Goal: Task Accomplishment & Management: Use online tool/utility

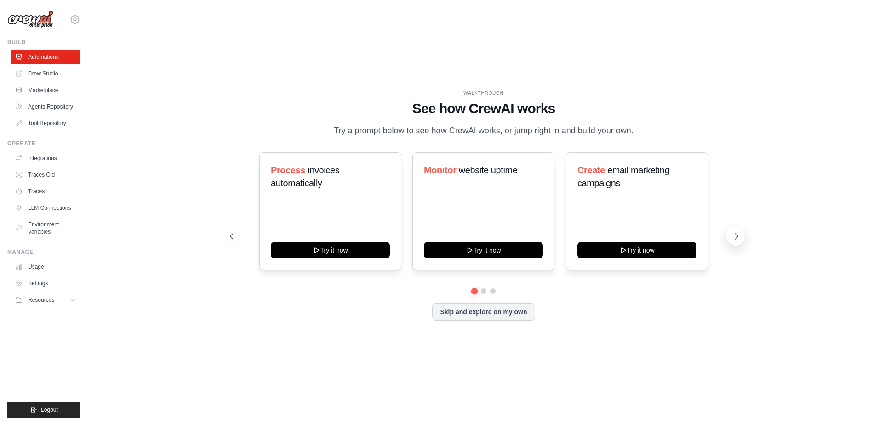
click at [741, 235] on icon at bounding box center [736, 236] width 9 height 9
click at [737, 235] on icon at bounding box center [737, 237] width 3 height 6
click at [230, 234] on icon at bounding box center [230, 236] width 9 height 9
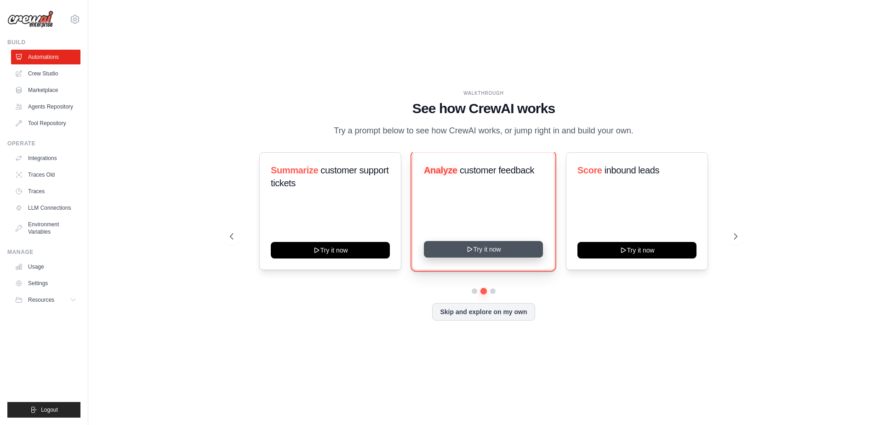
click at [517, 247] on button "Try it now" at bounding box center [483, 249] width 119 height 17
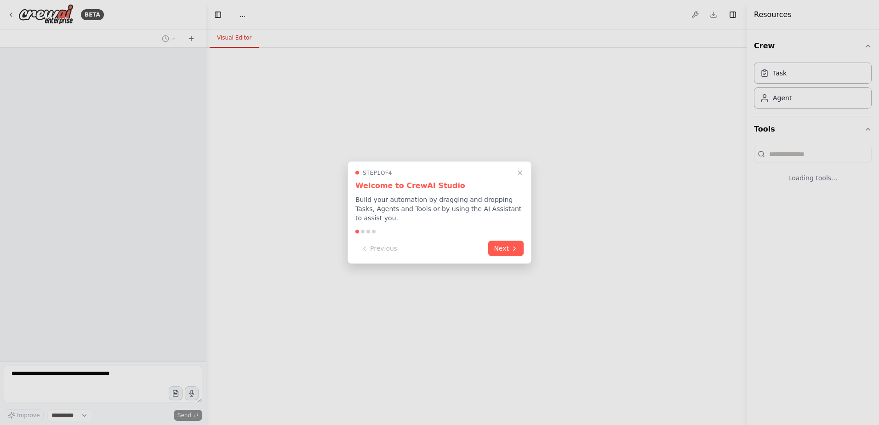
select select "****"
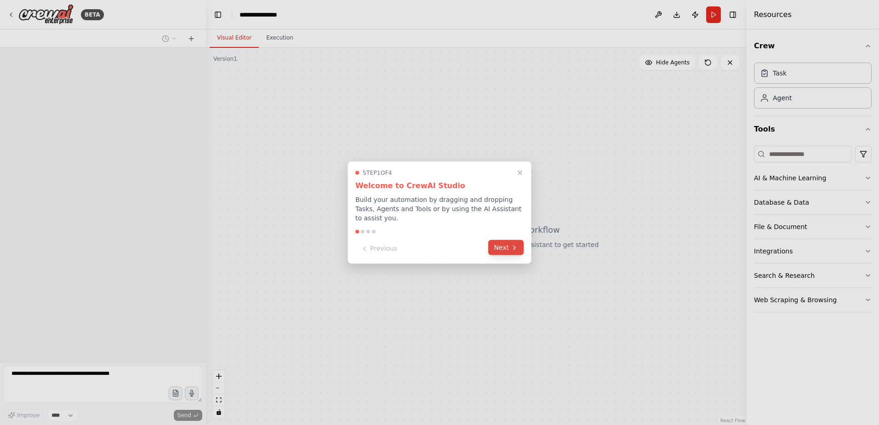
click at [519, 243] on button "Next" at bounding box center [505, 247] width 35 height 15
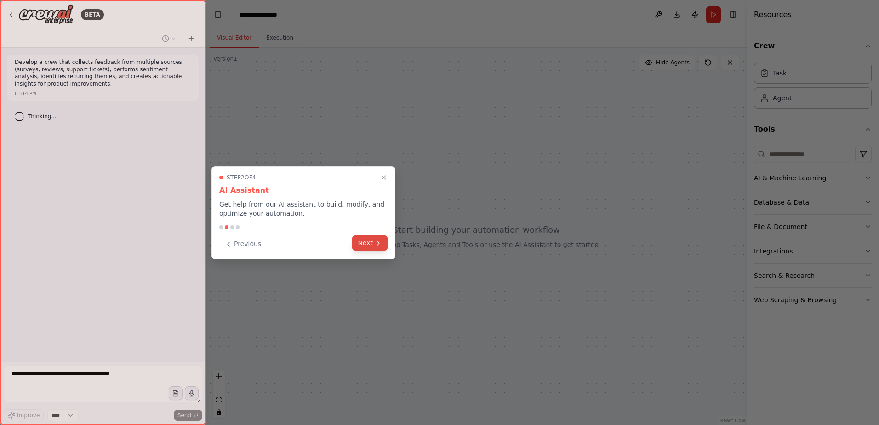
click at [362, 239] on button "Next" at bounding box center [369, 243] width 35 height 15
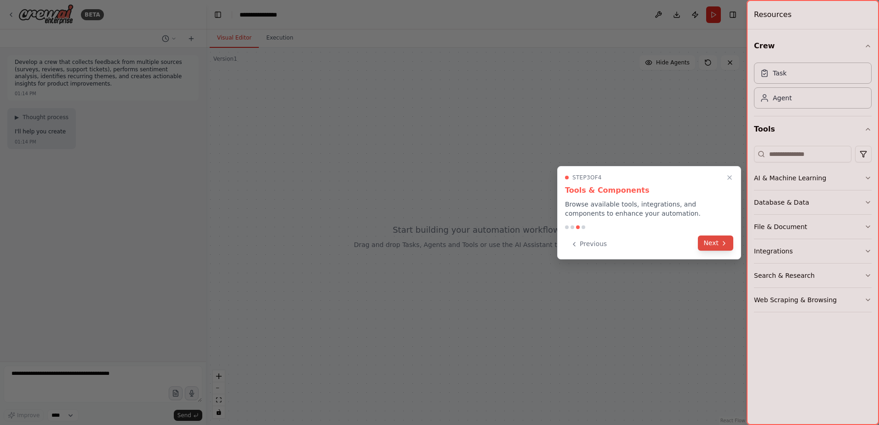
click at [706, 247] on button "Next" at bounding box center [715, 243] width 35 height 15
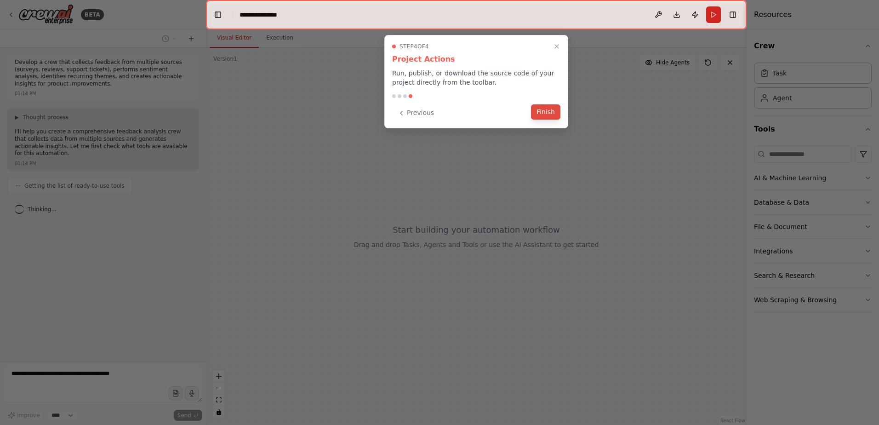
click at [542, 116] on button "Finish" at bounding box center [545, 111] width 29 height 15
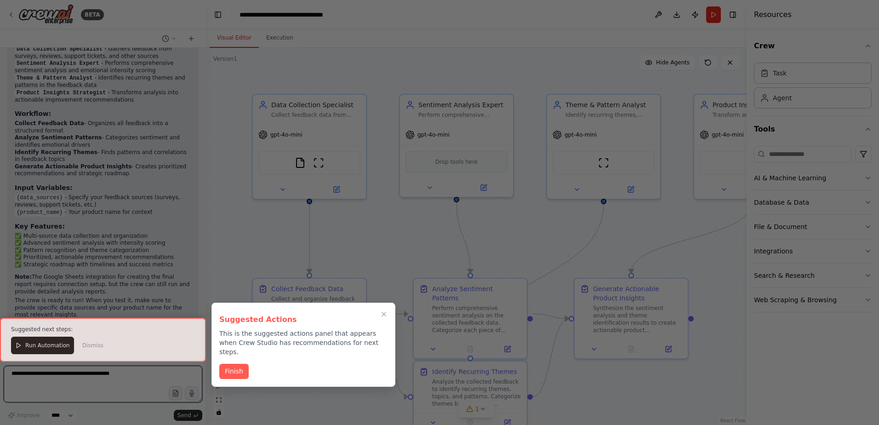
scroll to position [1197, 0]
click at [226, 363] on button "Finish" at bounding box center [233, 370] width 29 height 15
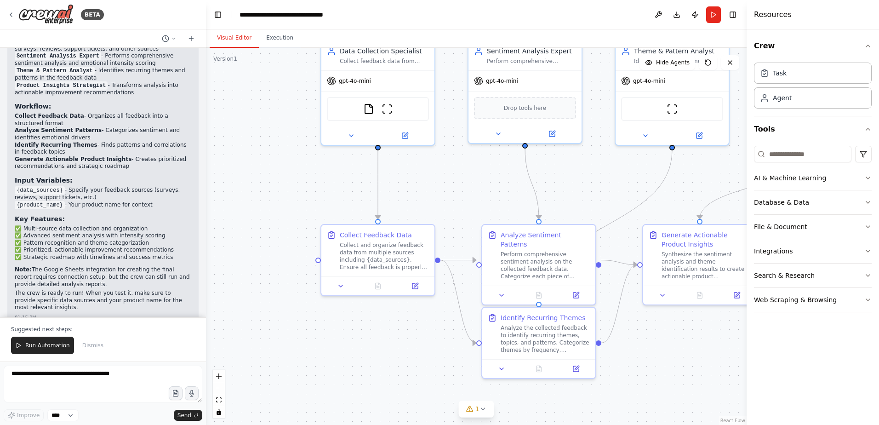
drag, startPoint x: 621, startPoint y: 240, endPoint x: 689, endPoint y: 186, distance: 87.1
click at [689, 186] on div ".deletable-edge-delete-btn { width: 20px; height: 20px; border: 0px solid #ffff…" at bounding box center [476, 236] width 541 height 377
click at [410, 118] on div "FileReadTool ScrapeWebsiteTool" at bounding box center [378, 107] width 102 height 24
click at [381, 109] on div "FileReadTool ScrapeWebsiteTool" at bounding box center [378, 107] width 102 height 24
click at [356, 137] on button at bounding box center [351, 133] width 52 height 11
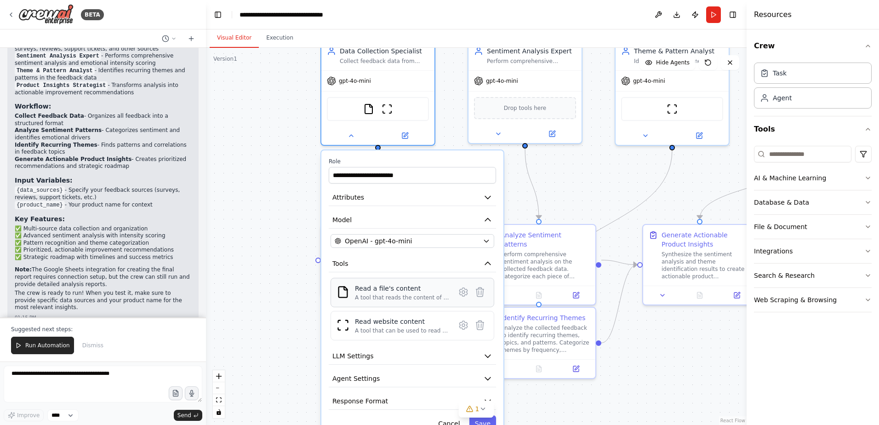
click at [422, 303] on div "Read a file's content A tool that reads the content of a file. To use this tool…" at bounding box center [413, 292] width 164 height 29
click at [380, 197] on button "Attributes" at bounding box center [412, 197] width 167 height 17
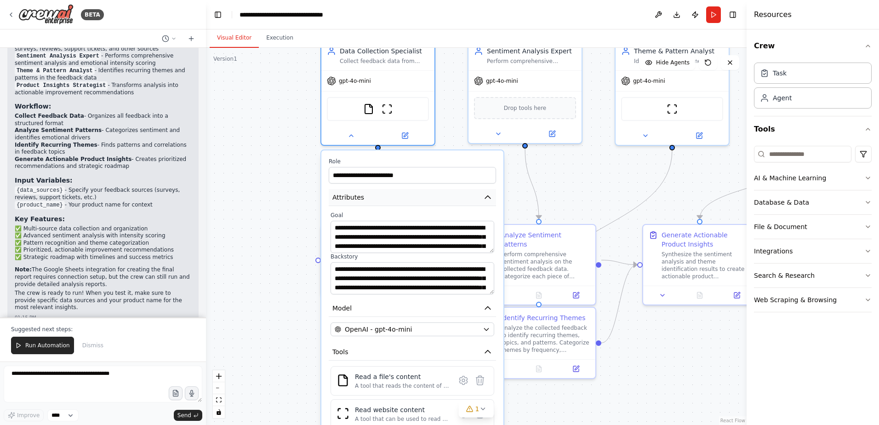
click at [380, 197] on button "Attributes" at bounding box center [412, 197] width 167 height 17
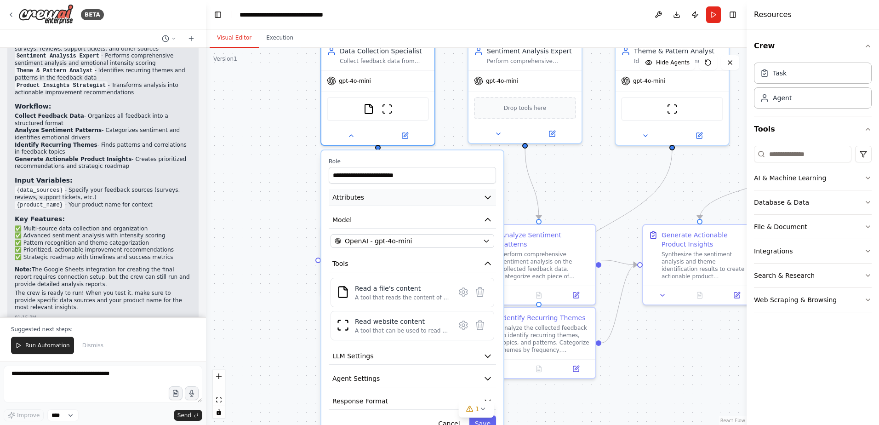
click at [380, 197] on button "Attributes" at bounding box center [412, 197] width 167 height 17
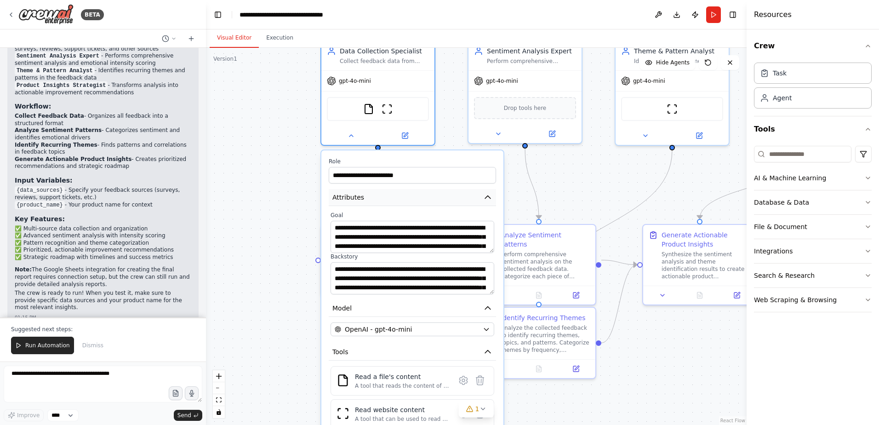
click at [380, 197] on button "Attributes" at bounding box center [412, 197] width 167 height 17
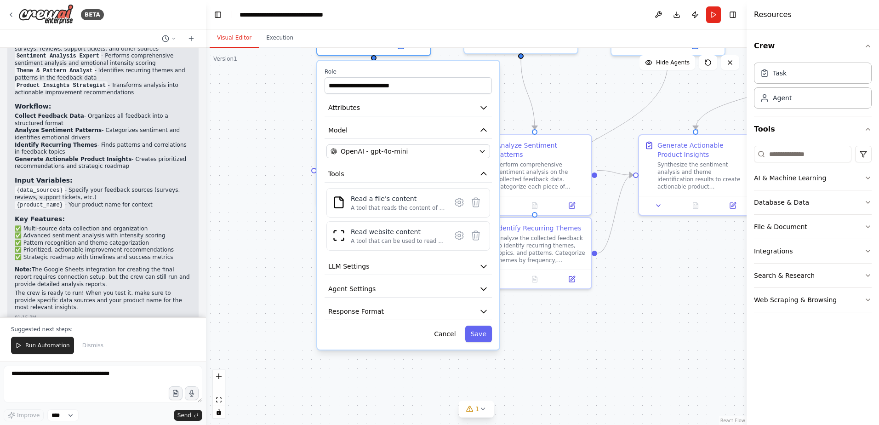
drag, startPoint x: 650, startPoint y: 352, endPoint x: 646, endPoint y: 262, distance: 89.8
click at [646, 262] on div ".deletable-edge-delete-btn { width: 20px; height: 20px; border: 0px solid #ffff…" at bounding box center [476, 236] width 541 height 377
click at [459, 205] on icon at bounding box center [459, 202] width 8 height 8
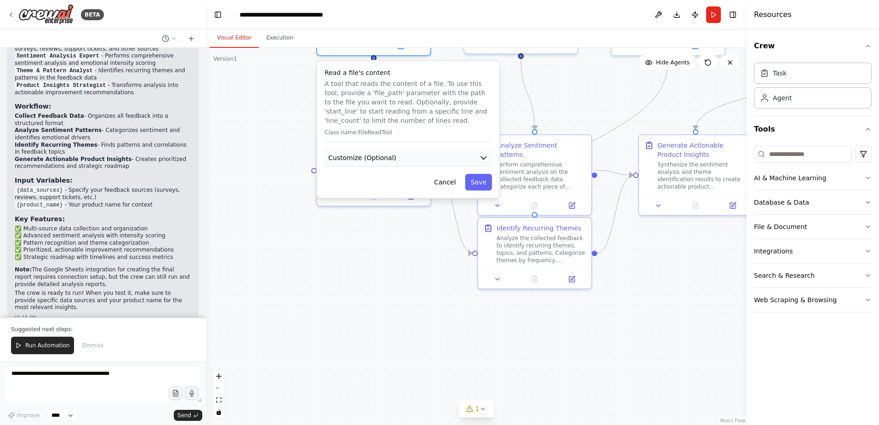
click at [408, 157] on button "Customize (Optional)" at bounding box center [408, 157] width 167 height 17
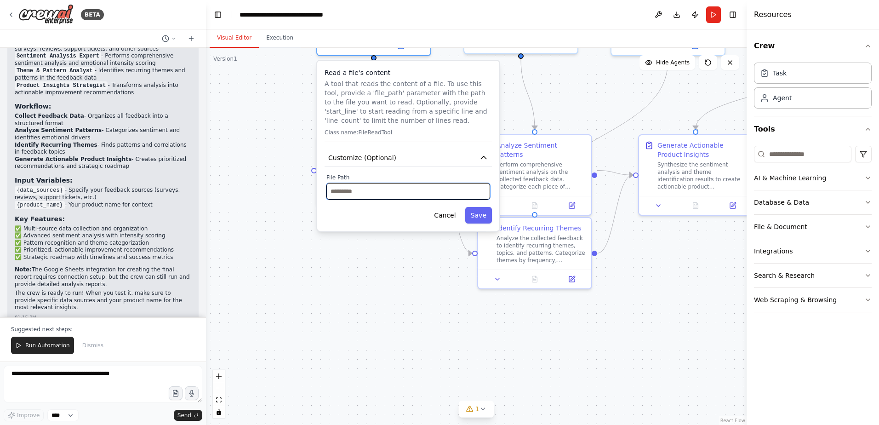
click at [385, 190] on input "text" at bounding box center [409, 191] width 164 height 17
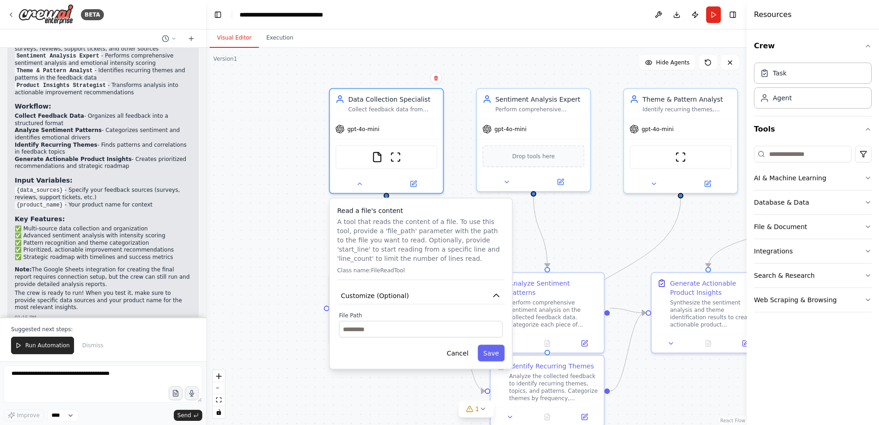
drag, startPoint x: 329, startPoint y: 79, endPoint x: 308, endPoint y: 218, distance: 140.4
click at [308, 218] on div ".deletable-edge-delete-btn { width: 20px; height: 20px; border: 0px solid #ffff…" at bounding box center [476, 236] width 541 height 377
drag, startPoint x: 626, startPoint y: 265, endPoint x: 546, endPoint y: 207, distance: 99.3
click at [546, 207] on div ".deletable-edge-delete-btn { width: 20px; height: 20px; border: 0px solid #ffff…" at bounding box center [476, 236] width 541 height 377
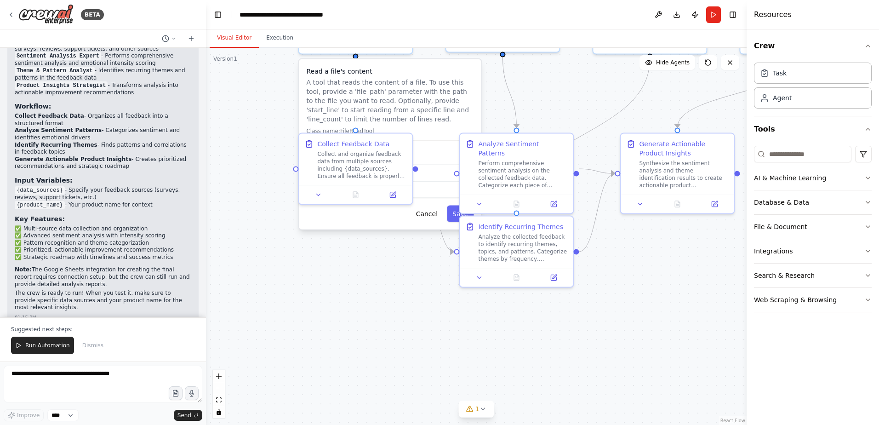
drag, startPoint x: 280, startPoint y: 252, endPoint x: 249, endPoint y: 113, distance: 142.3
click at [249, 113] on div ".deletable-edge-delete-btn { width: 20px; height: 20px; border: 0px solid #ffff…" at bounding box center [476, 236] width 541 height 377
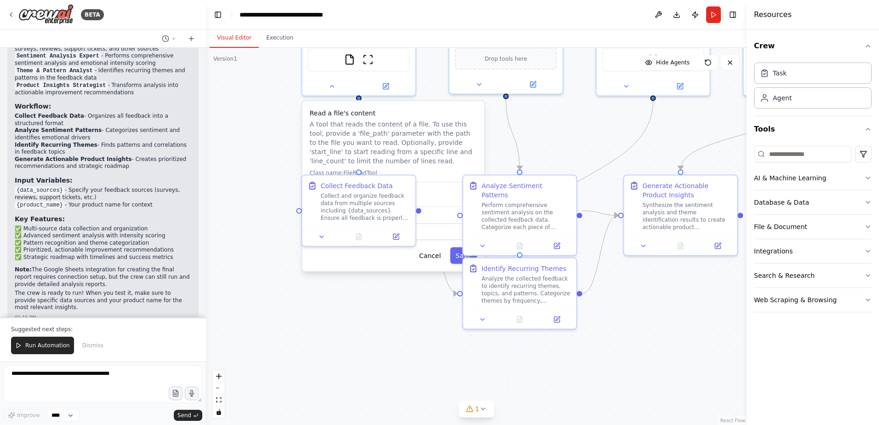
drag, startPoint x: 266, startPoint y: 182, endPoint x: 270, endPoint y: 224, distance: 42.0
click at [270, 224] on div ".deletable-edge-delete-btn { width: 20px; height: 20px; border: 0px solid #ffff…" at bounding box center [476, 236] width 541 height 377
click at [393, 156] on p "A tool that reads the content of a file. To use this tool, provide a 'file_path…" at bounding box center [393, 143] width 167 height 46
click at [368, 54] on img at bounding box center [367, 57] width 11 height 11
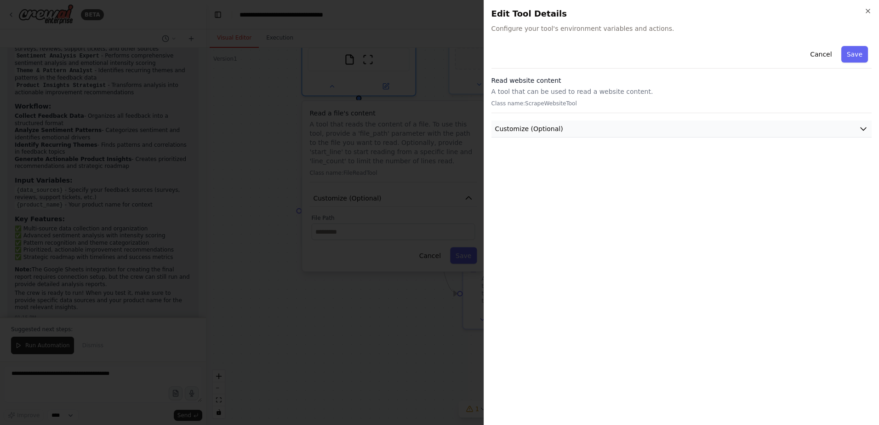
click at [717, 121] on button "Customize (Optional)" at bounding box center [682, 129] width 380 height 17
click at [868, 10] on icon "button" at bounding box center [868, 10] width 7 height 7
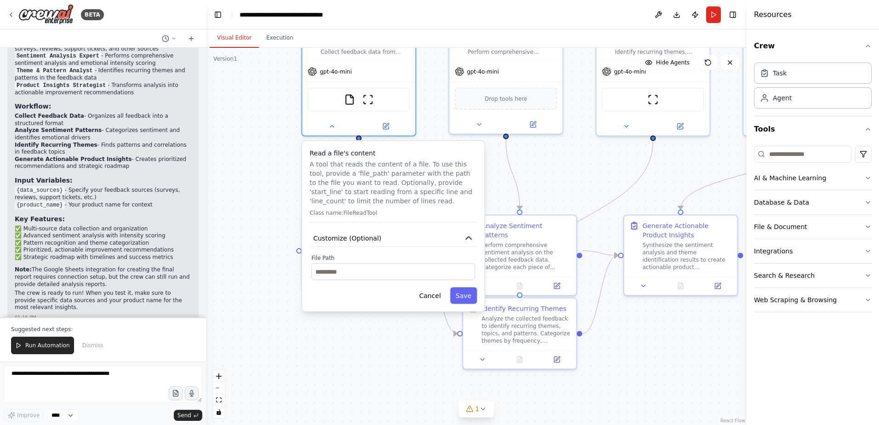
drag, startPoint x: 427, startPoint y: 90, endPoint x: 427, endPoint y: 130, distance: 40.0
click at [427, 130] on div ".deletable-edge-delete-btn { width: 20px; height: 20px; border: 0px solid #ffff…" at bounding box center [476, 236] width 541 height 377
paste input "**********"
drag, startPoint x: 432, startPoint y: 277, endPoint x: 266, endPoint y: 281, distance: 166.1
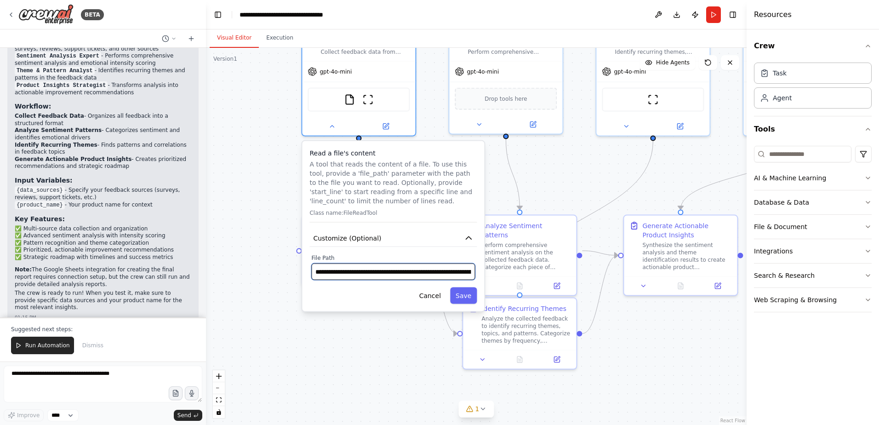
click at [266, 281] on div ".deletable-edge-delete-btn { width: 20px; height: 20px; border: 0px solid #ffff…" at bounding box center [476, 236] width 541 height 377
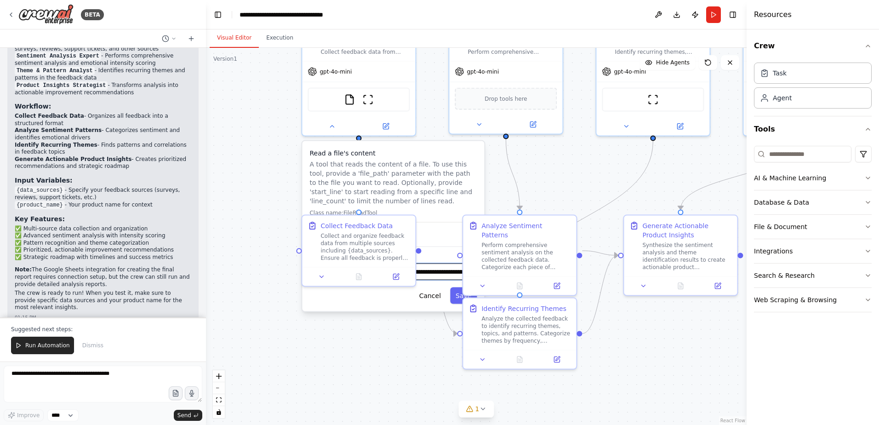
type input "**********"
click at [388, 318] on div ".deletable-edge-delete-btn { width: 20px; height: 20px; border: 0px solid #ffff…" at bounding box center [476, 236] width 541 height 377
click at [436, 179] on p "A tool that reads the content of a file. To use this tool, provide a 'file_path…" at bounding box center [393, 183] width 167 height 46
click at [463, 296] on button "Save" at bounding box center [463, 295] width 27 height 17
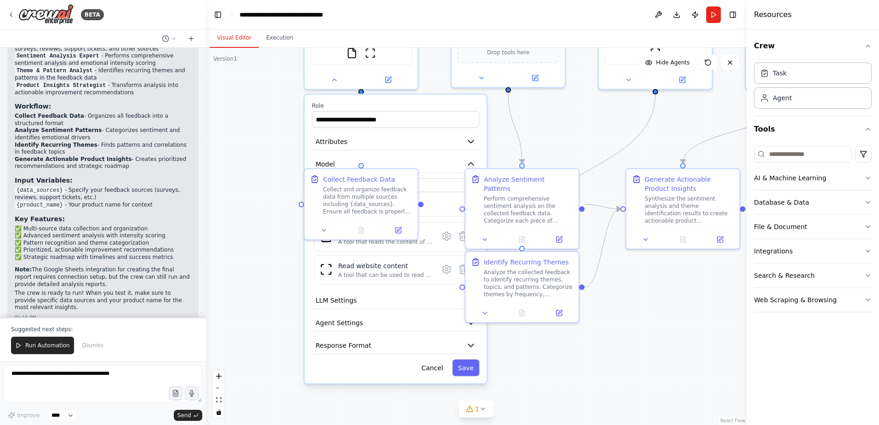
drag, startPoint x: 269, startPoint y: 319, endPoint x: 271, endPoint y: 246, distance: 73.2
click at [270, 246] on div ".deletable-edge-delete-btn { width: 20px; height: 20px; border: 0px solid #ffff…" at bounding box center [476, 236] width 541 height 377
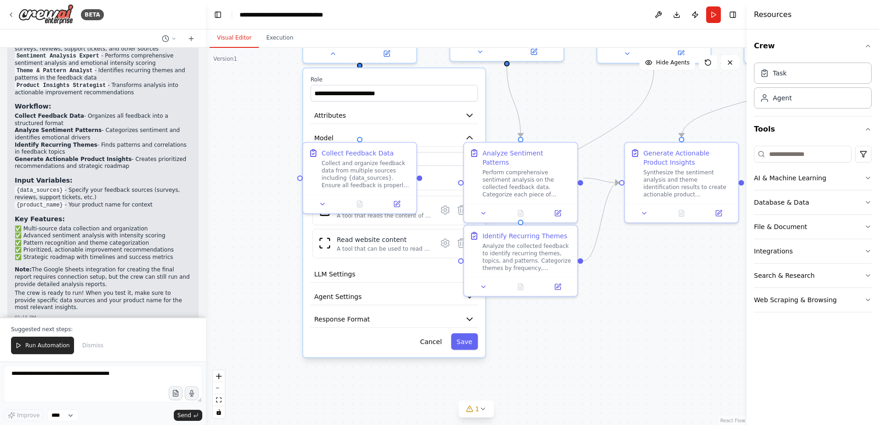
click at [353, 350] on div "**********" at bounding box center [394, 213] width 182 height 289
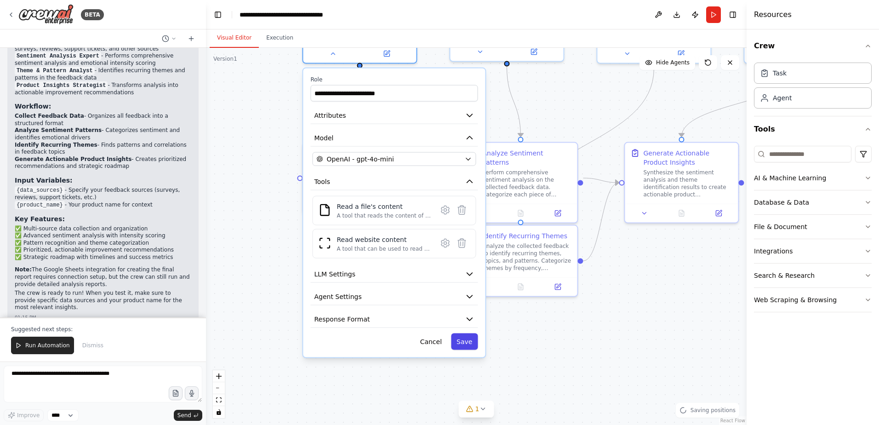
click at [472, 343] on button "Save" at bounding box center [464, 341] width 27 height 17
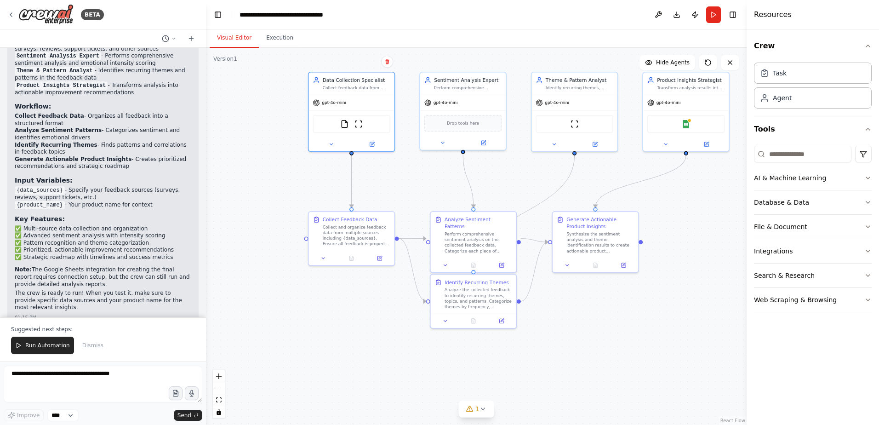
drag, startPoint x: 446, startPoint y: 134, endPoint x: 422, endPoint y: 183, distance: 54.3
click at [422, 183] on div ".deletable-edge-delete-btn { width: 20px; height: 20px; border: 0px solid #ffff…" at bounding box center [476, 236] width 541 height 377
click at [718, 13] on button "Run" at bounding box center [714, 14] width 15 height 17
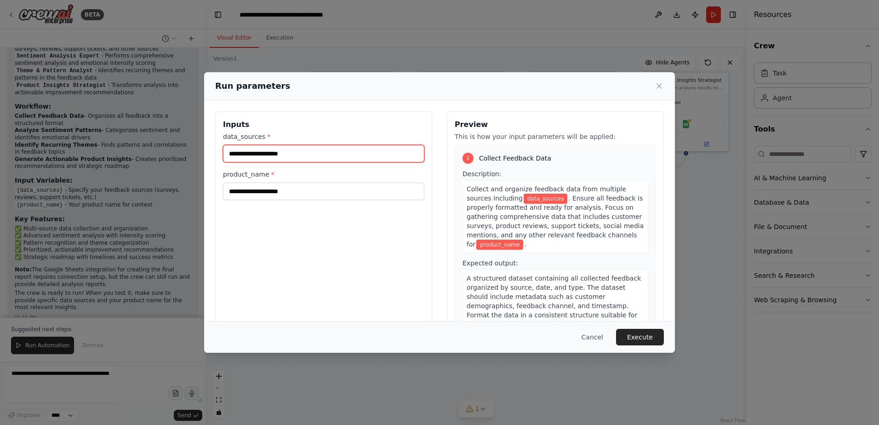
click at [309, 151] on input "data_sources *" at bounding box center [323, 153] width 201 height 17
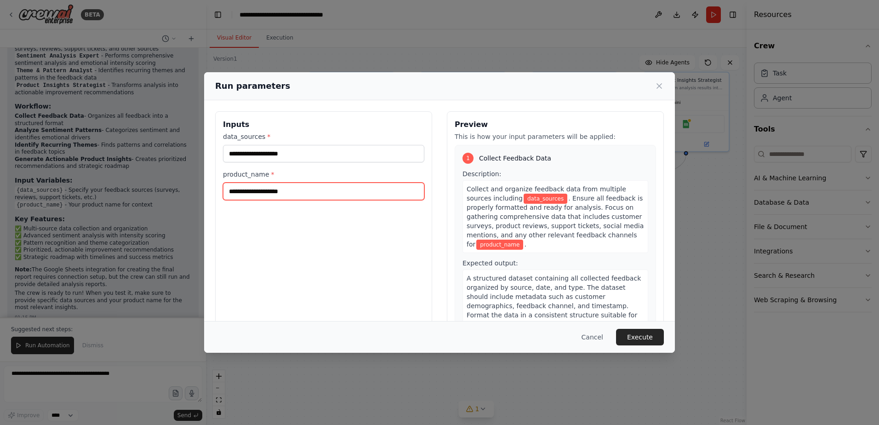
click at [272, 186] on input "product_name *" at bounding box center [323, 191] width 201 height 17
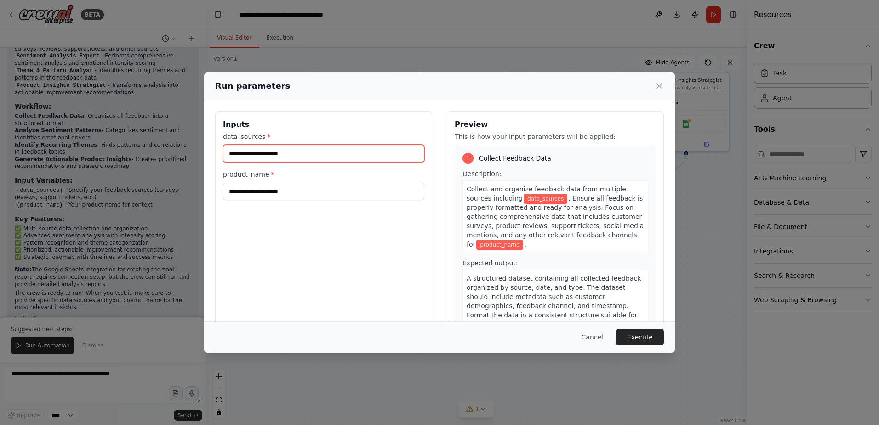
click at [368, 158] on input "data_sources *" at bounding box center [323, 153] width 201 height 17
type input "**********"
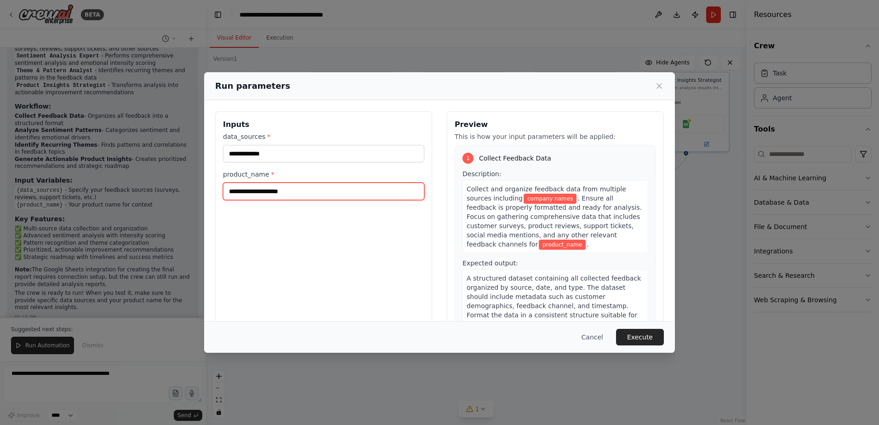
click at [319, 183] on input "product_name *" at bounding box center [323, 191] width 201 height 17
type input "*"
type input "**********"
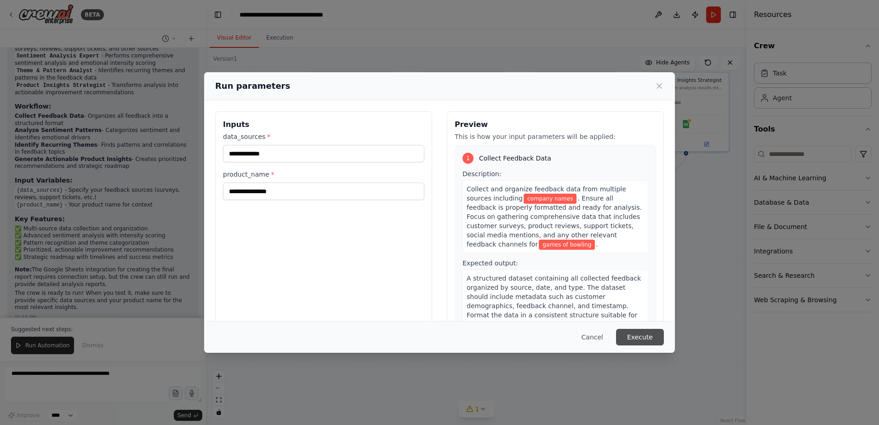
click at [632, 335] on button "Execute" at bounding box center [640, 337] width 48 height 17
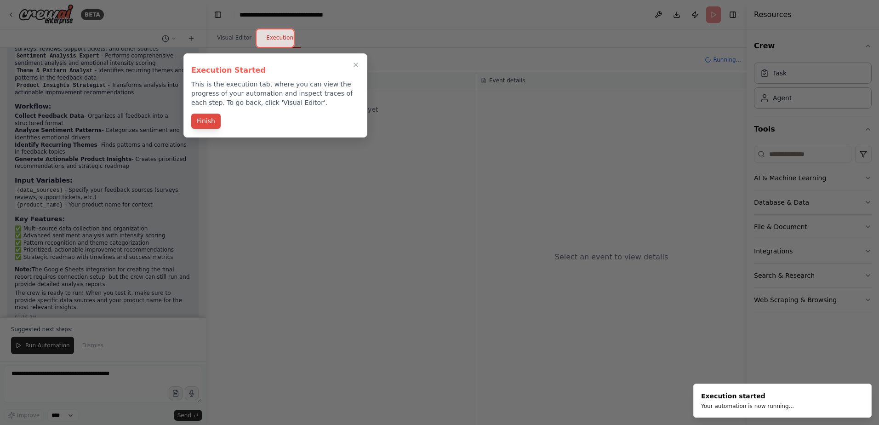
click at [203, 120] on button "Finish" at bounding box center [205, 121] width 29 height 15
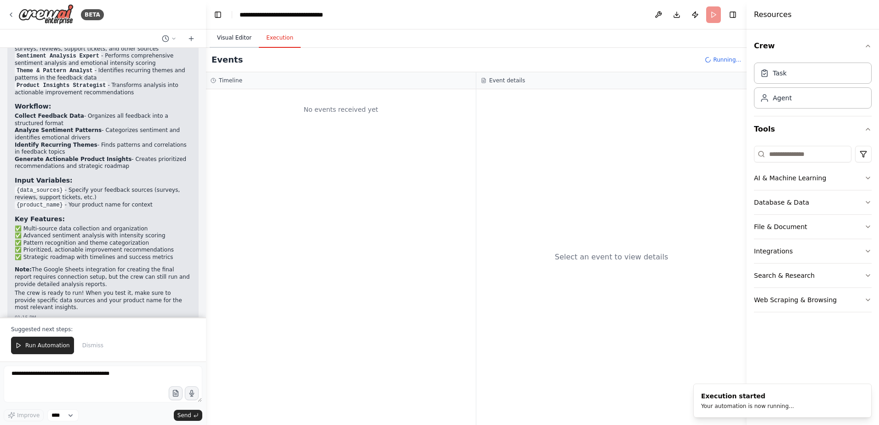
click at [215, 39] on button "Visual Editor" at bounding box center [234, 38] width 49 height 19
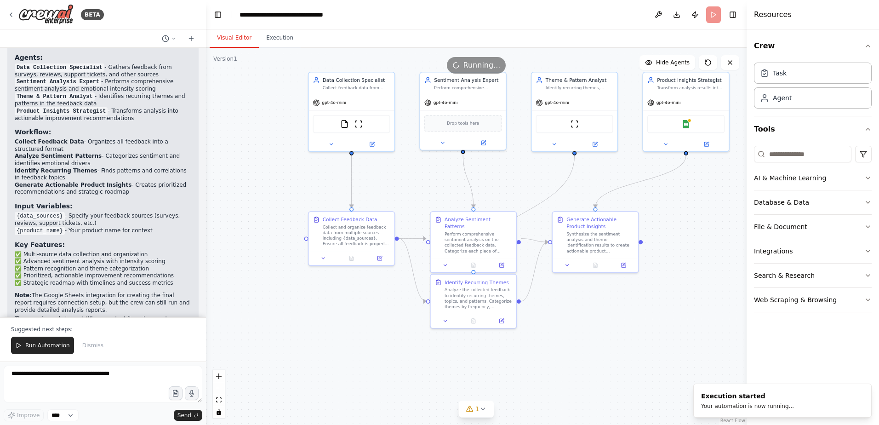
scroll to position [1197, 0]
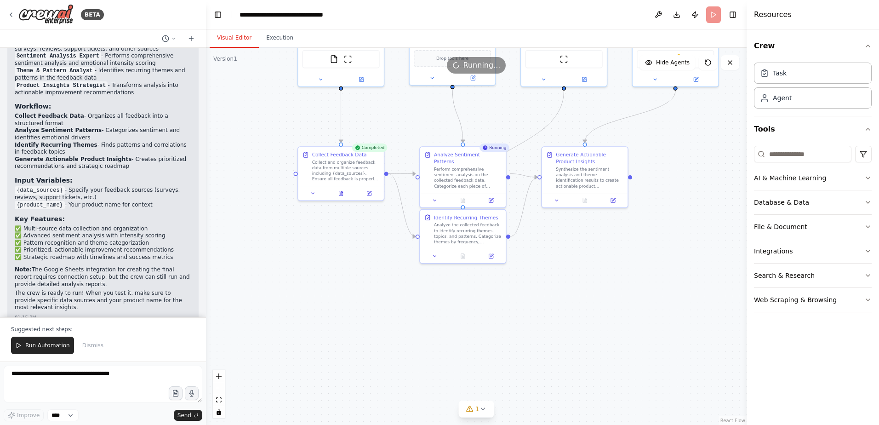
drag, startPoint x: 688, startPoint y: 224, endPoint x: 678, endPoint y: 159, distance: 65.7
click at [678, 159] on div ".deletable-edge-delete-btn { width: 20px; height: 20px; border: 0px solid #ffff…" at bounding box center [476, 236] width 541 height 377
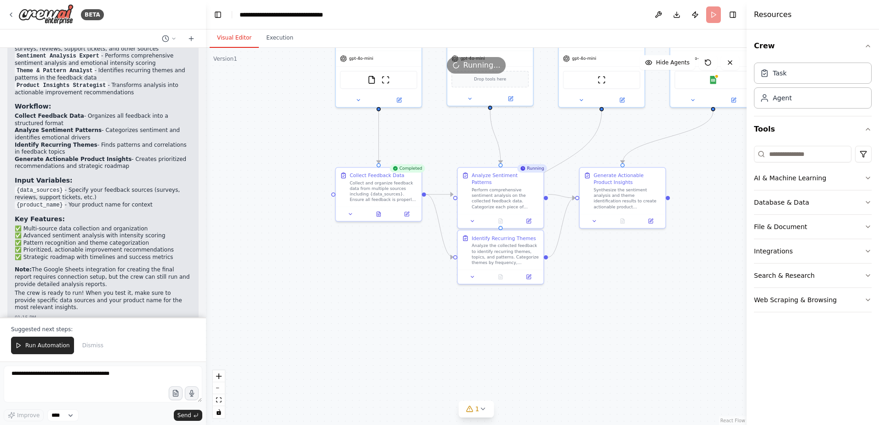
drag, startPoint x: 360, startPoint y: 286, endPoint x: 398, endPoint y: 307, distance: 43.0
click at [398, 307] on div ".deletable-edge-delete-btn { width: 20px; height: 20px; border: 0px solid #ffff…" at bounding box center [476, 236] width 541 height 377
click at [375, 217] on div at bounding box center [379, 213] width 86 height 14
click at [378, 216] on button at bounding box center [378, 212] width 29 height 8
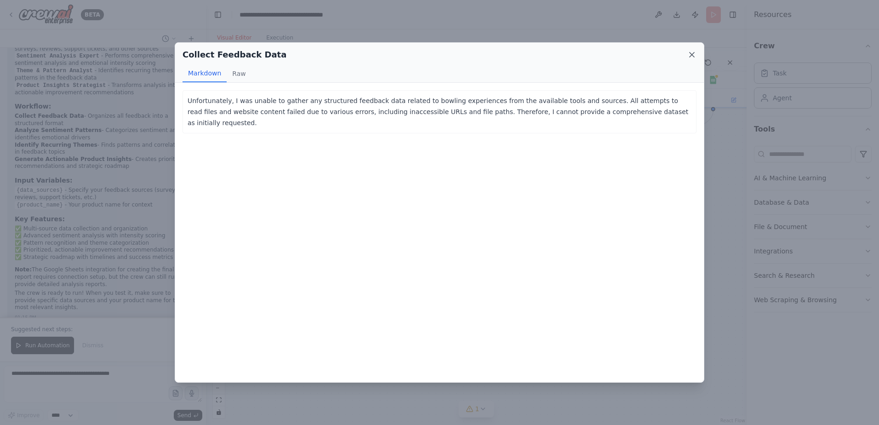
click at [693, 52] on icon at bounding box center [692, 54] width 9 height 9
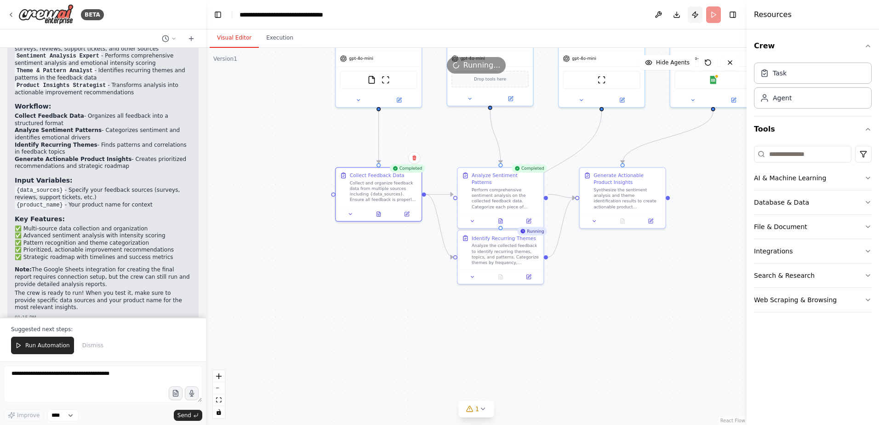
click at [700, 16] on button "Publish" at bounding box center [695, 14] width 15 height 17
click at [708, 14] on header "**********" at bounding box center [476, 14] width 541 height 29
click at [711, 15] on header "**********" at bounding box center [476, 14] width 541 height 29
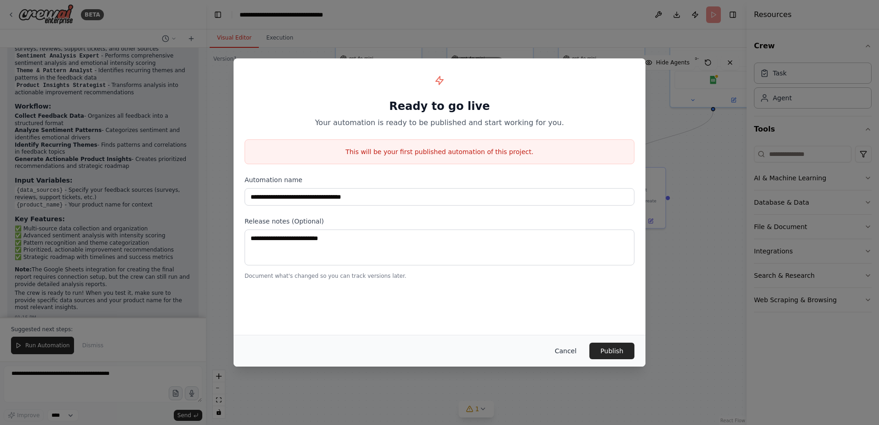
click at [579, 351] on button "Cancel" at bounding box center [566, 351] width 36 height 17
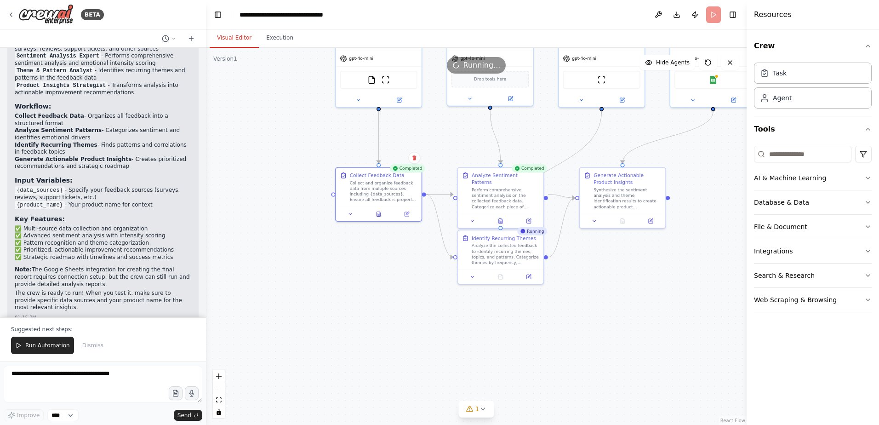
click at [713, 14] on header "**********" at bounding box center [476, 14] width 541 height 29
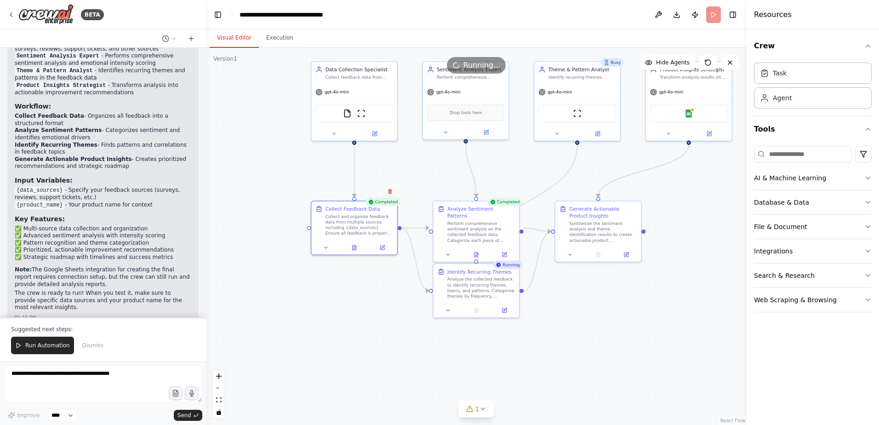
drag, startPoint x: 288, startPoint y: 106, endPoint x: 264, endPoint y: 139, distance: 41.5
click at [264, 139] on div ".deletable-edge-delete-btn { width: 20px; height: 20px; border: 0px solid #ffff…" at bounding box center [476, 236] width 541 height 377
click at [472, 249] on button at bounding box center [476, 253] width 29 height 8
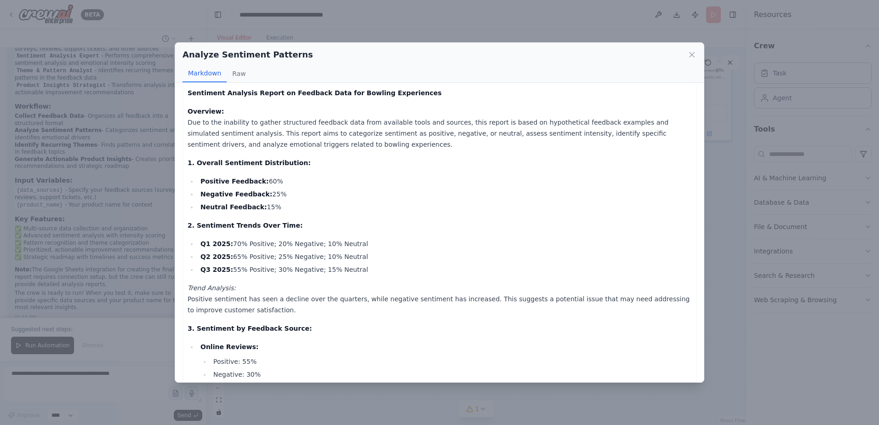
scroll to position [0, 0]
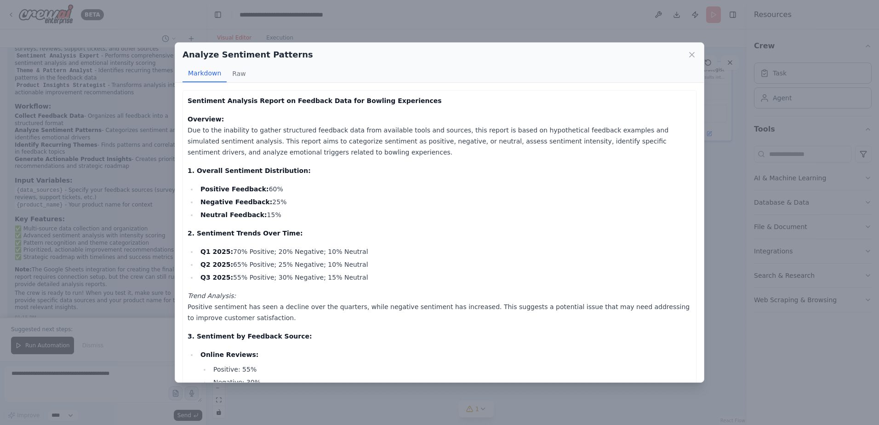
click at [684, 52] on div "Analyze Sentiment Patterns" at bounding box center [440, 54] width 514 height 13
click at [691, 58] on icon at bounding box center [692, 54] width 9 height 9
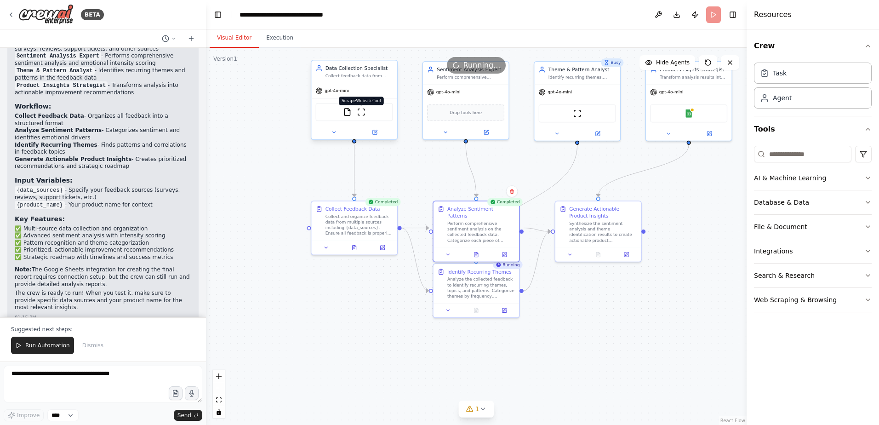
click at [357, 116] on img at bounding box center [361, 112] width 8 height 8
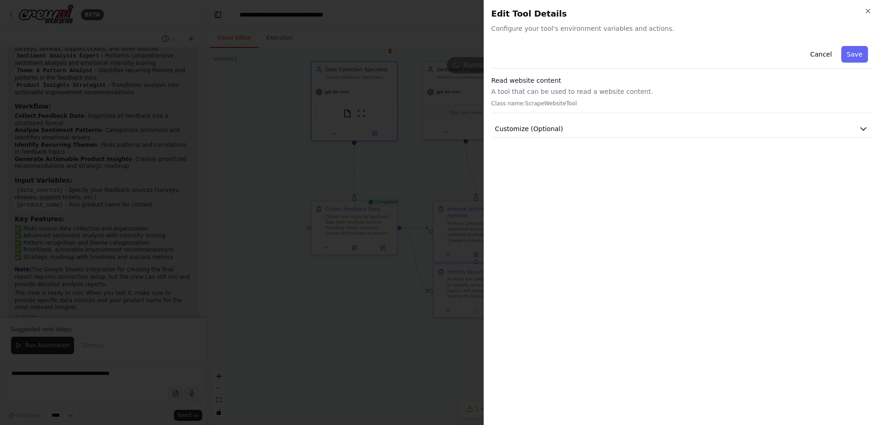
click at [874, 14] on div "Close Edit Tool Details Configure your tool's environment variables and actions…" at bounding box center [682, 212] width 396 height 425
click at [867, 4] on div "Close Edit Tool Details Configure your tool's environment variables and actions…" at bounding box center [682, 212] width 396 height 425
click at [867, 10] on icon "button" at bounding box center [869, 11] width 4 height 4
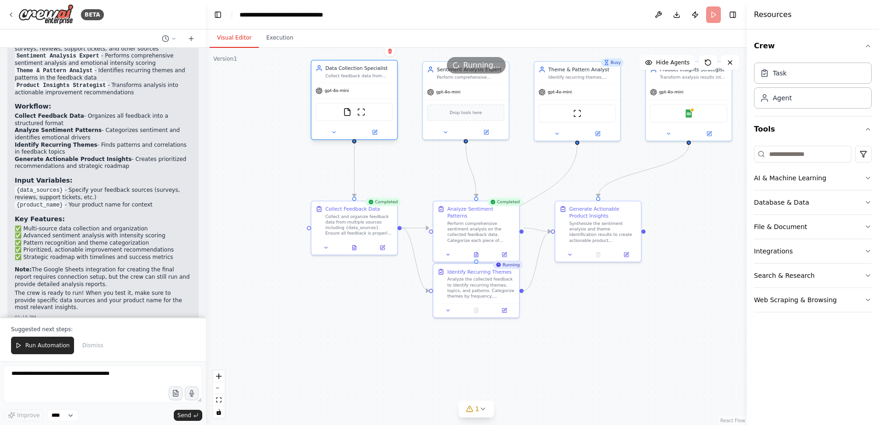
click at [348, 120] on div "FileReadTool ScrapeWebsiteTool" at bounding box center [354, 112] width 77 height 18
click at [347, 113] on img at bounding box center [347, 112] width 8 height 8
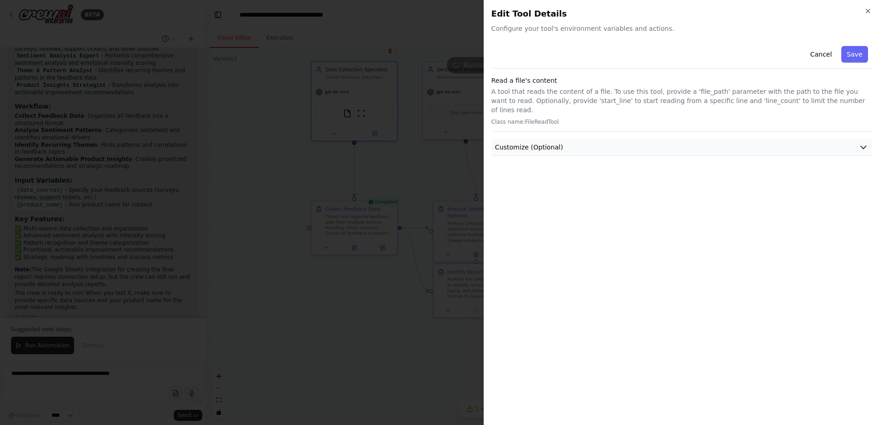
click at [548, 139] on button "Customize (Optional)" at bounding box center [682, 147] width 380 height 17
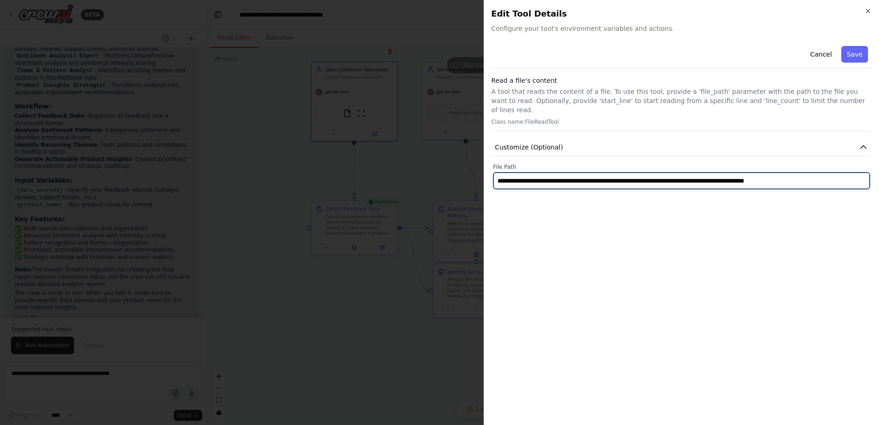
drag, startPoint x: 842, startPoint y: 172, endPoint x: 385, endPoint y: 183, distance: 457.4
click at [385, 183] on body "BETA Develop a crew that collects feedback from multiple sources (surveys, revi…" at bounding box center [439, 212] width 879 height 425
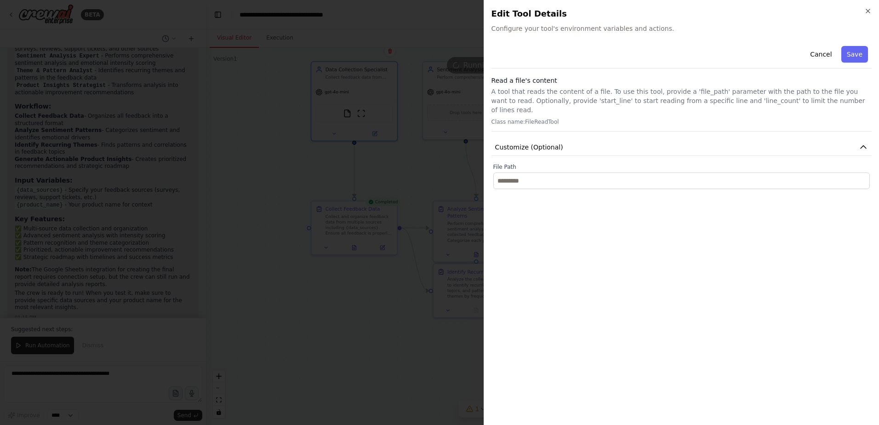
type input "**********"
click at [404, 173] on div at bounding box center [439, 212] width 879 height 425
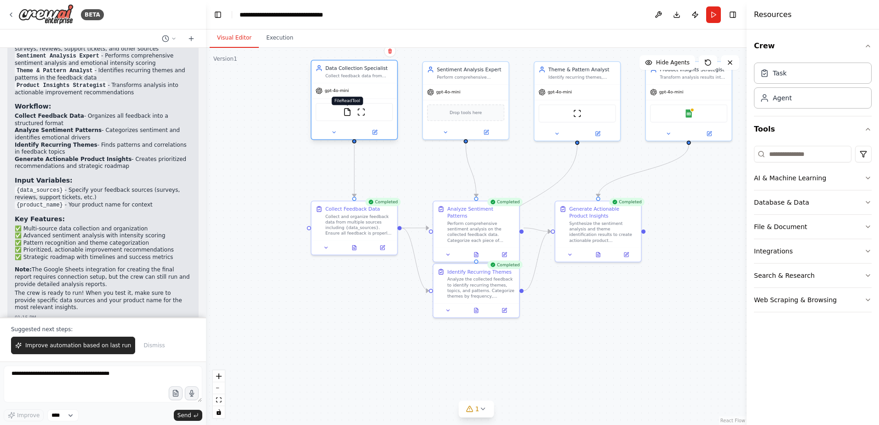
click at [349, 115] on img at bounding box center [347, 112] width 8 height 8
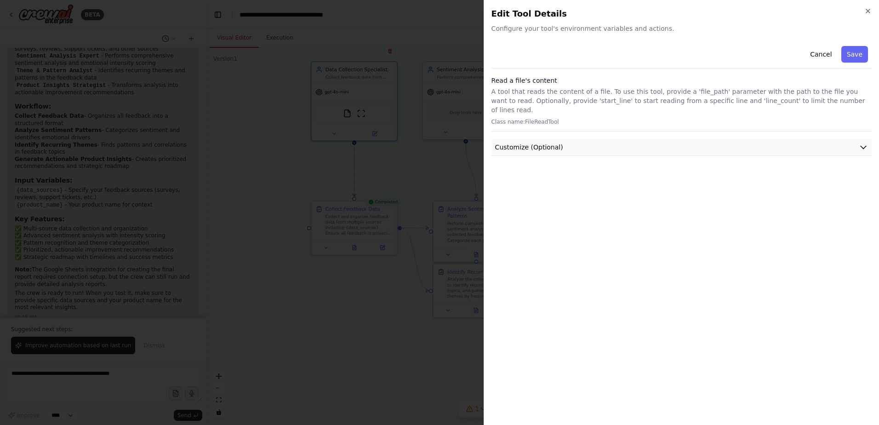
click at [612, 142] on button "Customize (Optional)" at bounding box center [682, 147] width 380 height 17
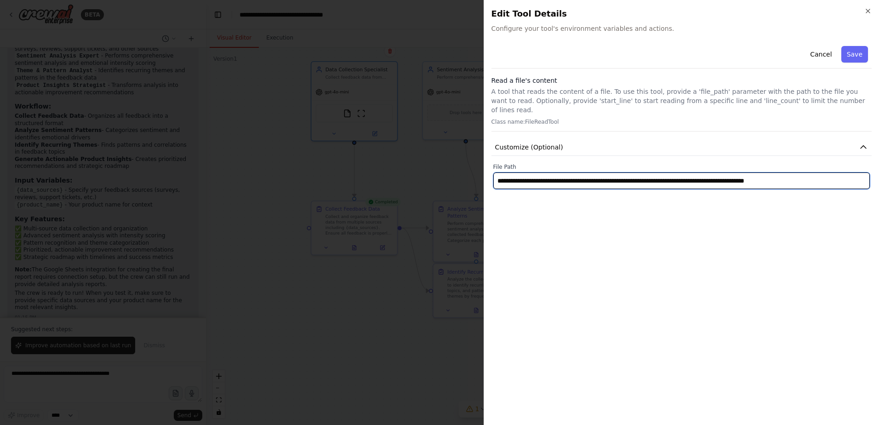
click at [604, 177] on input "**********" at bounding box center [682, 180] width 377 height 17
paste input "**********"
type input "**********"
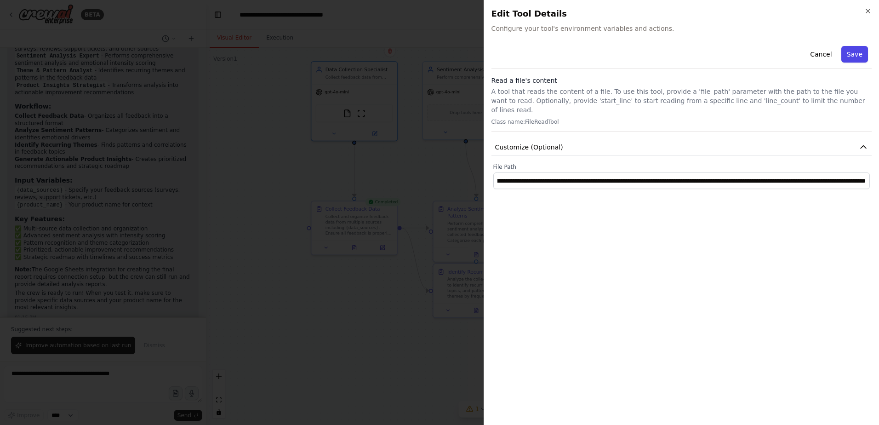
scroll to position [0, 0]
click at [856, 55] on button "Save" at bounding box center [855, 54] width 27 height 17
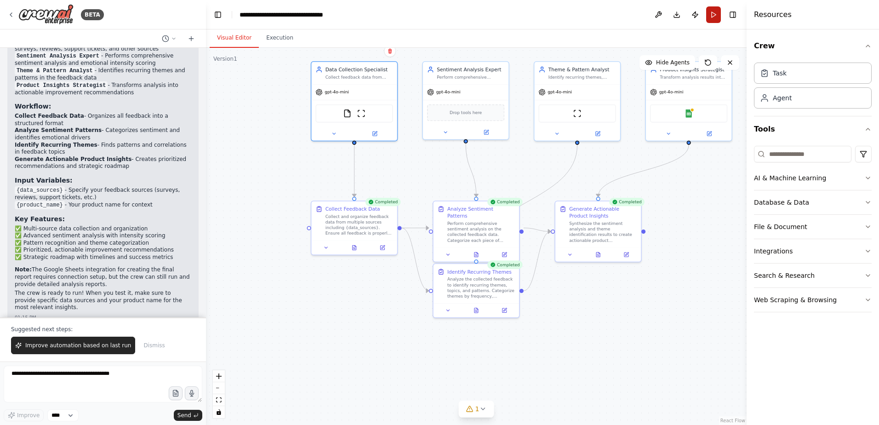
click at [714, 20] on button "Run" at bounding box center [714, 14] width 15 height 17
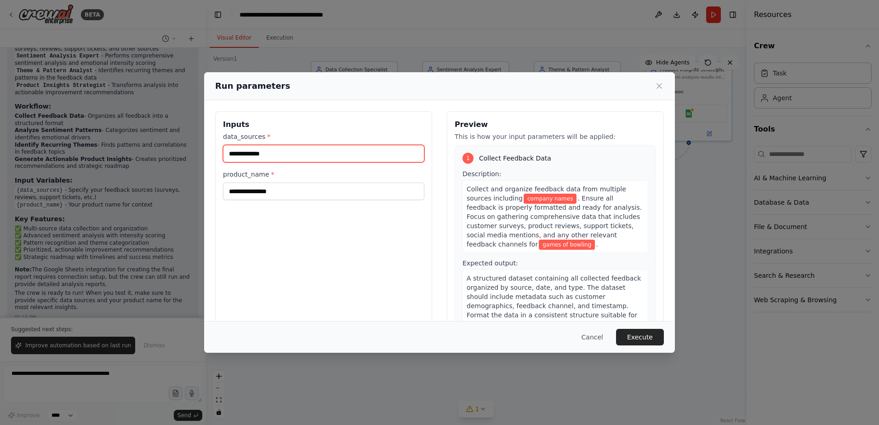
drag, startPoint x: 83, startPoint y: 139, endPoint x: 54, endPoint y: 135, distance: 29.3
click at [54, 135] on div "**********" at bounding box center [439, 212] width 879 height 425
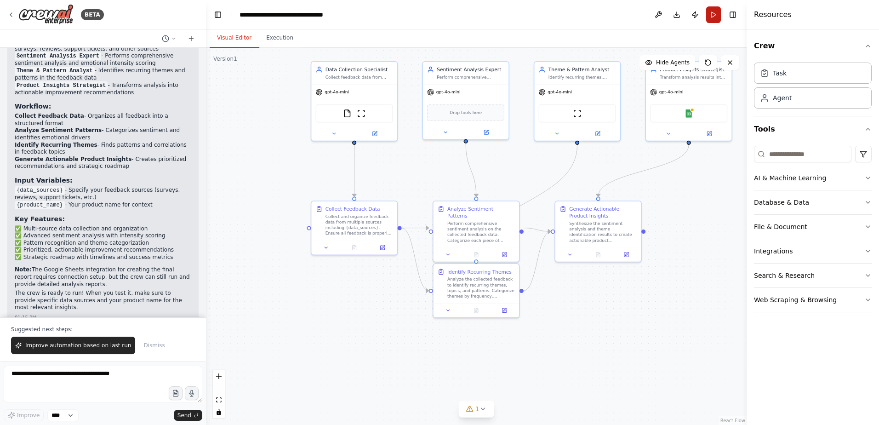
click at [712, 17] on button "Run" at bounding box center [714, 14] width 15 height 17
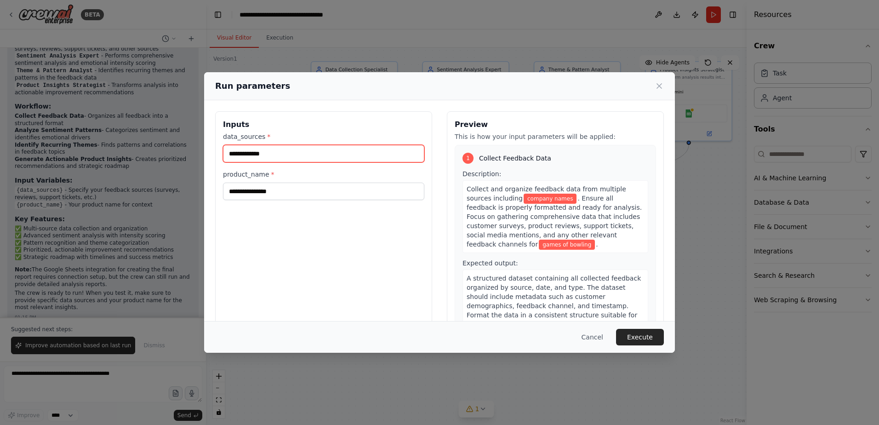
drag, startPoint x: 334, startPoint y: 155, endPoint x: 183, endPoint y: 144, distance: 151.7
click at [183, 144] on div "**********" at bounding box center [439, 212] width 879 height 425
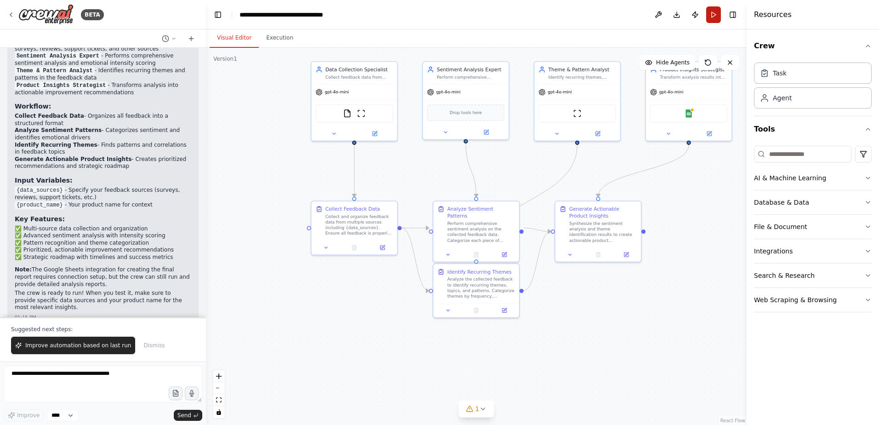
click at [713, 14] on button "Run" at bounding box center [714, 14] width 15 height 17
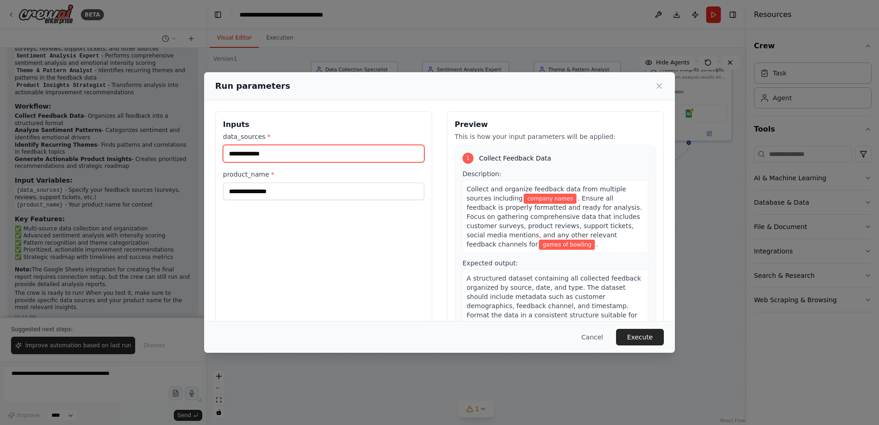
click at [333, 161] on input "**********" at bounding box center [323, 153] width 201 height 17
type input "*"
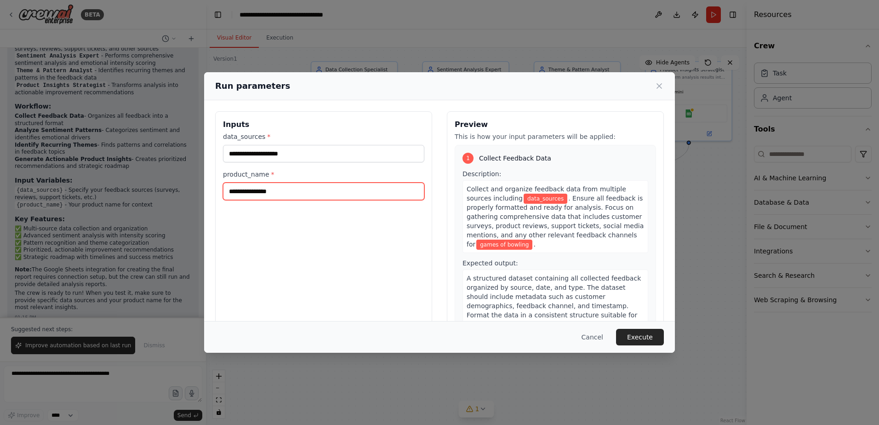
drag, startPoint x: 290, startPoint y: 191, endPoint x: 227, endPoint y: 192, distance: 63.5
click at [227, 192] on input "**********" at bounding box center [323, 191] width 201 height 17
type input "**********"
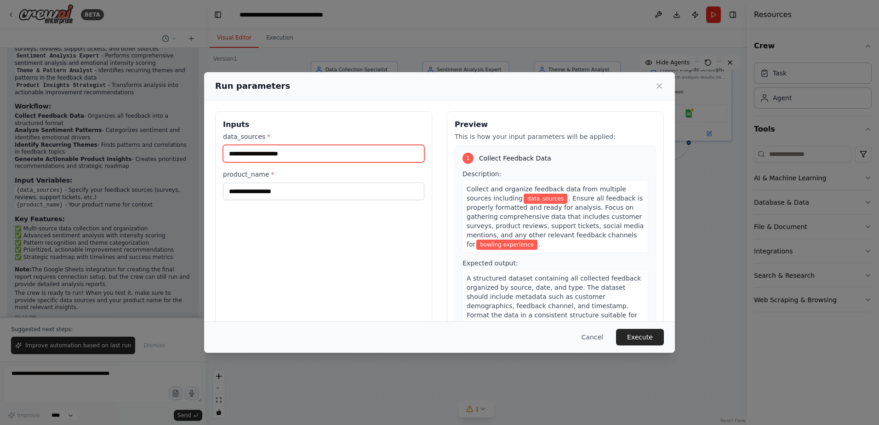
click at [303, 161] on input "data_sources *" at bounding box center [323, 153] width 201 height 17
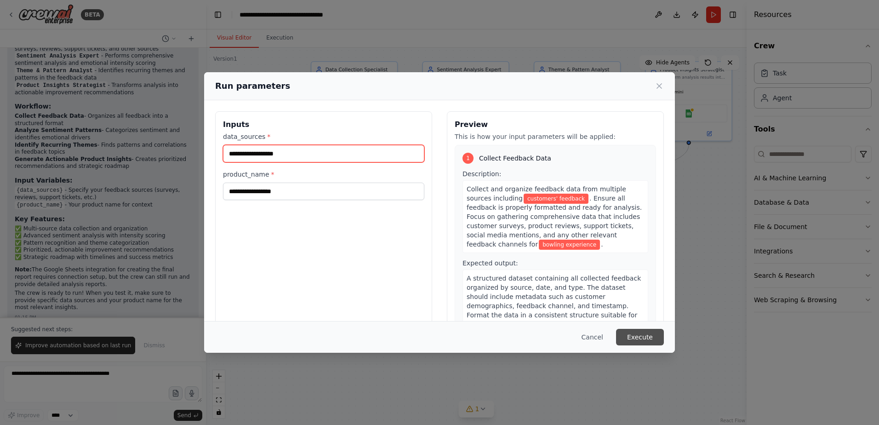
type input "**********"
click at [637, 334] on button "Execute" at bounding box center [640, 337] width 48 height 17
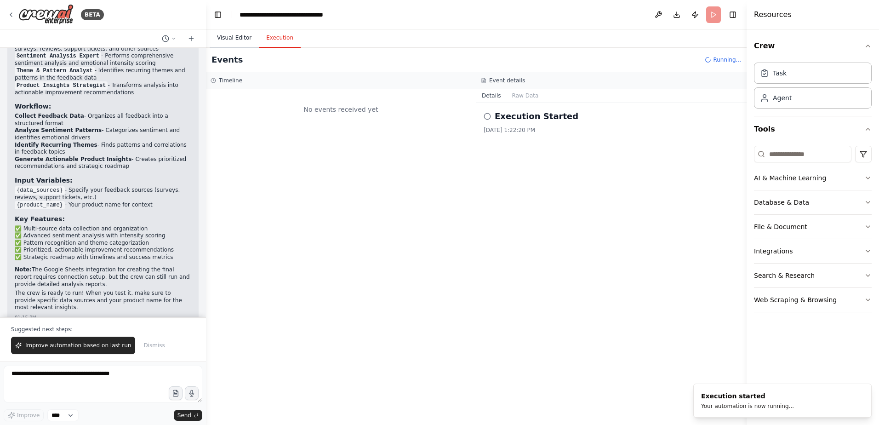
click at [224, 32] on button "Visual Editor" at bounding box center [234, 38] width 49 height 19
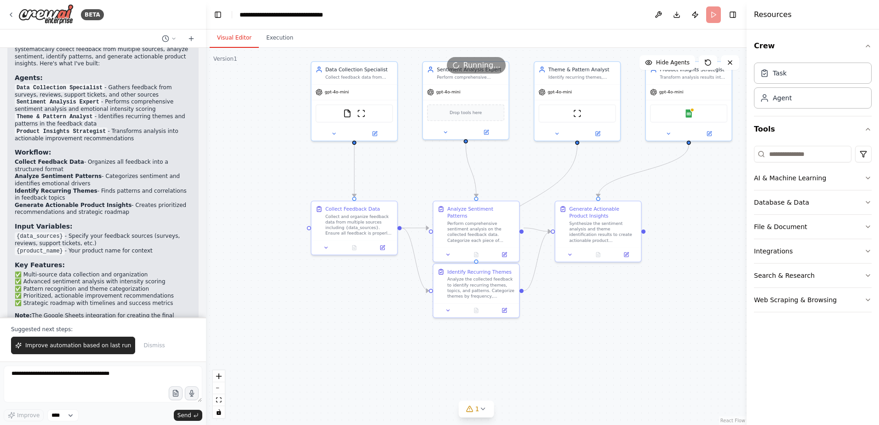
scroll to position [1197, 0]
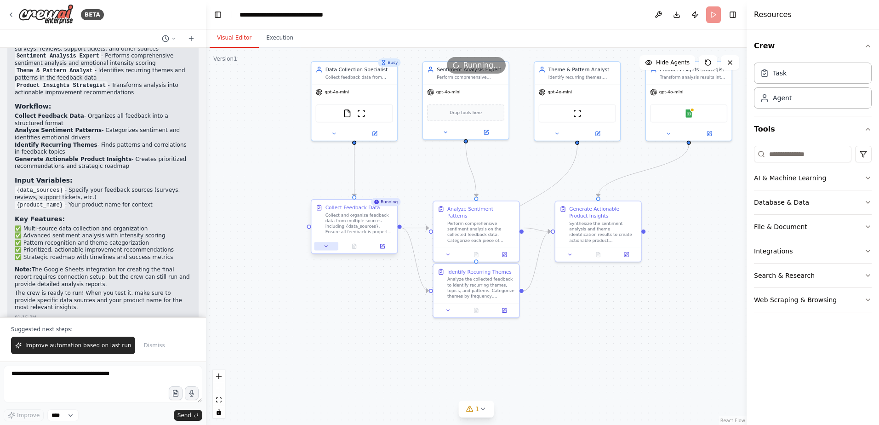
click at [334, 247] on button at bounding box center [326, 246] width 24 height 8
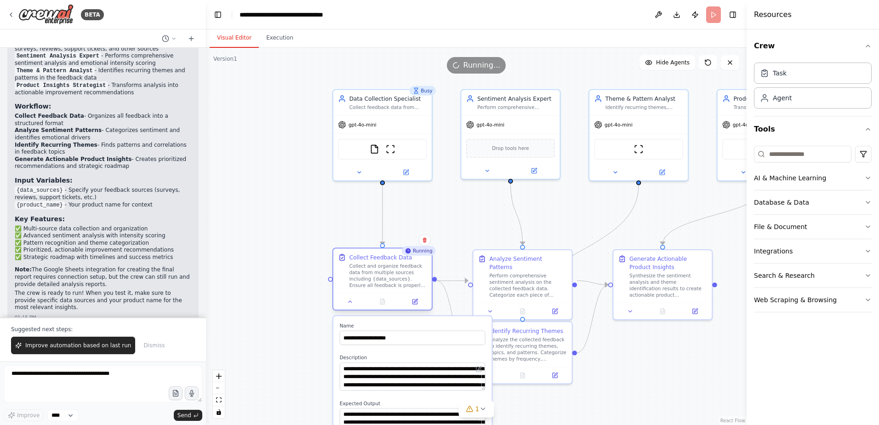
click at [349, 272] on div "Collect Feedback Data Collect and organize feedback data from multiple sources …" at bounding box center [382, 270] width 89 height 35
click at [353, 302] on icon at bounding box center [350, 302] width 6 height 6
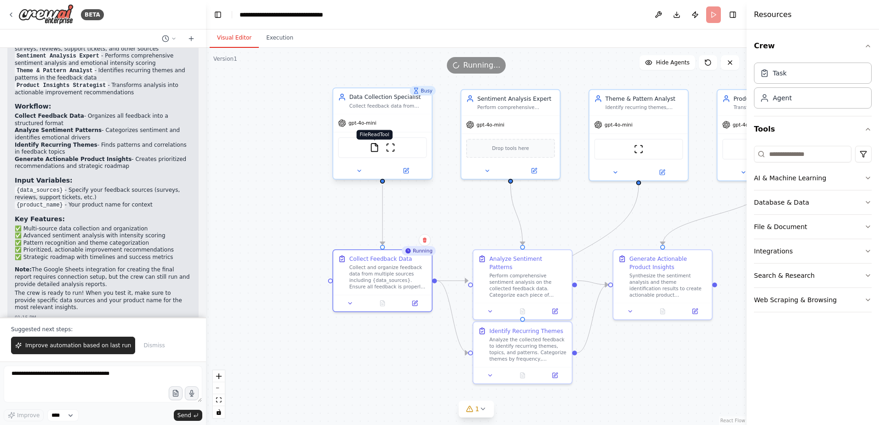
click at [375, 151] on img at bounding box center [375, 148] width 10 height 10
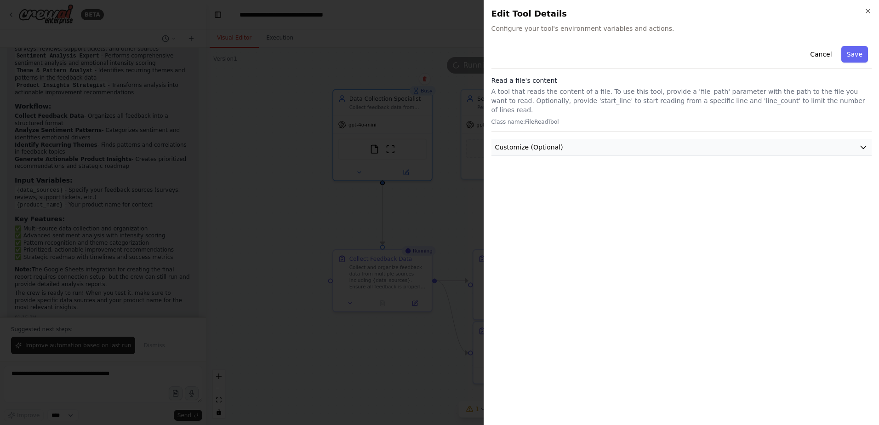
click at [566, 140] on button "Customize (Optional)" at bounding box center [682, 147] width 380 height 17
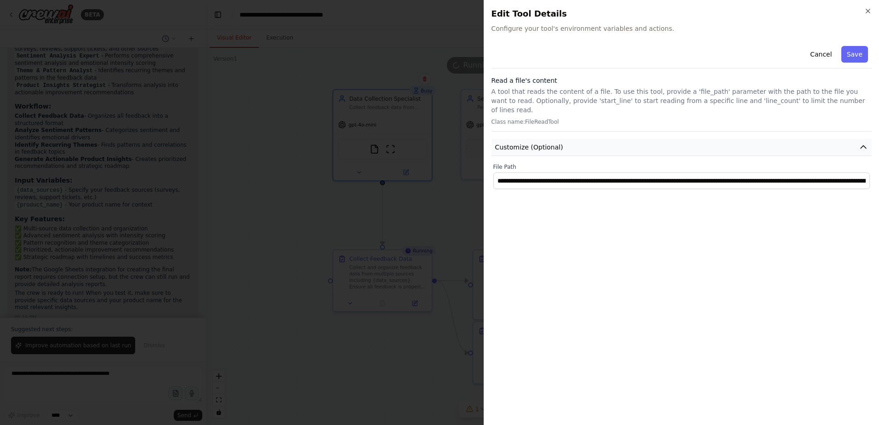
click at [565, 140] on button "Customize (Optional)" at bounding box center [682, 147] width 380 height 17
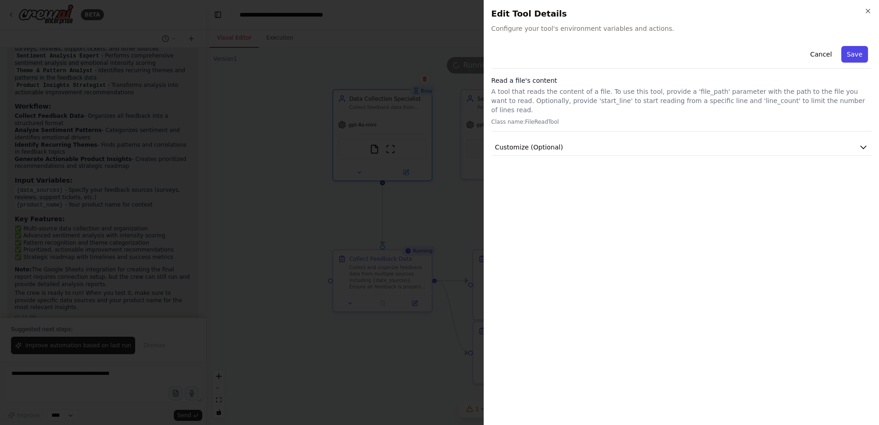
click at [850, 52] on button "Save" at bounding box center [855, 54] width 27 height 17
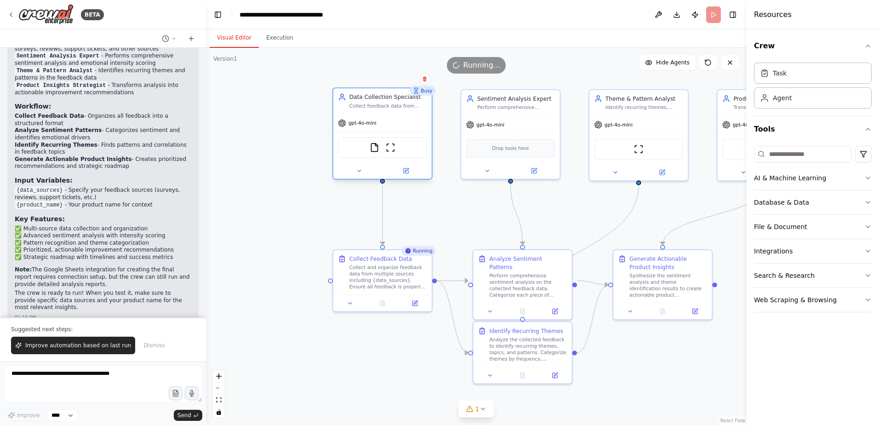
click at [360, 179] on div "Data Collection Specialist Collect feedback data from multiple sources includin…" at bounding box center [383, 133] width 100 height 92
click at [361, 174] on icon at bounding box center [359, 170] width 6 height 6
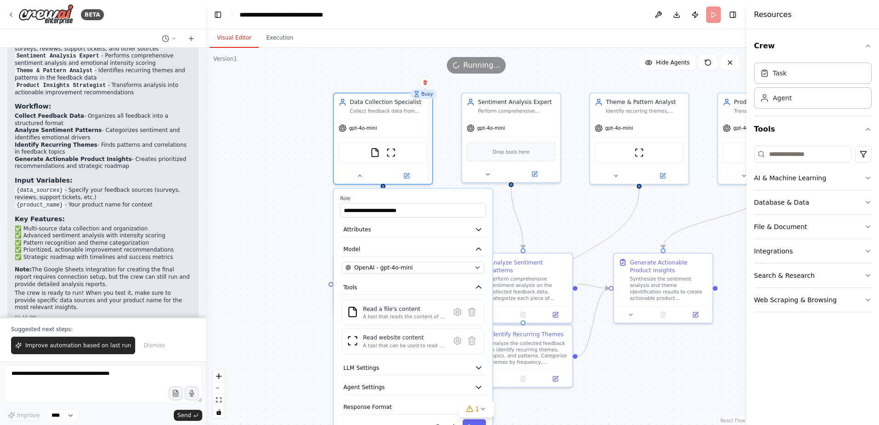
click at [294, 106] on div ".deletable-edge-delete-btn { width: 20px; height: 20px; border: 0px solid #ffff…" at bounding box center [476, 236] width 541 height 377
click at [360, 126] on span "gpt-4o-mini" at bounding box center [363, 126] width 28 height 6
click at [379, 115] on div "Data Collection Specialist Collect feedback data from multiple sources includin…" at bounding box center [383, 105] width 98 height 26
click at [362, 180] on div at bounding box center [383, 174] width 98 height 16
drag, startPoint x: 673, startPoint y: 351, endPoint x: 639, endPoint y: 348, distance: 33.8
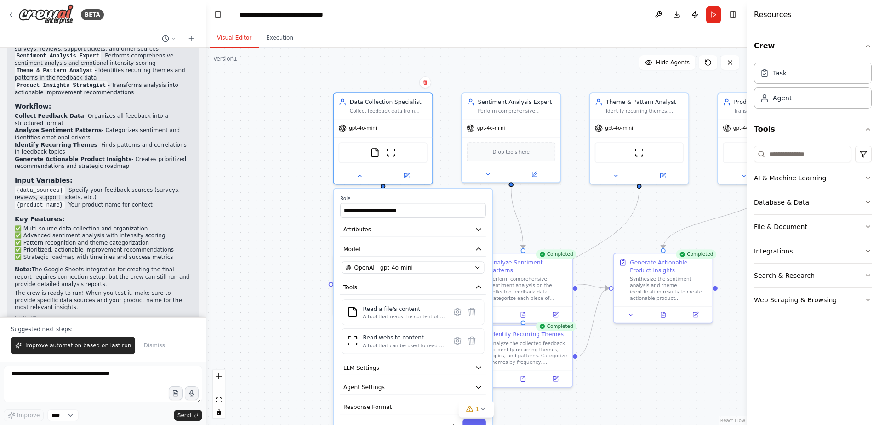
click at [673, 351] on div ".deletable-edge-delete-btn { width: 20px; height: 20px; border: 0px solid #ffff…" at bounding box center [476, 236] width 541 height 377
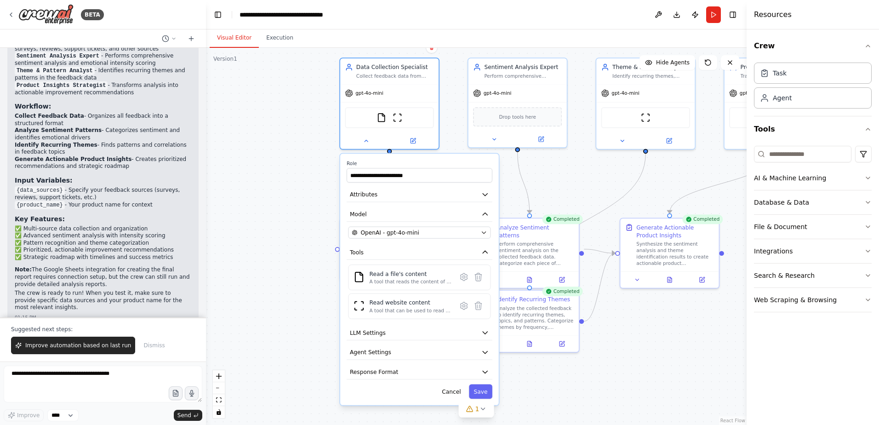
drag, startPoint x: 553, startPoint y: 224, endPoint x: 564, endPoint y: 157, distance: 67.7
click at [564, 157] on div ".deletable-edge-delete-btn { width: 20px; height: 20px; border: 0px solid #ffff…" at bounding box center [476, 236] width 541 height 377
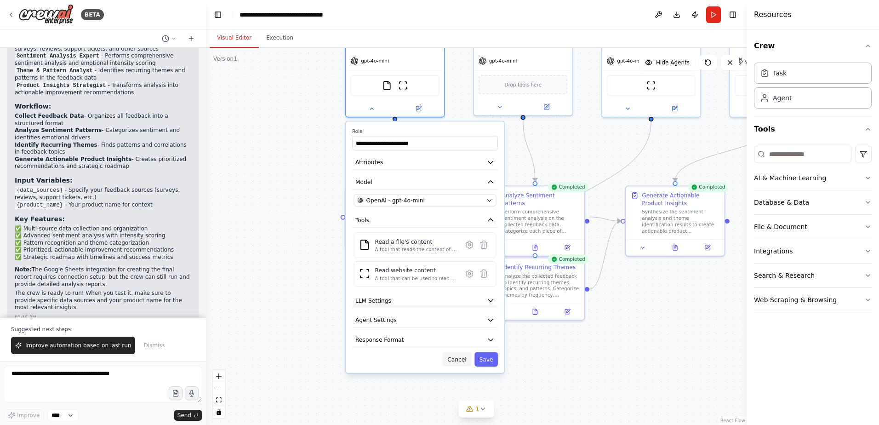
click at [457, 365] on button "Cancel" at bounding box center [457, 359] width 29 height 14
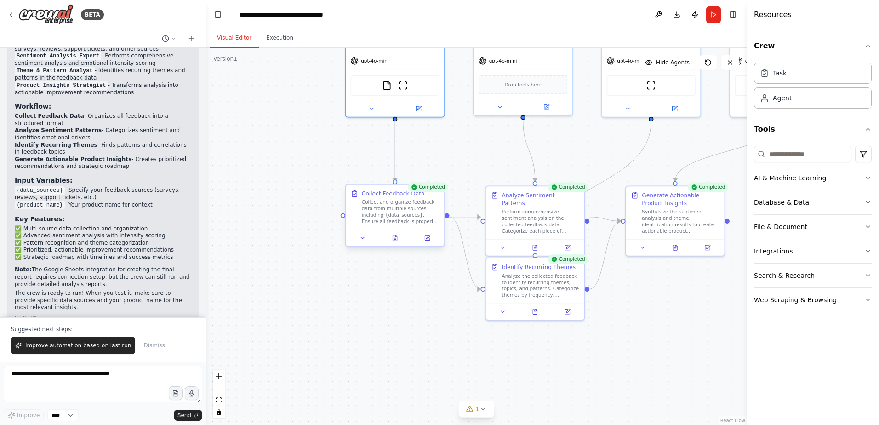
click at [397, 245] on div at bounding box center [395, 238] width 98 height 17
click at [397, 239] on icon at bounding box center [395, 239] width 4 height 6
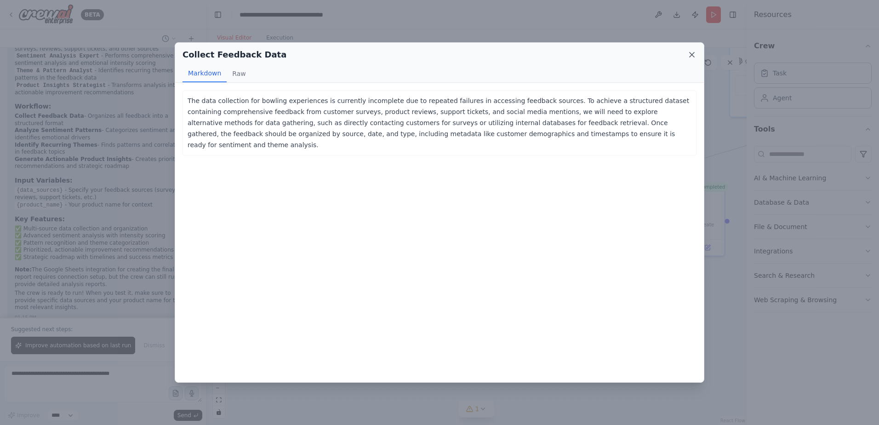
click at [690, 53] on icon at bounding box center [692, 54] width 9 height 9
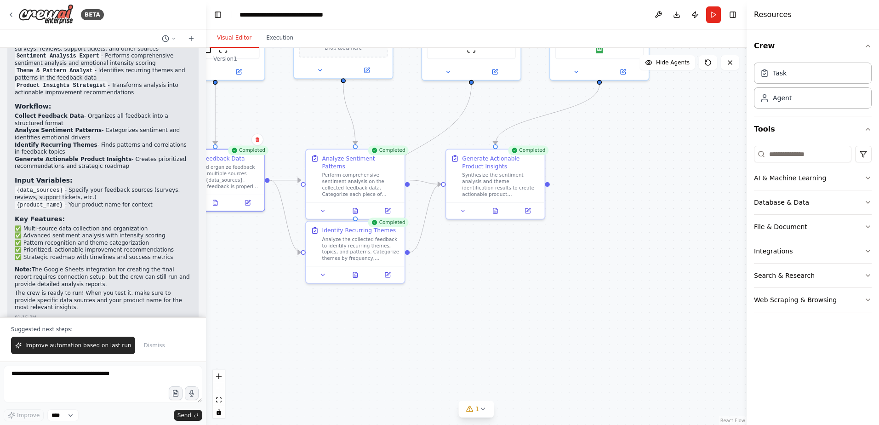
click at [452, 109] on div ".deletable-edge-delete-btn { width: 20px; height: 20px; border: 0px solid #ffff…" at bounding box center [476, 236] width 541 height 377
click at [486, 203] on div at bounding box center [494, 209] width 98 height 17
click at [490, 209] on button at bounding box center [494, 209] width 34 height 10
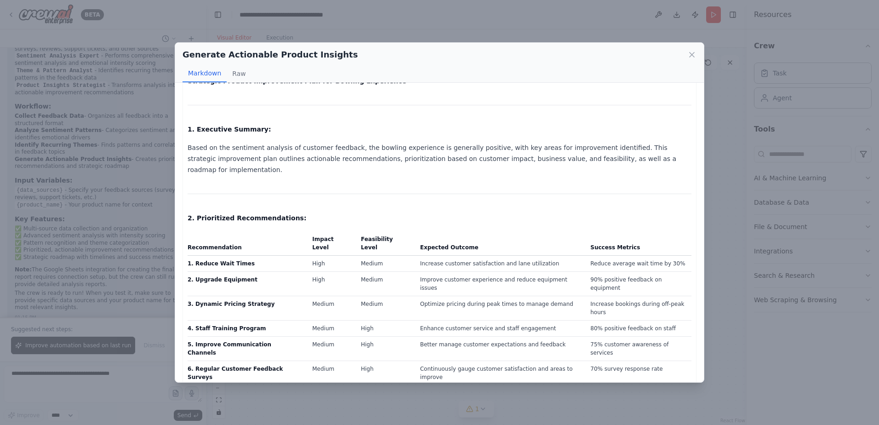
scroll to position [0, 0]
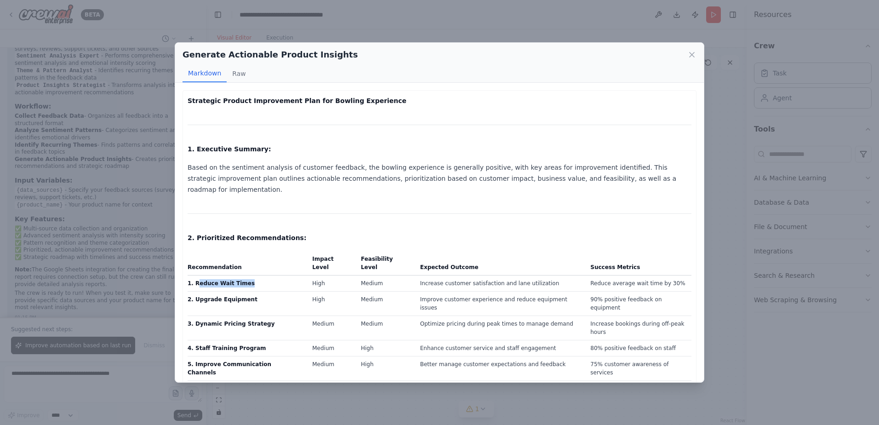
drag, startPoint x: 197, startPoint y: 264, endPoint x: 268, endPoint y: 268, distance: 70.9
click at [268, 276] on td "1. Reduce Wait Times" at bounding box center [247, 284] width 119 height 16
drag, startPoint x: 268, startPoint y: 268, endPoint x: 264, endPoint y: 301, distance: 33.3
click at [264, 316] on td "3. Dynamic Pricing Strategy" at bounding box center [247, 328] width 119 height 24
click at [414, 276] on tr "1. Reduce Wait Times High Medium Increase customer satisfaction and lane utiliz…" at bounding box center [440, 284] width 504 height 16
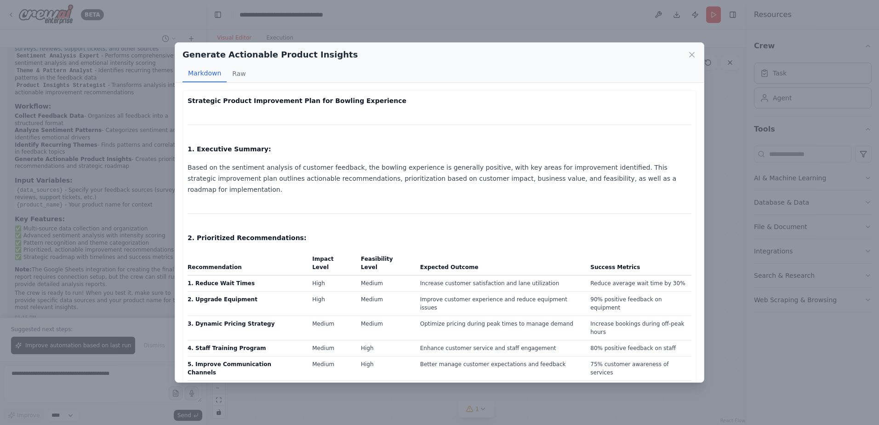
drag, startPoint x: 414, startPoint y: 269, endPoint x: 455, endPoint y: 285, distance: 44.2
click at [455, 292] on td "Improve customer experience and reduce equipment issues" at bounding box center [500, 304] width 171 height 24
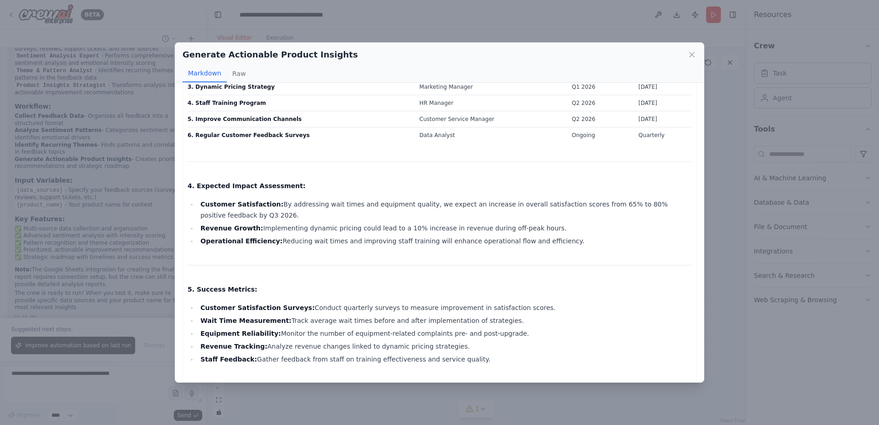
scroll to position [460, 0]
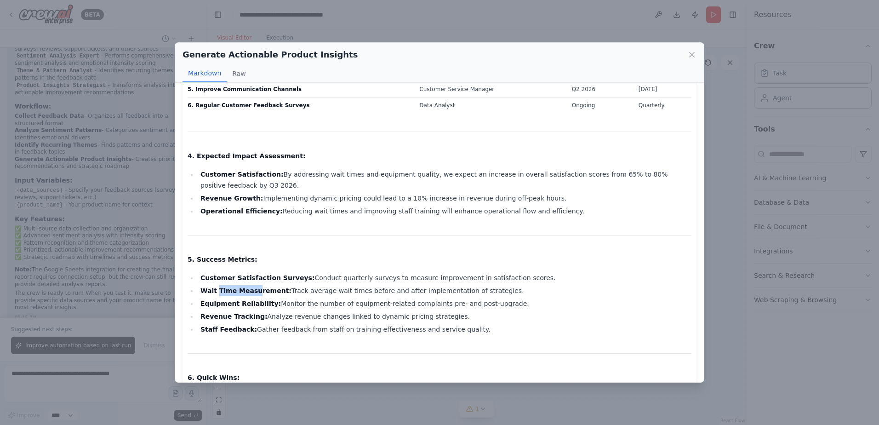
click at [251, 272] on ul "Customer Satisfaction Surveys: Conduct quarterly surveys to measure improvement…" at bounding box center [440, 303] width 504 height 63
drag, startPoint x: 251, startPoint y: 233, endPoint x: 253, endPoint y: 277, distance: 44.2
click at [253, 324] on li "Staff Feedback: Gather feedback from staff on training effectiveness and servic…" at bounding box center [445, 329] width 494 height 11
drag, startPoint x: 209, startPoint y: 244, endPoint x: 286, endPoint y: 253, distance: 77.3
click at [286, 272] on ul "Customer Satisfaction Surveys: Conduct quarterly surveys to measure improvement…" at bounding box center [440, 303] width 504 height 63
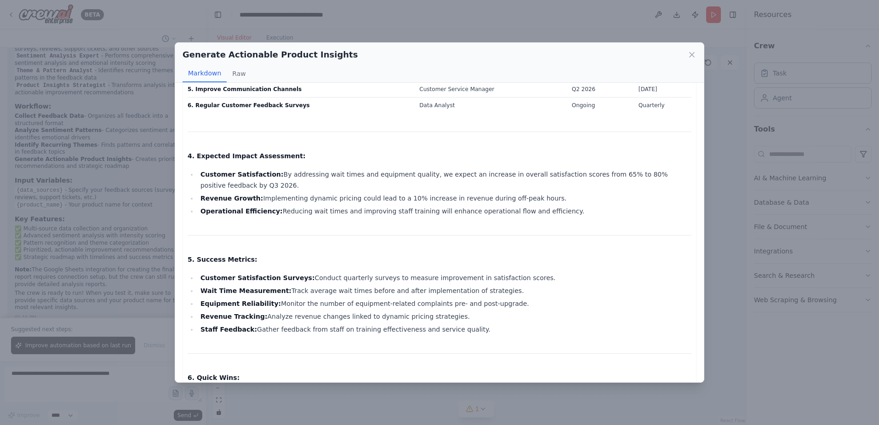
drag, startPoint x: 286, startPoint y: 253, endPoint x: 270, endPoint y: 293, distance: 43.7
click at [270, 293] on div "Strategic Product Improvement Plan for Bowling Experience 1. Executive Summary:…" at bounding box center [440, 178] width 504 height 1086
drag, startPoint x: 204, startPoint y: 264, endPoint x: 285, endPoint y: 268, distance: 81.0
click at [285, 311] on li "Revenue Tracking: Analyze revenue changes linked to dynamic pricing strategies." at bounding box center [445, 316] width 494 height 11
drag, startPoint x: 285, startPoint y: 268, endPoint x: 283, endPoint y: 300, distance: 31.8
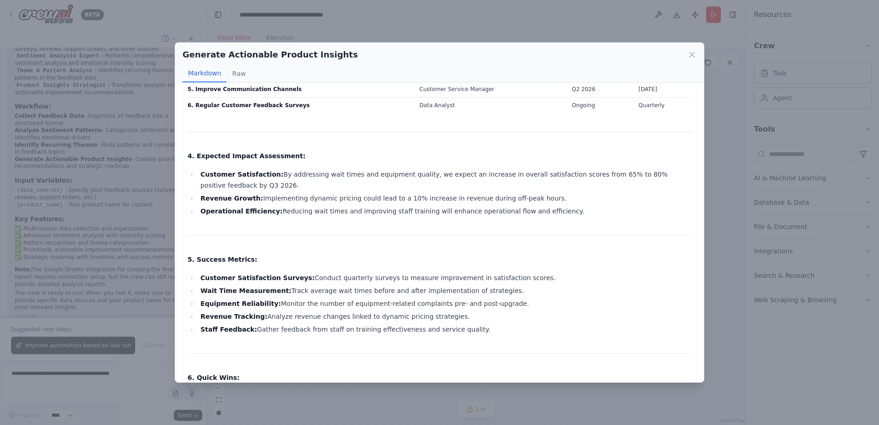
click at [283, 300] on div "Strategic Product Improvement Plan for Bowling Experience 1. Executive Summary:…" at bounding box center [440, 178] width 504 height 1086
drag, startPoint x: 254, startPoint y: 281, endPoint x: 262, endPoint y: 282, distance: 8.4
click at [262, 324] on li "Staff Feedback: Gather feedback from staff on training effectiveness and servic…" at bounding box center [445, 329] width 494 height 11
drag, startPoint x: 262, startPoint y: 282, endPoint x: 231, endPoint y: 260, distance: 38.3
click at [264, 306] on div "Strategic Product Improvement Plan for Bowling Experience 1. Executive Summary:…" at bounding box center [440, 178] width 504 height 1086
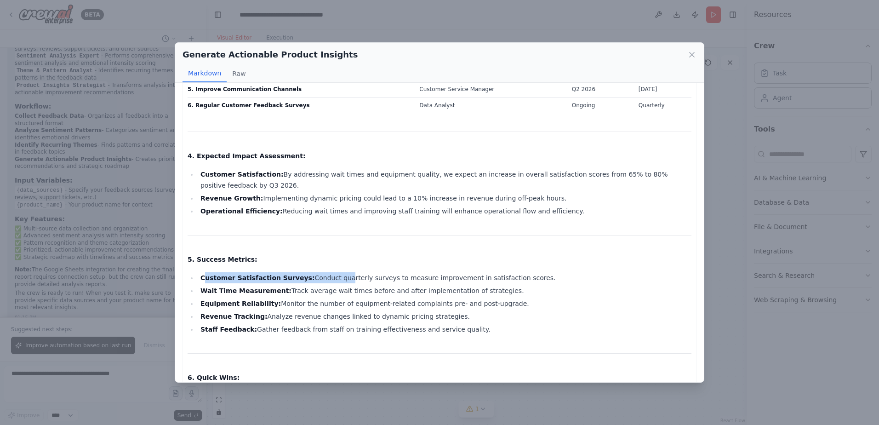
drag, startPoint x: 206, startPoint y: 223, endPoint x: 325, endPoint y: 224, distance: 119.6
click at [325, 272] on li "Customer Satisfaction Surveys: Conduct quarterly surveys to measure improvement…" at bounding box center [445, 277] width 494 height 11
drag, startPoint x: 325, startPoint y: 224, endPoint x: 282, endPoint y: 302, distance: 89.1
click at [283, 299] on div "Strategic Product Improvement Plan for Bowling Experience 1. Executive Summary:…" at bounding box center [440, 178] width 504 height 1086
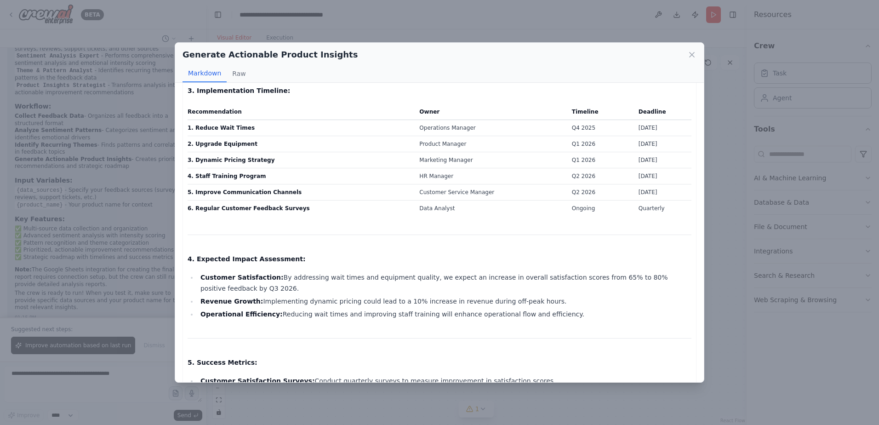
scroll to position [345, 0]
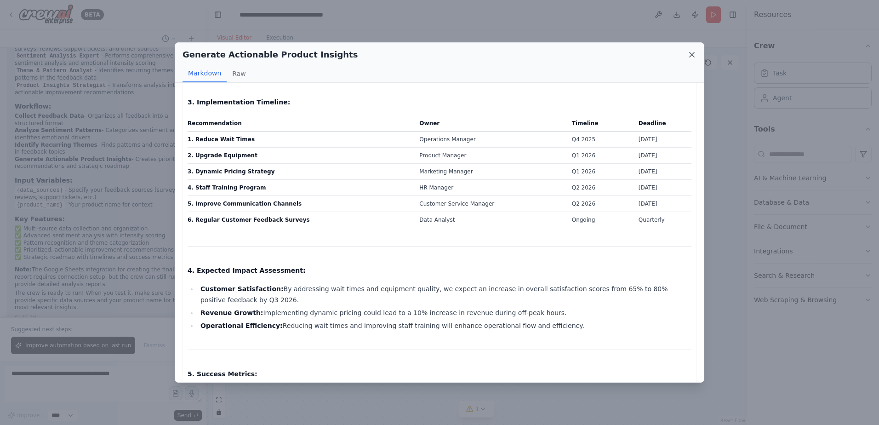
click at [693, 54] on icon at bounding box center [692, 54] width 5 height 5
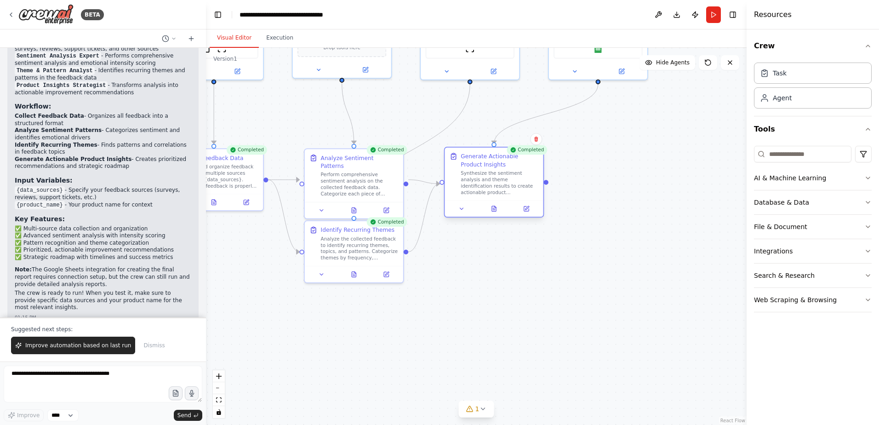
click at [501, 216] on div at bounding box center [494, 209] width 98 height 17
click at [503, 207] on button at bounding box center [494, 209] width 34 height 10
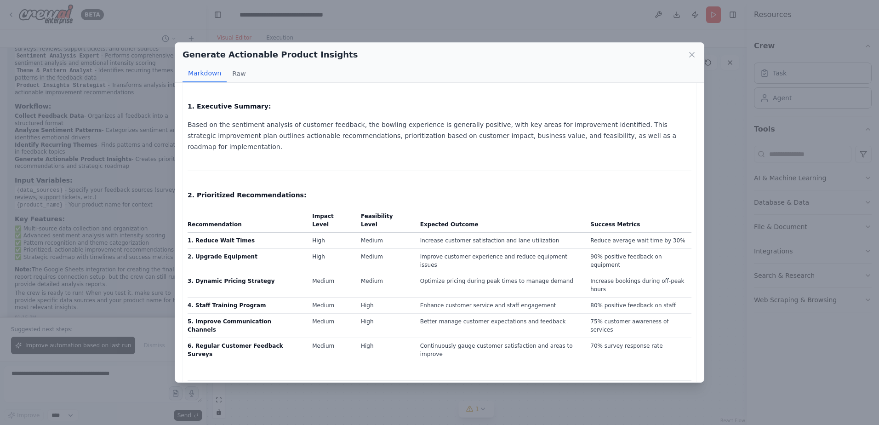
scroll to position [0, 0]
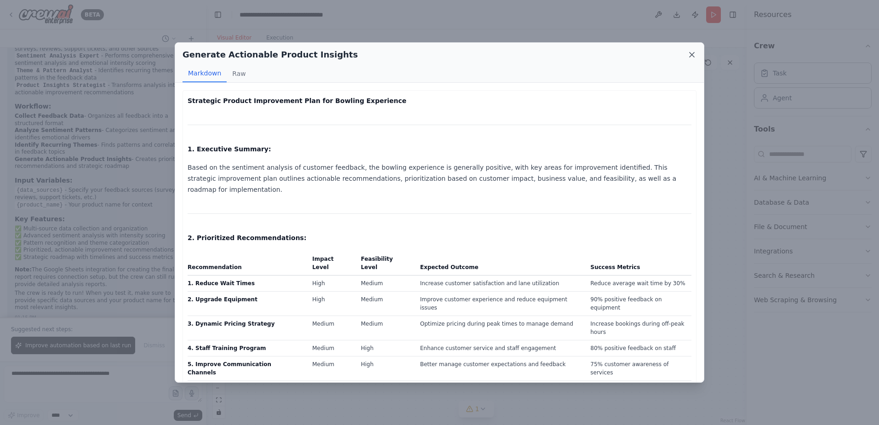
click at [692, 51] on icon at bounding box center [692, 54] width 9 height 9
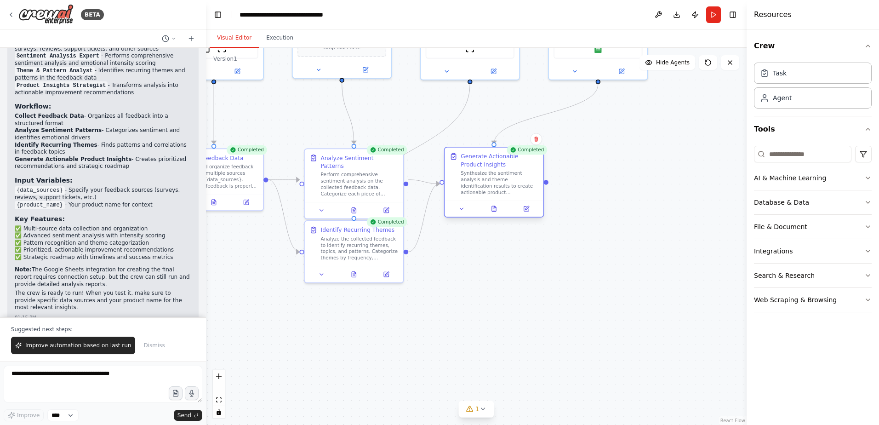
click at [458, 214] on div at bounding box center [494, 209] width 98 height 17
click at [460, 214] on div at bounding box center [494, 209] width 98 height 17
click at [465, 210] on icon at bounding box center [462, 209] width 6 height 6
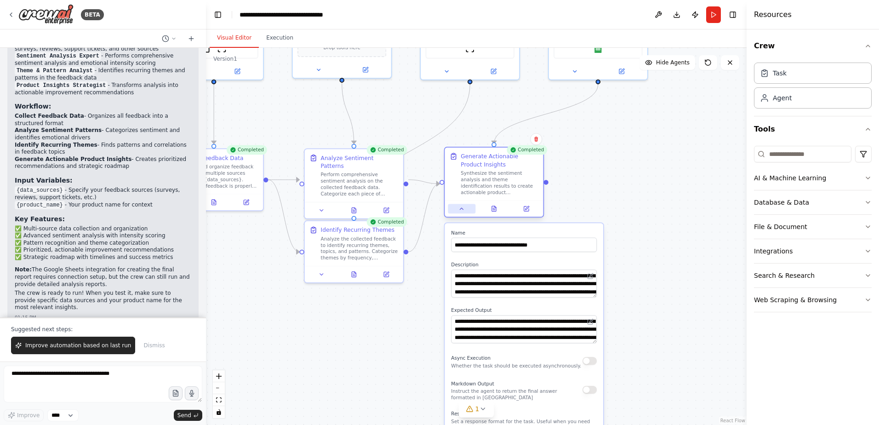
click at [454, 207] on button at bounding box center [462, 209] width 28 height 10
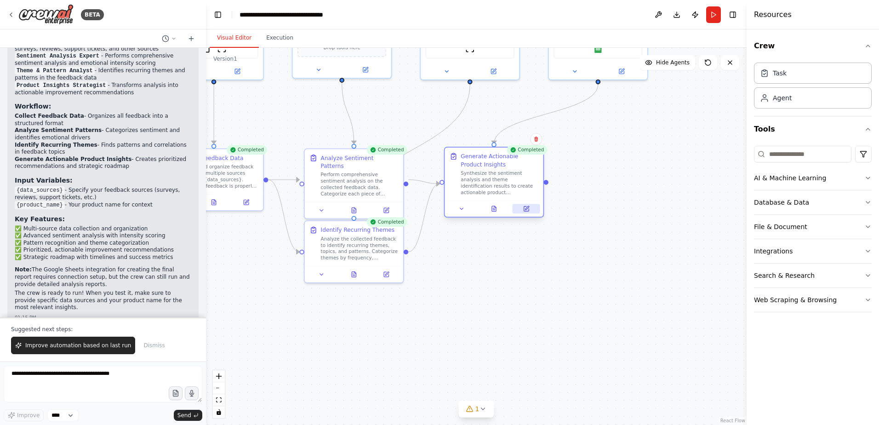
click at [523, 212] on button at bounding box center [527, 209] width 28 height 10
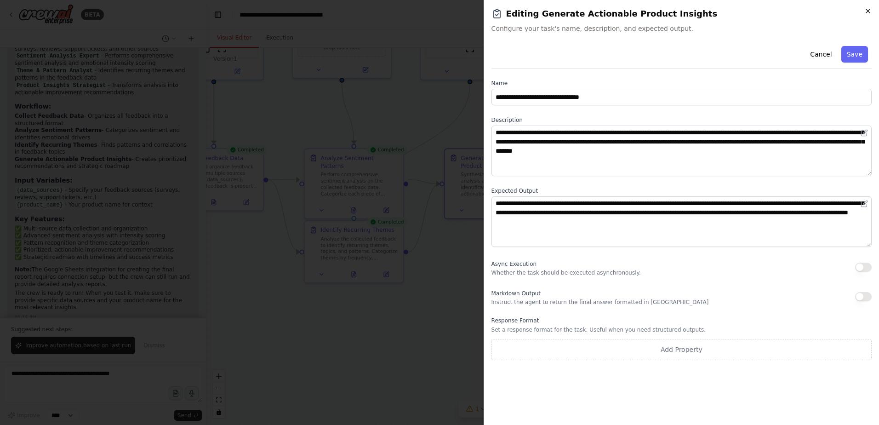
click at [867, 10] on icon "button" at bounding box center [868, 10] width 7 height 7
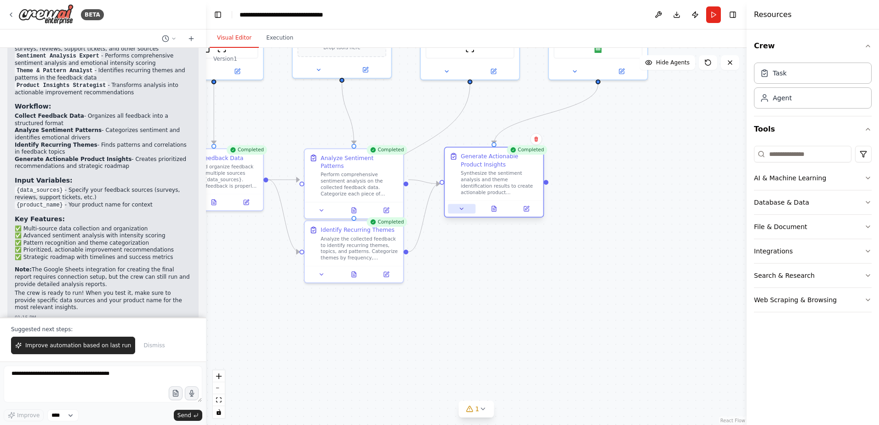
click at [468, 211] on button at bounding box center [462, 209] width 28 height 10
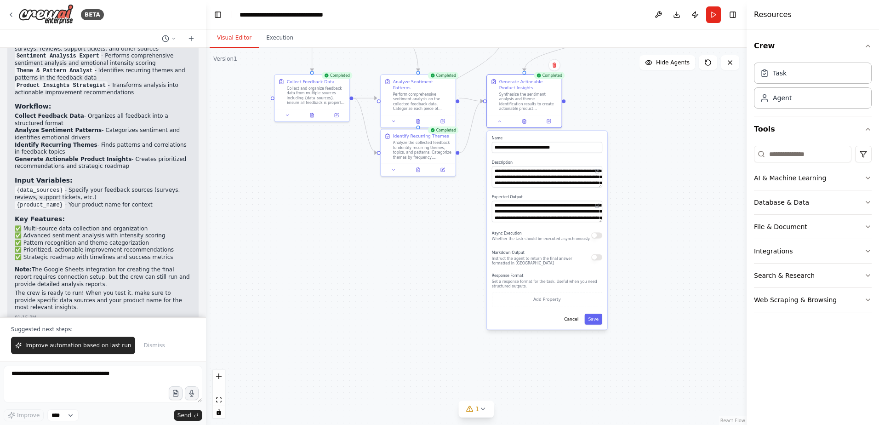
drag, startPoint x: 654, startPoint y: 326, endPoint x: 662, endPoint y: 187, distance: 138.7
click at [662, 187] on div ".deletable-edge-delete-btn { width: 20px; height: 20px; border: 0px solid #ffff…" at bounding box center [476, 236] width 541 height 377
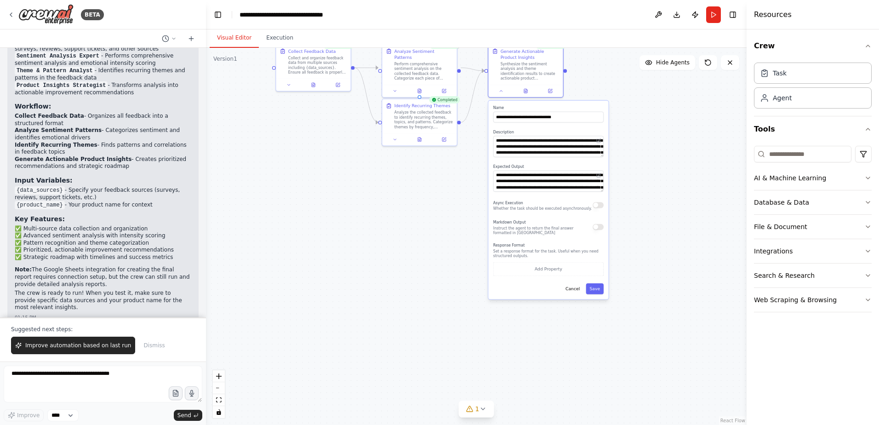
click at [595, 298] on div "**********" at bounding box center [548, 200] width 120 height 198
click at [595, 293] on button "Save" at bounding box center [595, 288] width 18 height 11
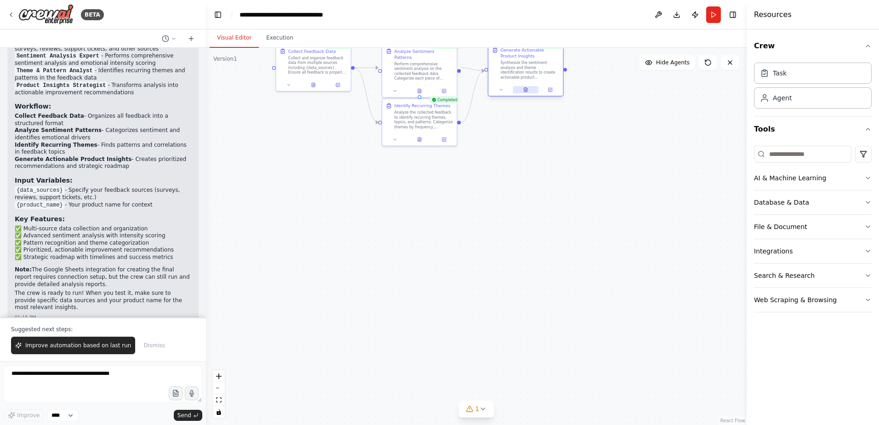
click at [533, 88] on button at bounding box center [526, 89] width 26 height 7
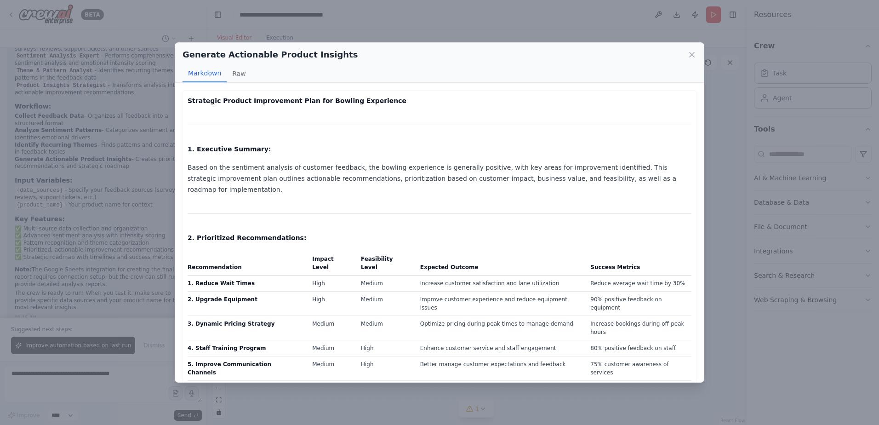
scroll to position [46, 0]
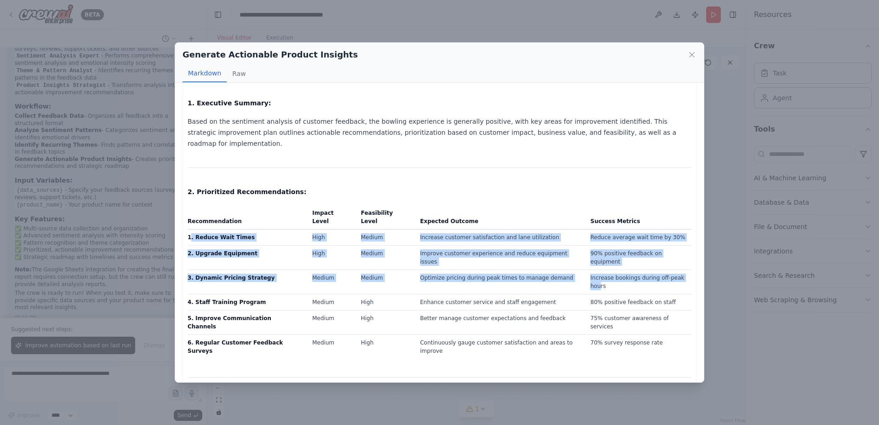
drag, startPoint x: 208, startPoint y: 218, endPoint x: 673, endPoint y: 257, distance: 466.7
click at [673, 257] on tbody "1. Reduce Wait Times High Medium Increase customer satisfaction and lane utiliz…" at bounding box center [440, 295] width 504 height 130
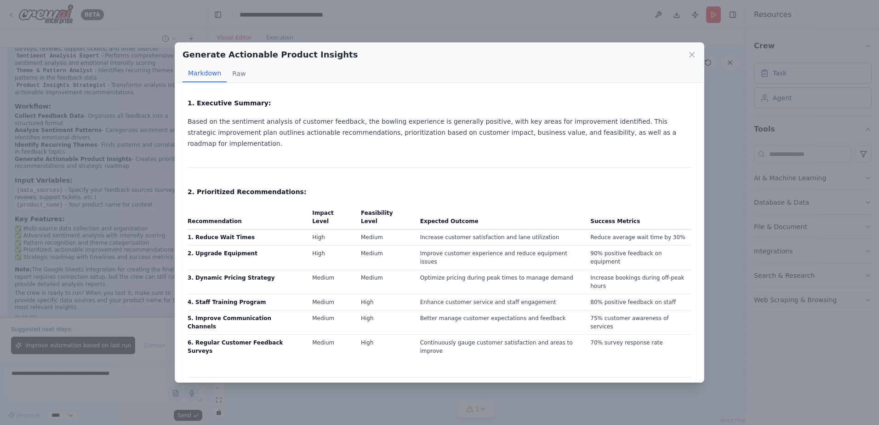
click at [277, 294] on td "4. Staff Training Program" at bounding box center [247, 302] width 119 height 16
click at [697, 53] on div "Generate Actionable Product Insights Markdown Raw" at bounding box center [439, 63] width 529 height 40
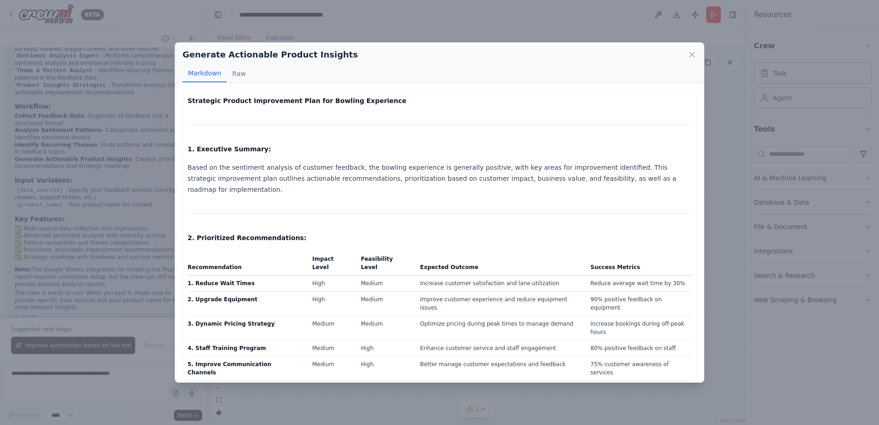
scroll to position [1177, 0]
click at [252, 69] on div "Markdown Raw" at bounding box center [440, 73] width 514 height 17
click at [246, 73] on div "Markdown Raw" at bounding box center [440, 73] width 514 height 17
click at [246, 73] on button "Raw" at bounding box center [239, 73] width 24 height 17
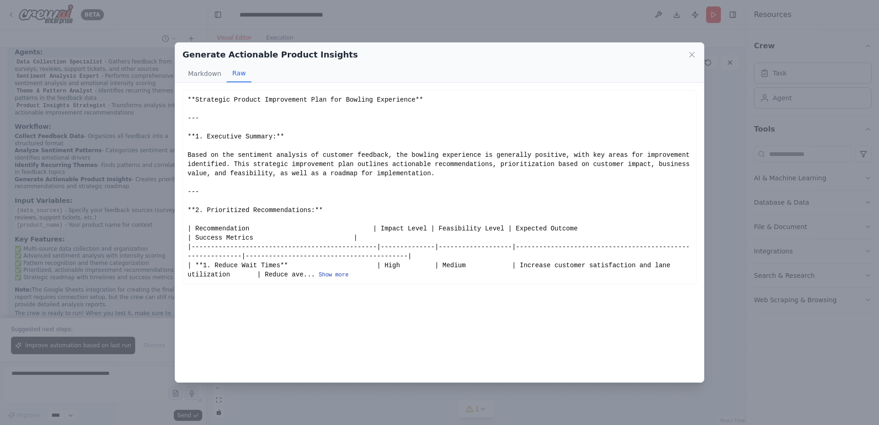
click at [319, 276] on button "Show more" at bounding box center [334, 274] width 30 height 7
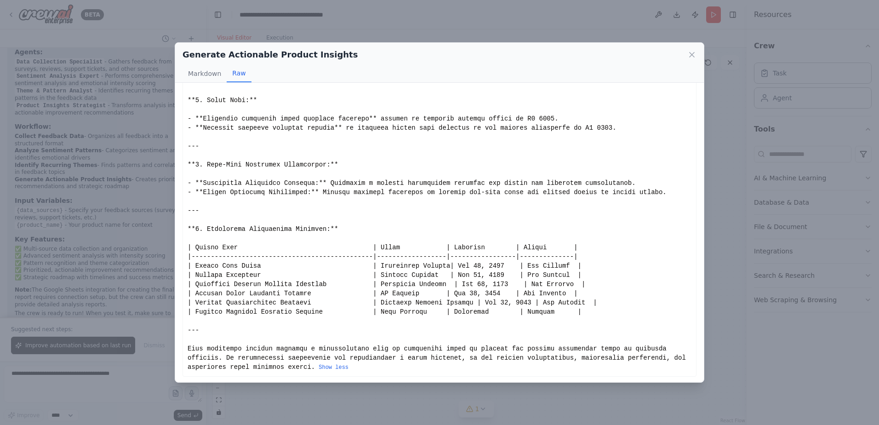
scroll to position [599, 0]
click at [195, 74] on button "Markdown" at bounding box center [205, 73] width 44 height 17
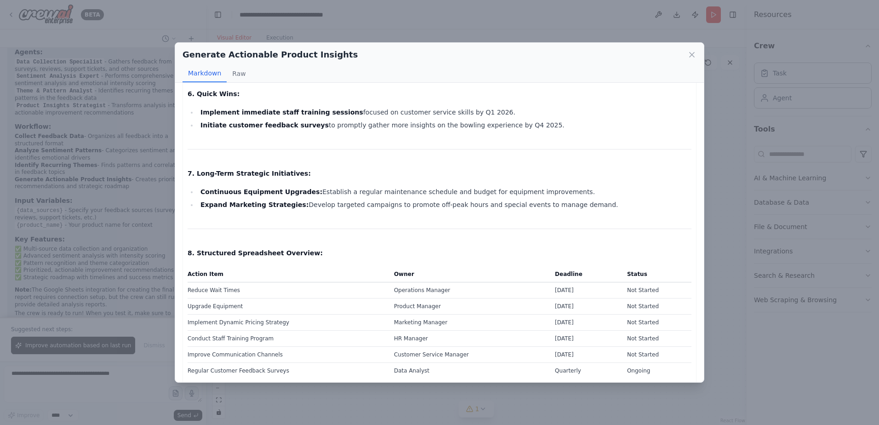
scroll to position [759, 0]
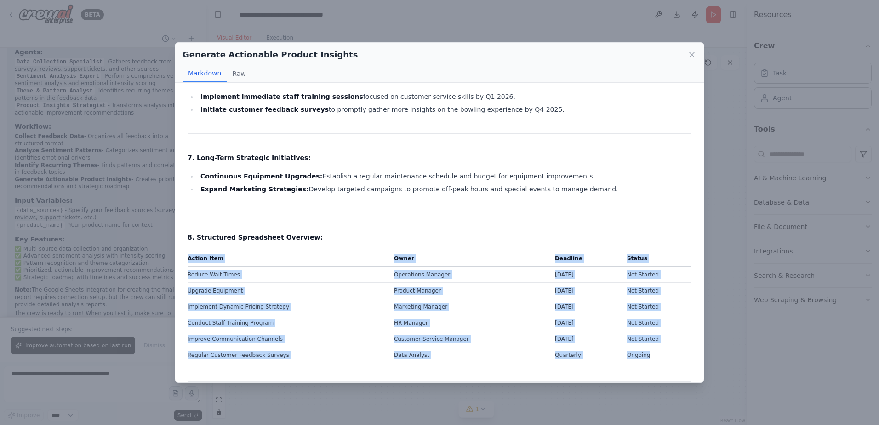
drag, startPoint x: 653, startPoint y: 306, endPoint x: 180, endPoint y: 206, distance: 482.9
click at [180, 206] on div "Strategic Product Improvement Plan for Bowling Experience 1. Executive Summary:…" at bounding box center [439, 232] width 529 height 299
click at [550, 254] on th "Deadline" at bounding box center [586, 260] width 72 height 13
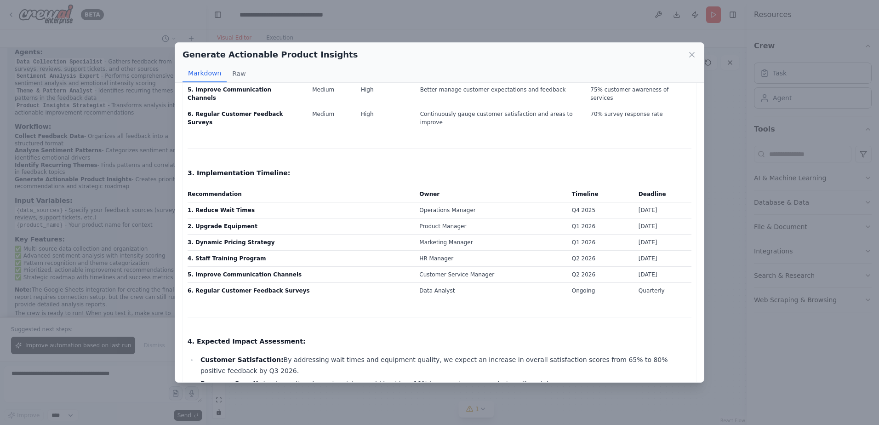
scroll to position [276, 0]
click at [245, 73] on button "Raw" at bounding box center [239, 73] width 24 height 17
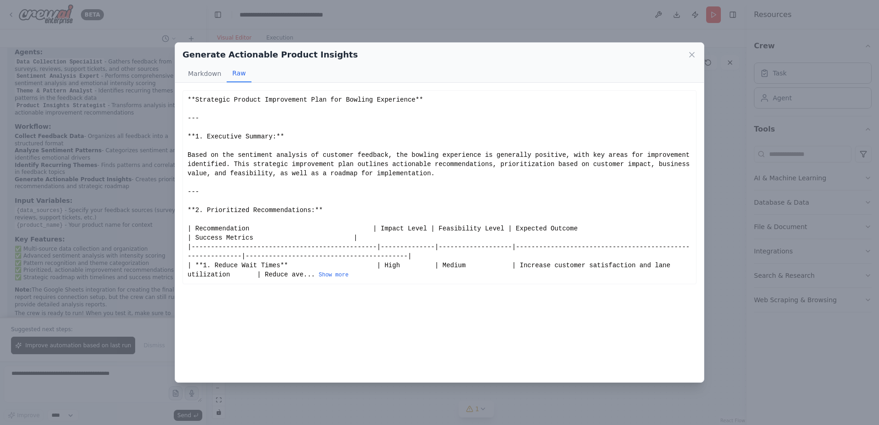
scroll to position [0, 0]
click at [319, 278] on button "Show more" at bounding box center [334, 274] width 30 height 7
click at [251, 278] on div "**Strategic Product Improvement Plan for Bowling Experience** --- **1. Executiv…" at bounding box center [440, 187] width 504 height 184
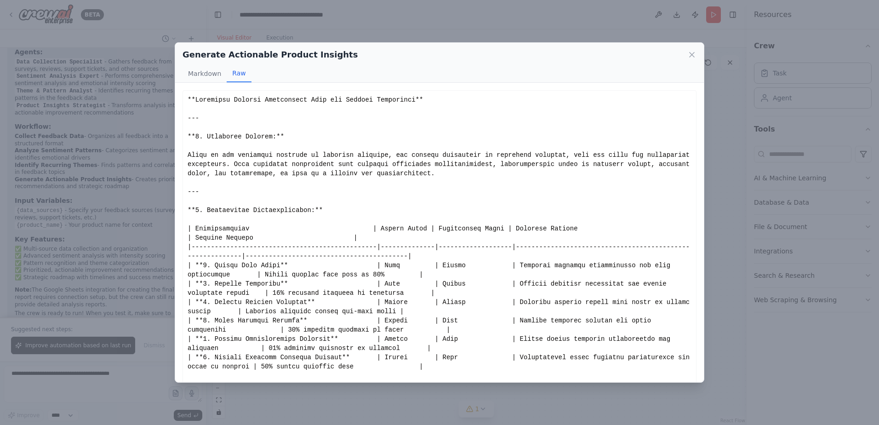
drag, startPoint x: 251, startPoint y: 278, endPoint x: 243, endPoint y: 177, distance: 101.1
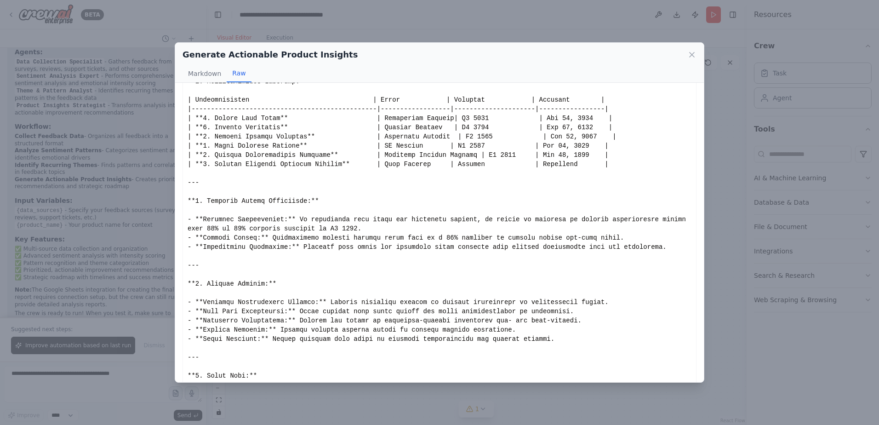
scroll to position [368, 0]
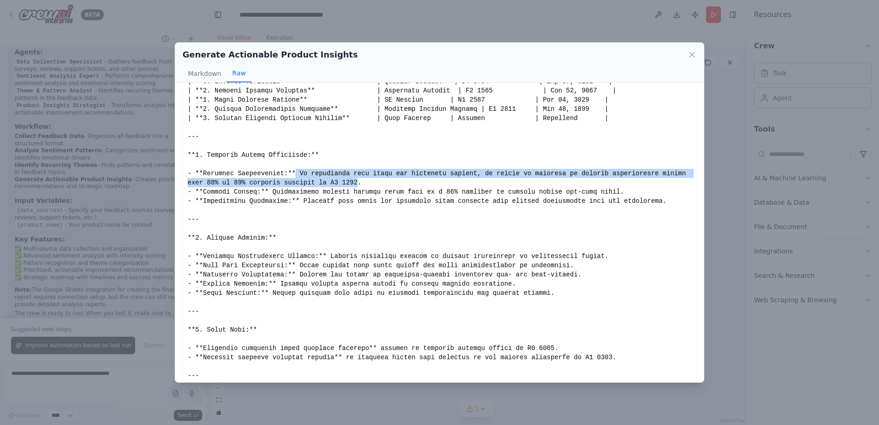
drag, startPoint x: 297, startPoint y: 169, endPoint x: 312, endPoint y: 183, distance: 20.5
click at [312, 183] on div "Show less" at bounding box center [440, 164] width 504 height 874
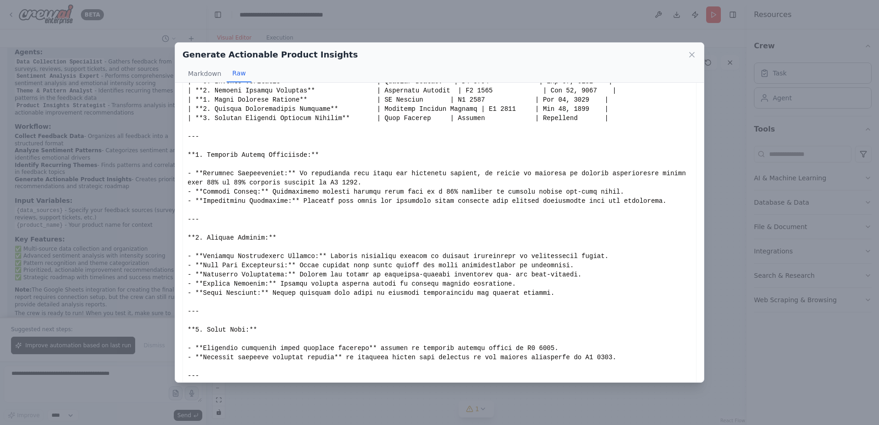
drag, startPoint x: 312, startPoint y: 183, endPoint x: 336, endPoint y: 226, distance: 49.4
click at [336, 226] on div "Show less" at bounding box center [440, 164] width 504 height 874
drag, startPoint x: 303, startPoint y: 196, endPoint x: 367, endPoint y: 201, distance: 64.6
click at [367, 201] on div "Show less" at bounding box center [440, 164] width 504 height 874
drag, startPoint x: 367, startPoint y: 201, endPoint x: 366, endPoint y: 223, distance: 22.1
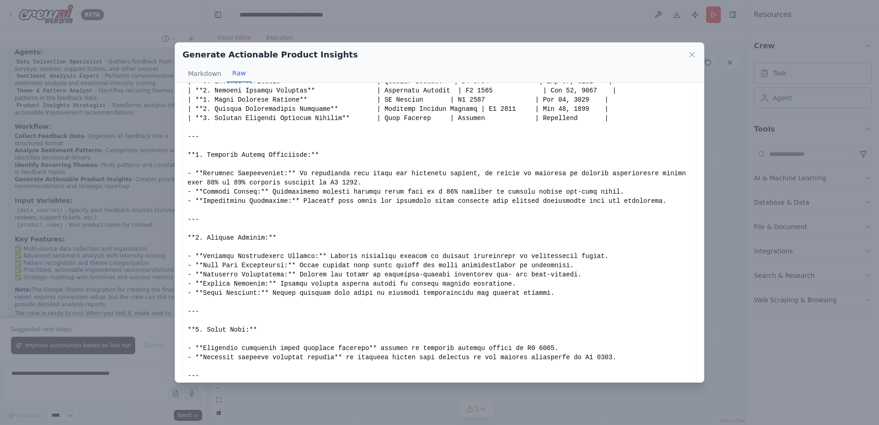
click at [366, 223] on div "Show less" at bounding box center [440, 164] width 504 height 874
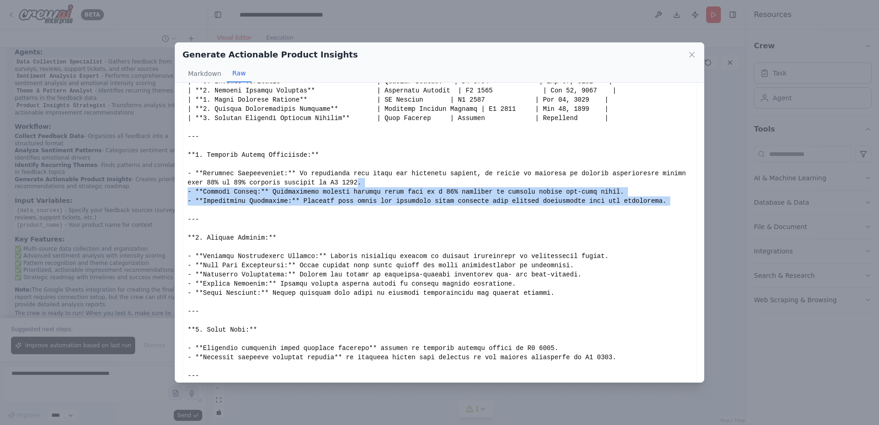
drag, startPoint x: 311, startPoint y: 181, endPoint x: 454, endPoint y: 211, distance: 146.1
click at [454, 211] on div "Show less" at bounding box center [440, 164] width 504 height 874
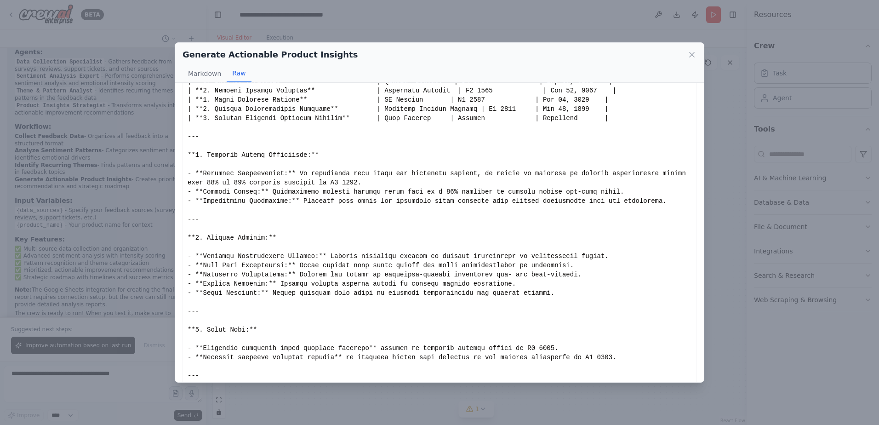
drag, startPoint x: 454, startPoint y: 211, endPoint x: 471, endPoint y: 241, distance: 34.2
click at [471, 241] on div "Show less" at bounding box center [440, 164] width 504 height 874
drag, startPoint x: 397, startPoint y: 197, endPoint x: 479, endPoint y: 205, distance: 81.8
click at [479, 205] on div "Show less" at bounding box center [440, 164] width 504 height 874
drag, startPoint x: 479, startPoint y: 205, endPoint x: 463, endPoint y: 229, distance: 28.8
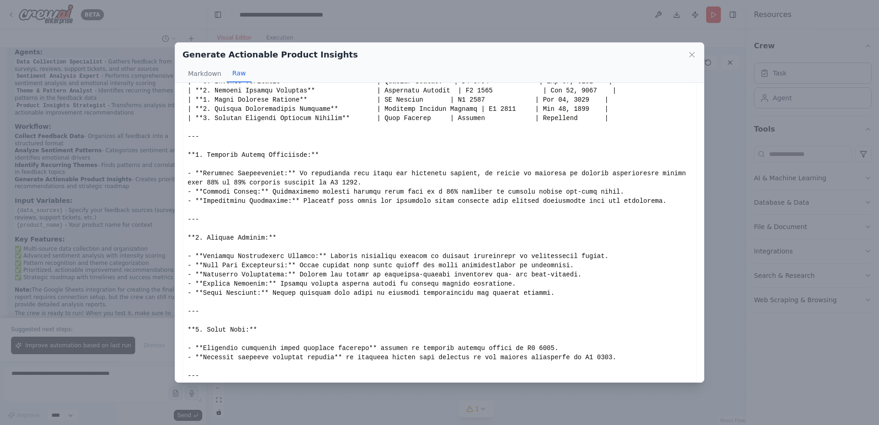
click at [463, 229] on div "Show less" at bounding box center [440, 164] width 504 height 874
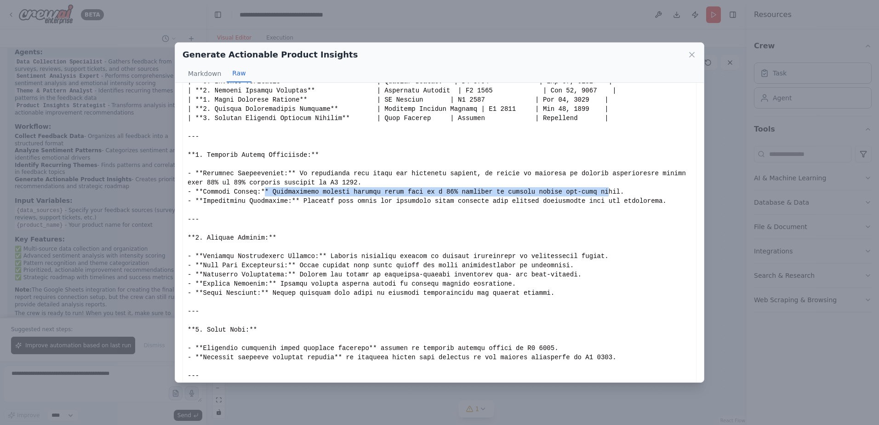
drag, startPoint x: 258, startPoint y: 190, endPoint x: 572, endPoint y: 196, distance: 314.7
click at [572, 196] on div "Show less" at bounding box center [440, 164] width 504 height 874
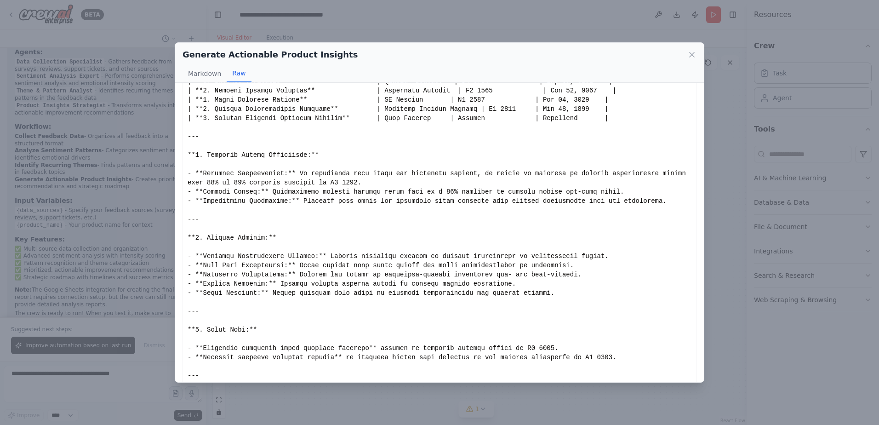
drag, startPoint x: 572, startPoint y: 196, endPoint x: 563, endPoint y: 241, distance: 46.0
click at [563, 241] on div "Show less" at bounding box center [440, 164] width 504 height 874
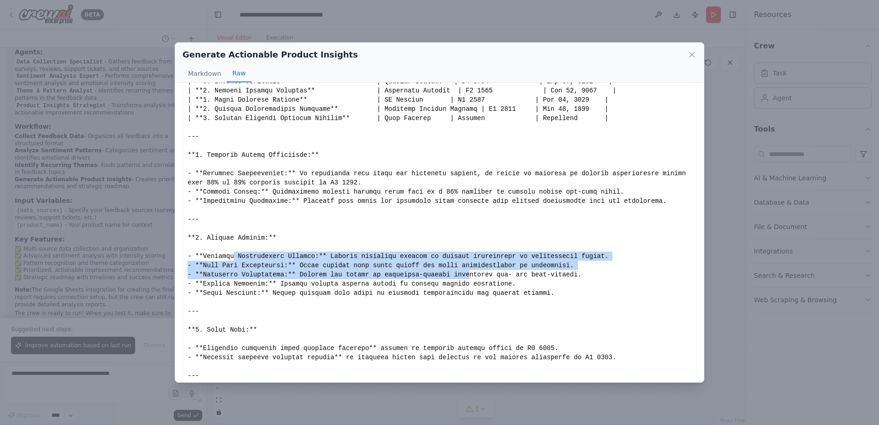
drag, startPoint x: 229, startPoint y: 255, endPoint x: 445, endPoint y: 271, distance: 216.8
click at [445, 271] on div "Show less" at bounding box center [440, 164] width 504 height 874
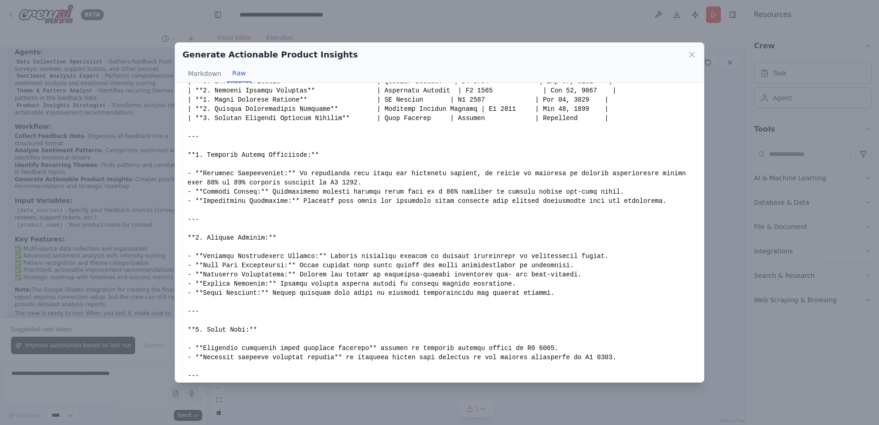
drag, startPoint x: 445, startPoint y: 271, endPoint x: 429, endPoint y: 310, distance: 42.5
click at [429, 310] on div "Show less" at bounding box center [440, 164] width 504 height 874
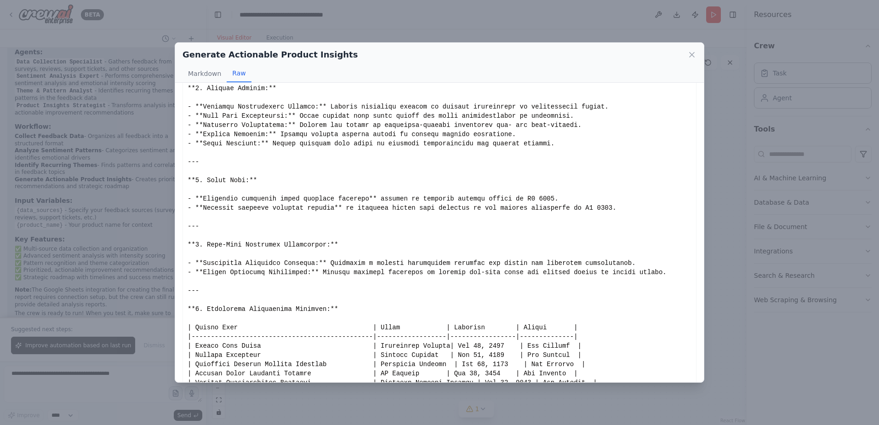
scroll to position [369, 0]
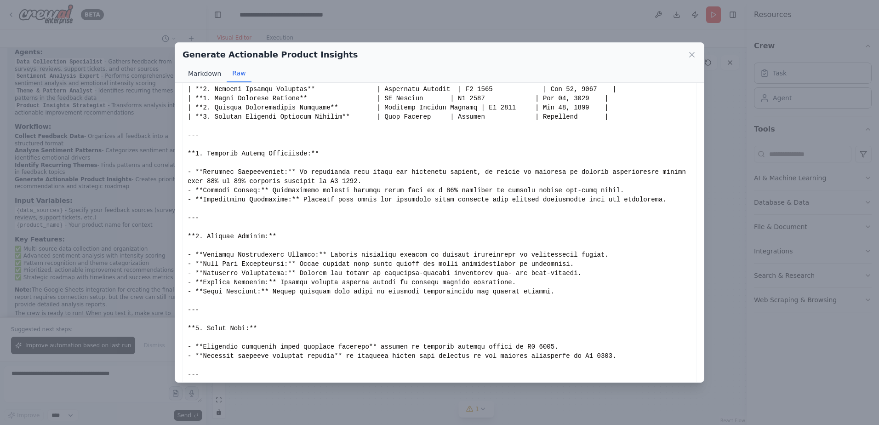
click at [213, 72] on button "Markdown" at bounding box center [205, 73] width 44 height 17
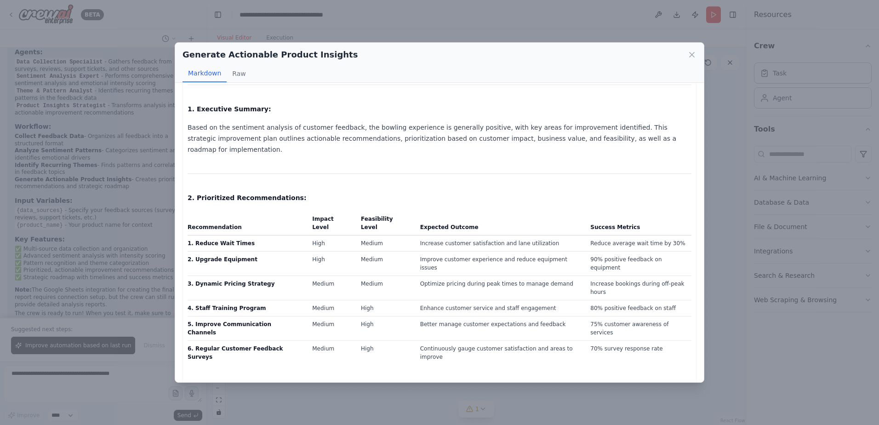
scroll to position [46, 0]
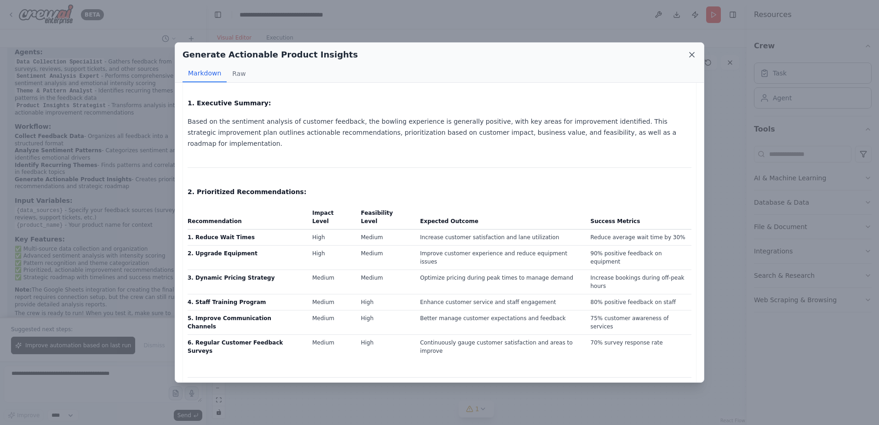
click at [690, 53] on icon at bounding box center [692, 54] width 5 height 5
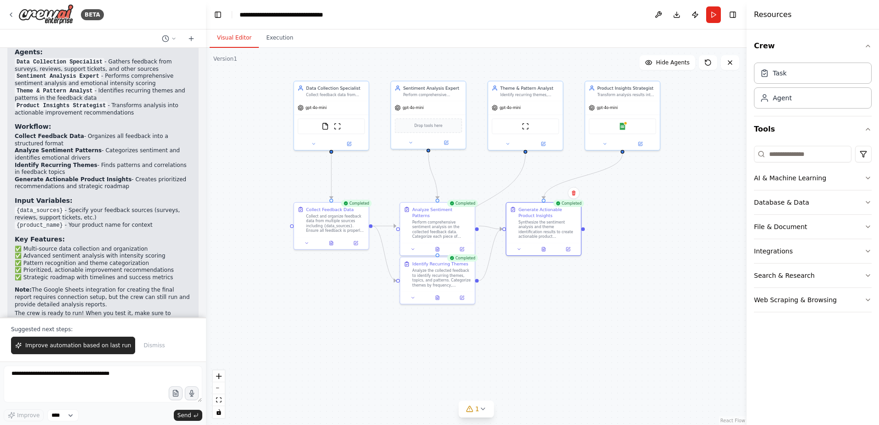
drag, startPoint x: 558, startPoint y: 184, endPoint x: 576, endPoint y: 343, distance: 159.2
click at [576, 343] on div ".deletable-edge-delete-btn { width: 20px; height: 20px; border: 0px solid #ffff…" at bounding box center [476, 236] width 541 height 377
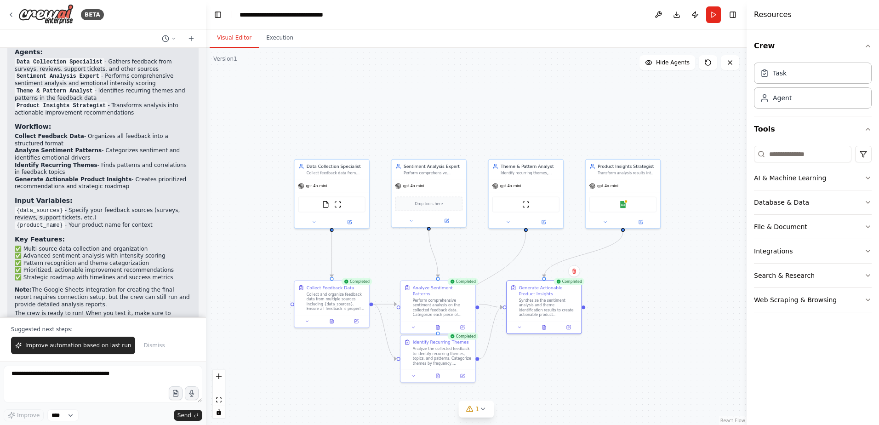
drag, startPoint x: 671, startPoint y: 217, endPoint x: 672, endPoint y: 295, distance: 77.7
click at [672, 295] on div ".deletable-edge-delete-btn { width: 20px; height: 20px; border: 0px solid #ffff…" at bounding box center [476, 236] width 541 height 377
click at [626, 204] on img at bounding box center [623, 202] width 7 height 7
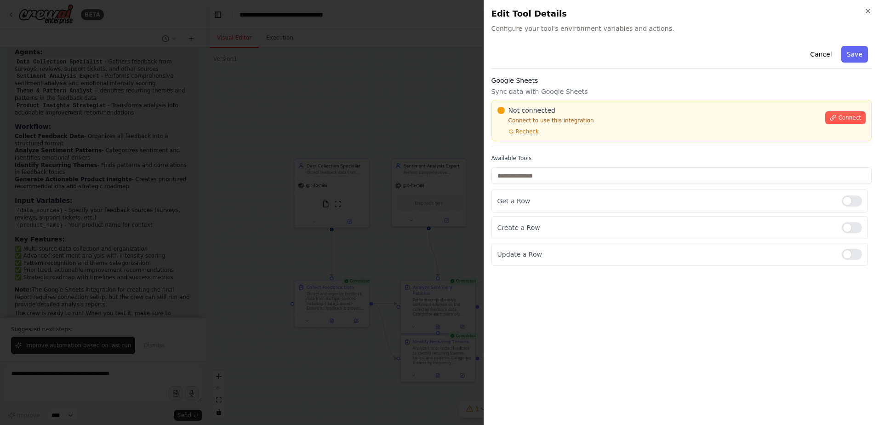
click at [842, 109] on div "Connect" at bounding box center [846, 115] width 40 height 18
click at [843, 117] on span "Connect" at bounding box center [850, 117] width 23 height 7
click at [847, 120] on span "Connect" at bounding box center [850, 117] width 23 height 7
click at [528, 134] on span "Recheck" at bounding box center [527, 131] width 23 height 7
click at [600, 118] on p "Connect to use this integration" at bounding box center [659, 120] width 323 height 7
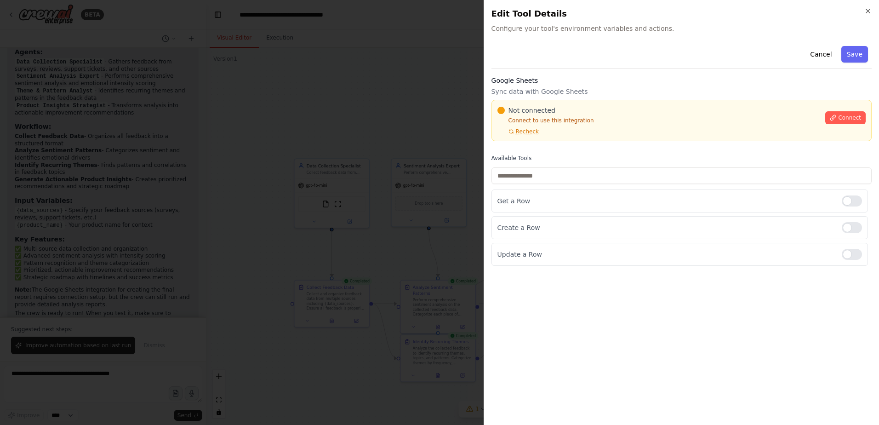
click at [631, 74] on div "Cancel Save Google Sheets Sync data with Google Sheets Not connected Connect to…" at bounding box center [682, 154] width 380 height 224
click at [601, 121] on p "Connect to use this integration" at bounding box center [659, 120] width 323 height 7
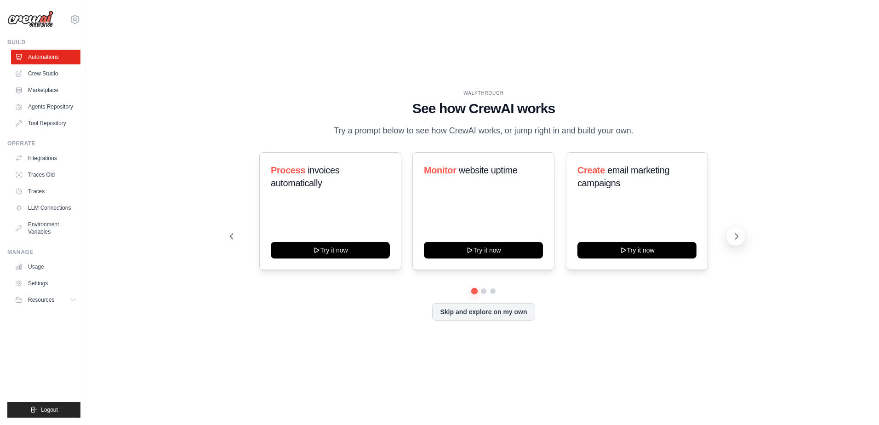
click at [745, 227] on button at bounding box center [736, 236] width 18 height 18
click at [223, 227] on button at bounding box center [232, 236] width 18 height 18
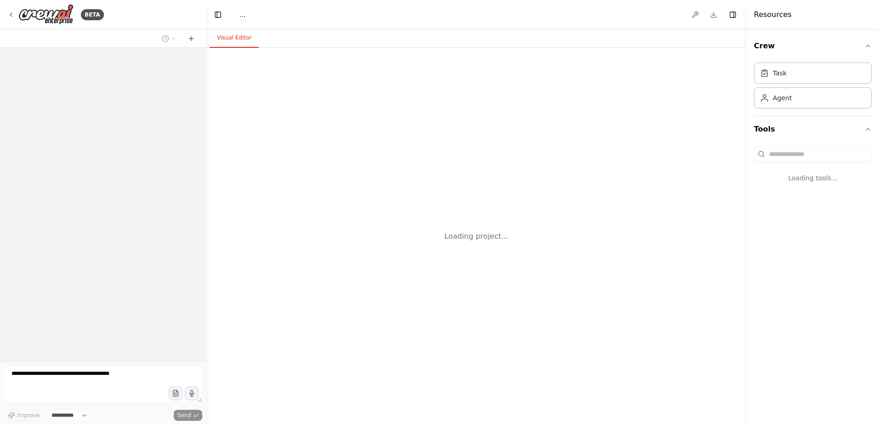
select select "****"
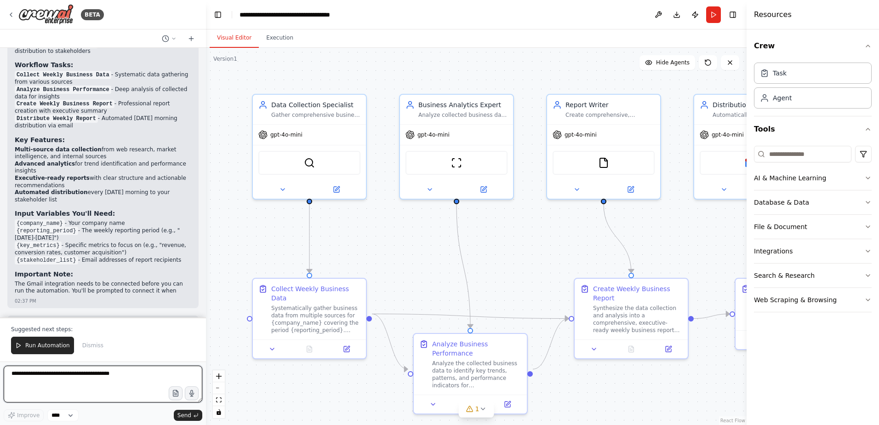
scroll to position [776, 0]
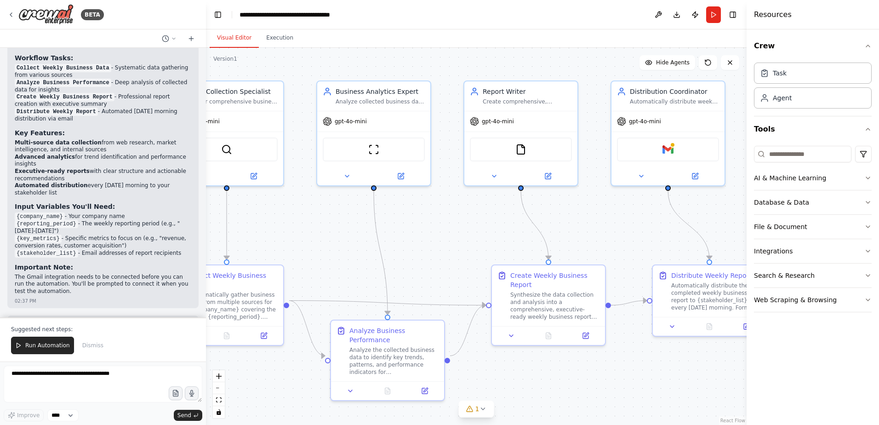
drag, startPoint x: 387, startPoint y: 73, endPoint x: 279, endPoint y: 60, distance: 108.9
click at [279, 60] on div ".deletable-edge-delete-btn { width: 20px; height: 20px; border: 0px solid #ffff…" at bounding box center [476, 236] width 541 height 377
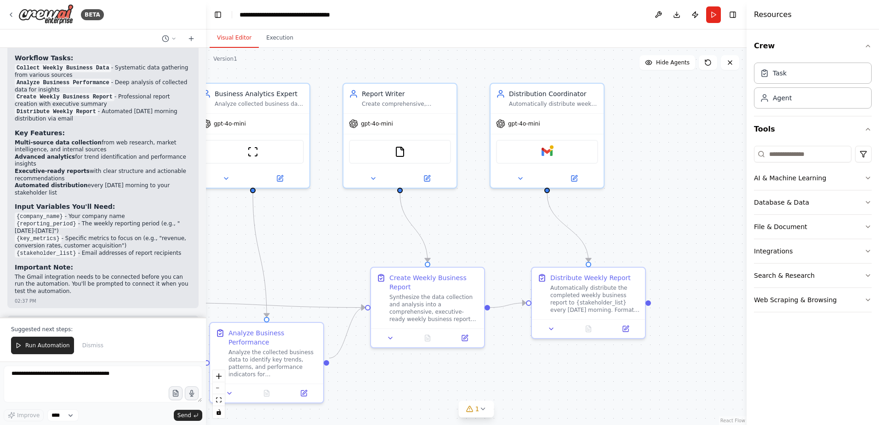
drag, startPoint x: 601, startPoint y: 74, endPoint x: 505, endPoint y: 76, distance: 95.7
click at [505, 76] on div ".deletable-edge-delete-btn { width: 20px; height: 20px; border: 0px solid #ffff…" at bounding box center [476, 236] width 541 height 377
click at [545, 152] on img at bounding box center [547, 149] width 11 height 11
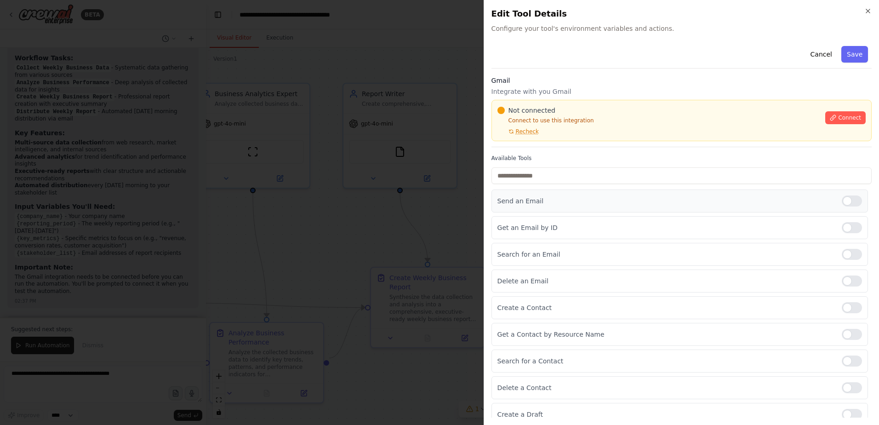
click at [581, 198] on p "Send an Email" at bounding box center [666, 200] width 337 height 9
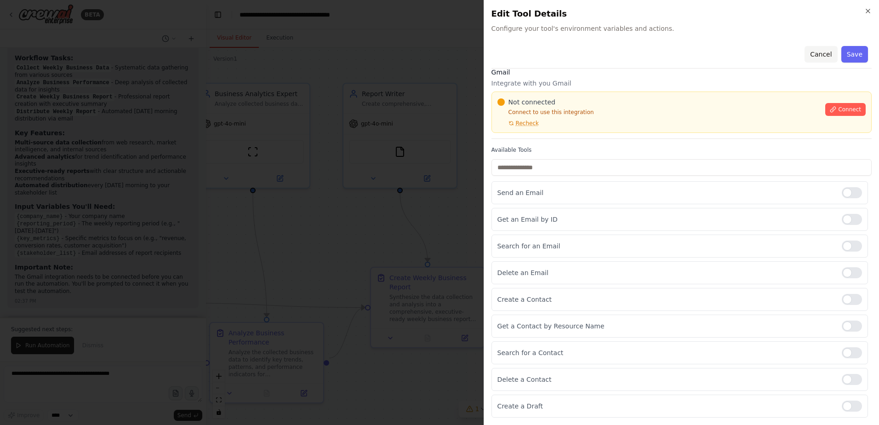
click at [825, 48] on button "Cancel" at bounding box center [821, 54] width 33 height 17
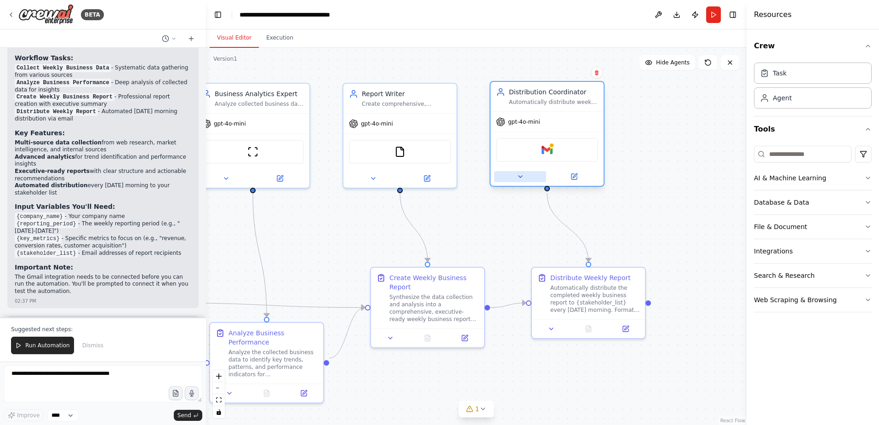
click at [525, 173] on button at bounding box center [520, 176] width 52 height 11
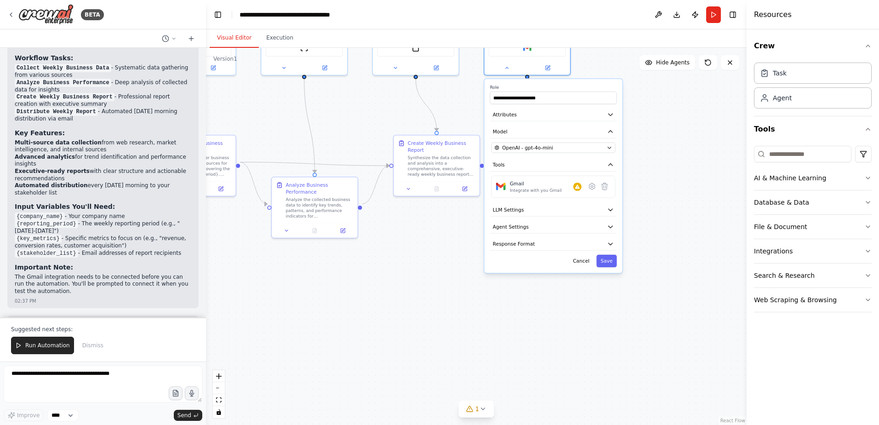
drag, startPoint x: 673, startPoint y: 218, endPoint x: 663, endPoint y: 107, distance: 112.2
click at [663, 107] on div ".deletable-edge-delete-btn { width: 20px; height: 20px; border: 0px solid #ffff…" at bounding box center [476, 236] width 541 height 377
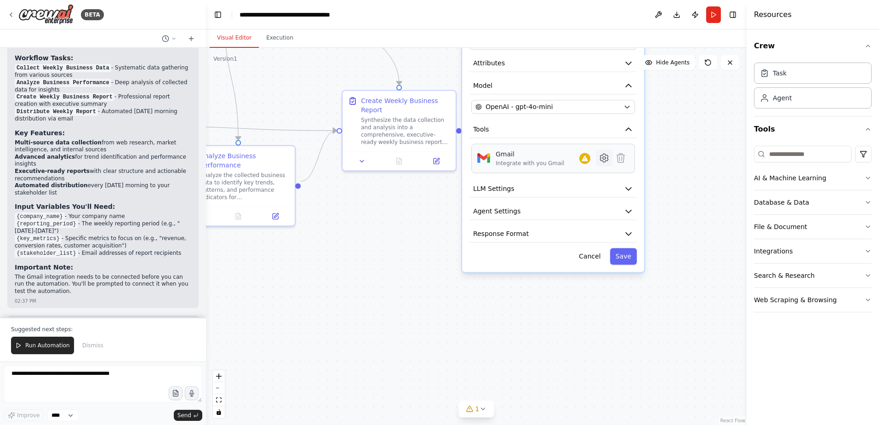
click at [606, 161] on icon at bounding box center [604, 157] width 11 height 11
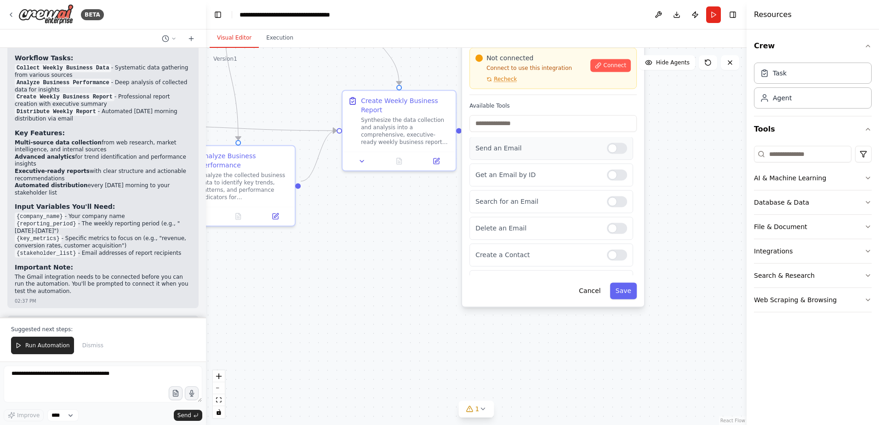
scroll to position [0, 0]
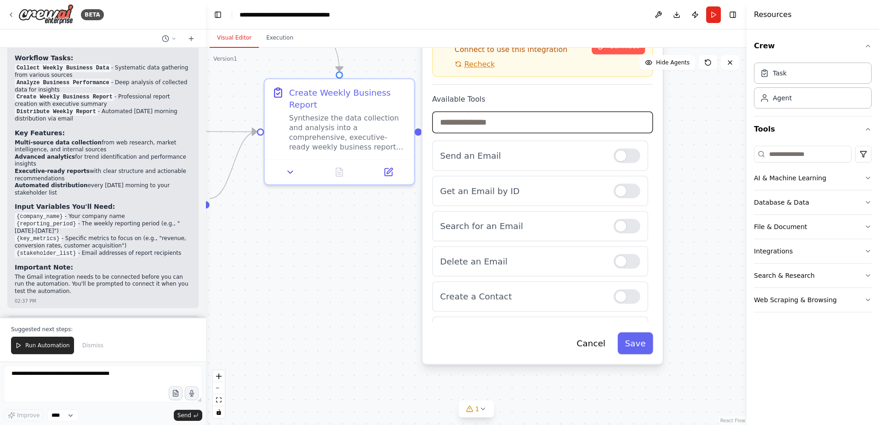
click at [578, 126] on input "text" at bounding box center [542, 122] width 221 height 22
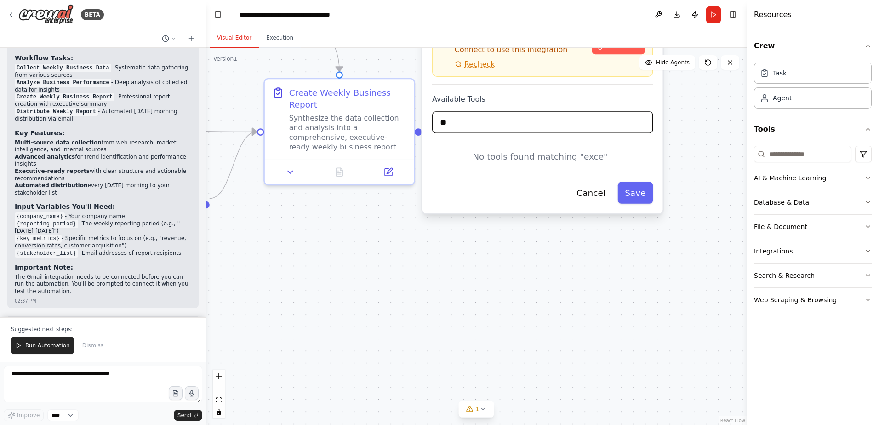
type input "*"
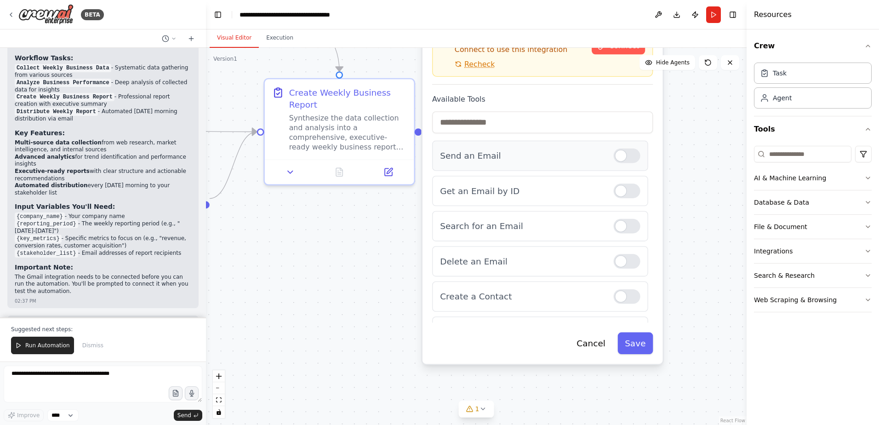
click at [628, 167] on div "Send an Email" at bounding box center [540, 156] width 216 height 30
click at [626, 159] on div at bounding box center [627, 156] width 27 height 15
click at [615, 168] on div "Send an Email" at bounding box center [540, 156] width 216 height 30
click at [625, 165] on div "Send an Email" at bounding box center [540, 156] width 216 height 30
click at [617, 164] on div "Send an Email" at bounding box center [540, 156] width 216 height 30
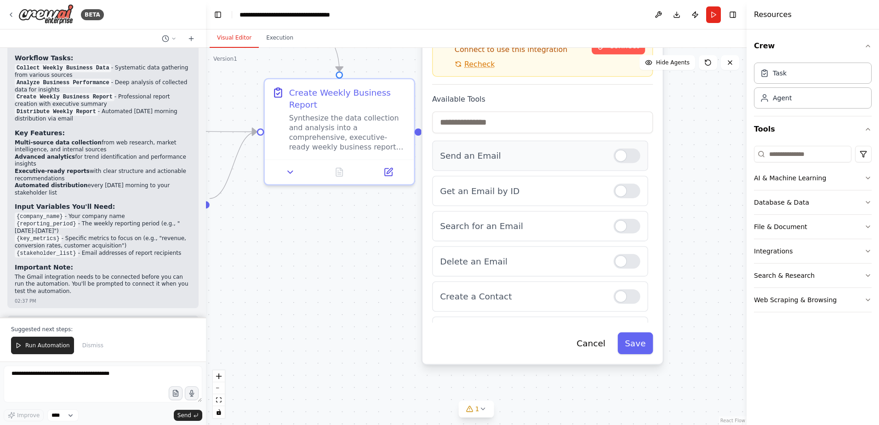
click at [618, 160] on div at bounding box center [627, 156] width 27 height 15
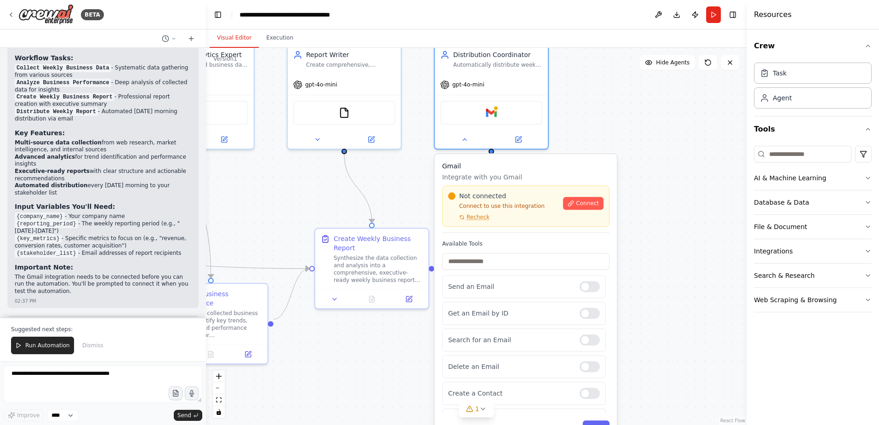
drag, startPoint x: 684, startPoint y: 123, endPoint x: 631, endPoint y: 269, distance: 154.8
click at [631, 269] on div ".deletable-edge-delete-btn { width: 20px; height: 20px; border: 0px solid #ffff…" at bounding box center [476, 236] width 541 height 377
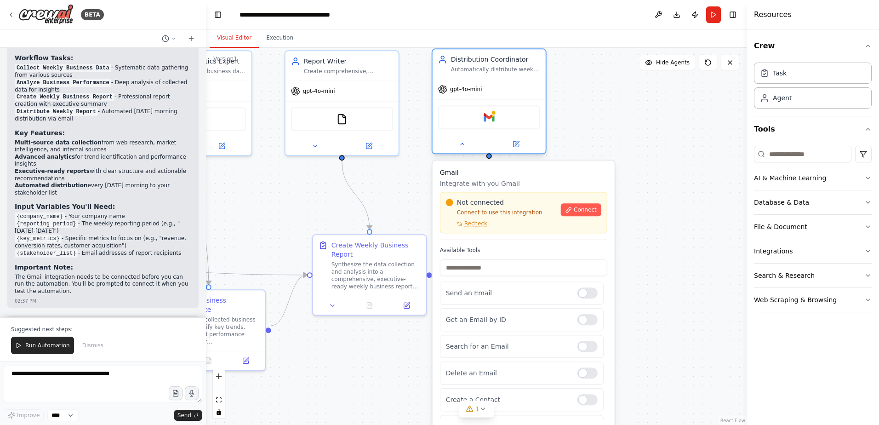
click at [510, 138] on div at bounding box center [489, 144] width 113 height 18
click at [515, 149] on button at bounding box center [516, 143] width 52 height 11
click at [515, 146] on icon at bounding box center [516, 144] width 6 height 6
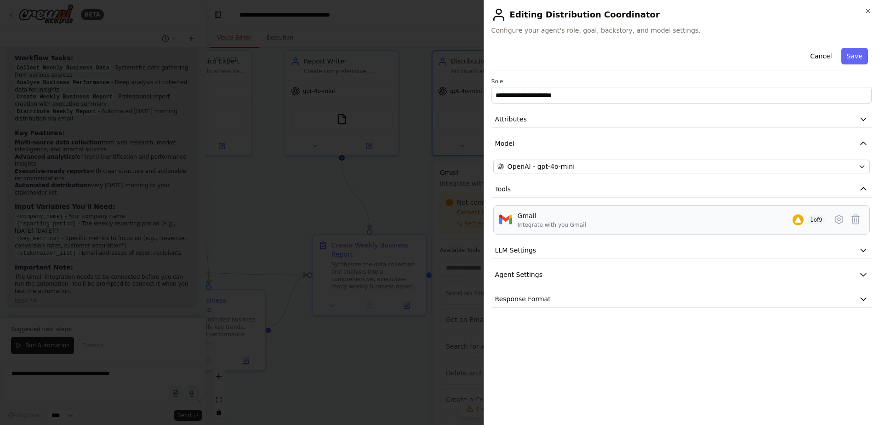
click at [830, 221] on div "Gmail Integrate with you Gmail 1 of 9" at bounding box center [682, 219] width 365 height 17
click at [817, 222] on span "1 of 9" at bounding box center [817, 219] width 18 height 9
click at [835, 218] on icon at bounding box center [839, 219] width 11 height 11
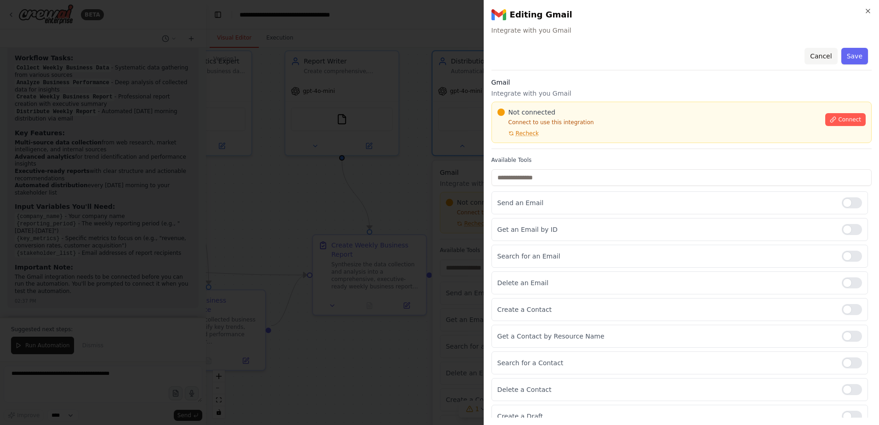
click at [816, 51] on button "Cancel" at bounding box center [821, 56] width 33 height 17
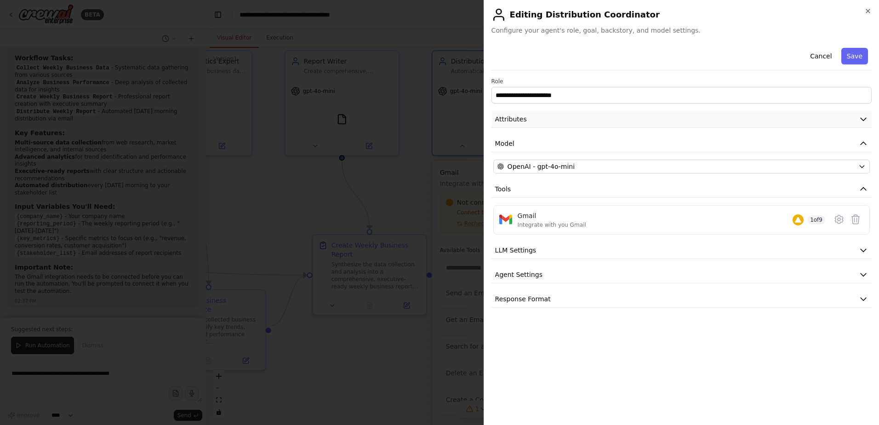
click at [557, 123] on button "Attributes" at bounding box center [682, 119] width 380 height 17
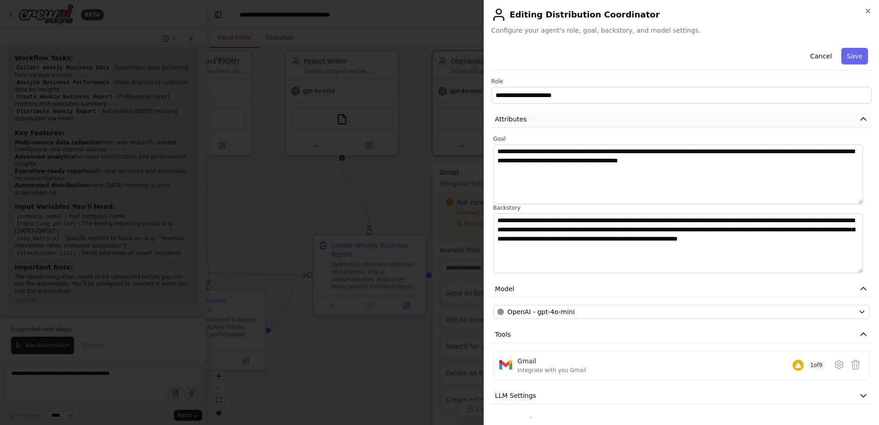
click at [557, 123] on button "Attributes" at bounding box center [682, 119] width 380 height 17
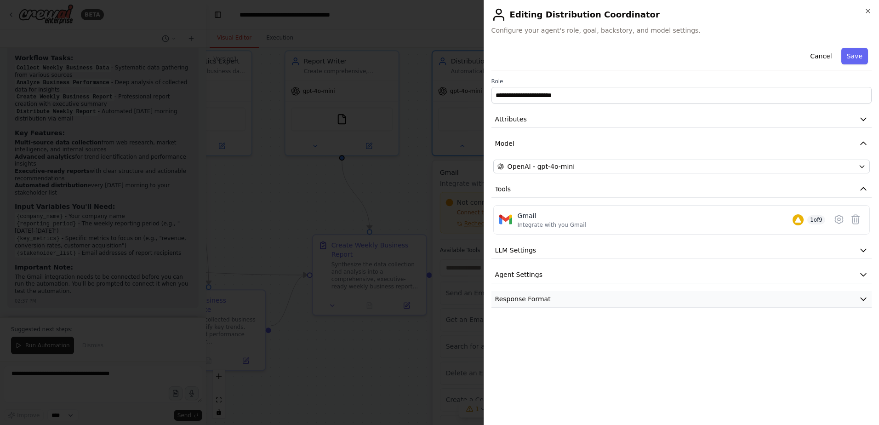
click at [556, 305] on button "Response Format" at bounding box center [682, 299] width 380 height 17
click at [556, 304] on button "Response Format" at bounding box center [682, 299] width 380 height 17
click at [561, 285] on div "**********" at bounding box center [682, 176] width 380 height 264
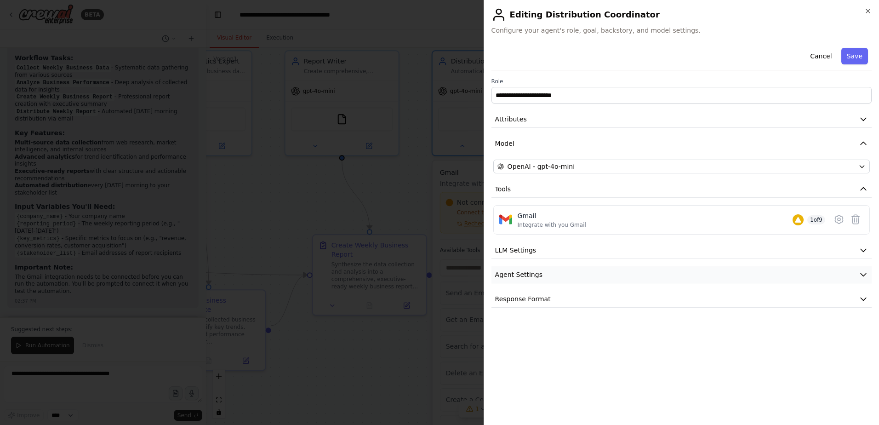
click at [562, 279] on button "Agent Settings" at bounding box center [682, 274] width 380 height 17
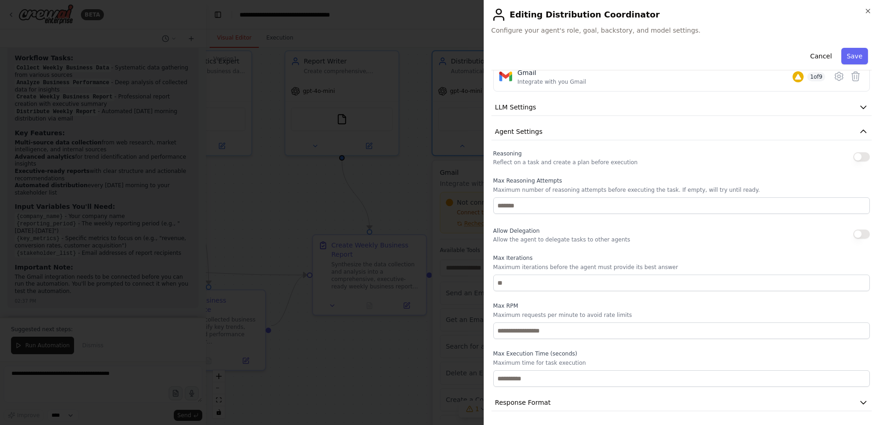
scroll to position [144, 0]
click at [566, 134] on button "Agent Settings" at bounding box center [682, 130] width 380 height 17
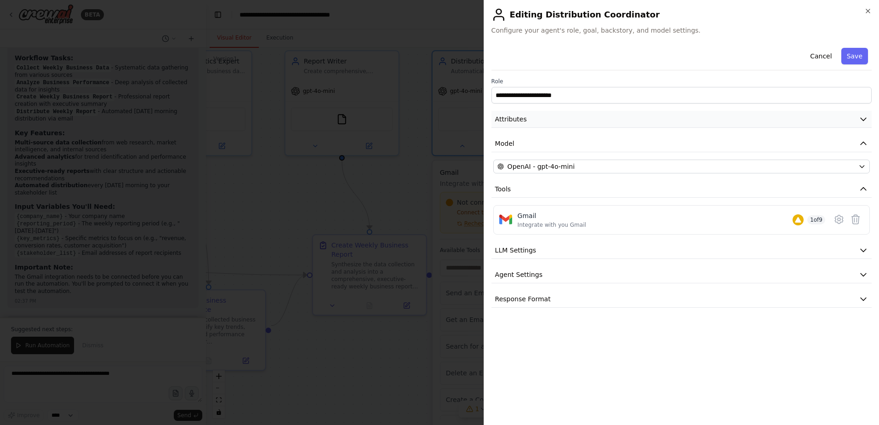
scroll to position [0, 0]
click at [556, 253] on button "LLM Settings" at bounding box center [682, 250] width 380 height 17
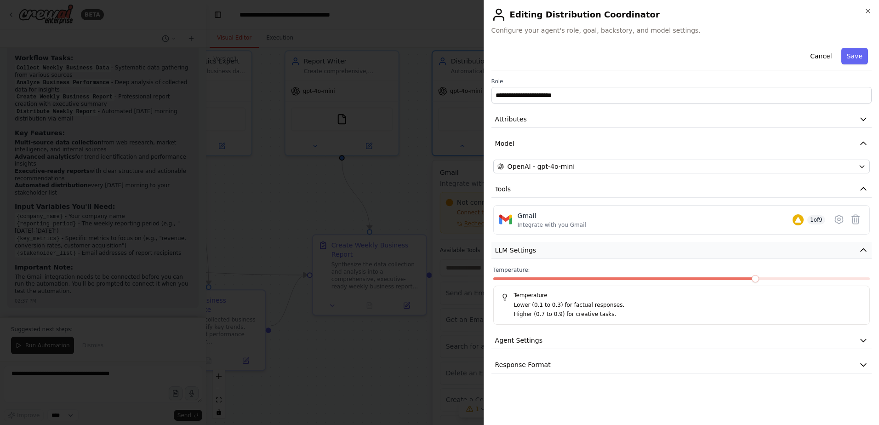
click at [554, 253] on button "LLM Settings" at bounding box center [682, 250] width 380 height 17
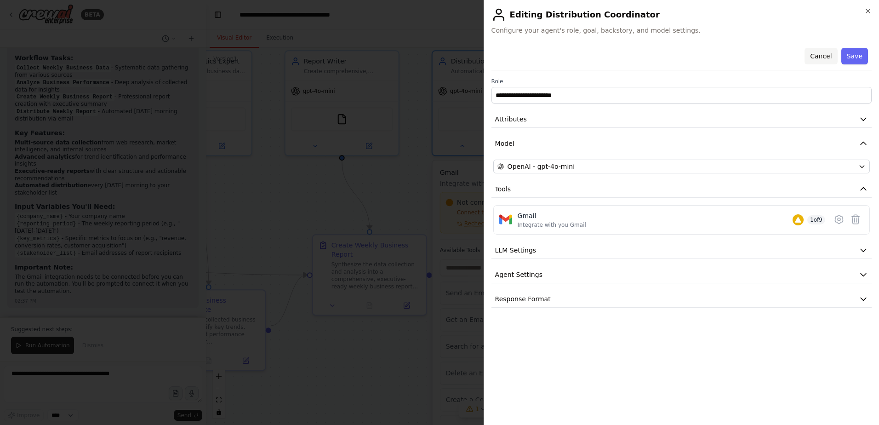
click at [836, 54] on button "Cancel" at bounding box center [821, 56] width 33 height 17
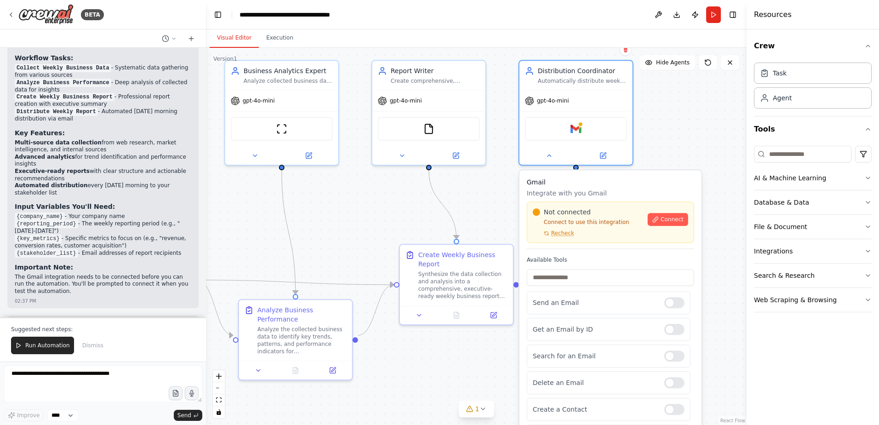
drag, startPoint x: 635, startPoint y: 227, endPoint x: 712, endPoint y: 252, distance: 80.7
click at [712, 252] on div ".deletable-edge-delete-btn { width: 20px; height: 20px; border: 0px solid #ffff…" at bounding box center [476, 236] width 541 height 377
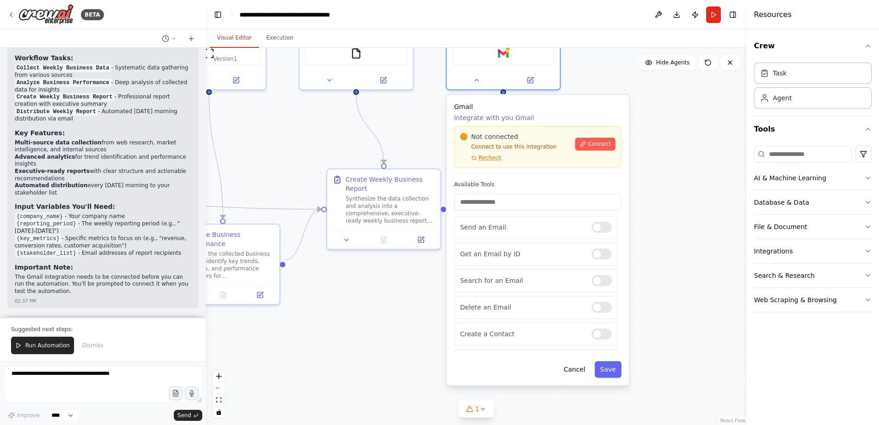
drag, startPoint x: 453, startPoint y: 182, endPoint x: 299, endPoint y: 112, distance: 169.8
click at [302, 112] on div ".deletable-edge-delete-btn { width: 20px; height: 20px; border: 0px solid #ffff…" at bounding box center [476, 236] width 541 height 377
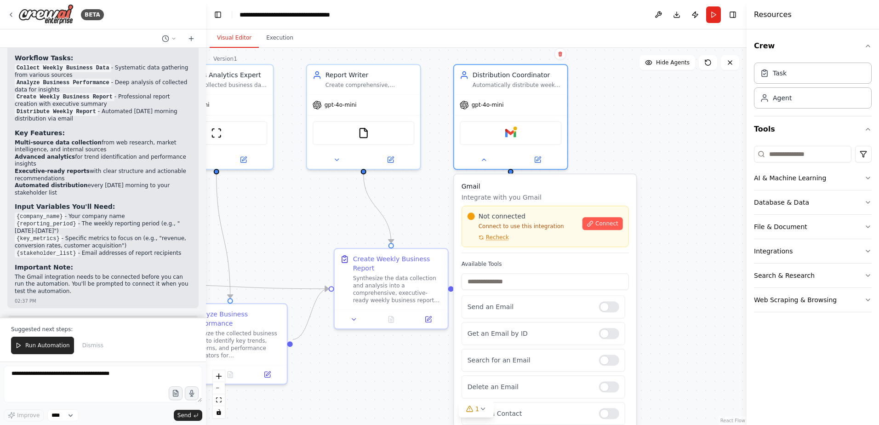
drag, startPoint x: 694, startPoint y: 123, endPoint x: 702, endPoint y: 202, distance: 79.5
click at [702, 202] on div ".deletable-edge-delete-btn { width: 20px; height: 20px; border: 0px solid #ffff…" at bounding box center [476, 236] width 541 height 377
click at [513, 83] on div "Automatically distribute weekly business reports to {stakeholder_list} every Mo…" at bounding box center [517, 83] width 89 height 7
click at [481, 156] on icon at bounding box center [483, 157] width 7 height 7
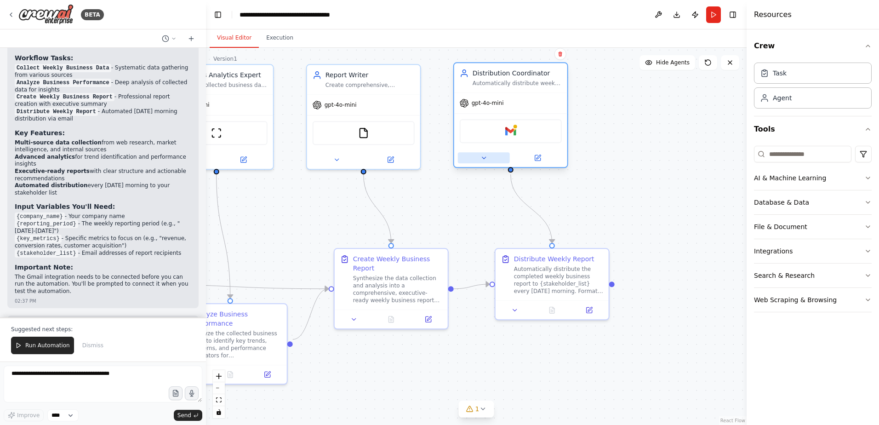
click at [481, 156] on icon at bounding box center [483, 157] width 7 height 7
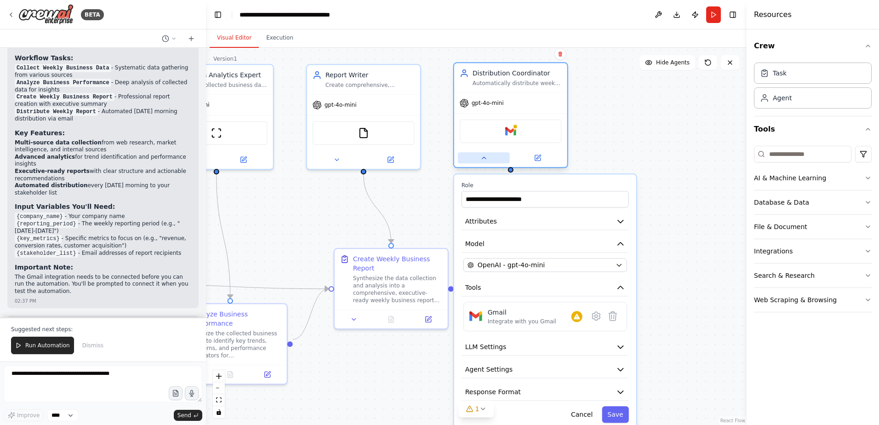
click at [502, 155] on button at bounding box center [484, 157] width 52 height 11
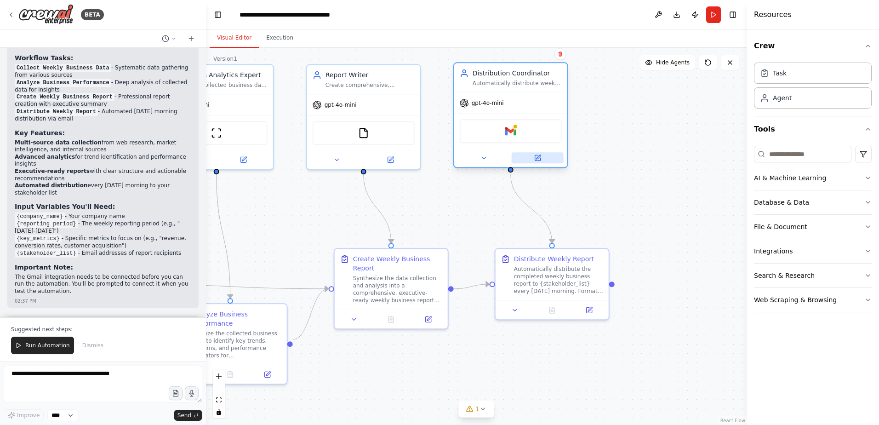
click at [547, 158] on button at bounding box center [538, 157] width 52 height 11
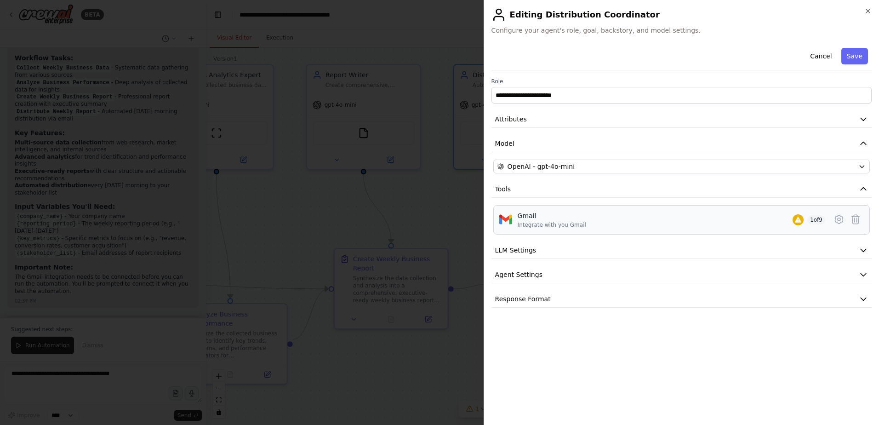
click at [641, 213] on div "Gmail Integrate with you Gmail 1 of 9" at bounding box center [672, 219] width 308 height 17
click at [520, 211] on div "Gmail" at bounding box center [552, 215] width 69 height 9
click at [529, 222] on div "Integrate with you Gmail" at bounding box center [552, 224] width 69 height 7
click at [555, 264] on div "**********" at bounding box center [682, 176] width 380 height 264
click at [546, 270] on button "Agent Settings" at bounding box center [682, 274] width 380 height 17
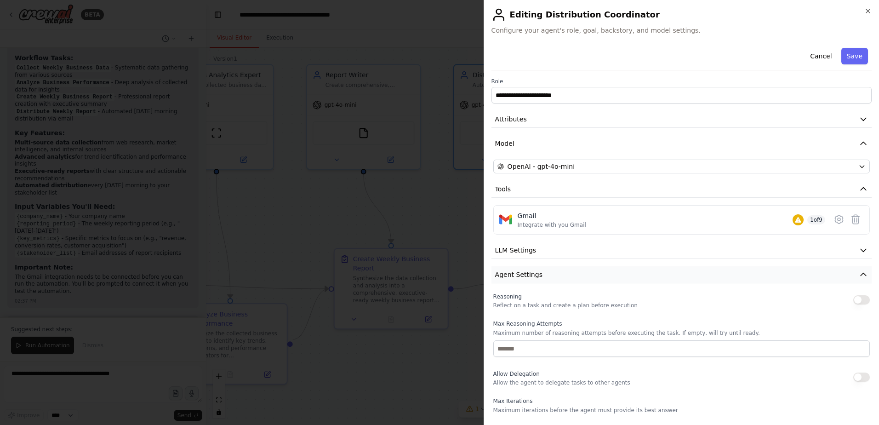
click at [546, 270] on button "Agent Settings" at bounding box center [682, 274] width 380 height 17
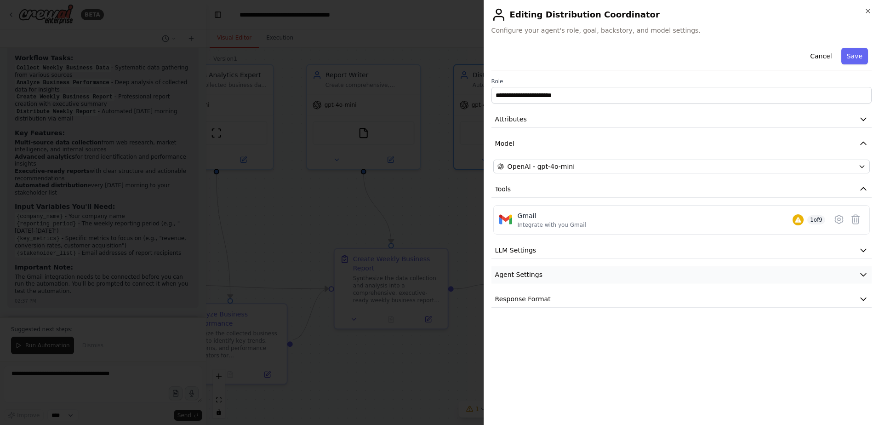
click at [546, 270] on button "Agent Settings" at bounding box center [682, 274] width 380 height 17
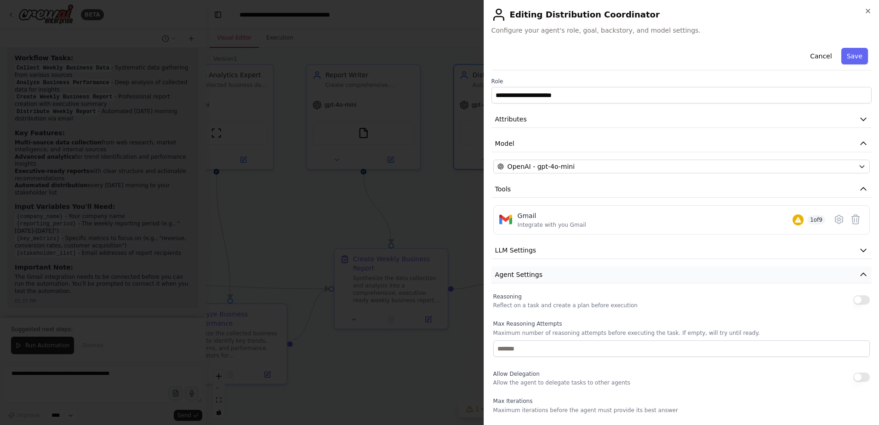
click at [542, 273] on button "Agent Settings" at bounding box center [682, 274] width 380 height 17
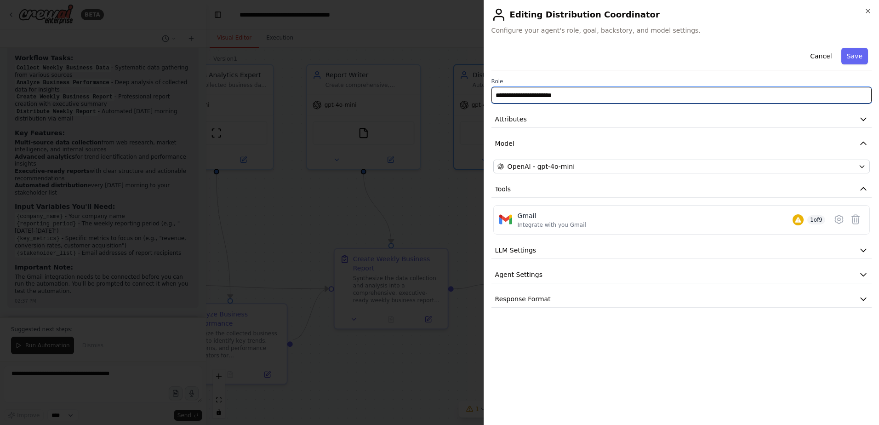
click at [536, 98] on input "**********" at bounding box center [682, 95] width 380 height 17
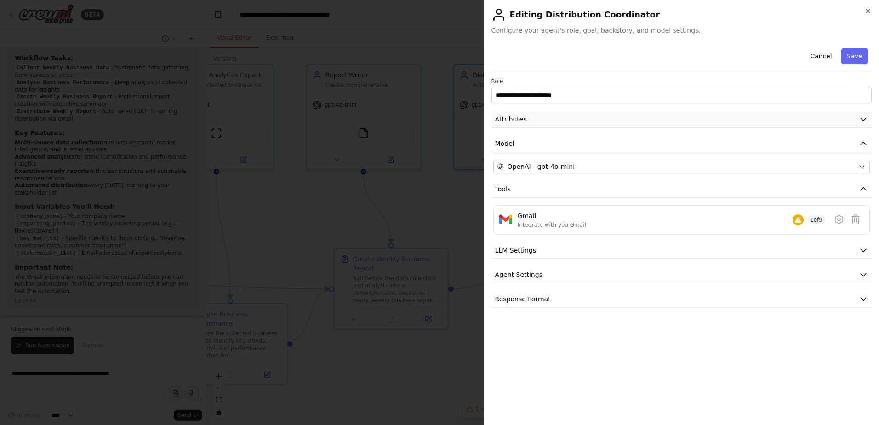
click at [570, 119] on button "Attributes" at bounding box center [682, 119] width 380 height 17
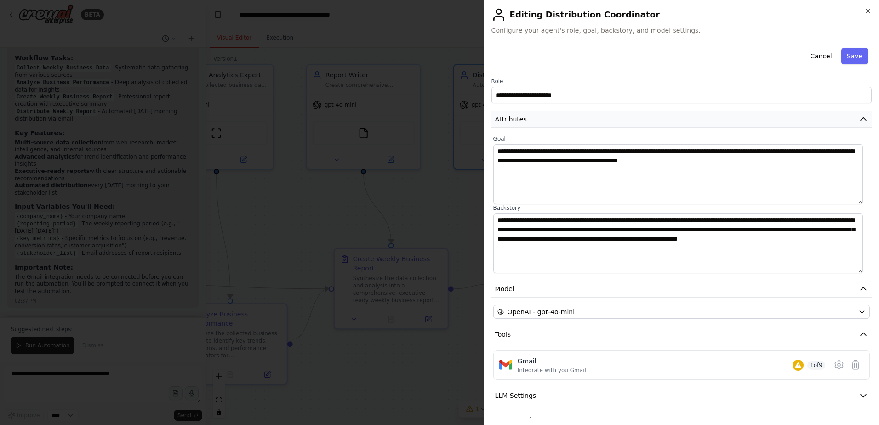
click at [570, 119] on button "Attributes" at bounding box center [682, 119] width 380 height 17
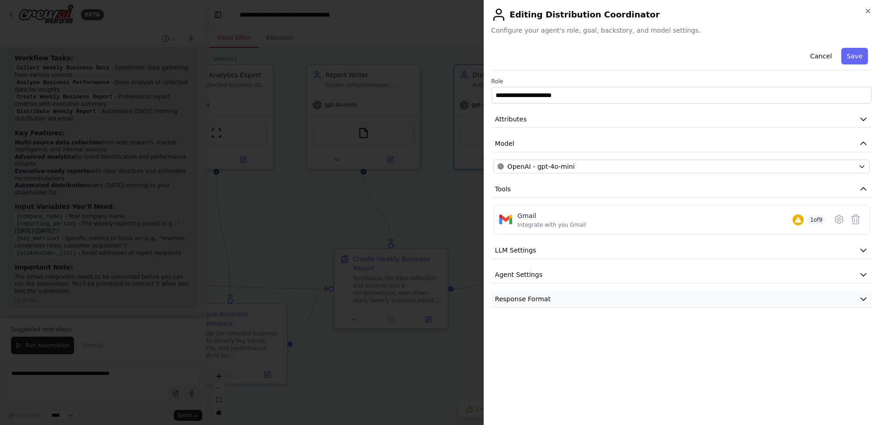
click at [588, 299] on button "Response Format" at bounding box center [682, 299] width 380 height 17
click at [589, 261] on div "**********" at bounding box center [682, 176] width 380 height 264
click at [587, 236] on div "**********" at bounding box center [682, 176] width 380 height 264
click at [580, 244] on button "LLM Settings" at bounding box center [682, 250] width 380 height 17
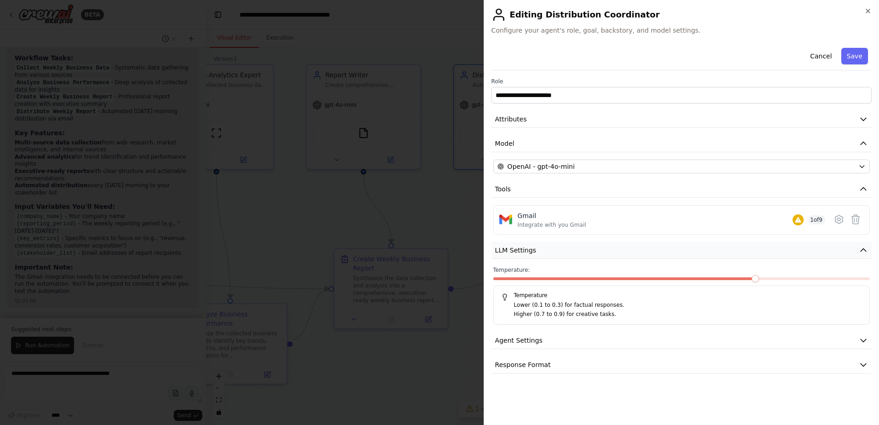
click at [580, 244] on button "LLM Settings" at bounding box center [682, 250] width 380 height 17
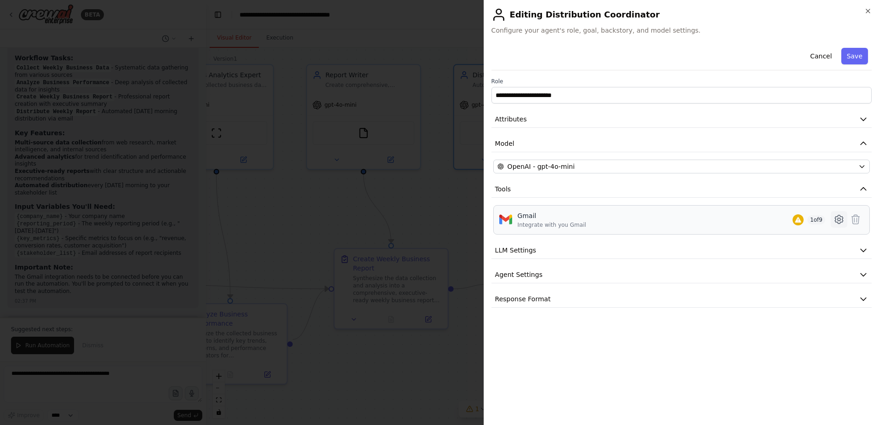
click at [839, 212] on button at bounding box center [839, 219] width 17 height 17
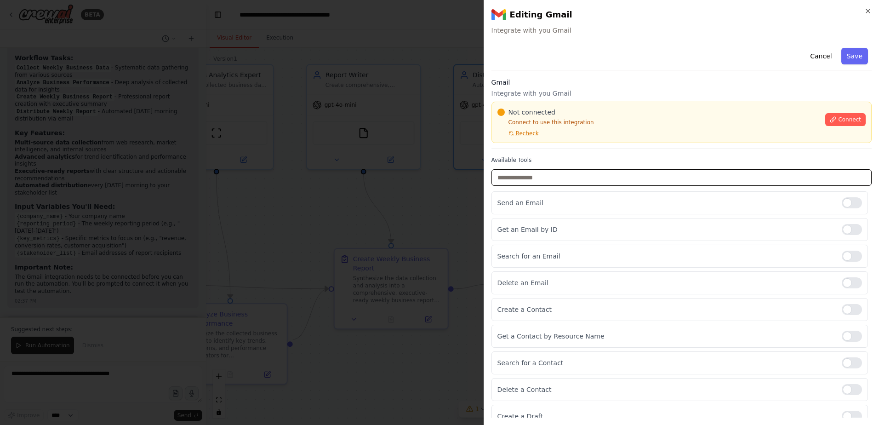
click at [601, 173] on input "text" at bounding box center [682, 177] width 380 height 17
click at [602, 160] on label "Available Tools" at bounding box center [682, 159] width 380 height 7
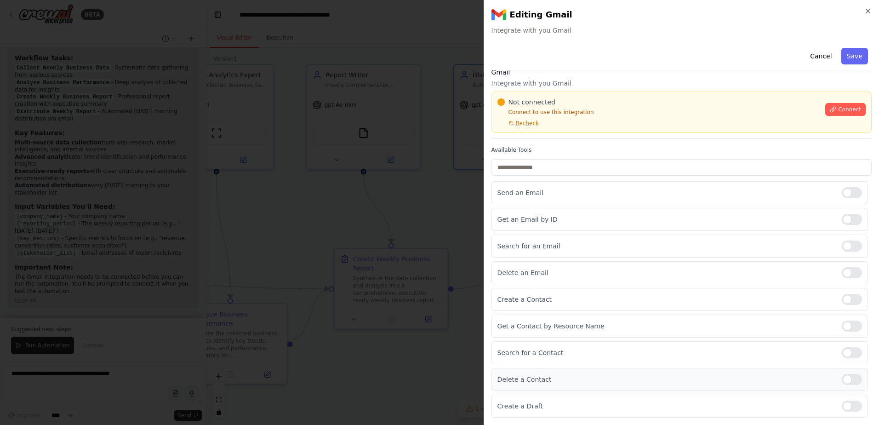
click at [537, 382] on p "Delete a Contact" at bounding box center [666, 379] width 337 height 9
drag, startPoint x: 537, startPoint y: 382, endPoint x: 759, endPoint y: 393, distance: 222.0
click at [759, 393] on div "Send an Email Get an Email by ID Search for an Email Delete an Email Create a C…" at bounding box center [682, 299] width 380 height 236
click at [843, 351] on div at bounding box center [852, 352] width 20 height 11
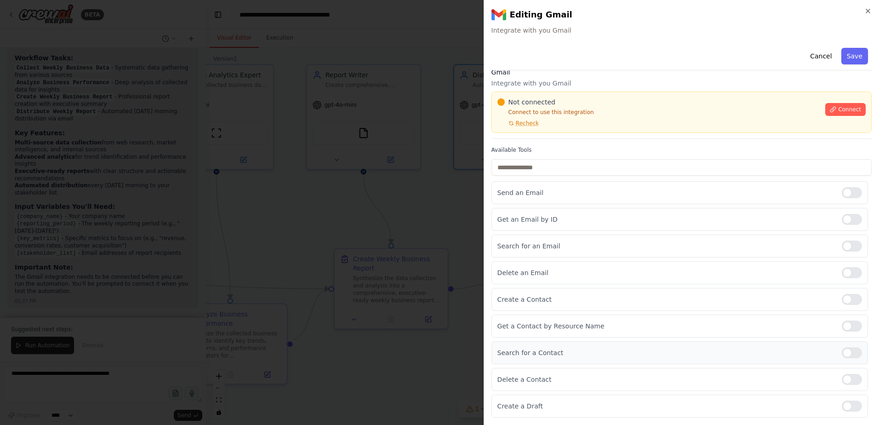
click at [844, 351] on div at bounding box center [852, 352] width 20 height 11
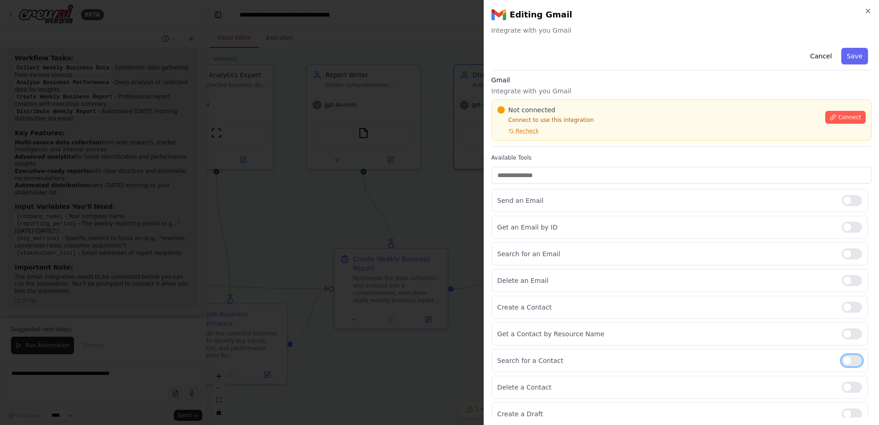
scroll to position [0, 0]
click at [814, 64] on div "Cancel Save" at bounding box center [682, 57] width 380 height 26
click at [817, 62] on button "Cancel" at bounding box center [821, 56] width 33 height 17
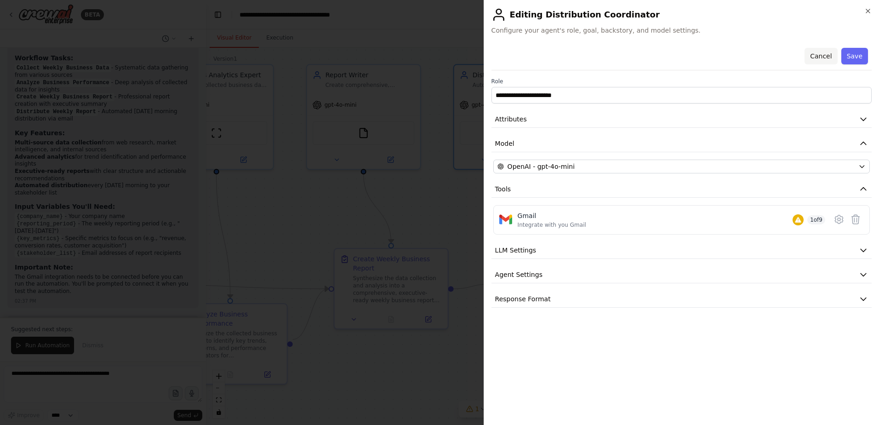
click at [818, 57] on button "Cancel" at bounding box center [821, 56] width 33 height 17
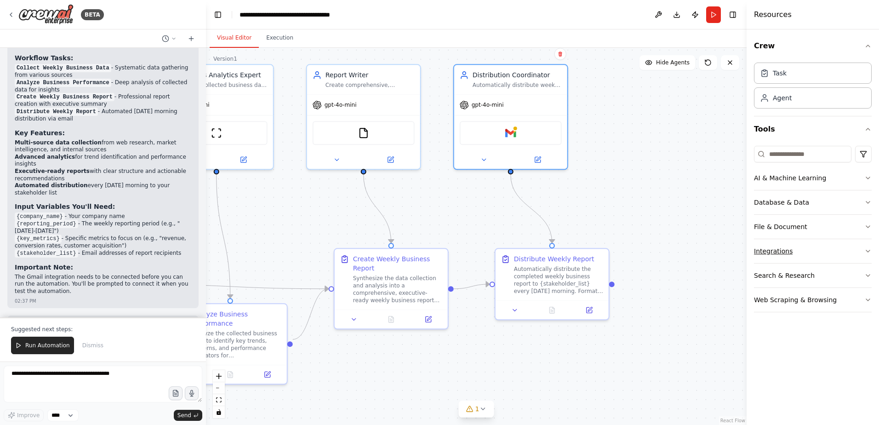
click at [804, 250] on button "Integrations" at bounding box center [813, 251] width 118 height 24
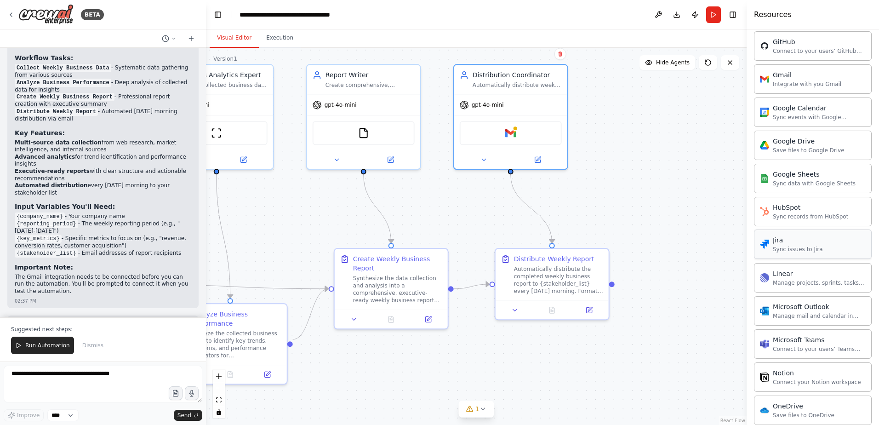
scroll to position [276, 0]
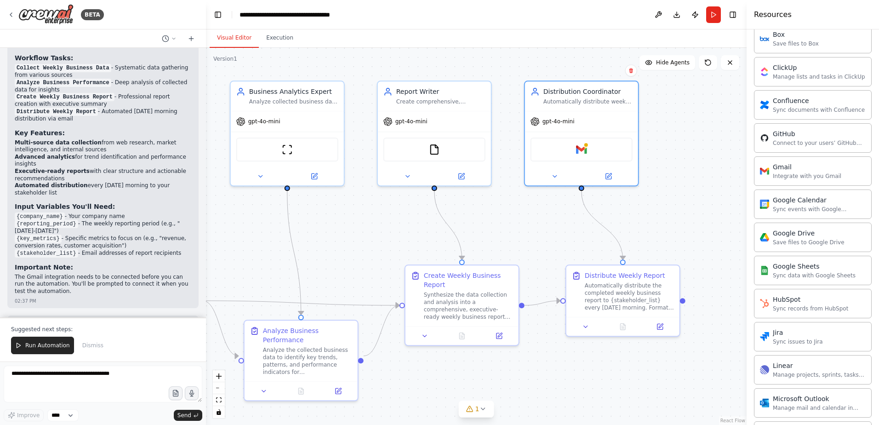
drag, startPoint x: 658, startPoint y: 203, endPoint x: 729, endPoint y: 220, distance: 72.7
click at [729, 220] on div ".deletable-edge-delete-btn { width: 20px; height: 20px; border: 0px solid #ffff…" at bounding box center [476, 236] width 541 height 377
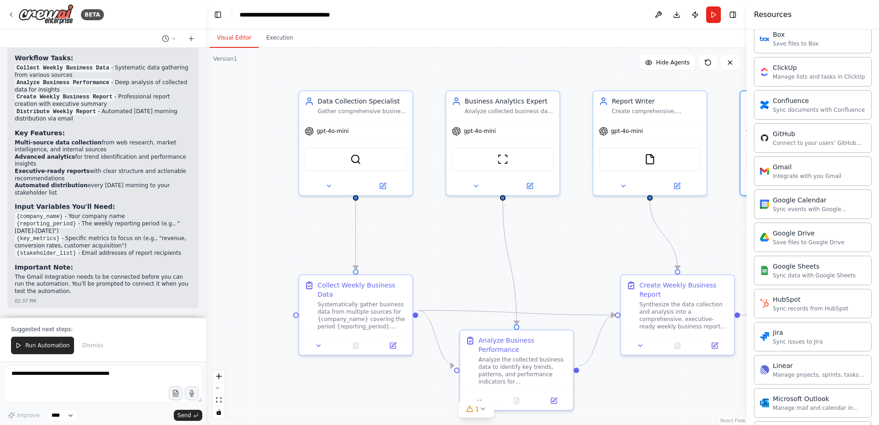
drag, startPoint x: 462, startPoint y: 206, endPoint x: 678, endPoint y: 216, distance: 215.9
click at [678, 216] on div ".deletable-edge-delete-btn { width: 20px; height: 20px; border: 0px solid #ffff…" at bounding box center [476, 236] width 541 height 377
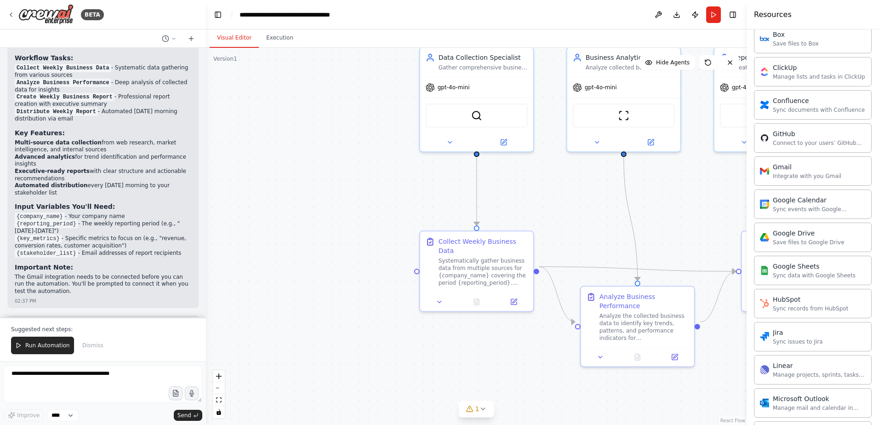
drag, startPoint x: 519, startPoint y: 228, endPoint x: 641, endPoint y: 185, distance: 128.9
click at [641, 185] on div ".deletable-edge-delete-btn { width: 20px; height: 20px; border: 0px solid #ffff…" at bounding box center [476, 236] width 541 height 377
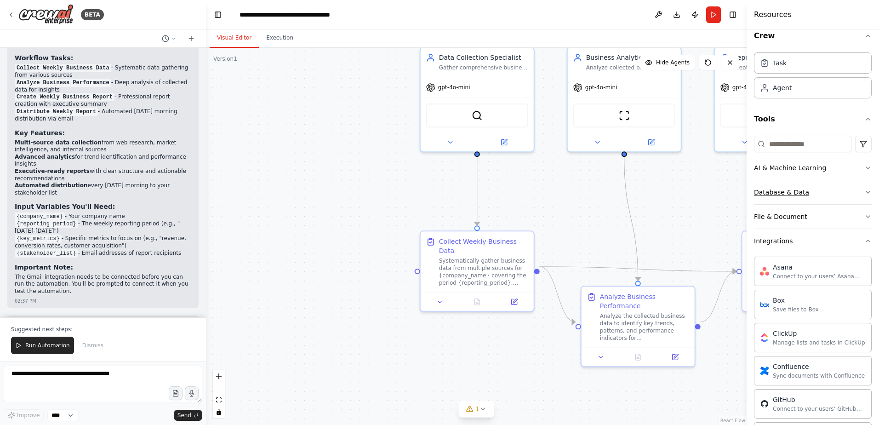
scroll to position [0, 0]
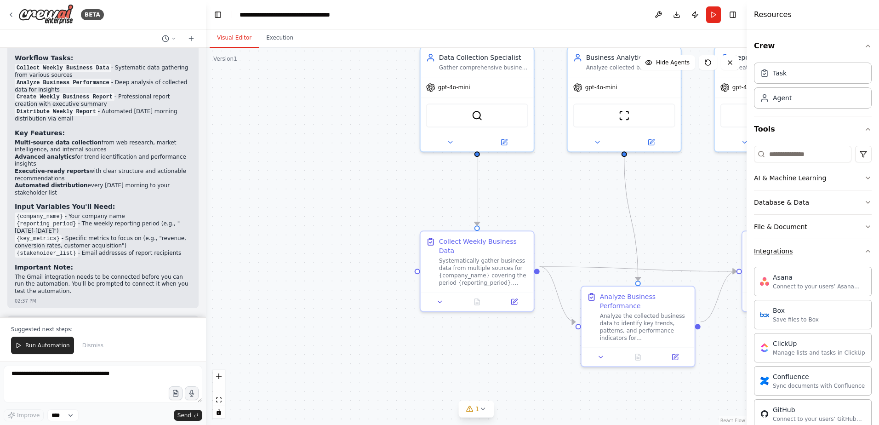
click at [793, 256] on button "Integrations" at bounding box center [813, 251] width 118 height 24
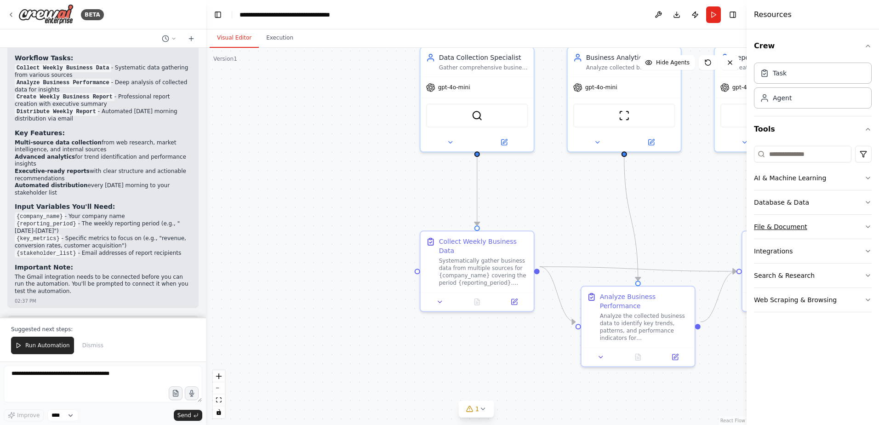
click at [803, 223] on button "File & Document" at bounding box center [813, 227] width 118 height 24
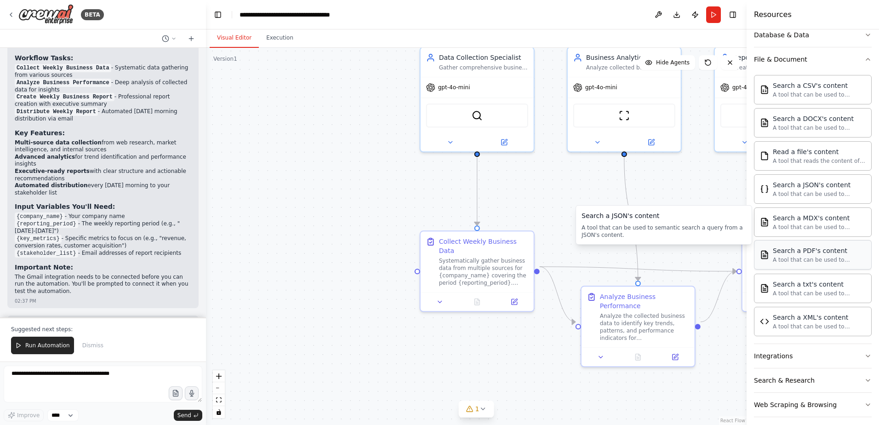
scroll to position [174, 0]
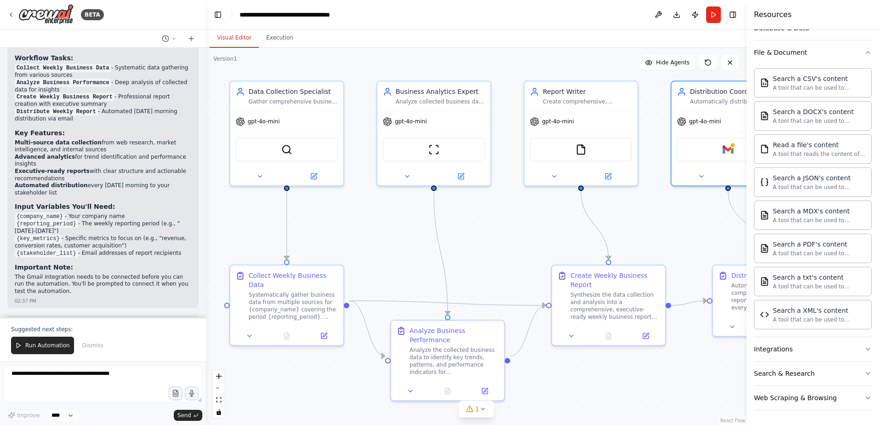
drag, startPoint x: 703, startPoint y: 189, endPoint x: 458, endPoint y: 226, distance: 248.0
click at [458, 226] on div ".deletable-edge-delete-btn { width: 20px; height: 20px; border: 0px solid #ffff…" at bounding box center [476, 236] width 541 height 377
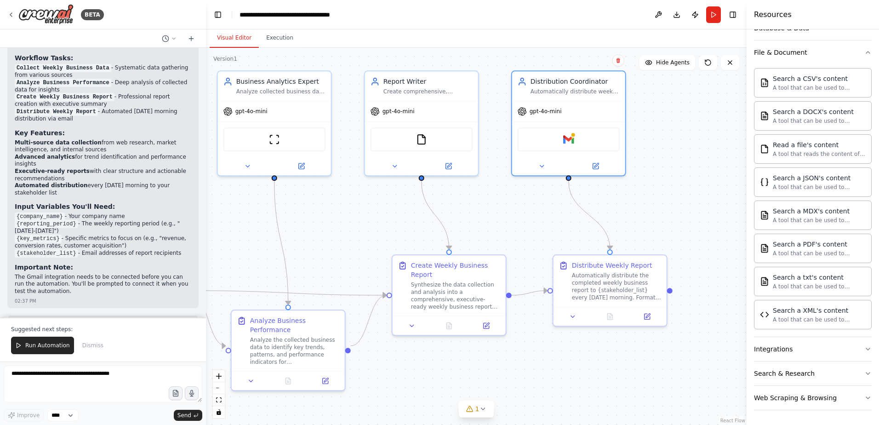
drag, startPoint x: 678, startPoint y: 222, endPoint x: 574, endPoint y: 208, distance: 105.7
click at [574, 208] on div ".deletable-edge-delete-btn { width: 20px; height: 20px; border: 0px solid #ffff…" at bounding box center [476, 236] width 541 height 377
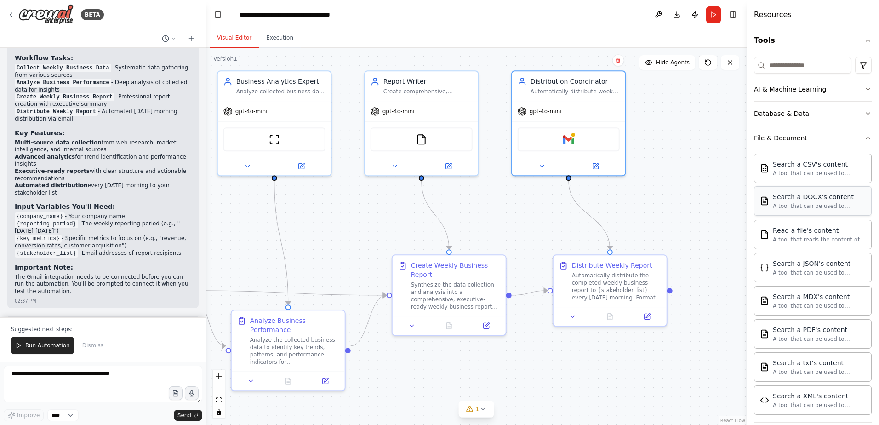
scroll to position [82, 0]
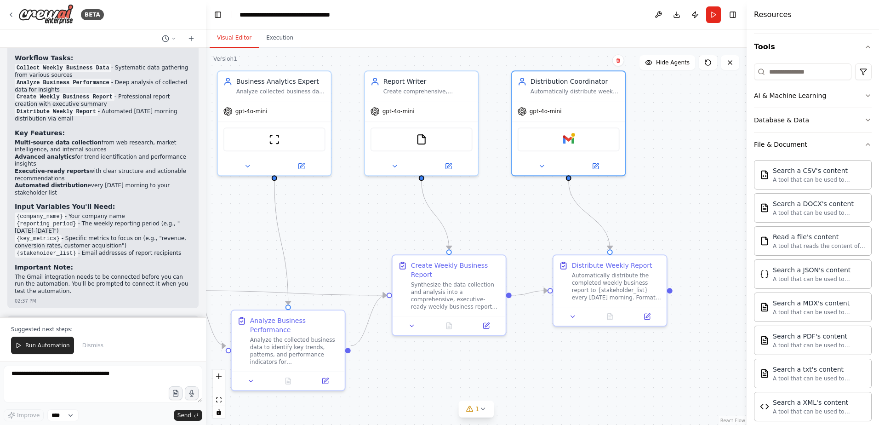
click at [820, 125] on button "Database & Data" at bounding box center [813, 120] width 118 height 24
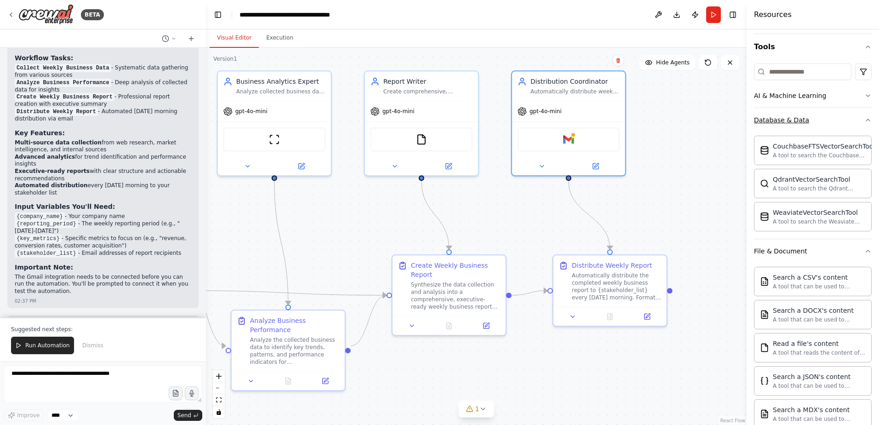
click at [820, 125] on button "Database & Data" at bounding box center [813, 120] width 118 height 24
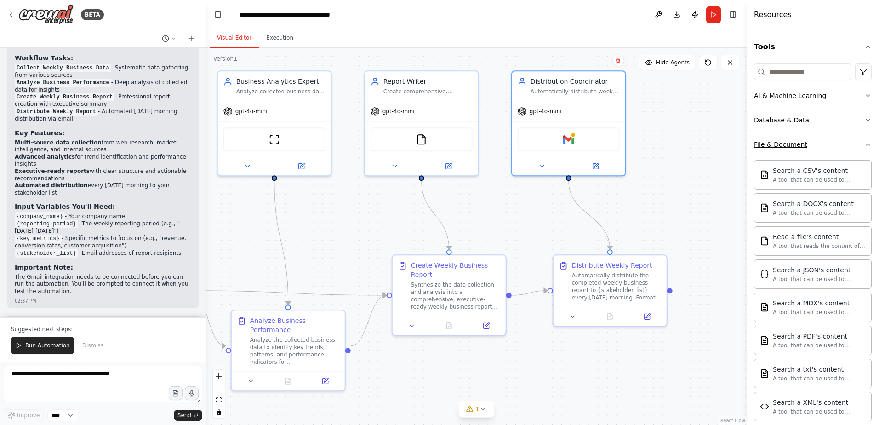
click at [807, 144] on button "File & Document" at bounding box center [813, 144] width 118 height 24
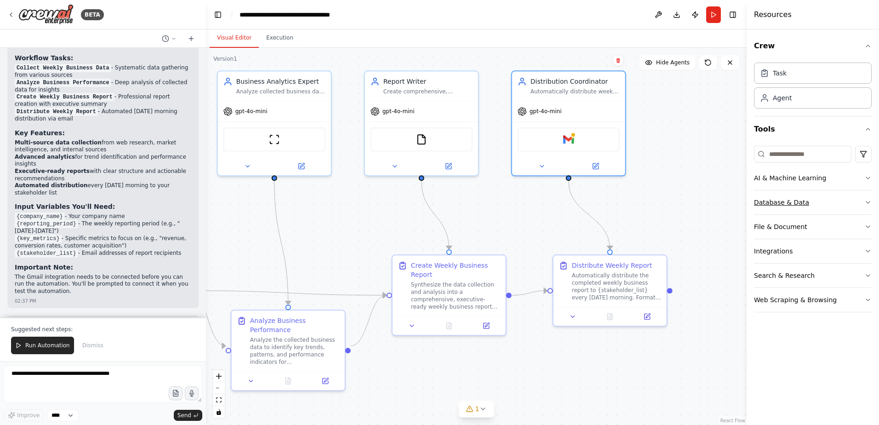
click at [783, 202] on div "Database & Data" at bounding box center [781, 202] width 55 height 9
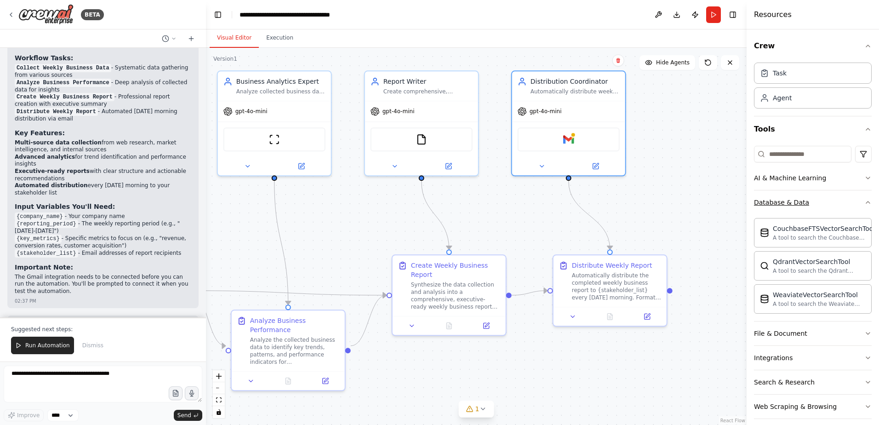
click at [816, 198] on button "Database & Data" at bounding box center [813, 202] width 118 height 24
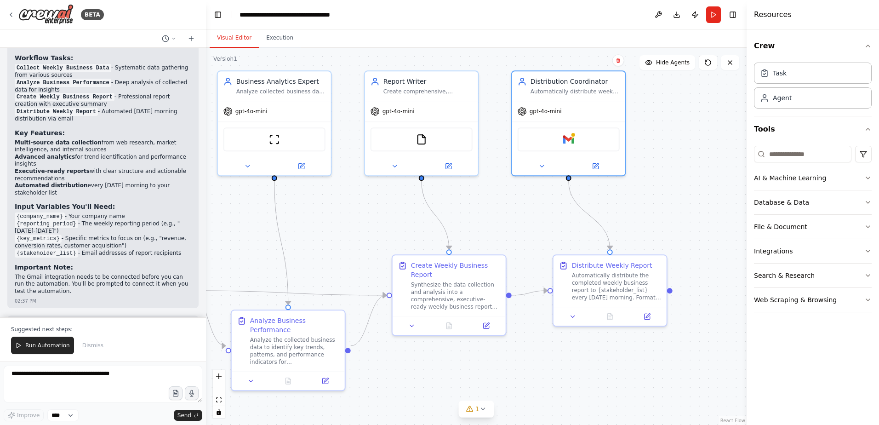
click at [813, 178] on div "AI & Machine Learning" at bounding box center [790, 177] width 72 height 9
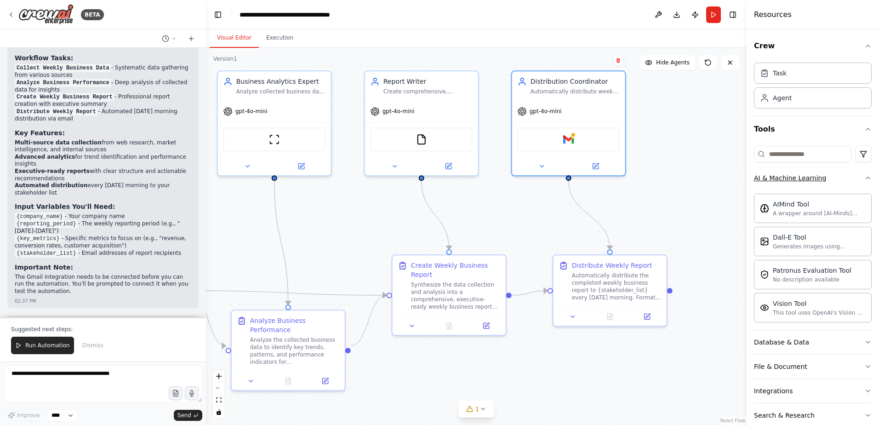
click at [813, 178] on div "AI & Machine Learning" at bounding box center [790, 177] width 72 height 9
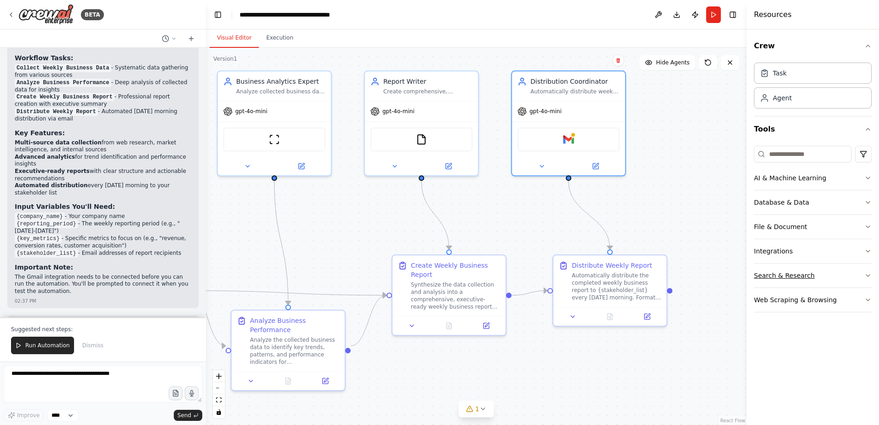
click at [784, 272] on div "Search & Research" at bounding box center [784, 275] width 61 height 9
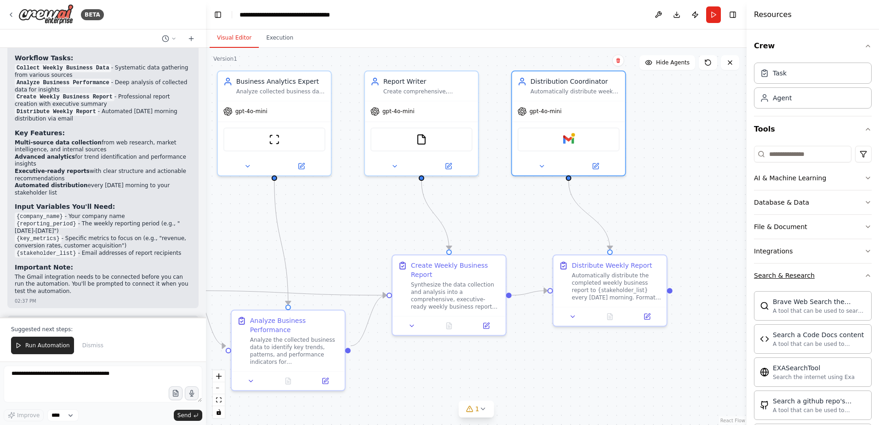
click at [784, 272] on div "Search & Research" at bounding box center [784, 275] width 61 height 9
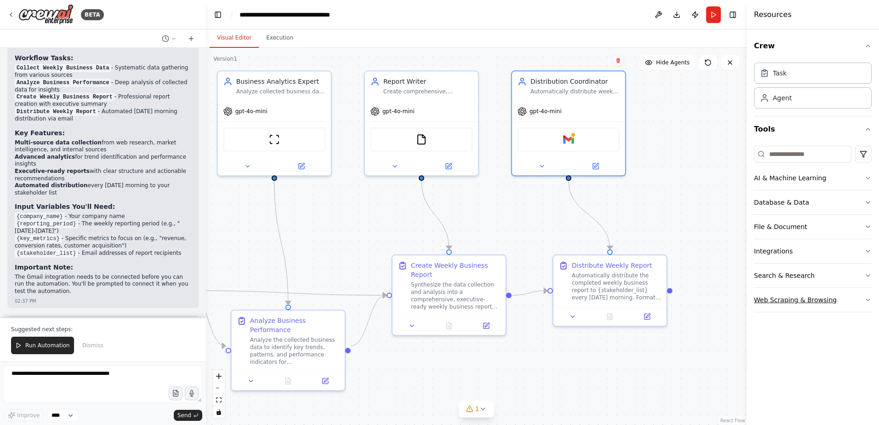
click at [766, 299] on div "Web Scraping & Browsing" at bounding box center [795, 299] width 83 height 9
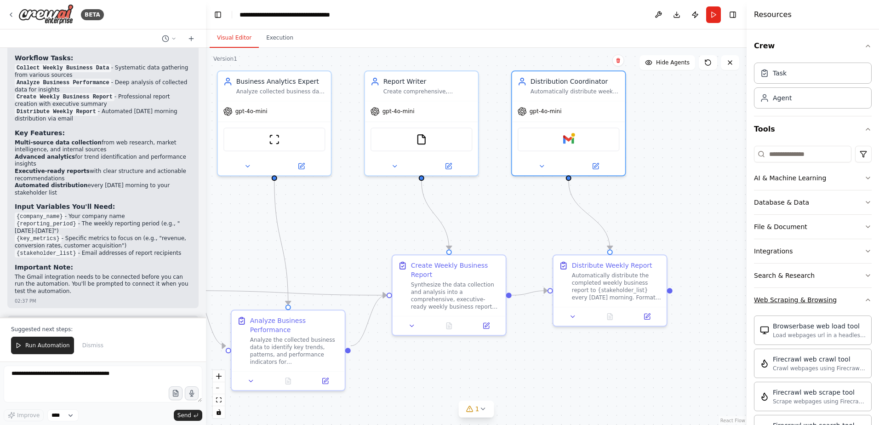
click at [766, 299] on div "Web Scraping & Browsing" at bounding box center [795, 299] width 83 height 9
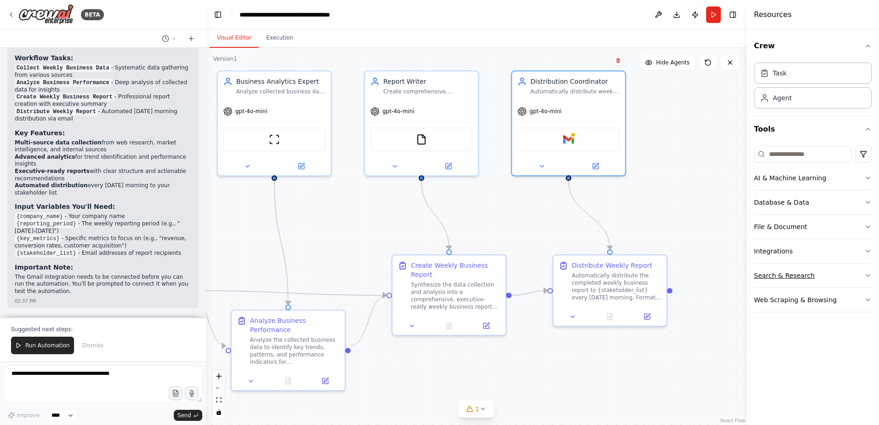
click at [773, 274] on div "Search & Research" at bounding box center [784, 275] width 61 height 9
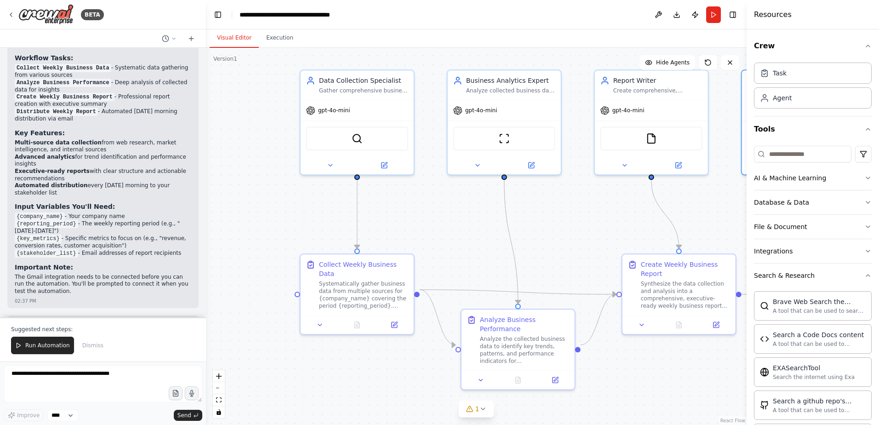
drag, startPoint x: 376, startPoint y: 206, endPoint x: 606, endPoint y: 205, distance: 230.0
click at [606, 205] on div ".deletable-edge-delete-btn { width: 20px; height: 20px; border: 0px solid #ffff…" at bounding box center [476, 236] width 541 height 377
drag, startPoint x: 814, startPoint y: 274, endPoint x: 811, endPoint y: 245, distance: 28.6
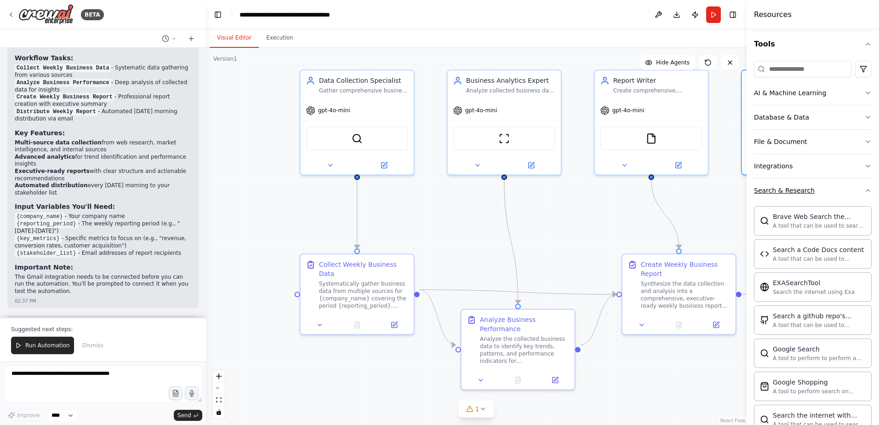
scroll to position [46, 0]
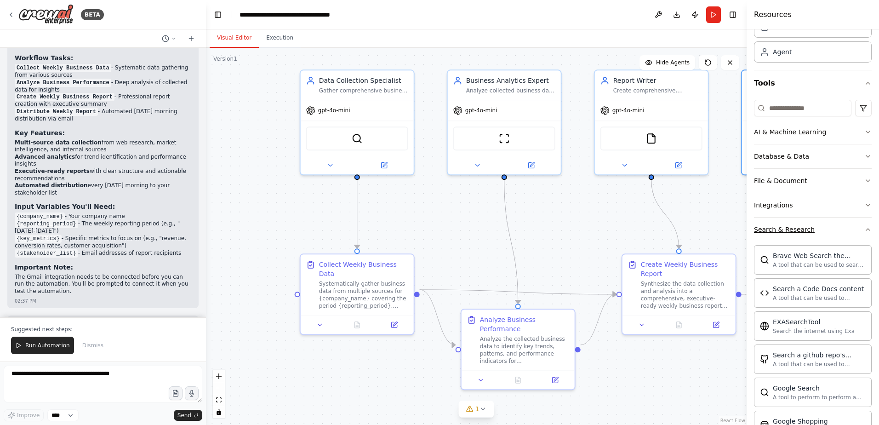
click at [794, 221] on button "Search & Research" at bounding box center [813, 230] width 118 height 24
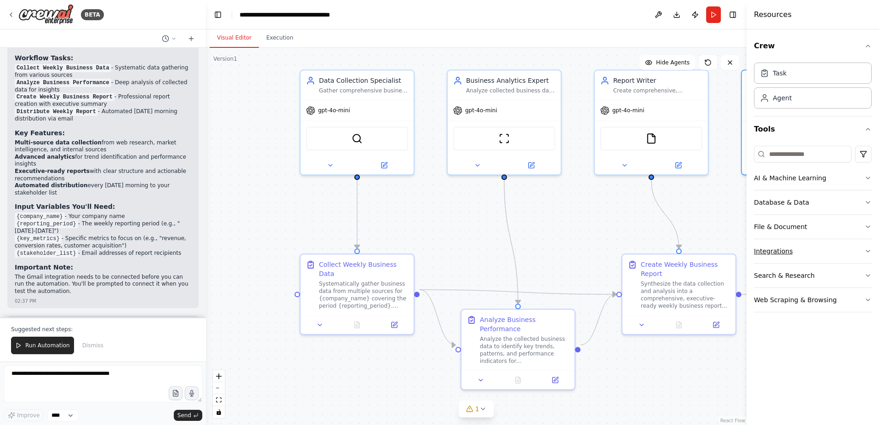
click at [797, 253] on button "Integrations" at bounding box center [813, 251] width 118 height 24
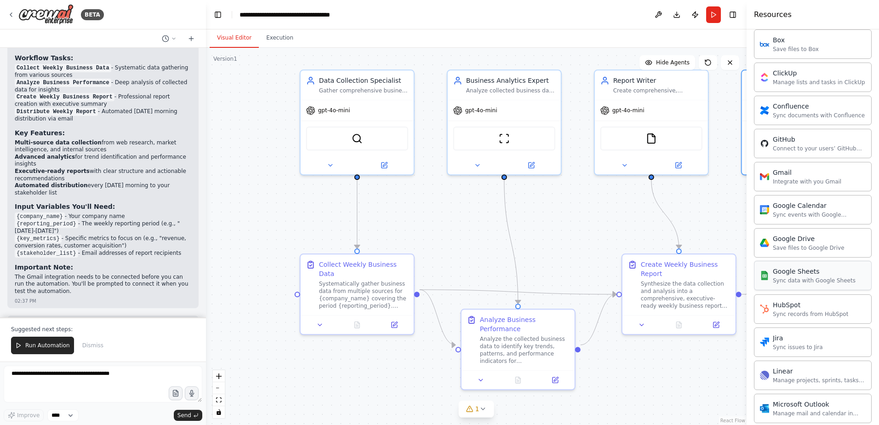
scroll to position [270, 0]
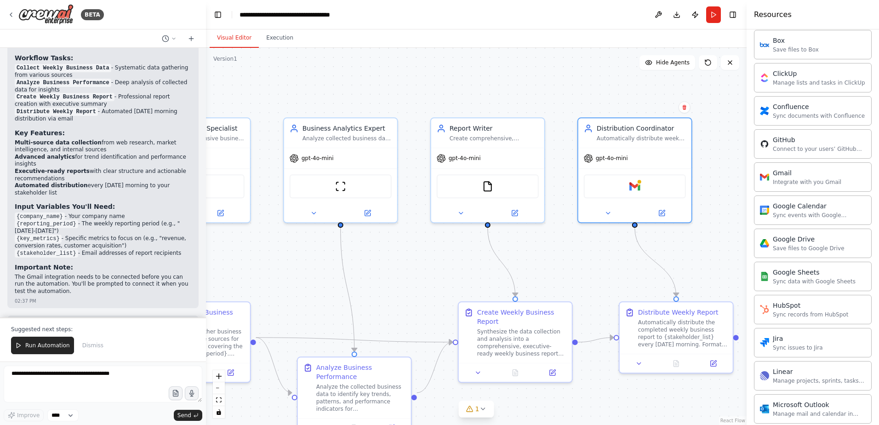
drag, startPoint x: 705, startPoint y: 207, endPoint x: 528, endPoint y: 253, distance: 183.0
click at [528, 253] on div ".deletable-edge-delete-btn { width: 20px; height: 20px; border: 0px solid #ffff…" at bounding box center [476, 236] width 541 height 377
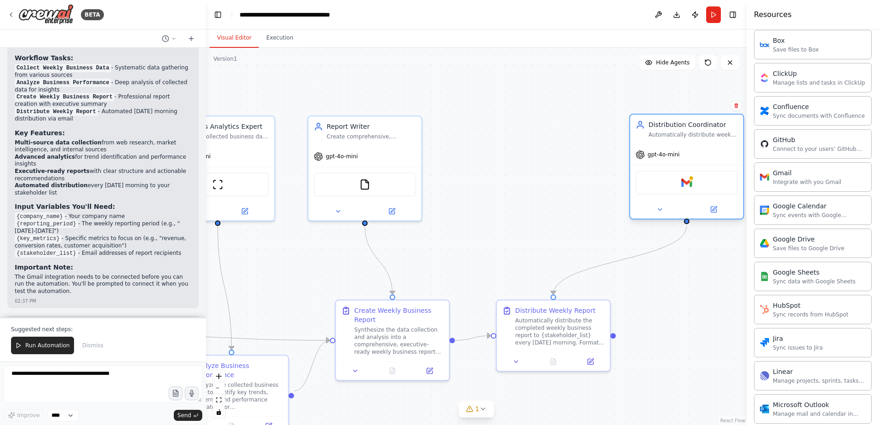
drag, startPoint x: 649, startPoint y: 150, endPoint x: 688, endPoint y: 149, distance: 38.7
click at [688, 149] on div "gpt-4o-mini" at bounding box center [687, 154] width 113 height 20
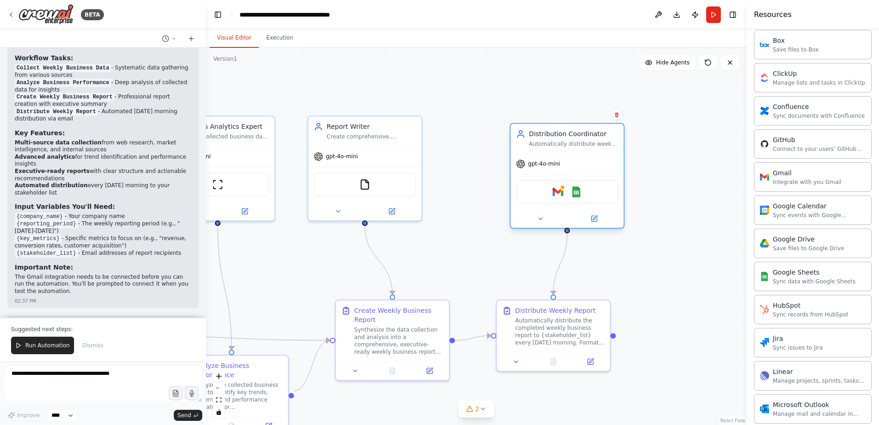
drag, startPoint x: 704, startPoint y: 132, endPoint x: 571, endPoint y: 136, distance: 133.0
click at [571, 136] on div "Distribution Coordinator Automatically distribute weekly business reports to {s…" at bounding box center [573, 138] width 89 height 18
click at [556, 187] on div at bounding box center [554, 187] width 6 height 6
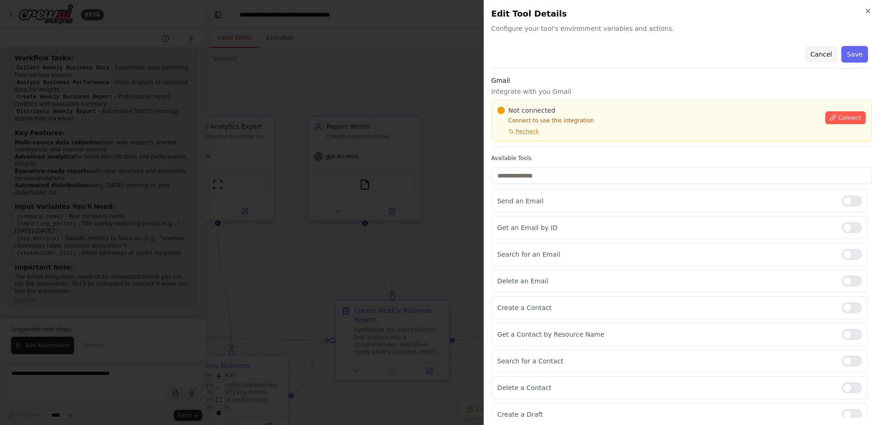
click at [820, 51] on button "Cancel" at bounding box center [821, 54] width 33 height 17
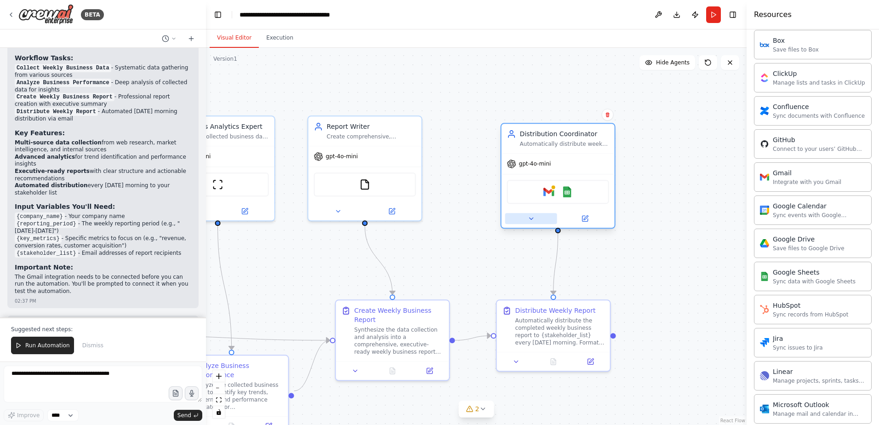
click at [530, 214] on button at bounding box center [532, 218] width 52 height 11
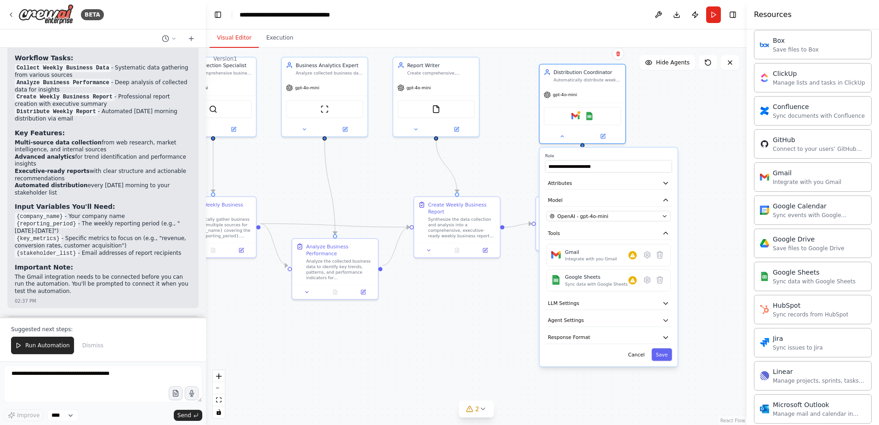
drag, startPoint x: 691, startPoint y: 336, endPoint x: 695, endPoint y: 224, distance: 112.8
click at [695, 224] on div ".deletable-edge-delete-btn { width: 20px; height: 20px; border: 0px solid #ffff…" at bounding box center [476, 236] width 541 height 377
click at [661, 257] on icon at bounding box center [660, 254] width 6 height 7
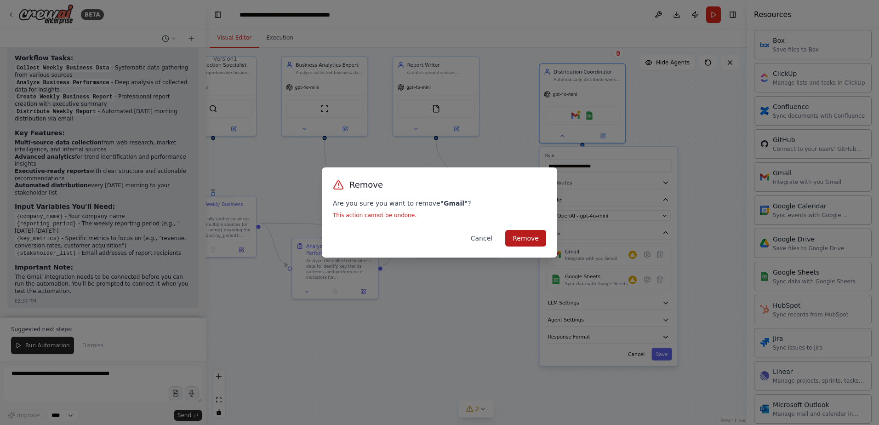
click at [530, 243] on button "Remove" at bounding box center [526, 238] width 41 height 17
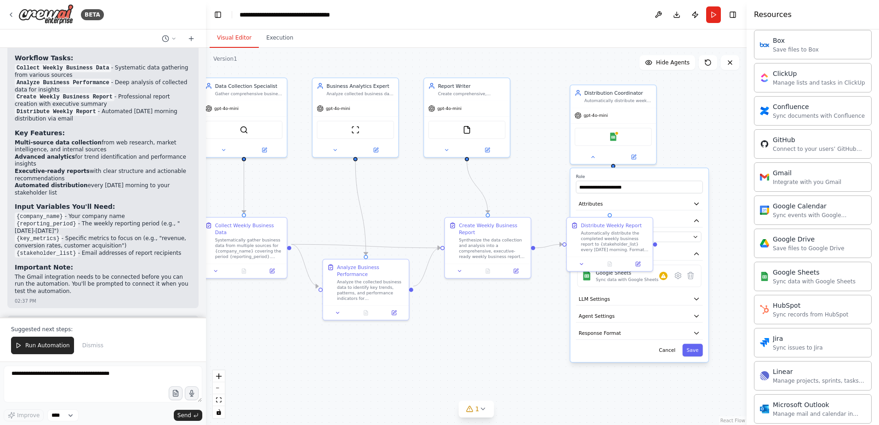
drag, startPoint x: 667, startPoint y: 111, endPoint x: 698, endPoint y: 131, distance: 36.9
click at [698, 131] on div ".deletable-edge-delete-btn { width: 20px; height: 20px; border: 0px solid #ffff…" at bounding box center [476, 236] width 541 height 377
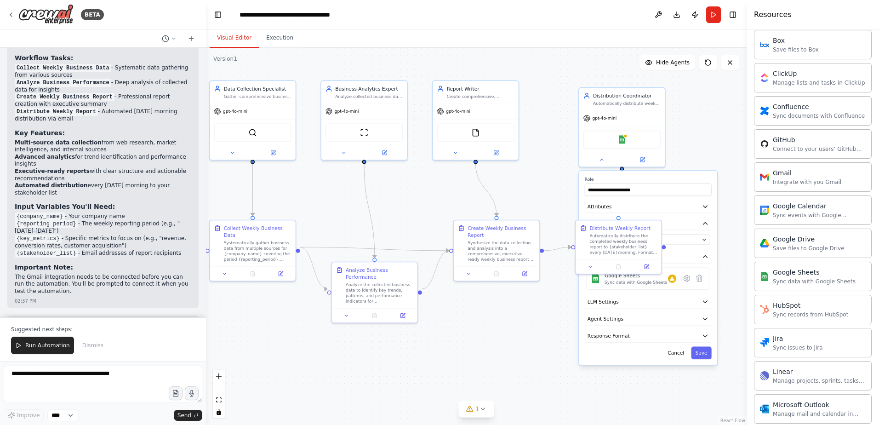
drag, startPoint x: 530, startPoint y: 192, endPoint x: 579, endPoint y: 201, distance: 49.6
click at [579, 201] on div ".deletable-edge-delete-btn { width: 20px; height: 20px; border: 0px solid #ffff…" at bounding box center [476, 236] width 541 height 377
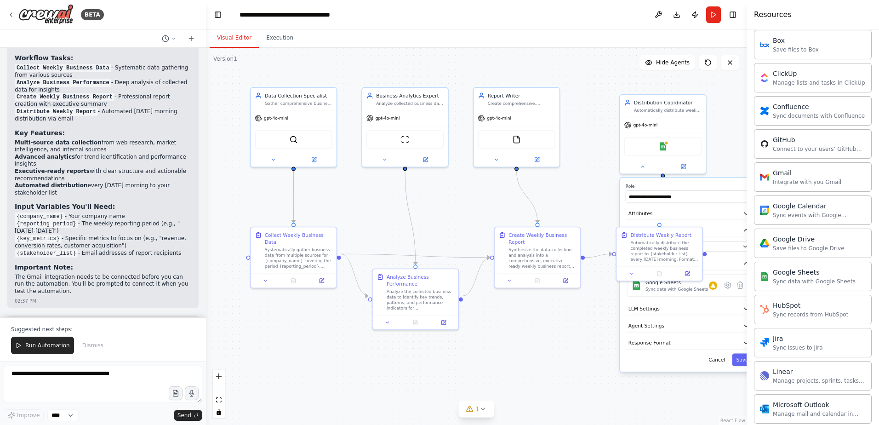
click at [590, 374] on div ".deletable-edge-delete-btn { width: 20px; height: 20px; border: 0px solid #ffff…" at bounding box center [476, 236] width 541 height 377
click at [689, 116] on div "gpt-4o-mini" at bounding box center [664, 123] width 86 height 15
click at [741, 358] on button "Save" at bounding box center [742, 360] width 20 height 12
click at [643, 249] on div "Automatically distribute the completed weekly business report to {stakeholder_l…" at bounding box center [665, 250] width 68 height 23
click at [635, 277] on div at bounding box center [660, 272] width 86 height 14
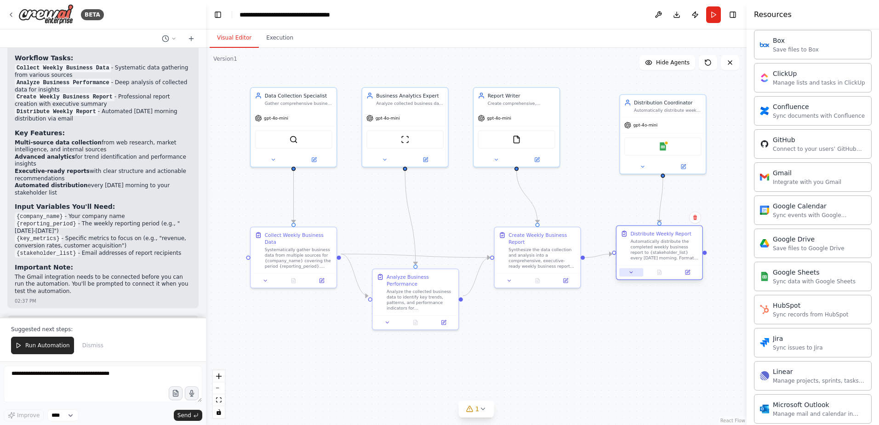
click at [637, 268] on button at bounding box center [632, 272] width 24 height 8
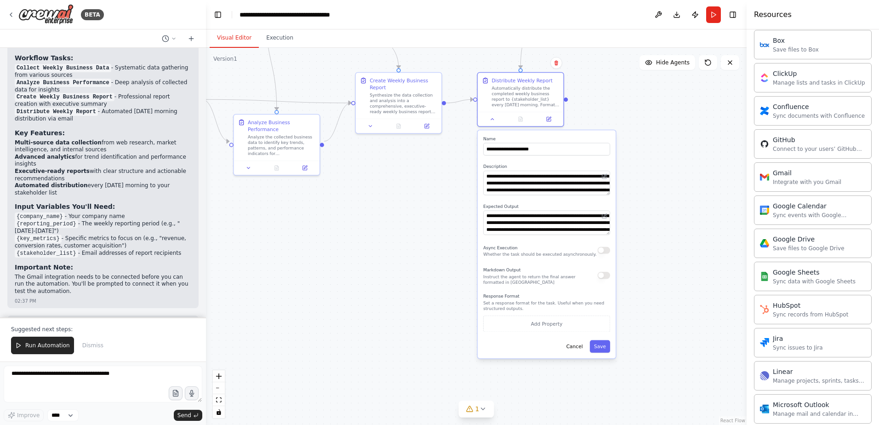
drag, startPoint x: 572, startPoint y: 332, endPoint x: 433, endPoint y: 178, distance: 207.8
click at [433, 178] on div ".deletable-edge-delete-btn { width: 20px; height: 20px; border: 0px solid #ffff…" at bounding box center [476, 236] width 541 height 377
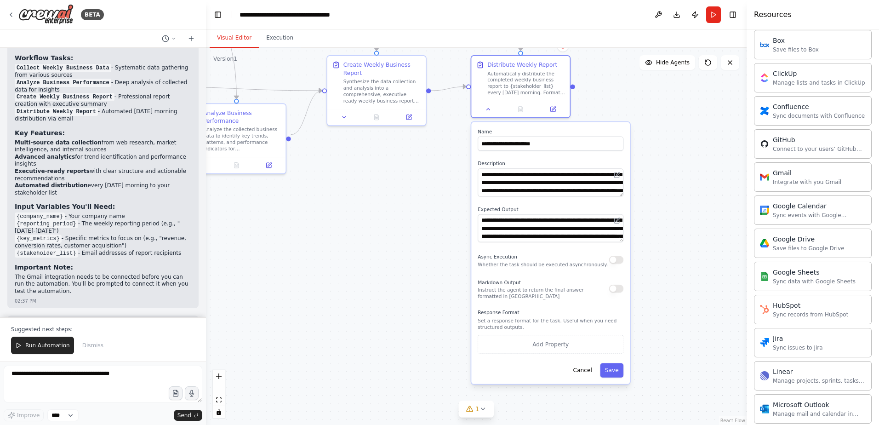
click at [616, 182] on div "**********" at bounding box center [551, 182] width 146 height 28
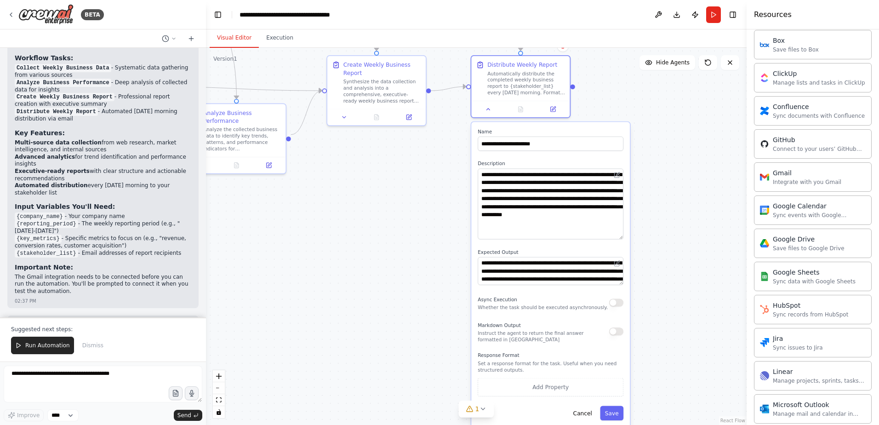
drag, startPoint x: 621, startPoint y: 193, endPoint x: 627, endPoint y: 236, distance: 43.3
click at [627, 236] on div "**********" at bounding box center [550, 274] width 159 height 305
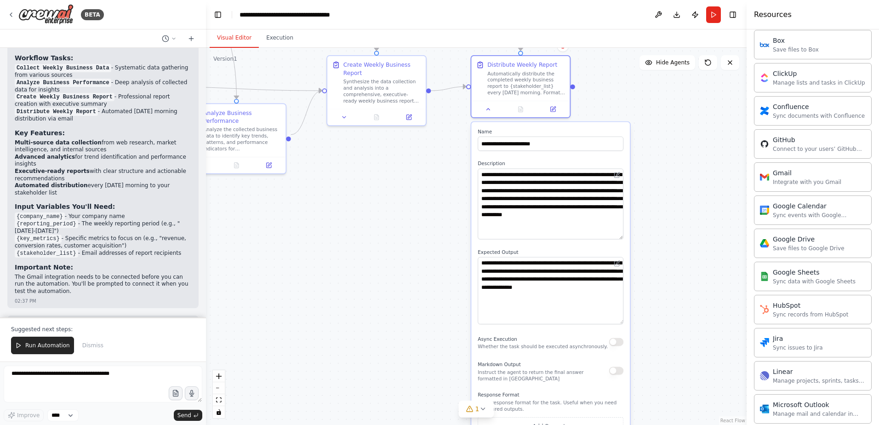
drag, startPoint x: 622, startPoint y: 281, endPoint x: 627, endPoint y: 311, distance: 30.3
click at [624, 314] on textarea "**********" at bounding box center [551, 290] width 146 height 67
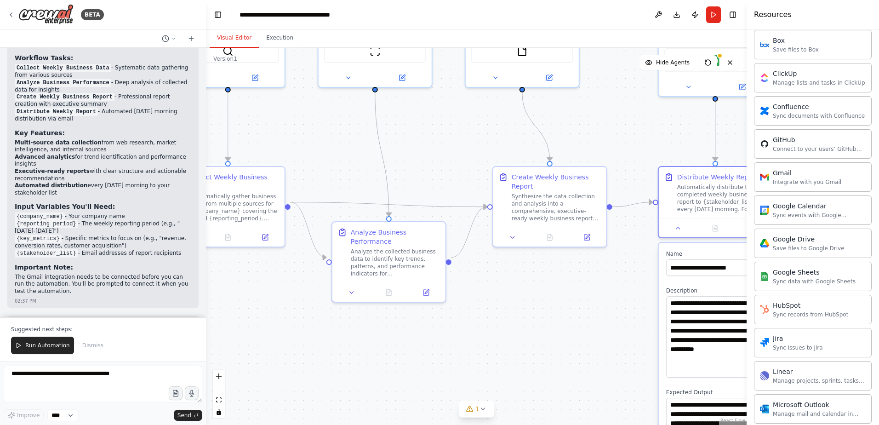
drag, startPoint x: 344, startPoint y: 145, endPoint x: 555, endPoint y: 327, distance: 278.2
click at [578, 322] on div ".deletable-edge-delete-btn { width: 20px; height: 20px; border: 0px solid #ffff…" at bounding box center [476, 236] width 541 height 377
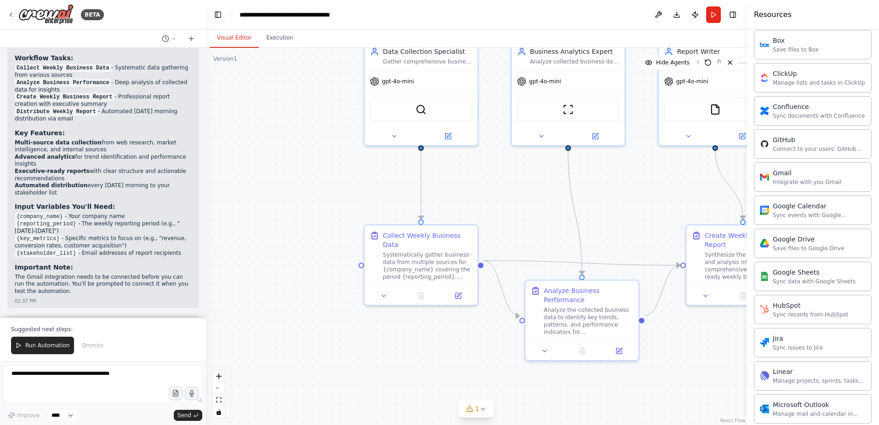
drag, startPoint x: 508, startPoint y: 367, endPoint x: 194, endPoint y: 261, distance: 331.2
click at [194, 261] on div "BETA Set up a crew that collects data from multiple sources, creates comprehens…" at bounding box center [439, 212] width 879 height 425
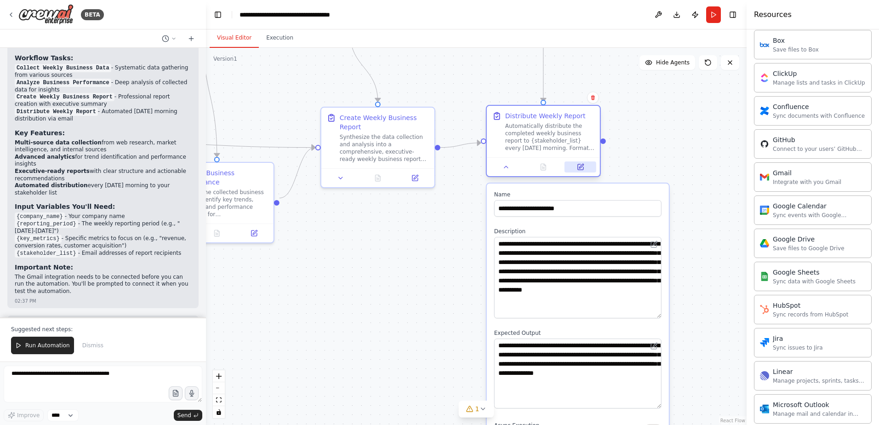
click at [589, 167] on button at bounding box center [581, 166] width 32 height 11
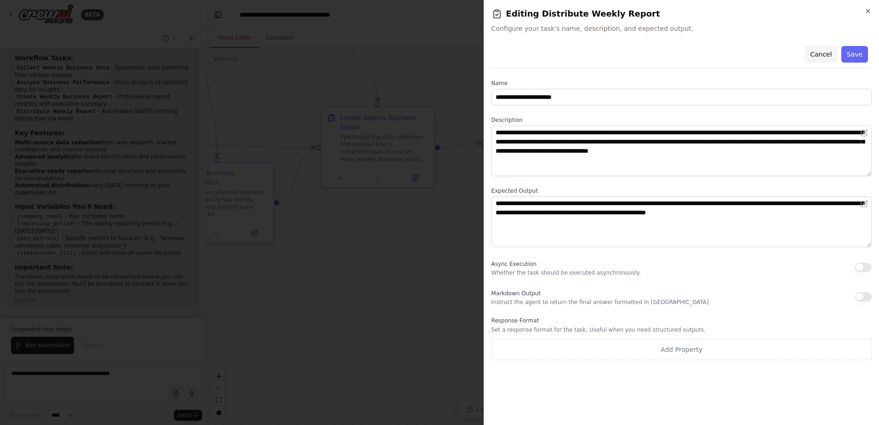
click at [828, 46] on button "Cancel" at bounding box center [821, 54] width 33 height 17
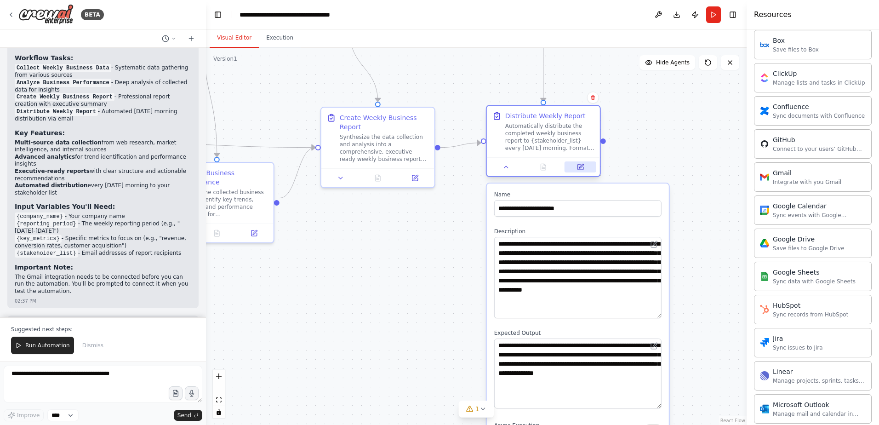
click at [574, 164] on button at bounding box center [581, 166] width 32 height 11
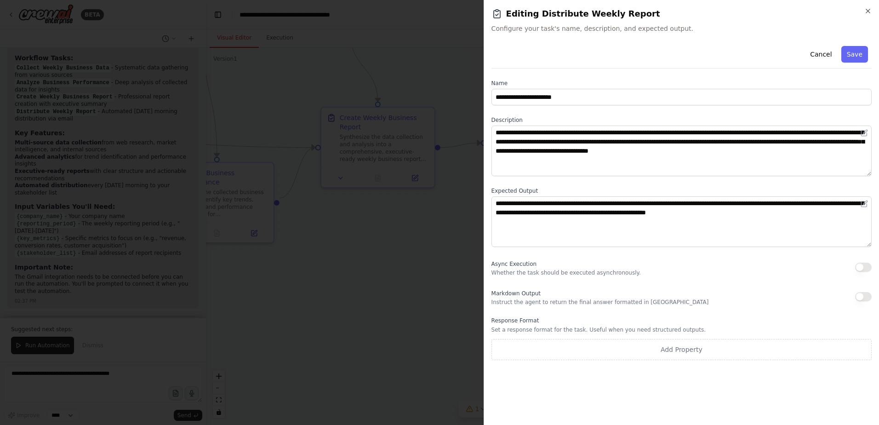
click at [863, 11] on h2 "Editing Distribute Weekly Report" at bounding box center [682, 13] width 380 height 13
click at [871, 13] on icon "button" at bounding box center [868, 10] width 7 height 7
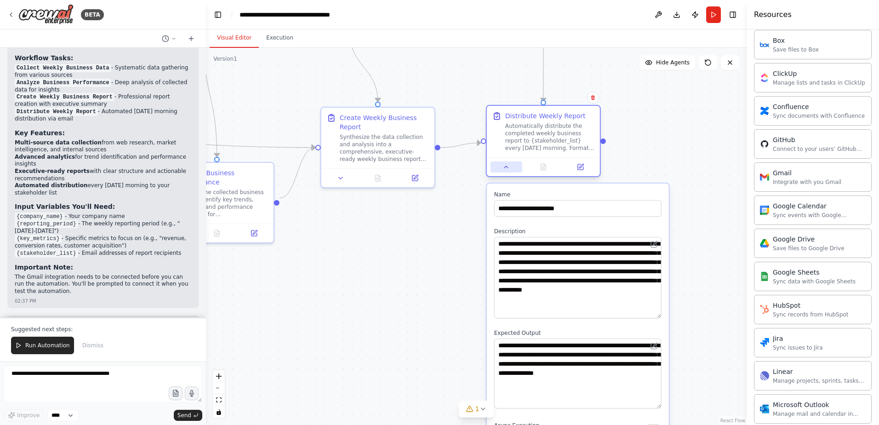
click at [498, 167] on button at bounding box center [507, 166] width 32 height 11
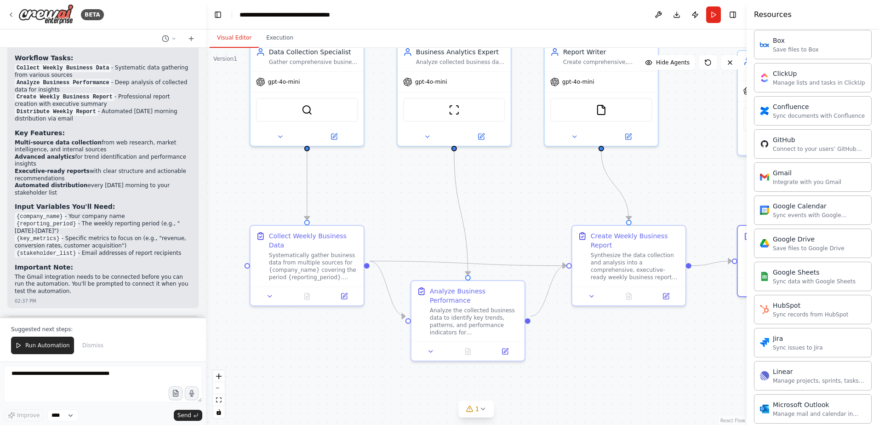
drag, startPoint x: 370, startPoint y: 246, endPoint x: 607, endPoint y: 368, distance: 266.8
click at [607, 368] on div ".deletable-edge-delete-btn { width: 20px; height: 20px; border: 0px solid #ffff…" at bounding box center [476, 236] width 541 height 377
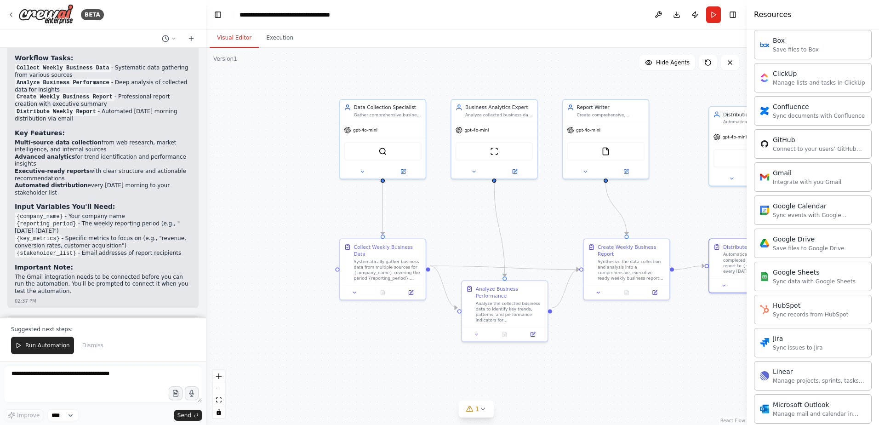
drag, startPoint x: 403, startPoint y: 215, endPoint x: 466, endPoint y: 230, distance: 65.3
click at [466, 230] on div ".deletable-edge-delete-btn { width: 20px; height: 20px; border: 0px solid #ffff…" at bounding box center [476, 236] width 541 height 377
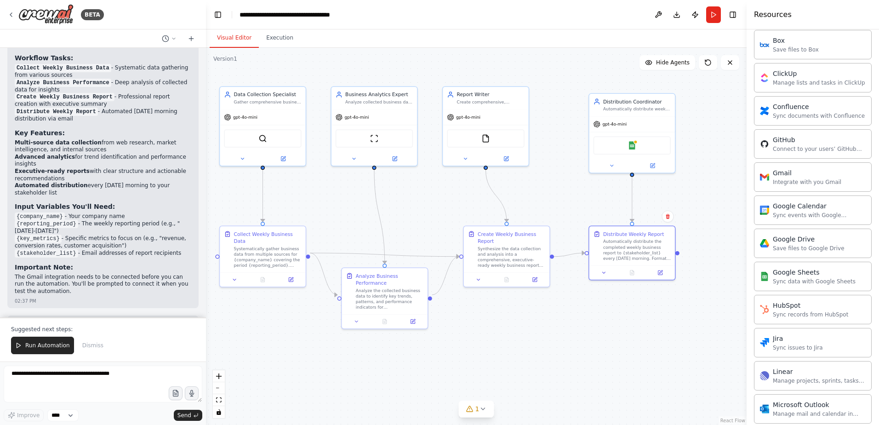
drag, startPoint x: 467, startPoint y: 79, endPoint x: 343, endPoint y: 65, distance: 125.0
click at [343, 65] on div ".deletable-edge-delete-btn { width: 20px; height: 20px; border: 0px solid #ffff…" at bounding box center [476, 236] width 541 height 377
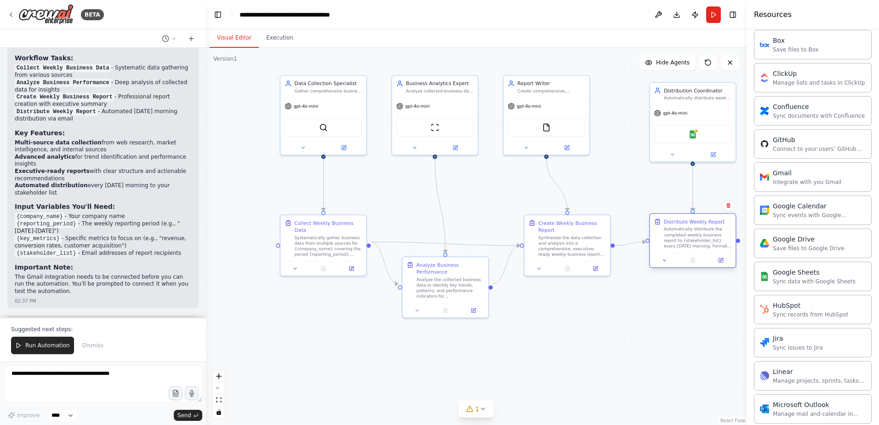
drag, startPoint x: 731, startPoint y: 148, endPoint x: 724, endPoint y: 217, distance: 69.3
click at [775, 176] on div "BETA Set up a crew that collects data from multiple sources, creates comprehens…" at bounding box center [439, 212] width 879 height 425
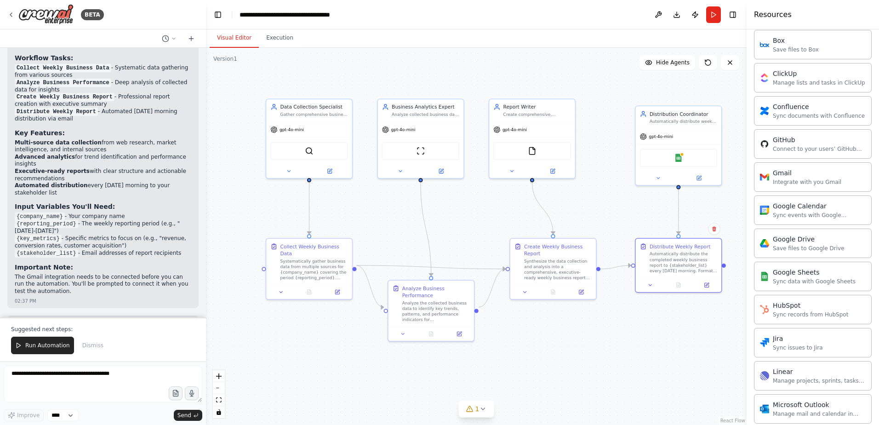
drag, startPoint x: 466, startPoint y: 354, endPoint x: 431, endPoint y: 218, distance: 140.5
click at [451, 374] on div ".deletable-edge-delete-btn { width: 20px; height: 20px; border: 0px solid #ffff…" at bounding box center [476, 236] width 541 height 377
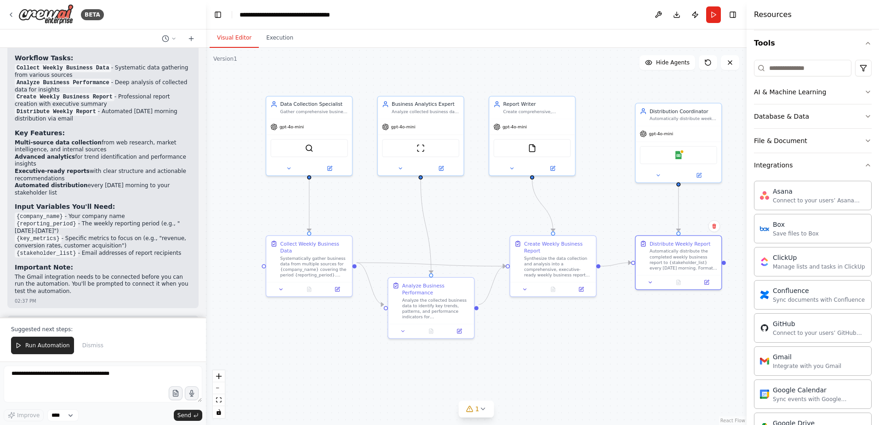
scroll to position [40, 0]
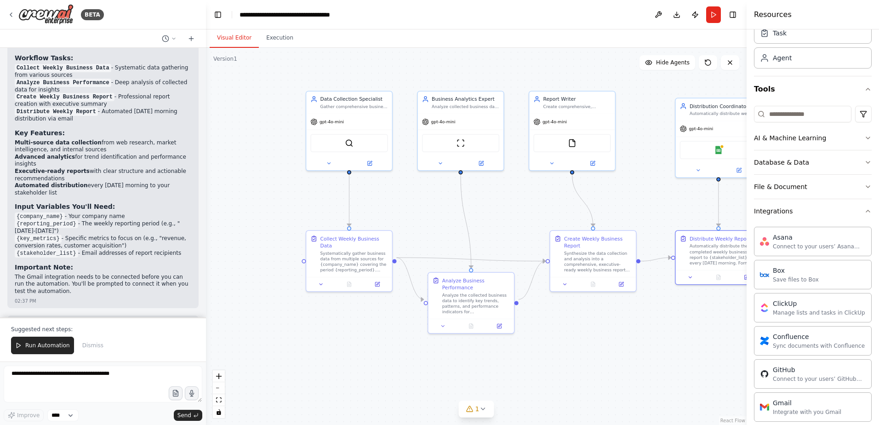
drag, startPoint x: 500, startPoint y: 72, endPoint x: 540, endPoint y: 67, distance: 40.3
click at [540, 67] on div ".deletable-edge-delete-btn { width: 20px; height: 20px; border: 0px solid #ffff…" at bounding box center [476, 236] width 541 height 377
click at [719, 149] on img at bounding box center [719, 148] width 8 height 8
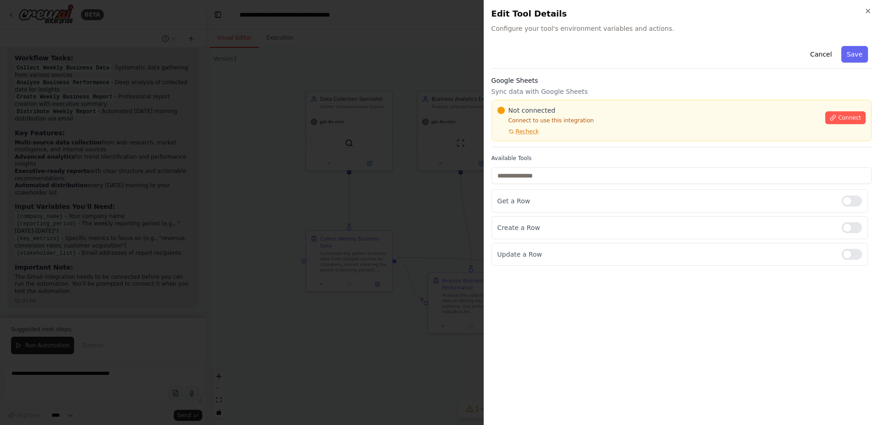
click at [554, 121] on p "Connect to use this integration" at bounding box center [659, 120] width 323 height 7
click at [516, 130] on span "Recheck" at bounding box center [527, 131] width 23 height 7
click at [553, 124] on div "Not connected Connect to use this integration Recheck" at bounding box center [659, 120] width 323 height 29
click at [567, 183] on input "text" at bounding box center [682, 175] width 380 height 17
click at [565, 204] on p "Get a Row" at bounding box center [666, 200] width 337 height 9
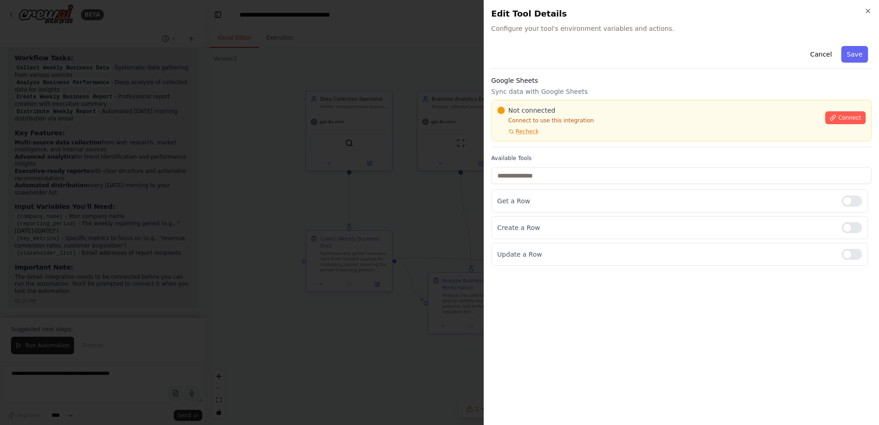
click at [600, 90] on p "Sync data with Google Sheets" at bounding box center [682, 91] width 380 height 9
click at [865, 13] on icon "button" at bounding box center [868, 10] width 7 height 7
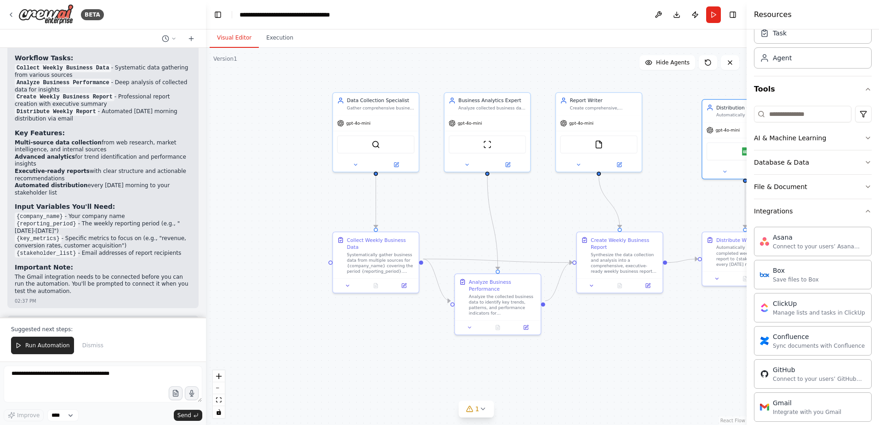
drag, startPoint x: 364, startPoint y: 71, endPoint x: 396, endPoint y: 68, distance: 32.4
click at [396, 68] on div ".deletable-edge-delete-btn { width: 20px; height: 20px; border: 0px solid #ffff…" at bounding box center [476, 236] width 541 height 377
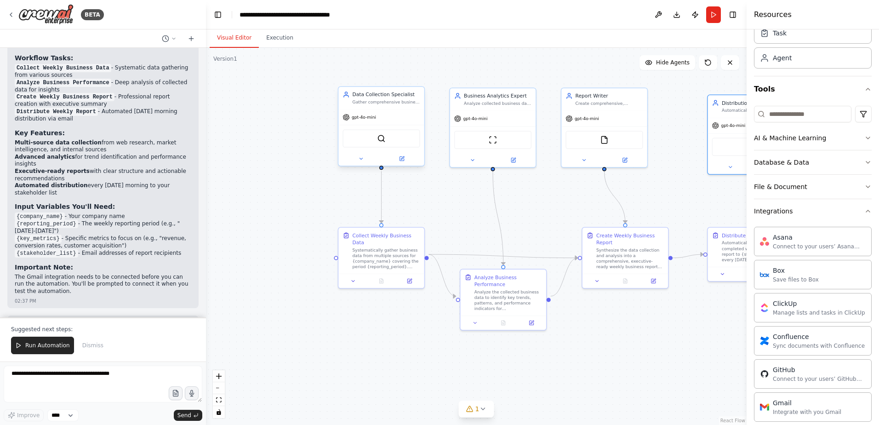
click at [402, 144] on div "SerperDevTool" at bounding box center [381, 138] width 77 height 18
click at [388, 161] on button at bounding box center [402, 159] width 40 height 8
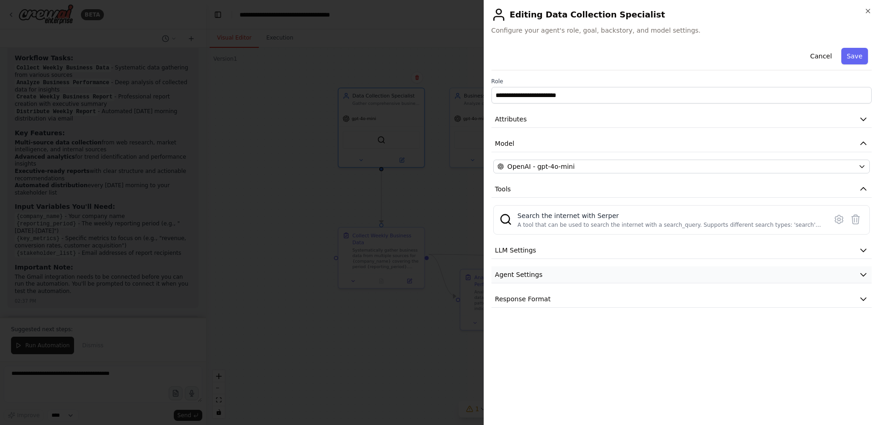
click at [620, 282] on button "Agent Settings" at bounding box center [682, 274] width 380 height 17
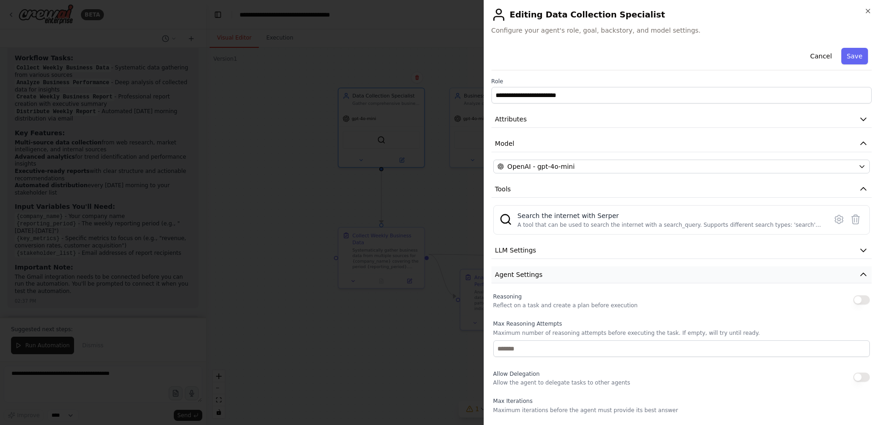
click at [620, 282] on button "Agent Settings" at bounding box center [682, 274] width 380 height 17
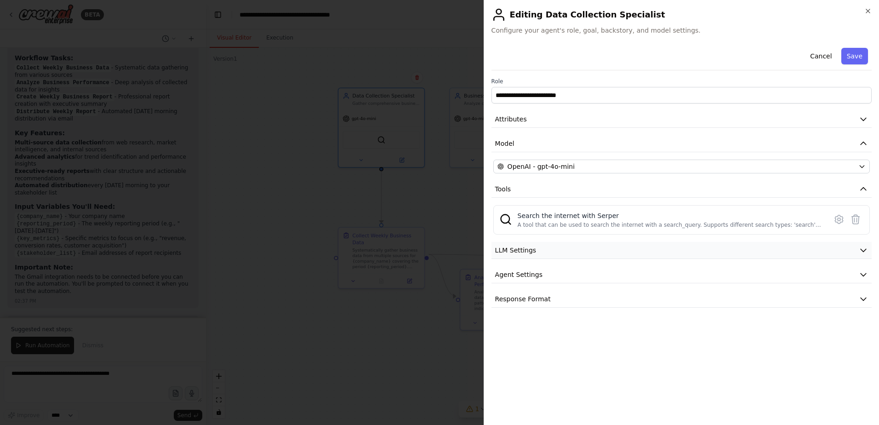
click at [613, 254] on button "LLM Settings" at bounding box center [682, 250] width 380 height 17
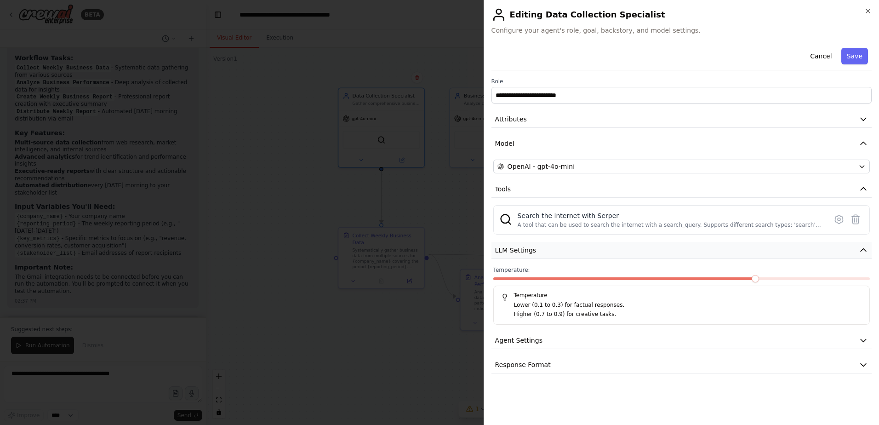
click at [655, 258] on button "LLM Settings" at bounding box center [682, 250] width 380 height 17
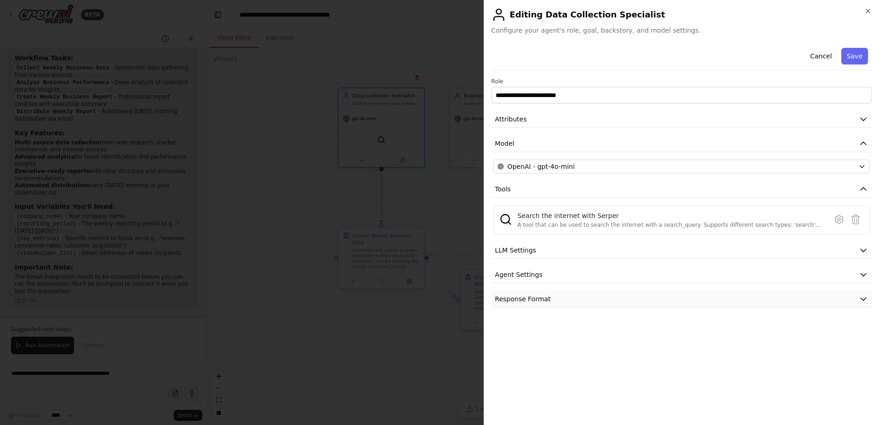
click at [552, 299] on button "Response Format" at bounding box center [682, 299] width 380 height 17
click at [561, 264] on div "**********" at bounding box center [682, 176] width 380 height 264
click at [550, 283] on button "Agent Settings" at bounding box center [682, 274] width 380 height 17
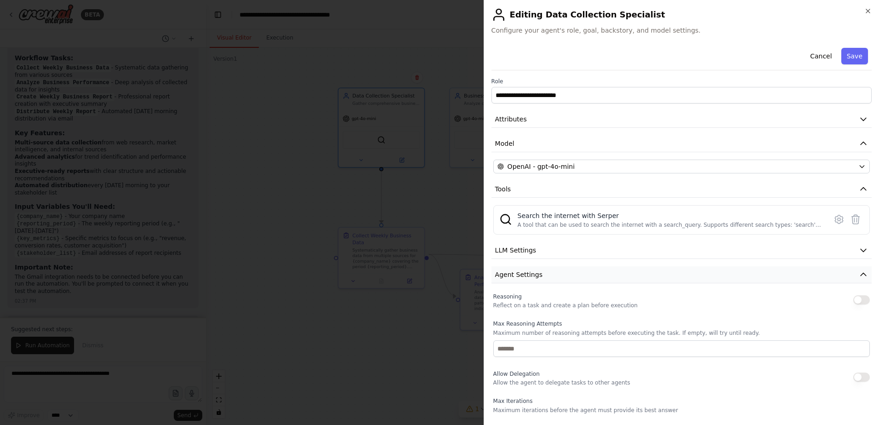
click at [566, 273] on button "Agent Settings" at bounding box center [682, 274] width 380 height 17
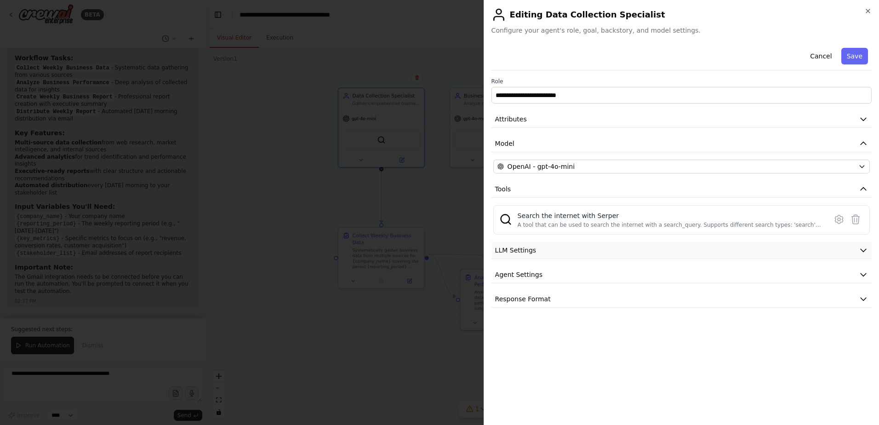
click at [581, 245] on button "LLM Settings" at bounding box center [682, 250] width 380 height 17
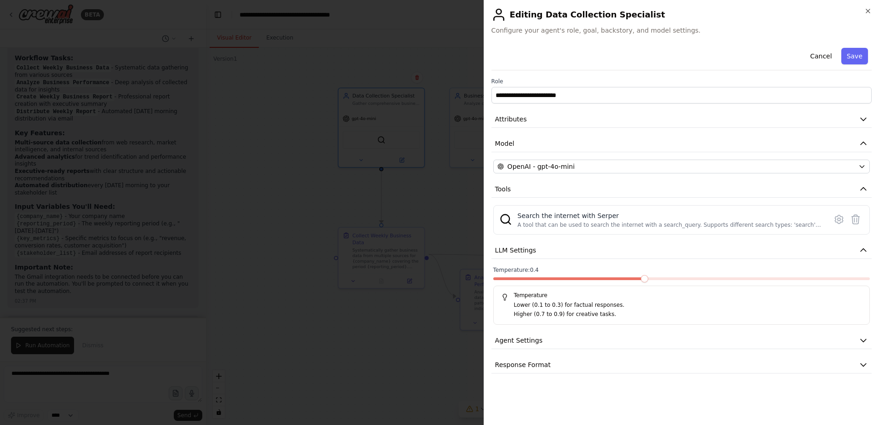
click at [641, 276] on span at bounding box center [644, 278] width 7 height 7
click at [616, 245] on button "LLM Settings" at bounding box center [682, 250] width 380 height 17
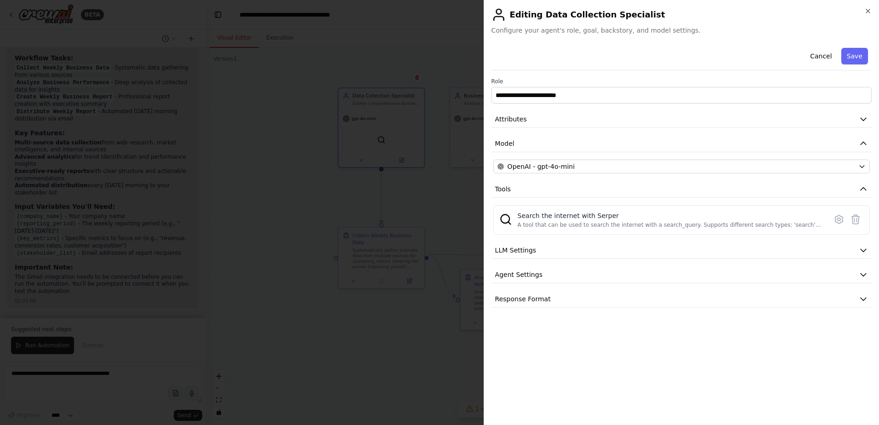
click at [282, 240] on div at bounding box center [439, 212] width 879 height 425
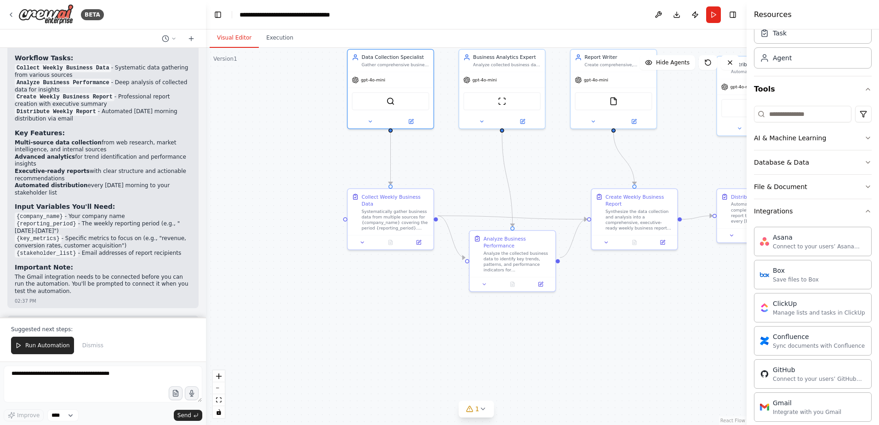
drag, startPoint x: 292, startPoint y: 194, endPoint x: 301, endPoint y: 155, distance: 39.7
click at [301, 155] on div ".deletable-edge-delete-btn { width: 20px; height: 20px; border: 0px solid #ffff…" at bounding box center [476, 236] width 541 height 377
click at [218, 13] on button "Toggle Left Sidebar" at bounding box center [218, 14] width 13 height 13
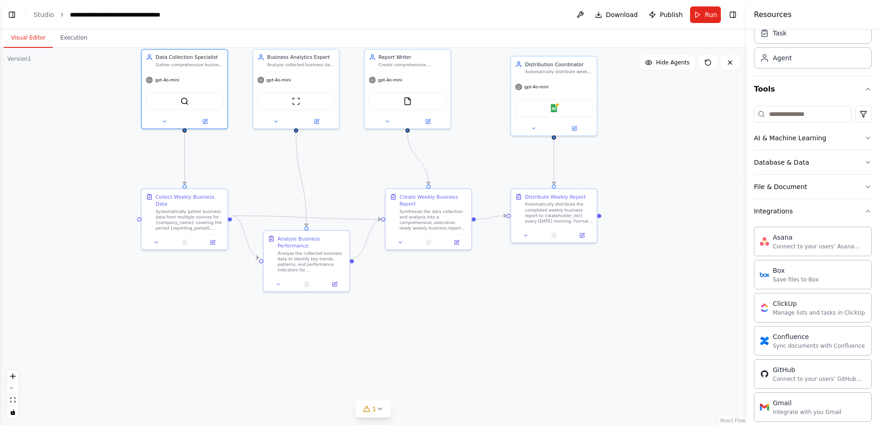
click at [53, 13] on ol "**********" at bounding box center [104, 14] width 140 height 9
click at [47, 13] on link "Studio" at bounding box center [44, 14] width 21 height 7
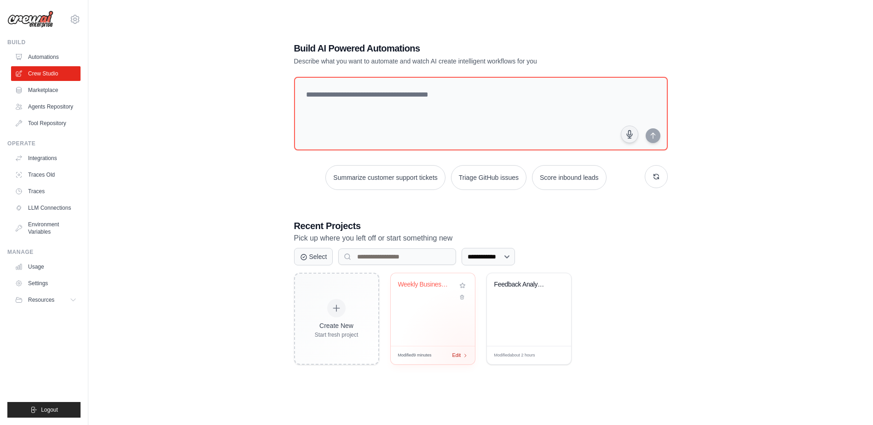
click at [466, 355] on icon at bounding box center [465, 355] width 5 height 5
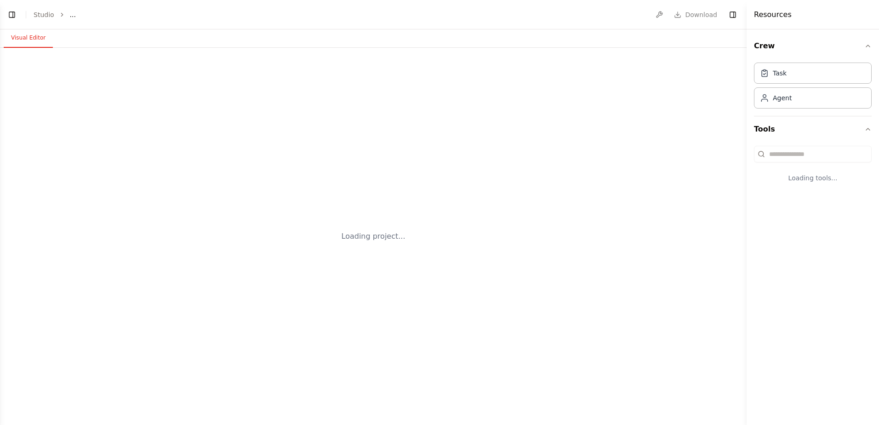
select select "****"
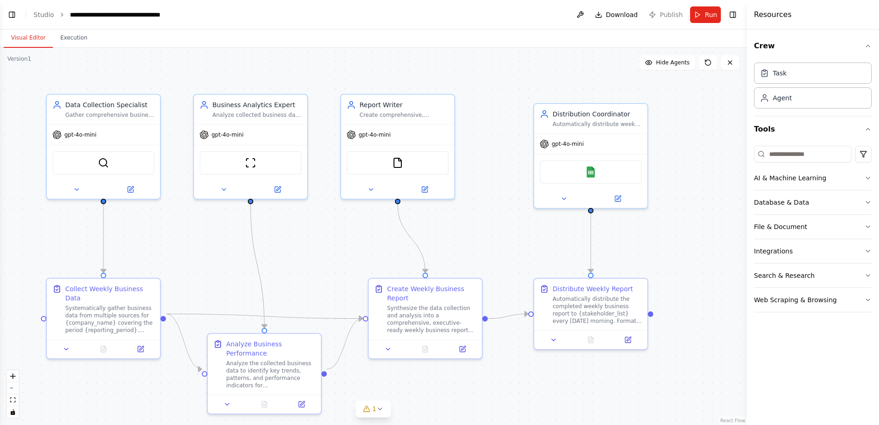
click at [43, 19] on li "Studio" at bounding box center [44, 14] width 21 height 9
click at [44, 17] on link "Studio" at bounding box center [44, 14] width 21 height 7
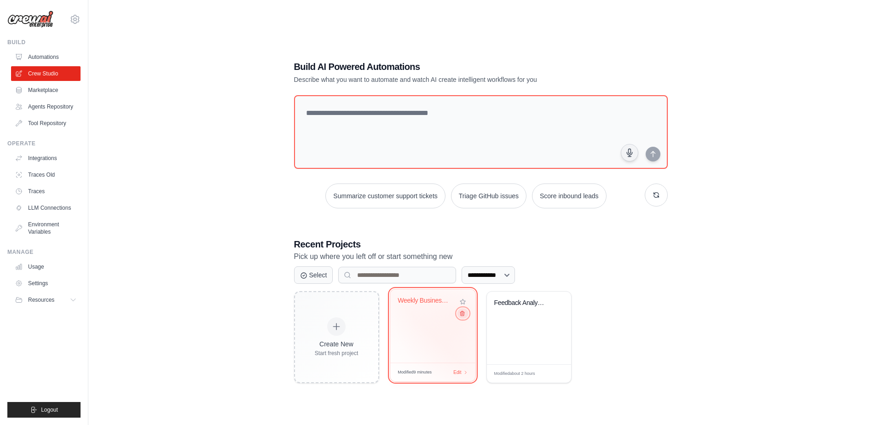
click at [461, 316] on icon at bounding box center [462, 313] width 4 height 5
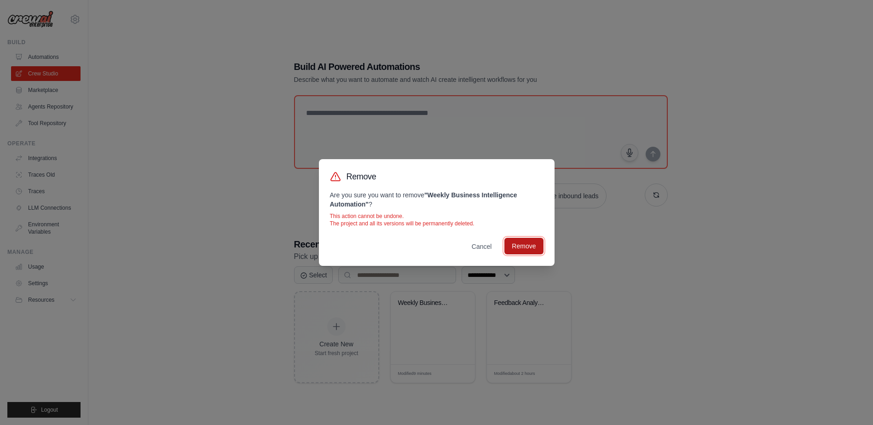
click at [527, 250] on button "Remove" at bounding box center [523, 246] width 39 height 17
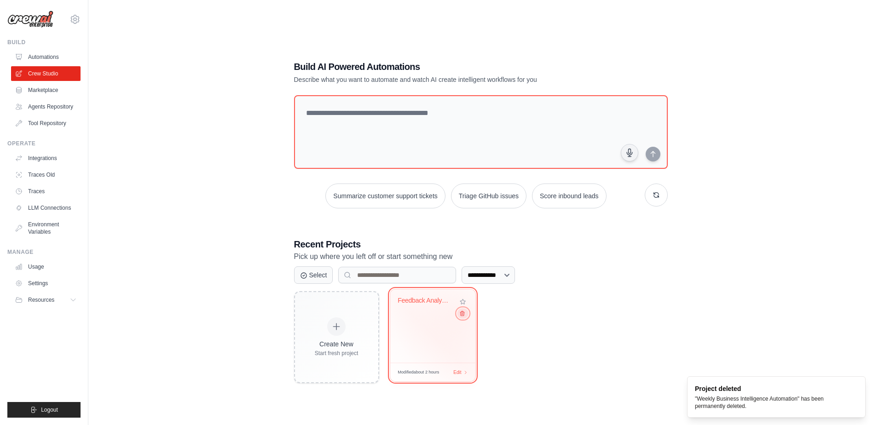
click at [460, 315] on icon at bounding box center [462, 313] width 6 height 6
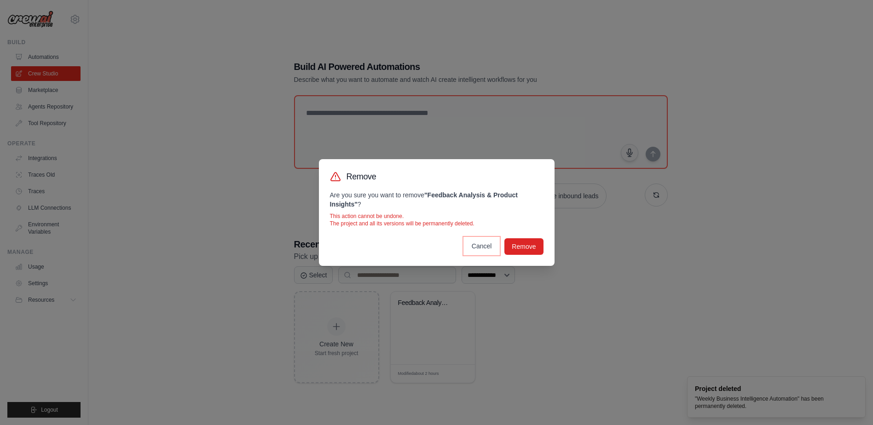
click at [483, 244] on button "Cancel" at bounding box center [481, 246] width 35 height 17
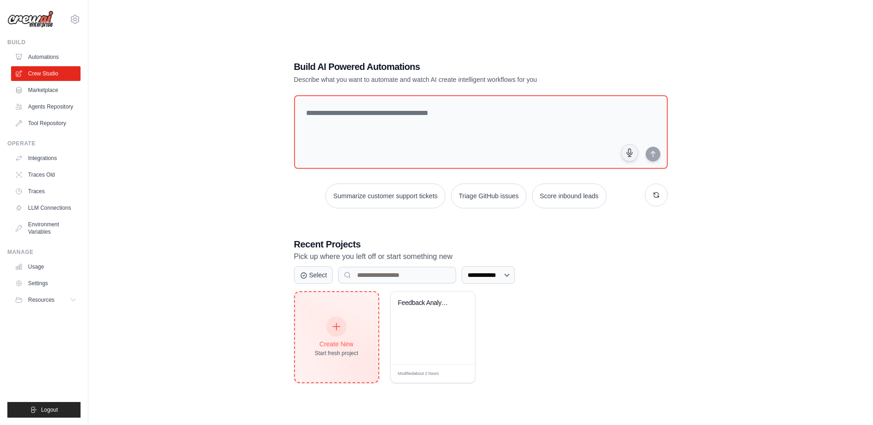
click at [340, 327] on icon at bounding box center [336, 327] width 10 height 10
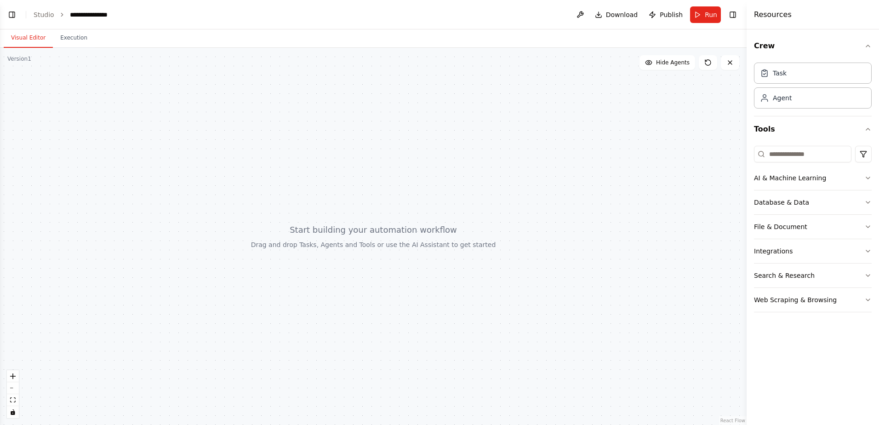
drag, startPoint x: 295, startPoint y: 173, endPoint x: 395, endPoint y: 161, distance: 100.5
click at [395, 161] on div at bounding box center [373, 236] width 747 height 377
click at [790, 106] on div "Agent" at bounding box center [813, 97] width 118 height 21
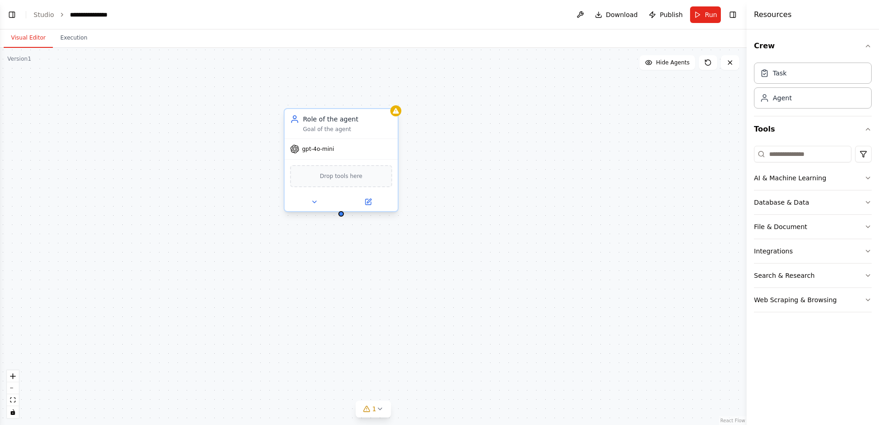
click at [345, 118] on div "Role of the agent" at bounding box center [347, 119] width 89 height 9
click at [338, 124] on div "Role of the agent Goal of the agent" at bounding box center [347, 124] width 89 height 18
click at [335, 132] on div "Goal of the agent" at bounding box center [347, 129] width 89 height 7
click at [342, 127] on div "Goal of the agent" at bounding box center [347, 129] width 89 height 7
click at [373, 202] on button at bounding box center [368, 201] width 52 height 11
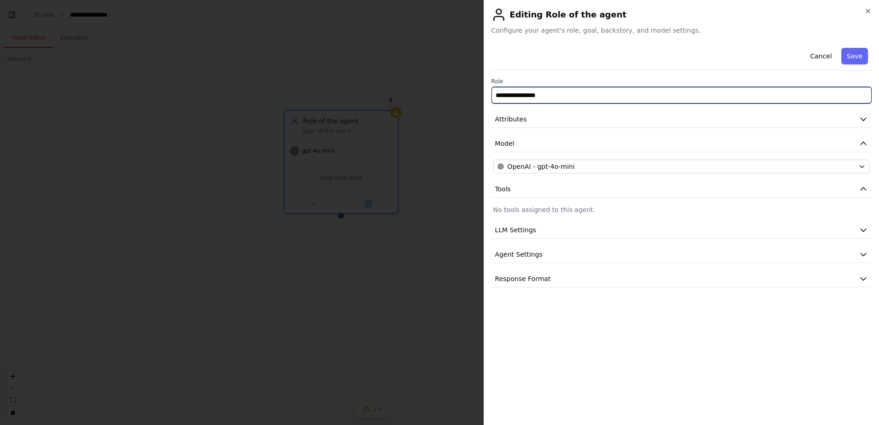
click at [532, 99] on input "**********" at bounding box center [682, 95] width 380 height 17
drag, startPoint x: 787, startPoint y: 102, endPoint x: 770, endPoint y: 102, distance: 16.6
click at [786, 102] on input "**********" at bounding box center [682, 95] width 380 height 17
drag, startPoint x: 637, startPoint y: 97, endPoint x: 385, endPoint y: 94, distance: 251.6
click at [385, 94] on body "**********" at bounding box center [439, 212] width 879 height 425
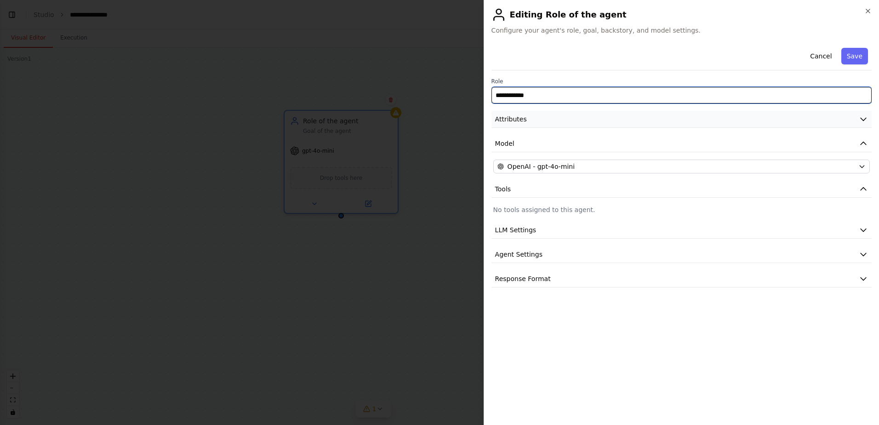
type input "**********"
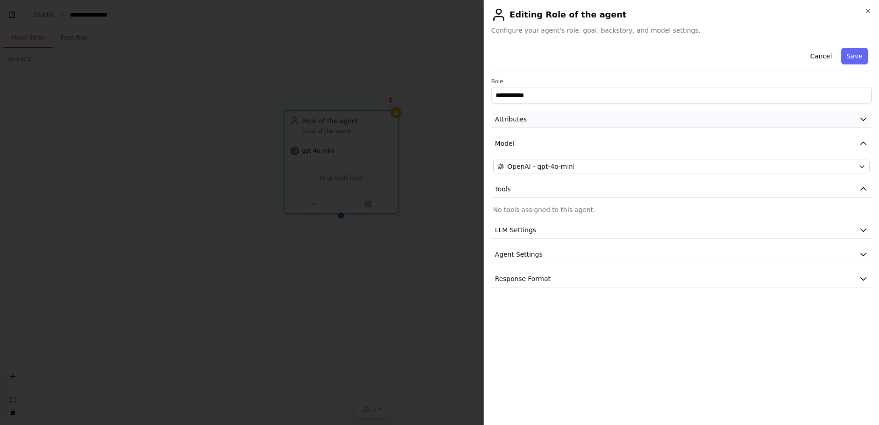
click at [601, 113] on button "Attributes" at bounding box center [682, 119] width 380 height 17
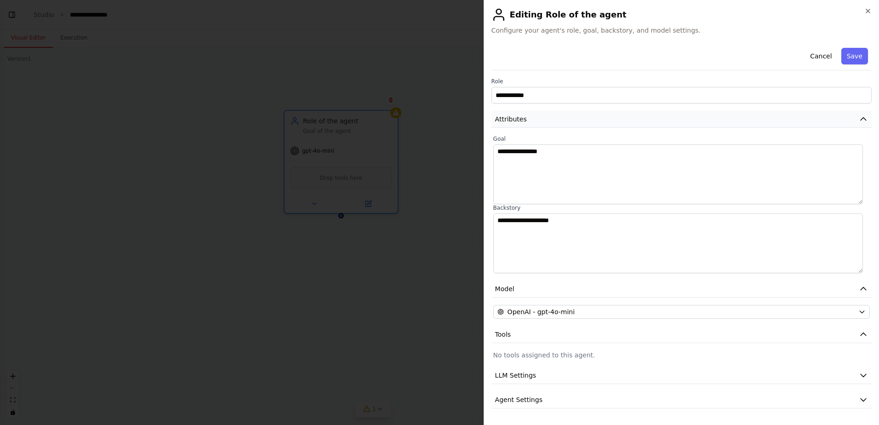
click at [601, 115] on button "Attributes" at bounding box center [682, 119] width 380 height 17
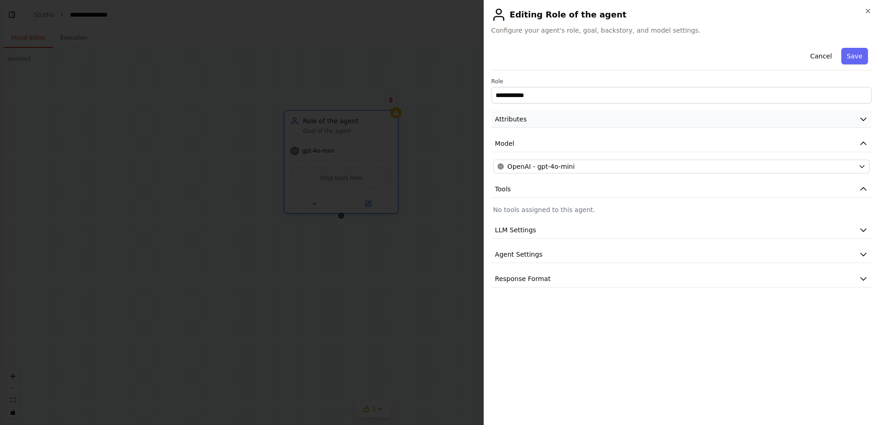
click at [601, 115] on button "Attributes" at bounding box center [682, 119] width 380 height 17
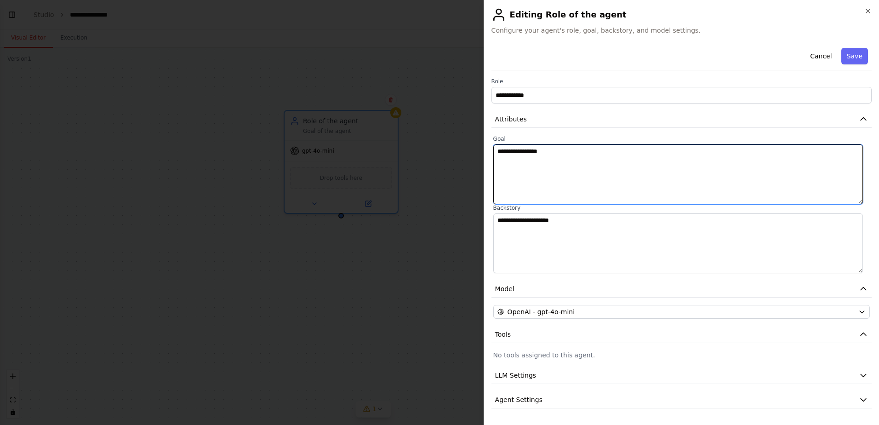
drag, startPoint x: 565, startPoint y: 153, endPoint x: 477, endPoint y: 154, distance: 88.8
click at [477, 154] on body "**********" at bounding box center [439, 212] width 879 height 425
type textarea "**********"
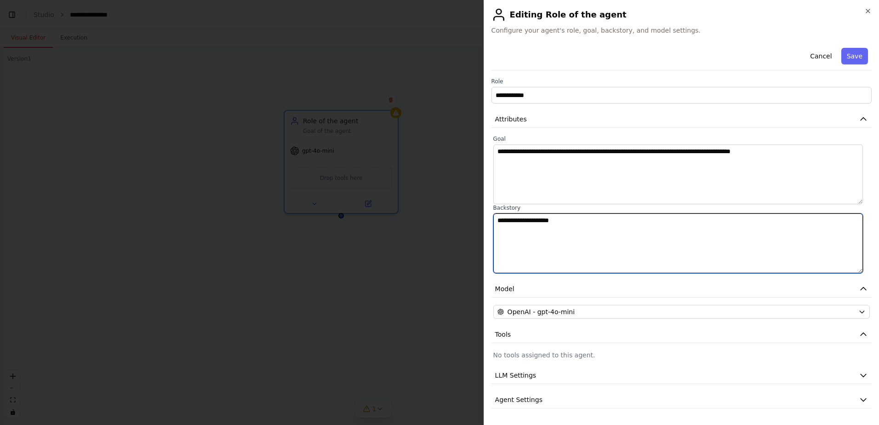
drag, startPoint x: 630, startPoint y: 260, endPoint x: 272, endPoint y: 301, distance: 360.2
click at [272, 301] on body "**********" at bounding box center [439, 212] width 879 height 425
click at [804, 224] on textarea "**********" at bounding box center [679, 243] width 370 height 60
type textarea "**********"
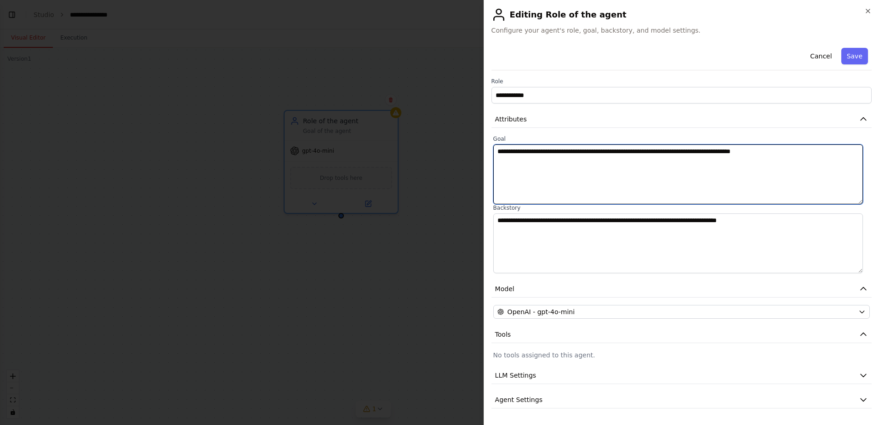
click at [787, 182] on textarea "**********" at bounding box center [679, 174] width 370 height 60
click at [822, 167] on textarea "**********" at bounding box center [679, 174] width 370 height 60
click at [548, 152] on textarea "**********" at bounding box center [679, 174] width 370 height 60
click at [545, 151] on textarea "**********" at bounding box center [679, 174] width 370 height 60
click at [817, 155] on textarea "**********" at bounding box center [679, 174] width 370 height 60
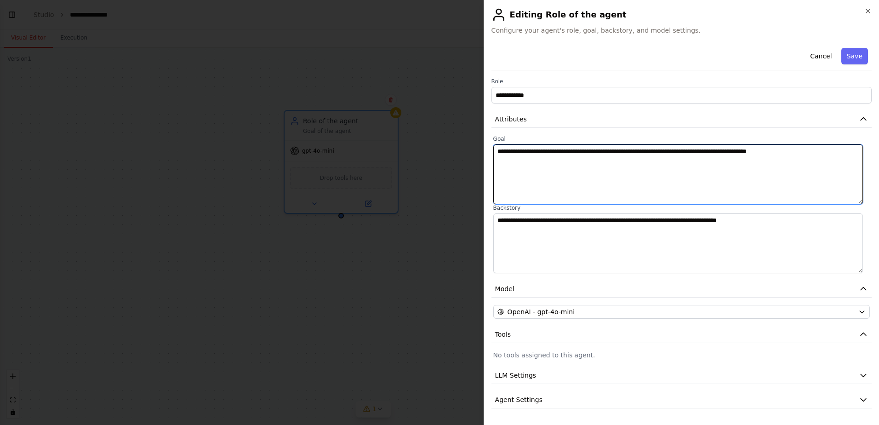
click at [820, 152] on textarea "**********" at bounding box center [679, 174] width 370 height 60
type textarea "**********"
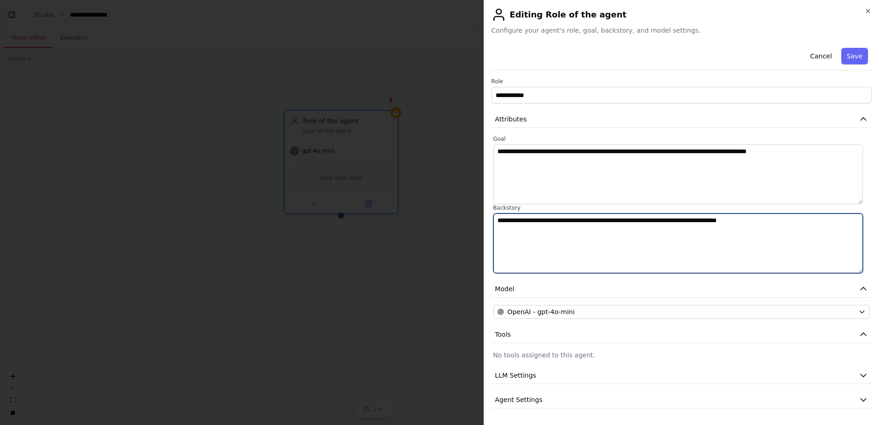
click at [638, 264] on textarea "**********" at bounding box center [679, 243] width 370 height 60
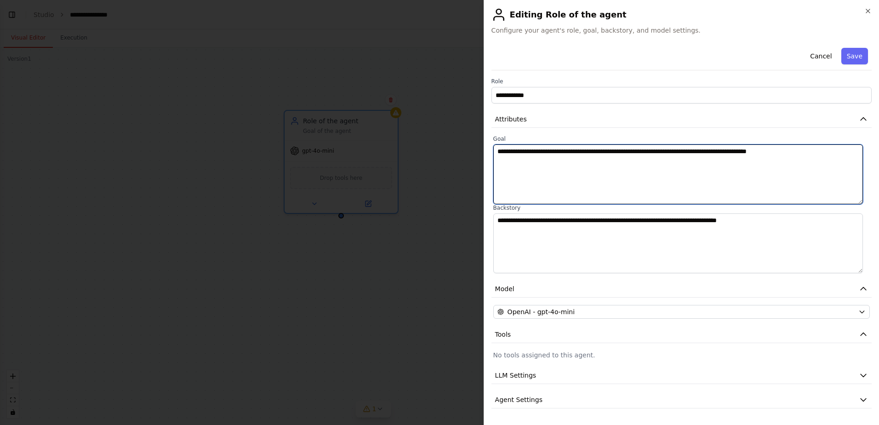
click at [646, 170] on textarea "**********" at bounding box center [679, 174] width 370 height 60
click at [820, 199] on textarea "**********" at bounding box center [679, 174] width 370 height 60
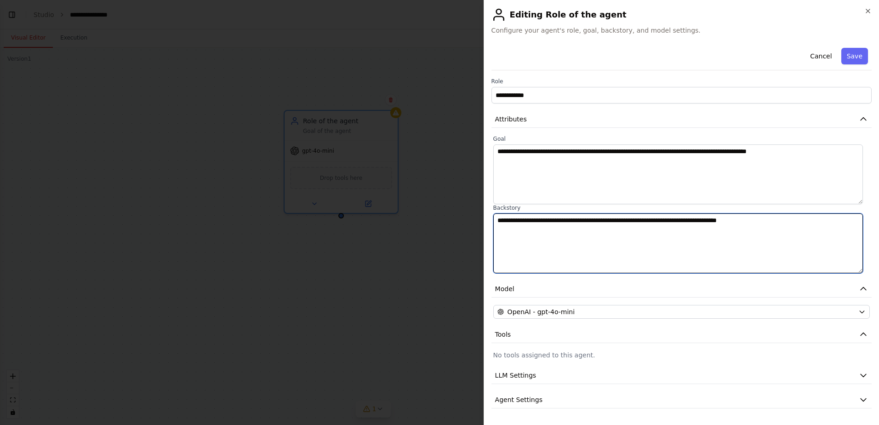
click at [812, 229] on textarea "**********" at bounding box center [679, 243] width 370 height 60
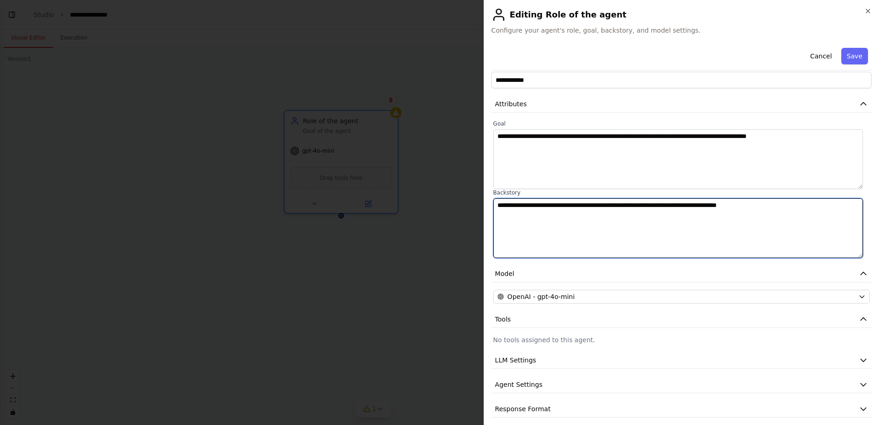
scroll to position [23, 0]
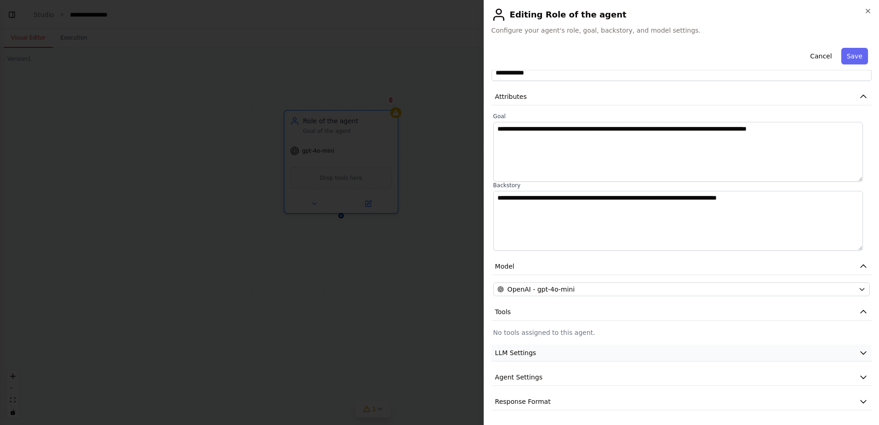
click at [620, 360] on button "LLM Settings" at bounding box center [682, 353] width 380 height 17
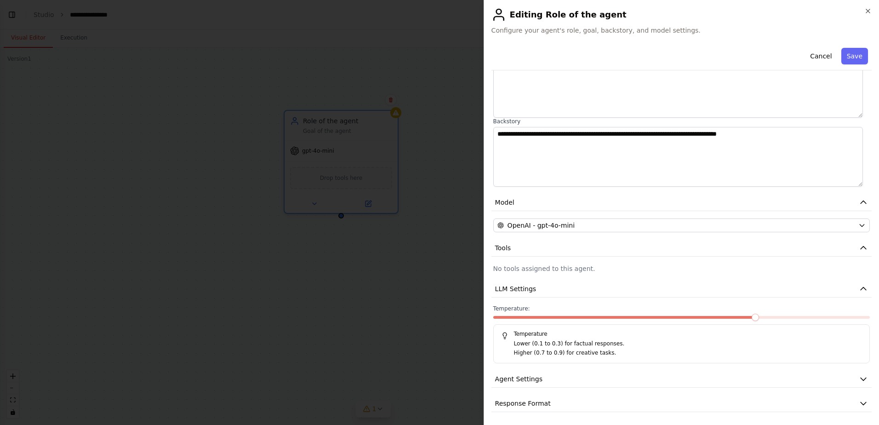
scroll to position [88, 0]
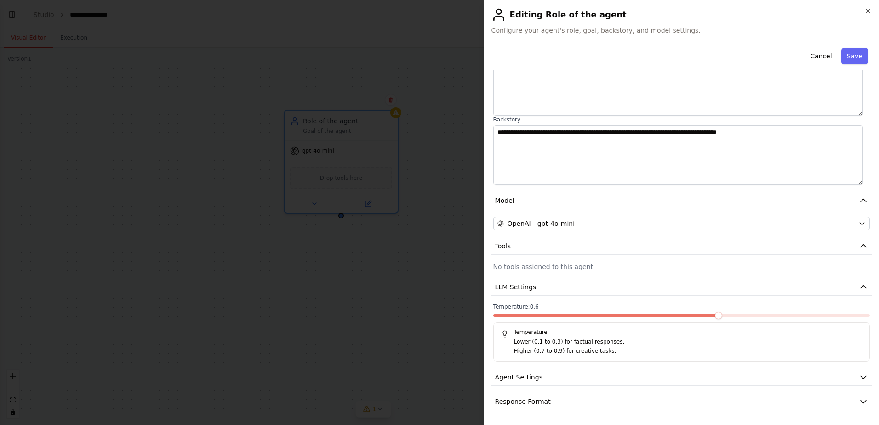
click at [723, 314] on span at bounding box center [718, 315] width 7 height 7
click at [715, 317] on span at bounding box center [718, 315] width 7 height 7
click at [677, 290] on button "LLM Settings" at bounding box center [682, 287] width 380 height 17
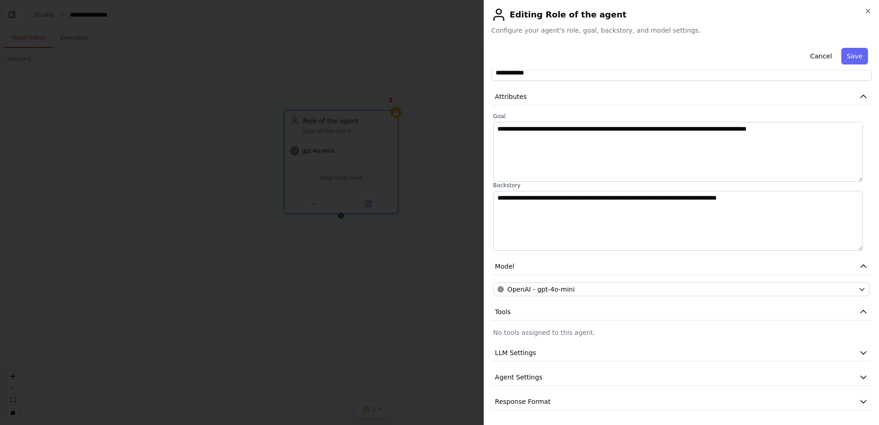
click at [624, 368] on div "**********" at bounding box center [682, 216] width 380 height 389
click at [624, 372] on button "Agent Settings" at bounding box center [682, 377] width 380 height 17
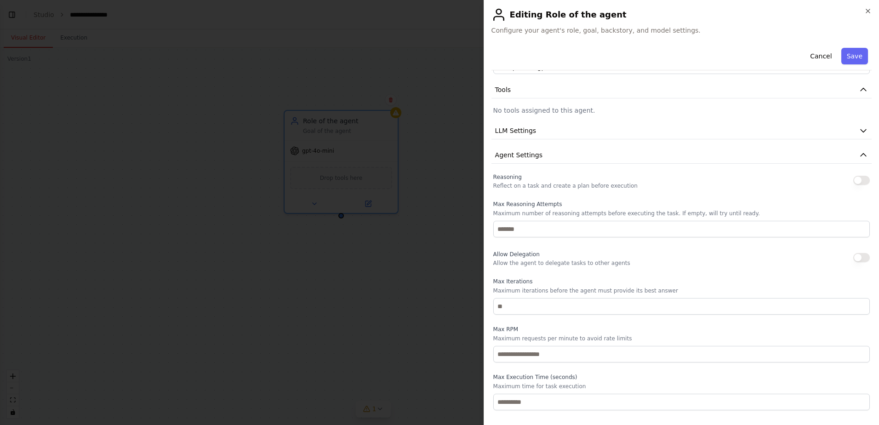
scroll to position [269, 0]
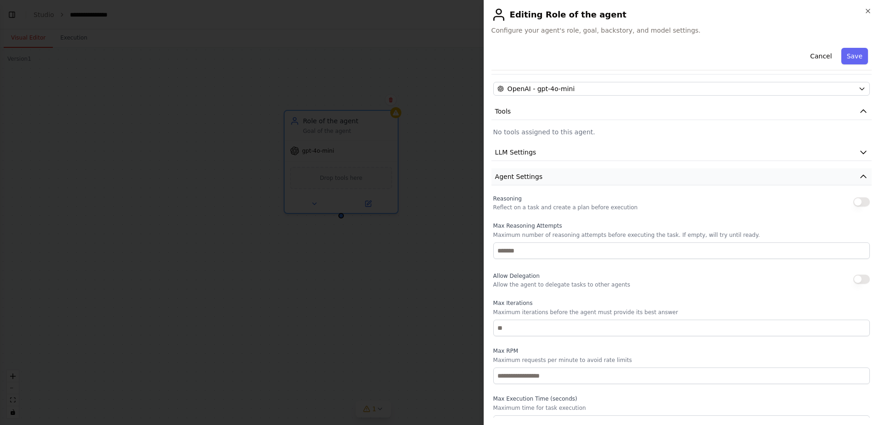
click at [584, 176] on button "Agent Settings" at bounding box center [682, 176] width 380 height 17
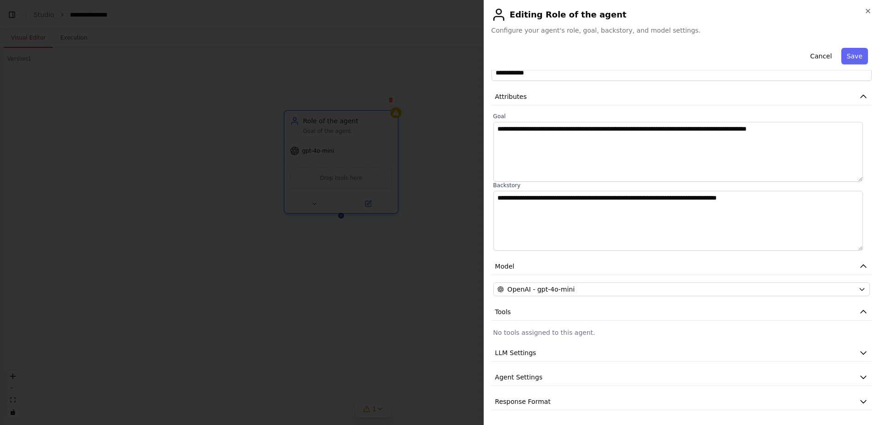
scroll to position [23, 0]
click at [567, 408] on button "Response Format" at bounding box center [682, 401] width 380 height 17
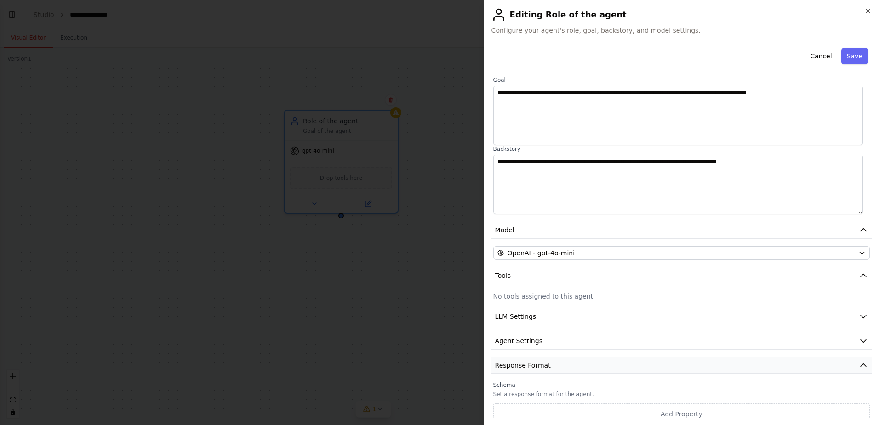
scroll to position [66, 0]
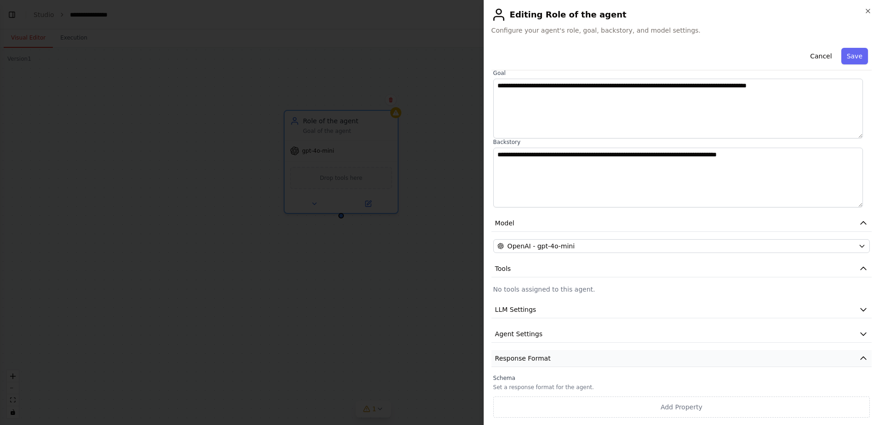
click at [570, 355] on button "Response Format" at bounding box center [682, 358] width 380 height 17
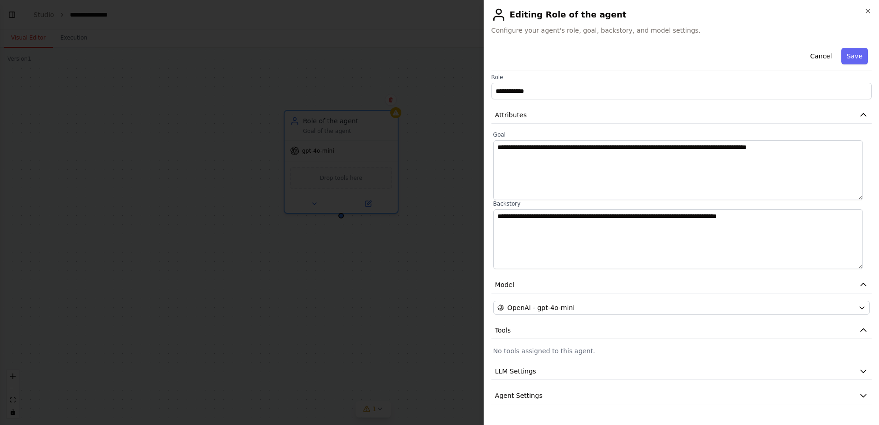
scroll to position [0, 0]
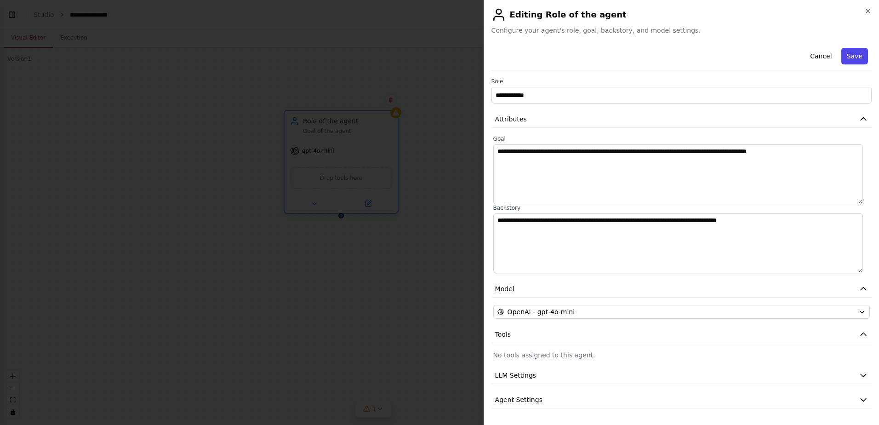
click at [852, 52] on button "Save" at bounding box center [855, 56] width 27 height 17
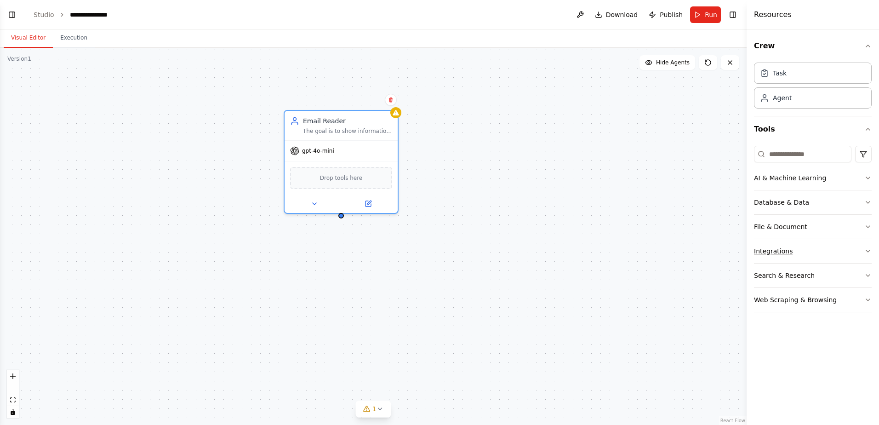
click at [794, 251] on button "Integrations" at bounding box center [813, 251] width 118 height 24
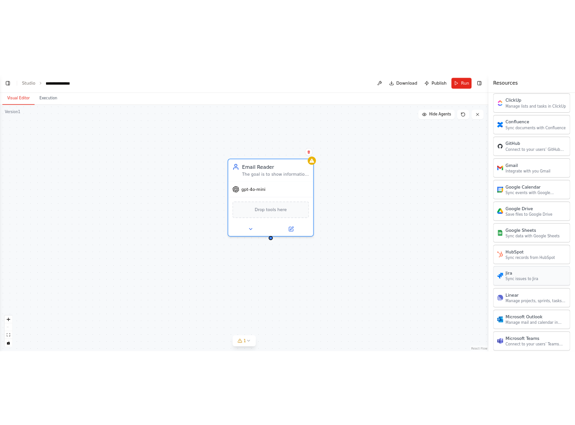
scroll to position [276, 0]
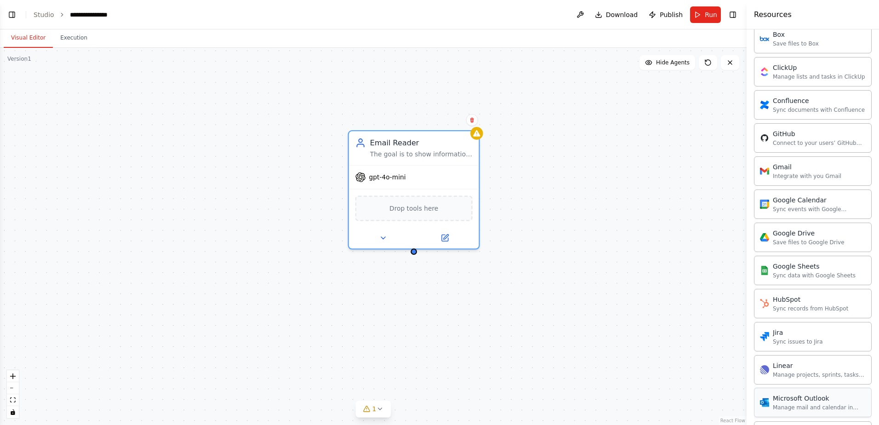
click at [797, 397] on div "Microsoft Outlook" at bounding box center [819, 398] width 93 height 9
click at [433, 213] on div "Microsoft Outlook" at bounding box center [414, 208] width 117 height 28
click at [425, 236] on button at bounding box center [445, 238] width 60 height 13
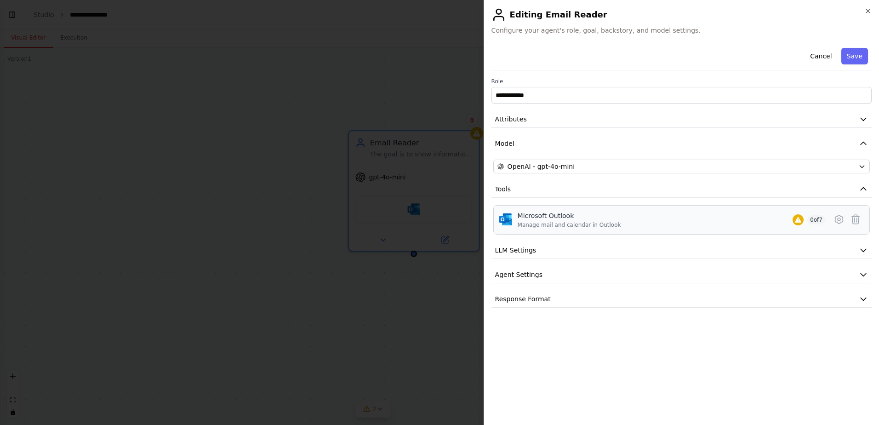
click at [570, 222] on div "Manage mail and calendar in Outlook" at bounding box center [569, 224] width 103 height 7
click at [832, 220] on button at bounding box center [839, 219] width 17 height 17
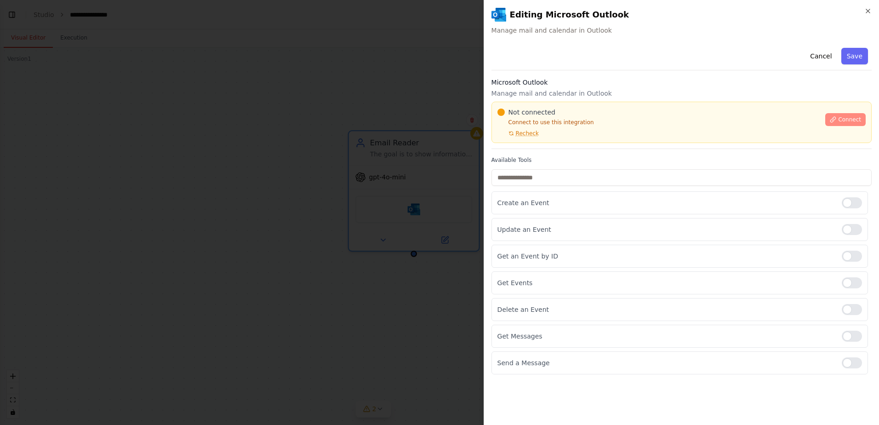
click at [862, 119] on button "Connect" at bounding box center [846, 119] width 40 height 13
click at [540, 128] on div "Not connected Connect to use this integration Recheck" at bounding box center [659, 122] width 323 height 29
click at [824, 190] on div "Available Tools Create an Event Update an Event Get an Event by ID Get Events D…" at bounding box center [682, 265] width 380 height 218
click at [549, 132] on div "Not connected Connect to use this integration Recheck" at bounding box center [659, 122] width 323 height 29
click at [390, 177] on div at bounding box center [439, 212] width 879 height 425
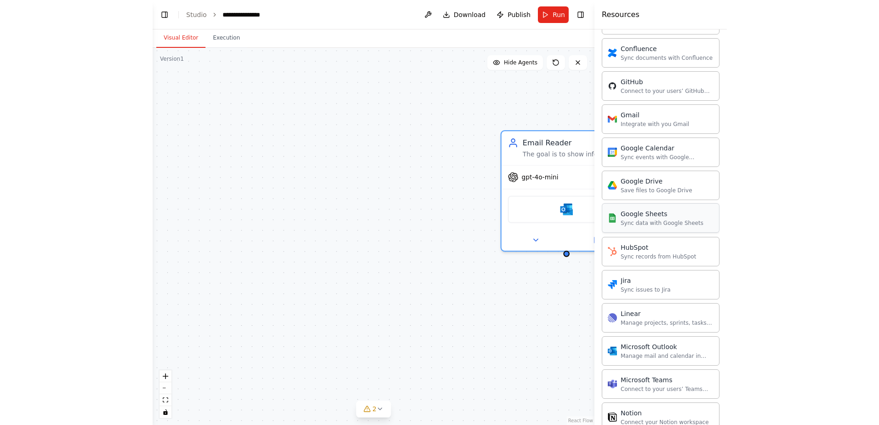
scroll to position [414, 0]
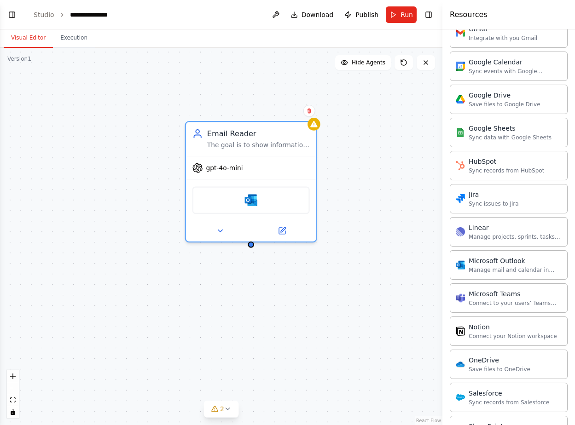
drag, startPoint x: 229, startPoint y: 180, endPoint x: 66, endPoint y: 171, distance: 163.6
click at [66, 171] on div "Email Reader The goal is to show information of booking for bowling games and c…" at bounding box center [221, 236] width 442 height 377
click at [125, 103] on div "Email Reader The goal is to show information of booking for bowling games and c…" at bounding box center [221, 236] width 442 height 377
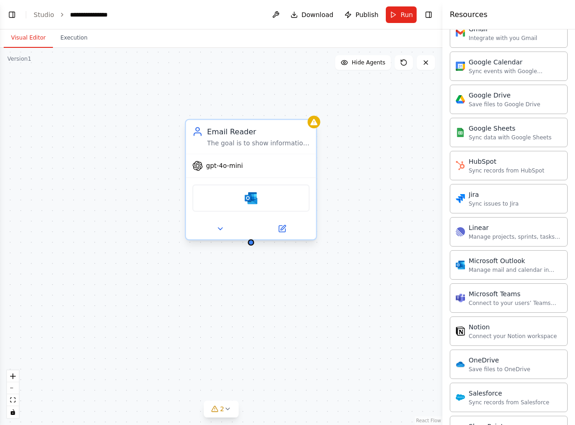
click at [282, 207] on div "Microsoft Outlook" at bounding box center [250, 198] width 117 height 28
click at [273, 229] on button at bounding box center [282, 229] width 60 height 13
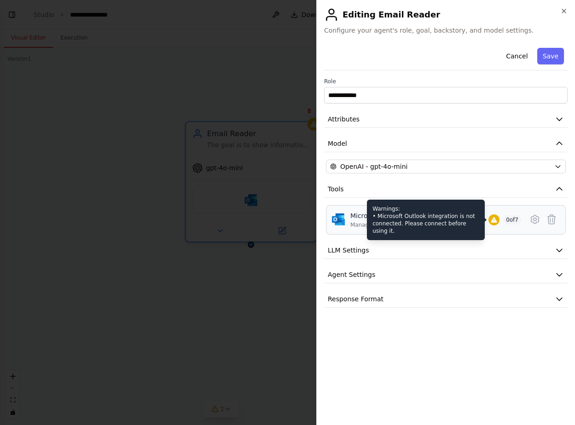
click at [493, 220] on icon at bounding box center [493, 220] width 6 height 6
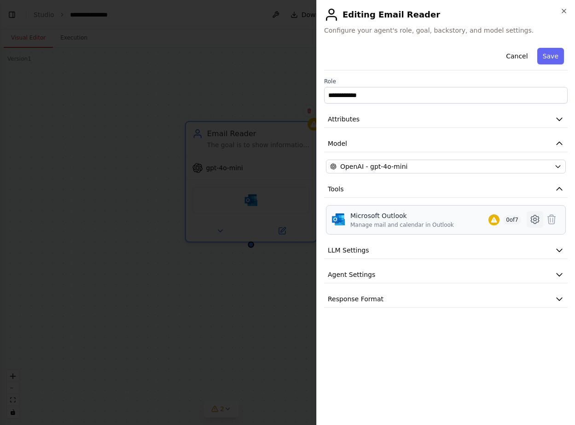
click at [533, 222] on icon at bounding box center [534, 219] width 8 height 8
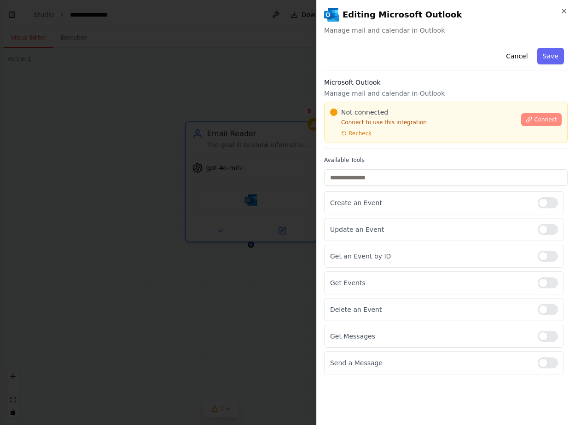
click at [537, 118] on span "Connect" at bounding box center [545, 119] width 23 height 7
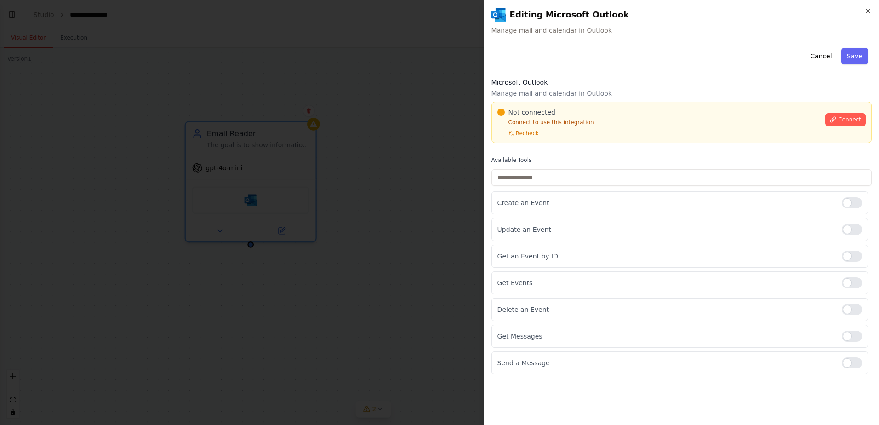
click at [547, 138] on div "Not connected Connect to use this integration Recheck Connect" at bounding box center [682, 122] width 380 height 41
click at [372, 175] on div at bounding box center [439, 212] width 879 height 425
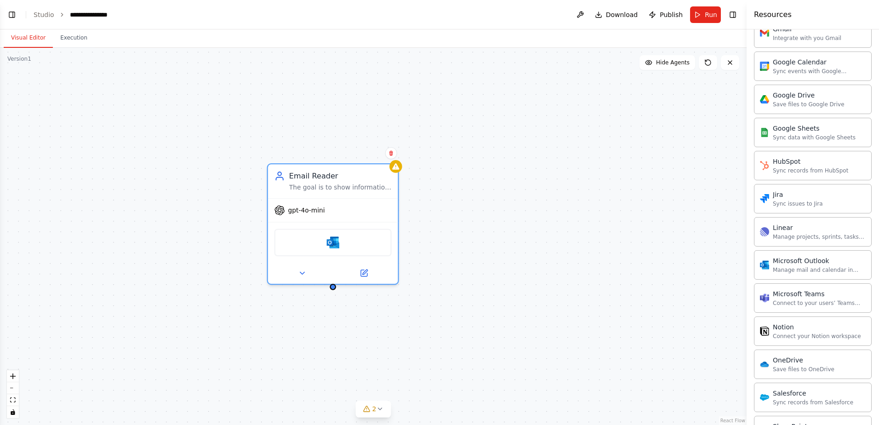
drag, startPoint x: 493, startPoint y: 232, endPoint x: 575, endPoint y: 274, distance: 92.6
click at [575, 274] on div "Email Reader The goal is to show information of booking for bowling games and c…" at bounding box center [373, 236] width 747 height 377
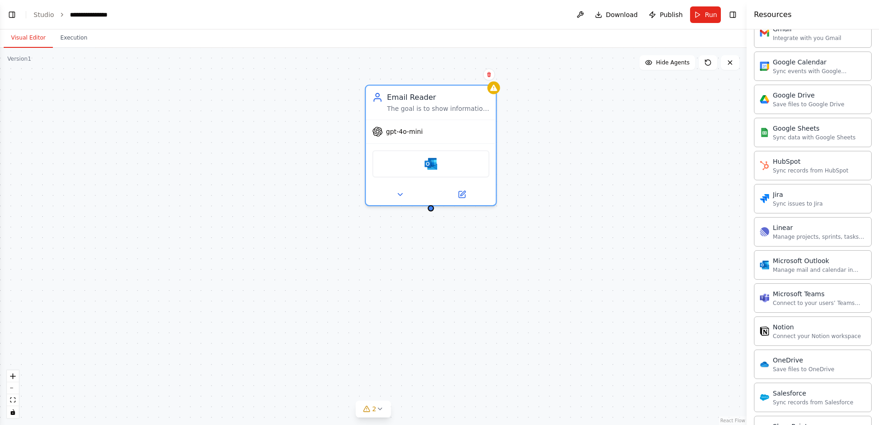
drag, startPoint x: 484, startPoint y: 252, endPoint x: 581, endPoint y: 173, distance: 125.0
click at [581, 173] on div "Email Reader The goal is to show information of booking for bowling games and c…" at bounding box center [373, 236] width 747 height 377
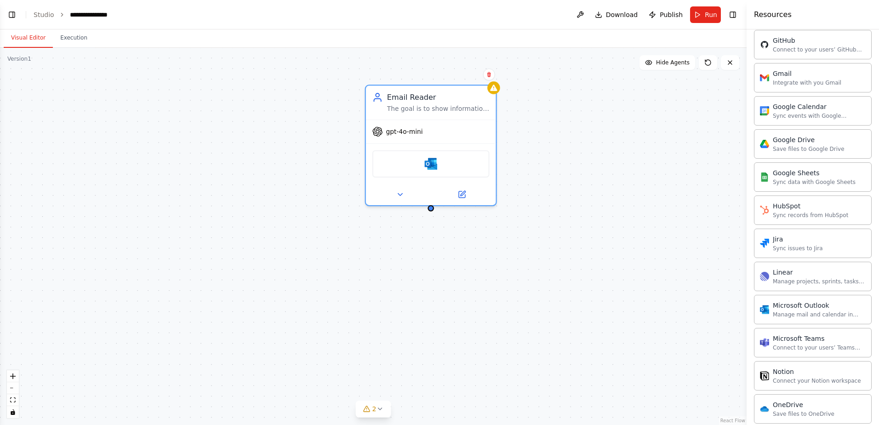
scroll to position [362, 0]
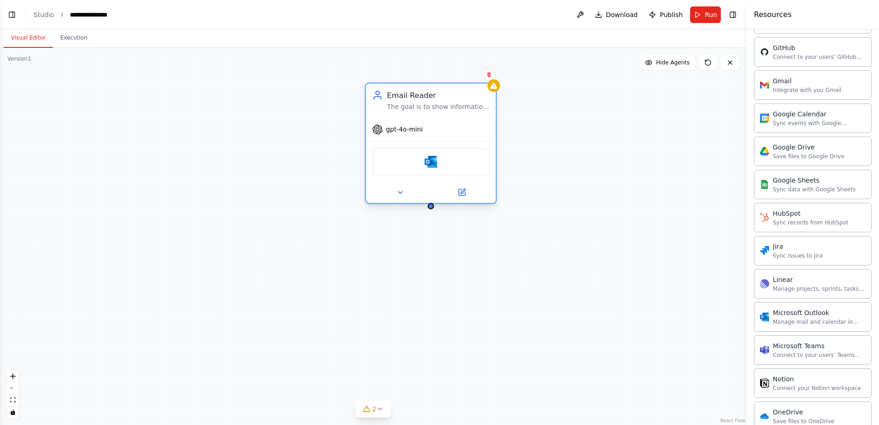
click at [387, 137] on div "gpt-4o-mini" at bounding box center [431, 129] width 130 height 23
click at [452, 194] on button at bounding box center [462, 192] width 60 height 13
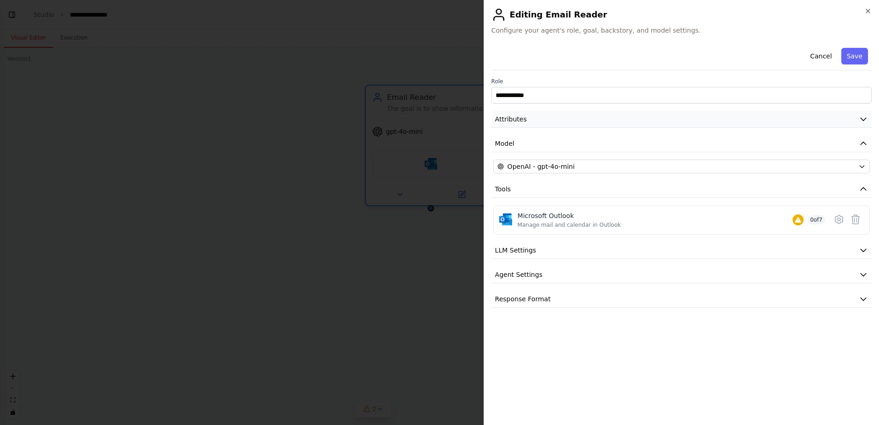
click at [544, 125] on button "Attributes" at bounding box center [682, 119] width 380 height 17
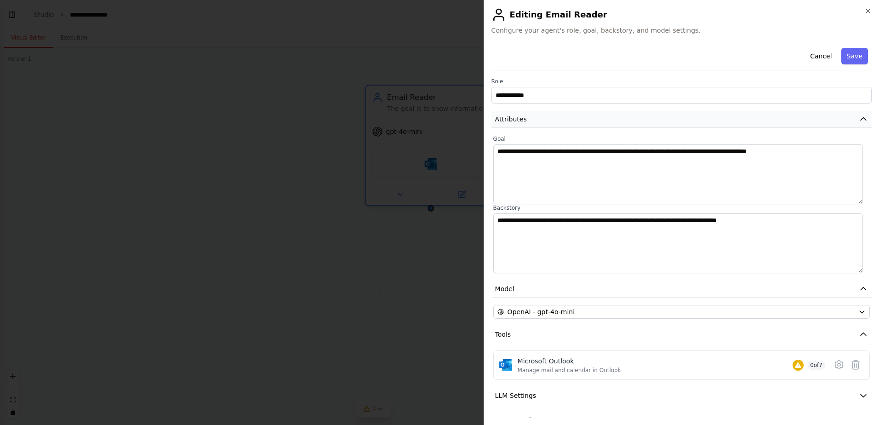
click at [544, 125] on button "Attributes" at bounding box center [682, 119] width 380 height 17
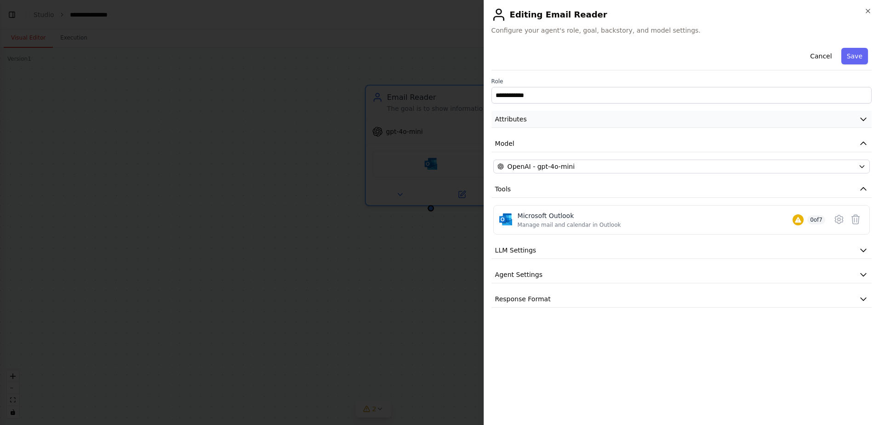
click at [554, 119] on button "Attributes" at bounding box center [682, 119] width 380 height 17
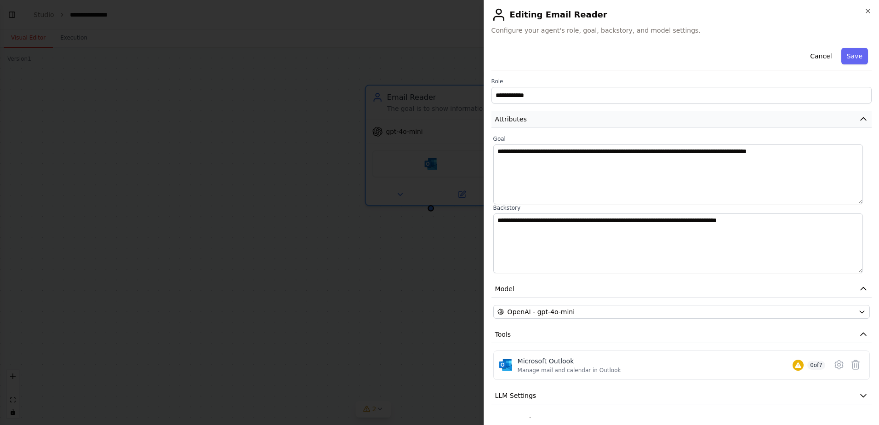
click at [554, 119] on button "Attributes" at bounding box center [682, 119] width 380 height 17
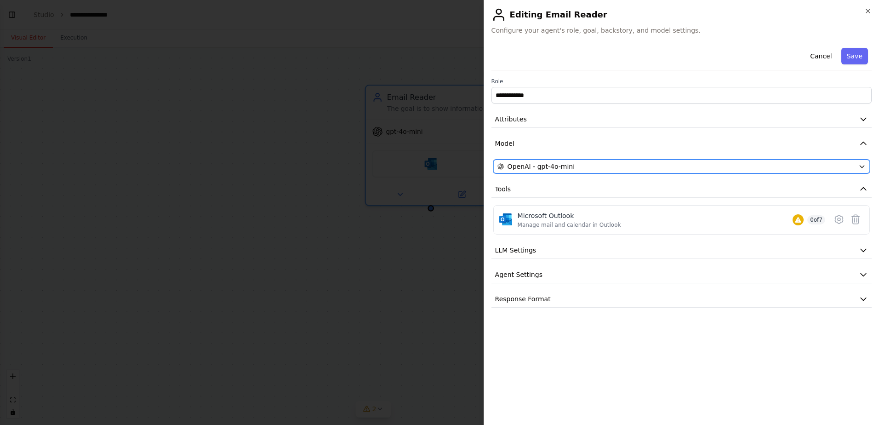
click at [835, 166] on div "OpenAI - gpt-4o-mini" at bounding box center [676, 166] width 357 height 9
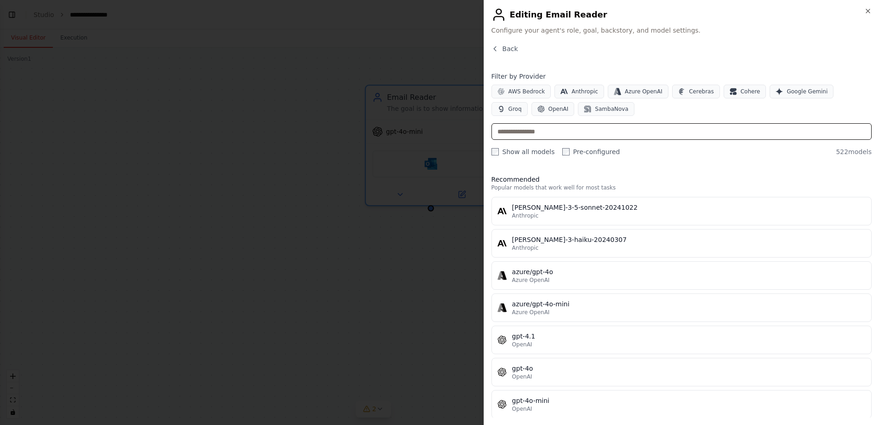
click at [574, 129] on input "text" at bounding box center [682, 131] width 380 height 17
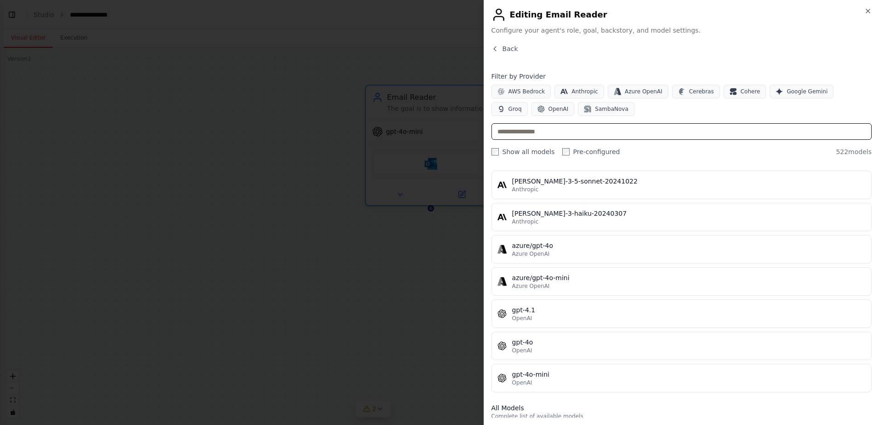
scroll to position [0, 0]
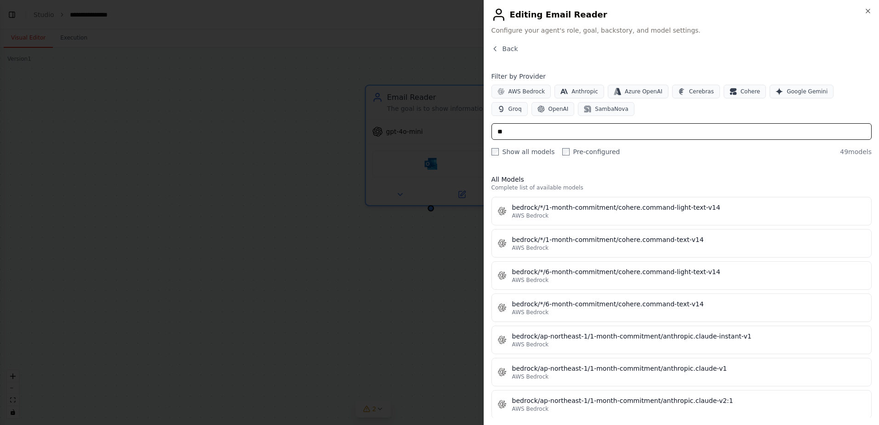
type input "*"
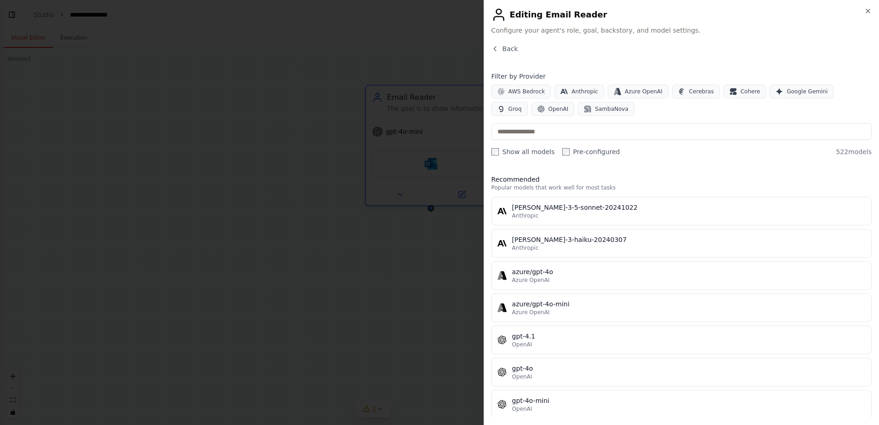
click at [863, 9] on h2 "Editing Email Reader" at bounding box center [682, 14] width 380 height 15
click at [868, 9] on icon "button" at bounding box center [868, 10] width 7 height 7
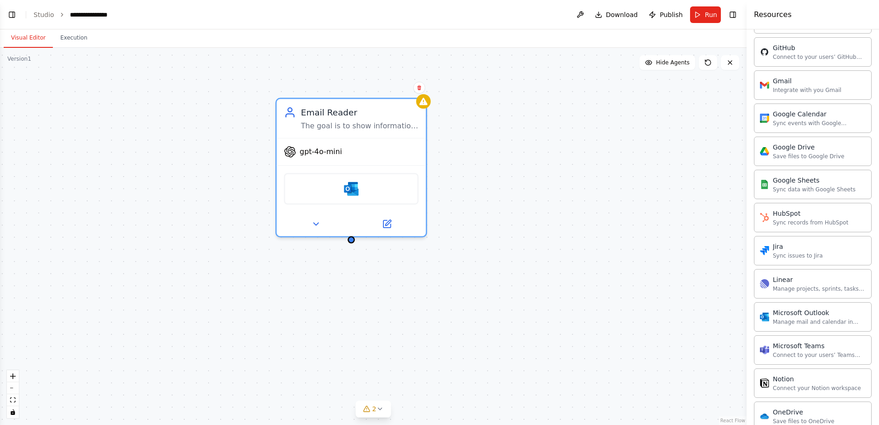
drag, startPoint x: 545, startPoint y: 151, endPoint x: 484, endPoint y: 175, distance: 65.3
click at [484, 175] on div "Email Reader The goal is to show information of booking for bowling games and c…" at bounding box center [373, 236] width 747 height 377
click at [398, 184] on div "Microsoft Outlook" at bounding box center [351, 187] width 135 height 32
click at [388, 218] on icon at bounding box center [387, 222] width 10 height 10
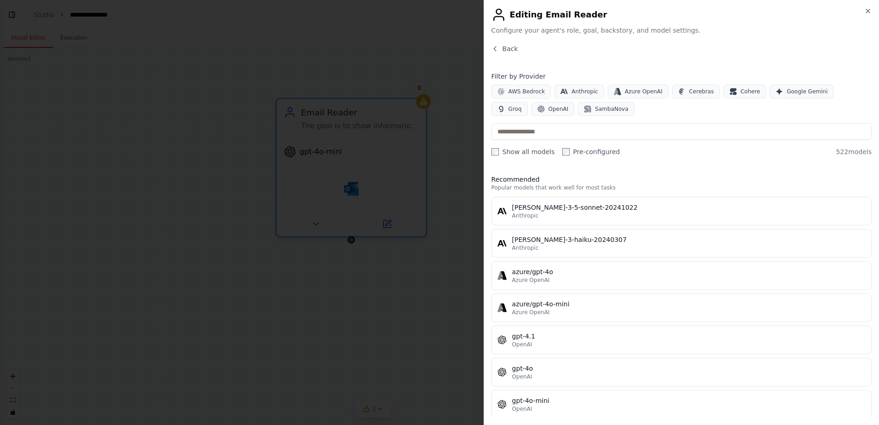
click at [516, 52] on div "Back" at bounding box center [682, 52] width 380 height 17
click at [512, 51] on span "Back" at bounding box center [511, 48] width 16 height 9
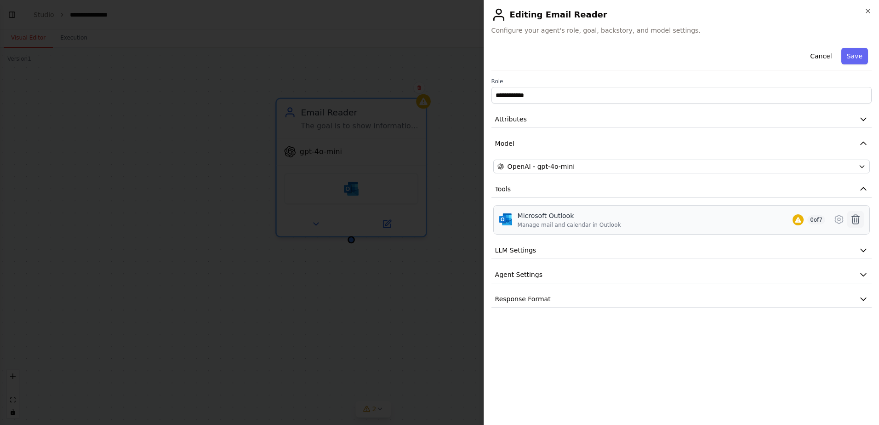
click at [852, 220] on icon at bounding box center [856, 219] width 11 height 11
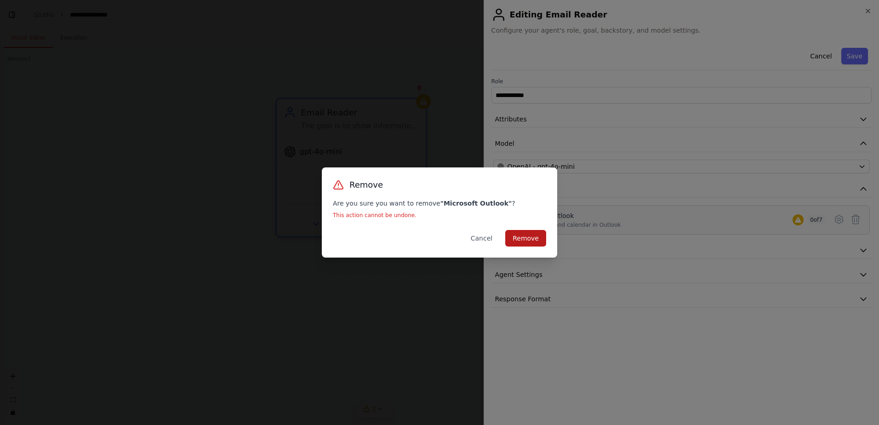
click at [526, 242] on button "Remove" at bounding box center [526, 238] width 41 height 17
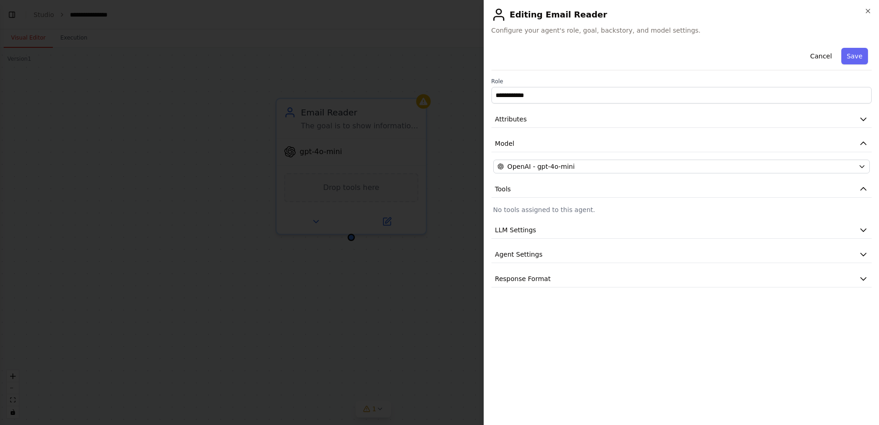
click at [695, 220] on div "**********" at bounding box center [682, 165] width 380 height 243
click at [530, 209] on p "No tools assigned to this agent." at bounding box center [682, 209] width 377 height 9
click at [847, 53] on button "Save" at bounding box center [855, 56] width 27 height 17
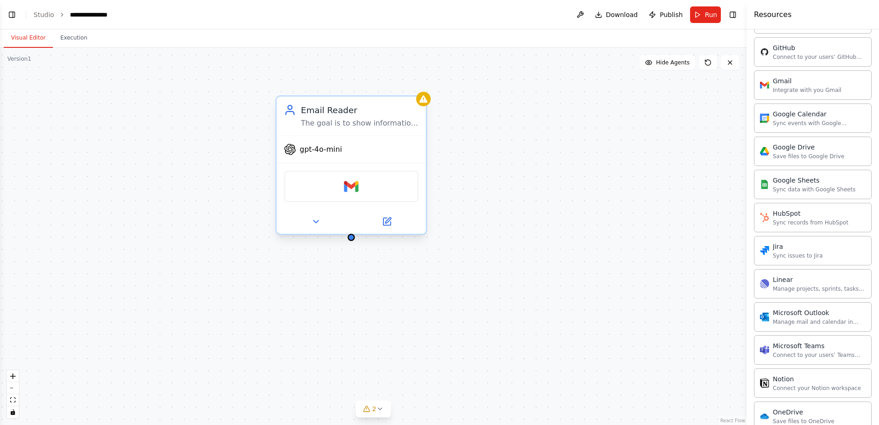
click at [380, 194] on div "Gmail" at bounding box center [351, 187] width 135 height 32
click at [358, 191] on img at bounding box center [351, 186] width 15 height 15
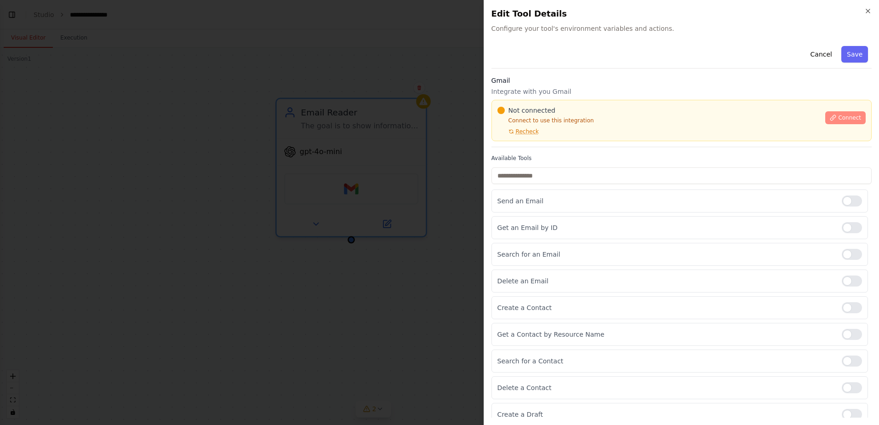
click at [833, 117] on button "Connect" at bounding box center [846, 117] width 40 height 13
click at [443, 44] on div at bounding box center [439, 212] width 879 height 425
